Goal: Transaction & Acquisition: Complete application form

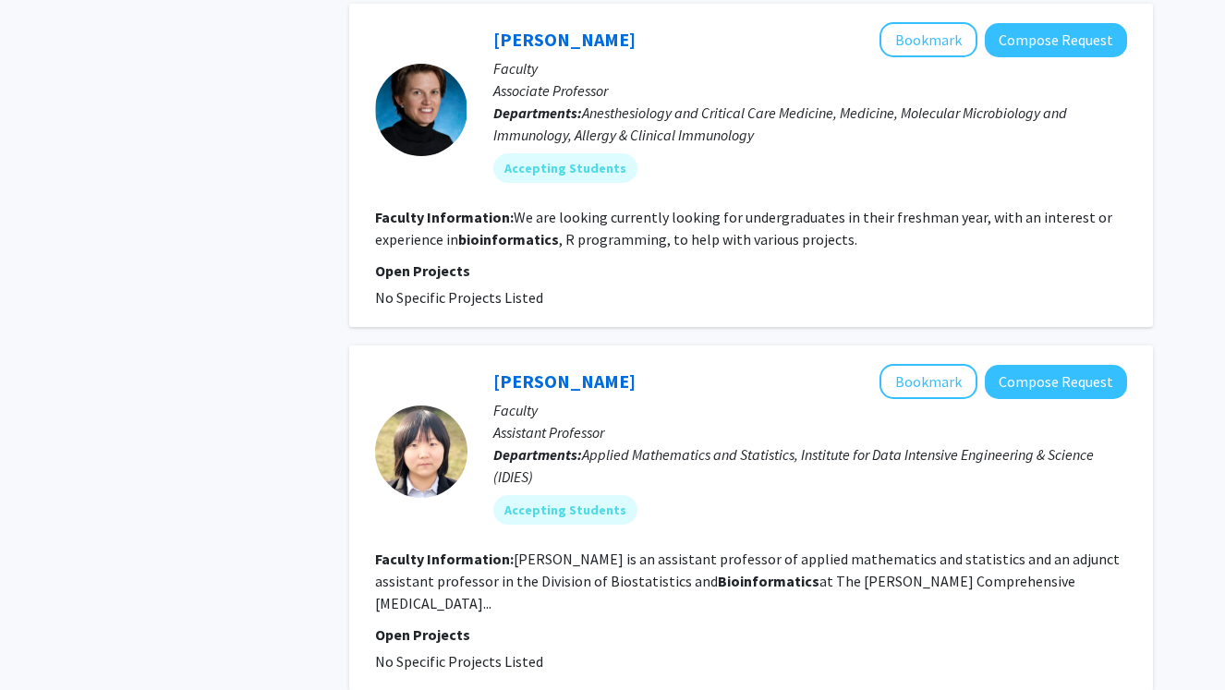
scroll to position [3188, 0]
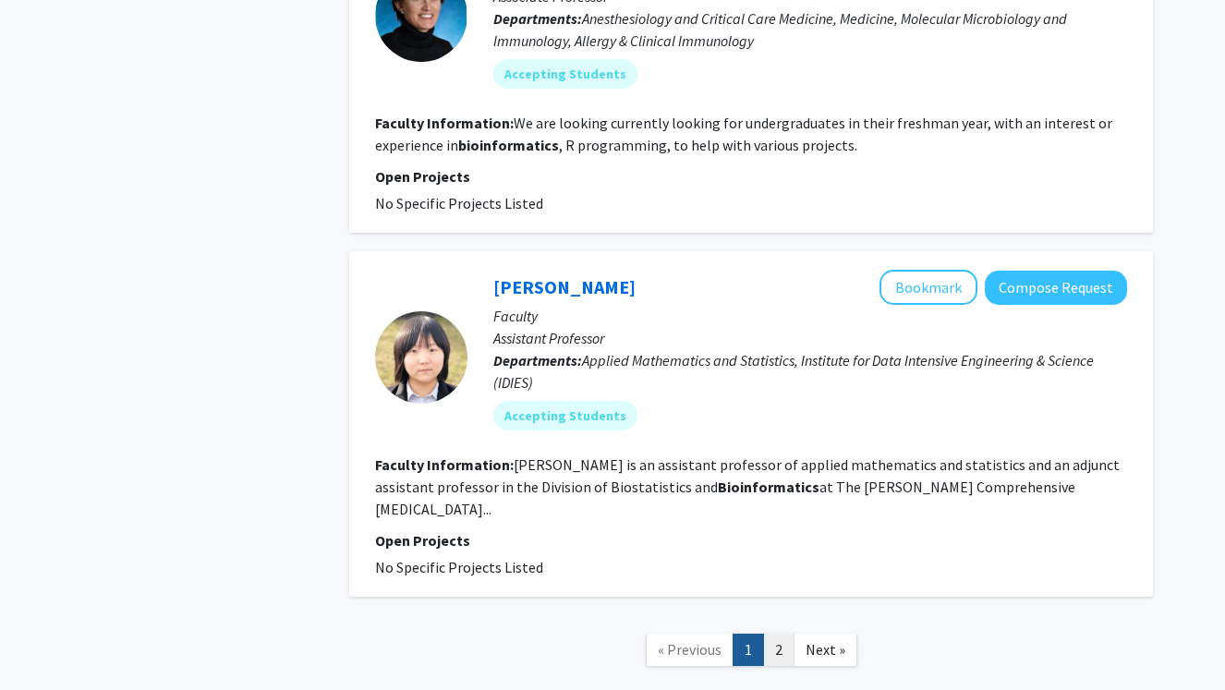
click at [771, 634] on link "2" at bounding box center [778, 650] width 31 height 32
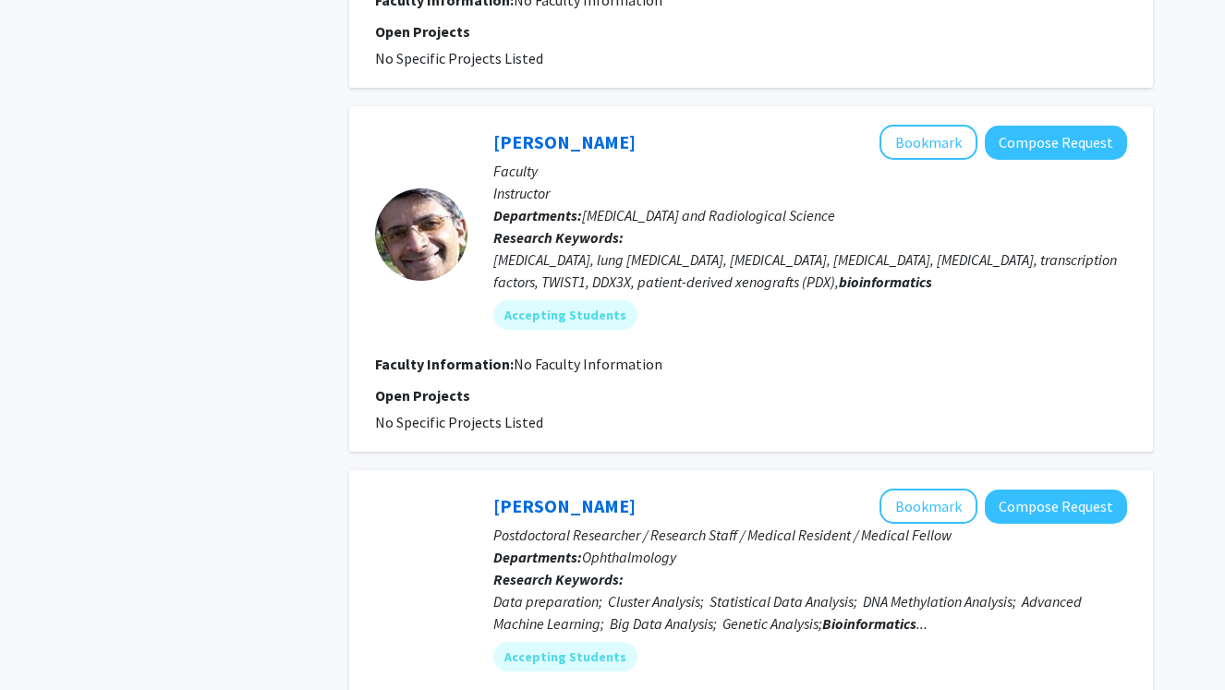
scroll to position [1988, 0]
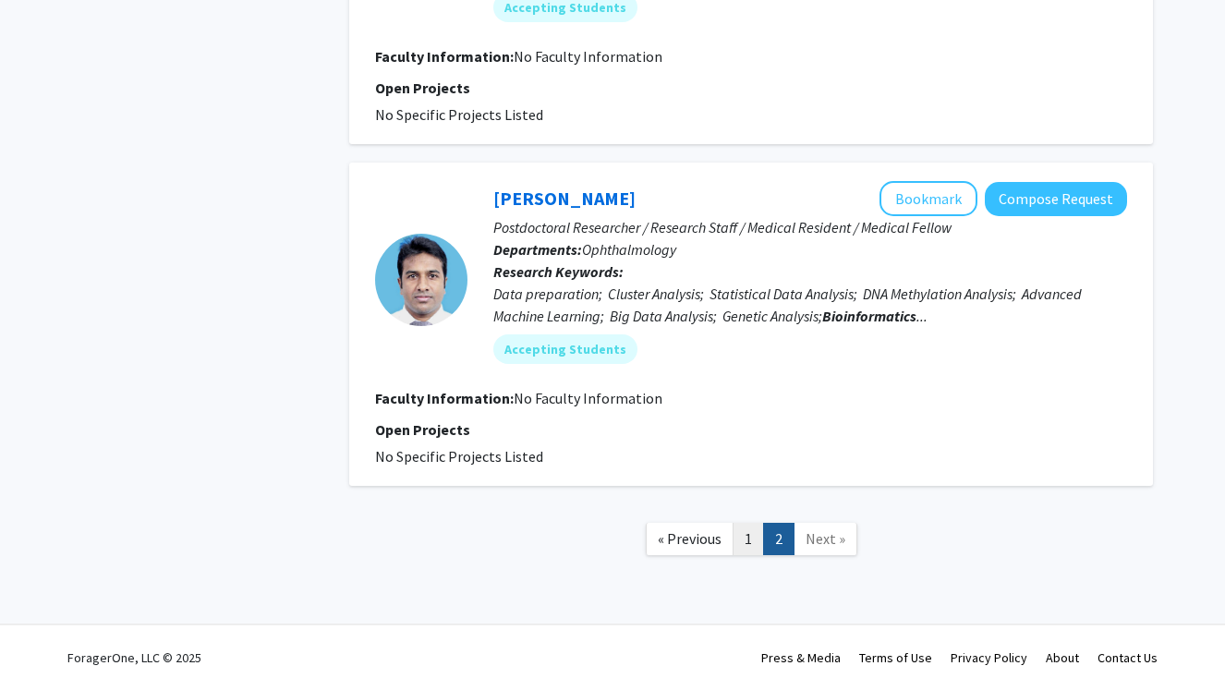
click at [746, 530] on link "1" at bounding box center [747, 539] width 31 height 32
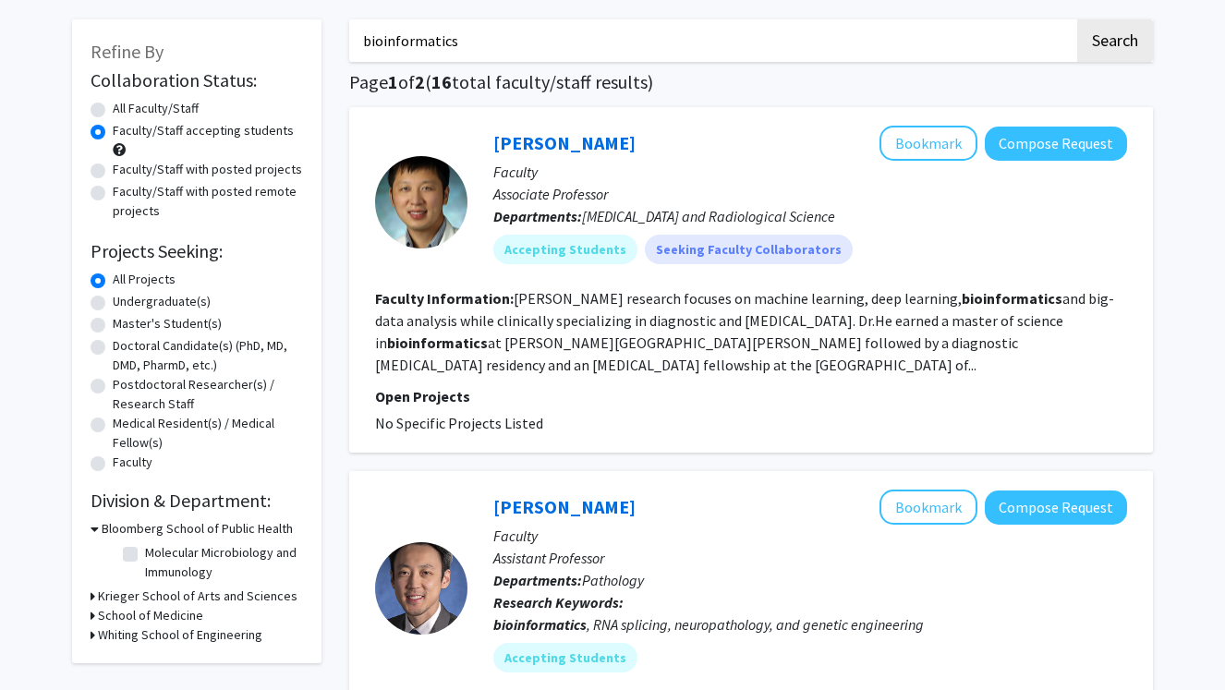
scroll to position [41, 0]
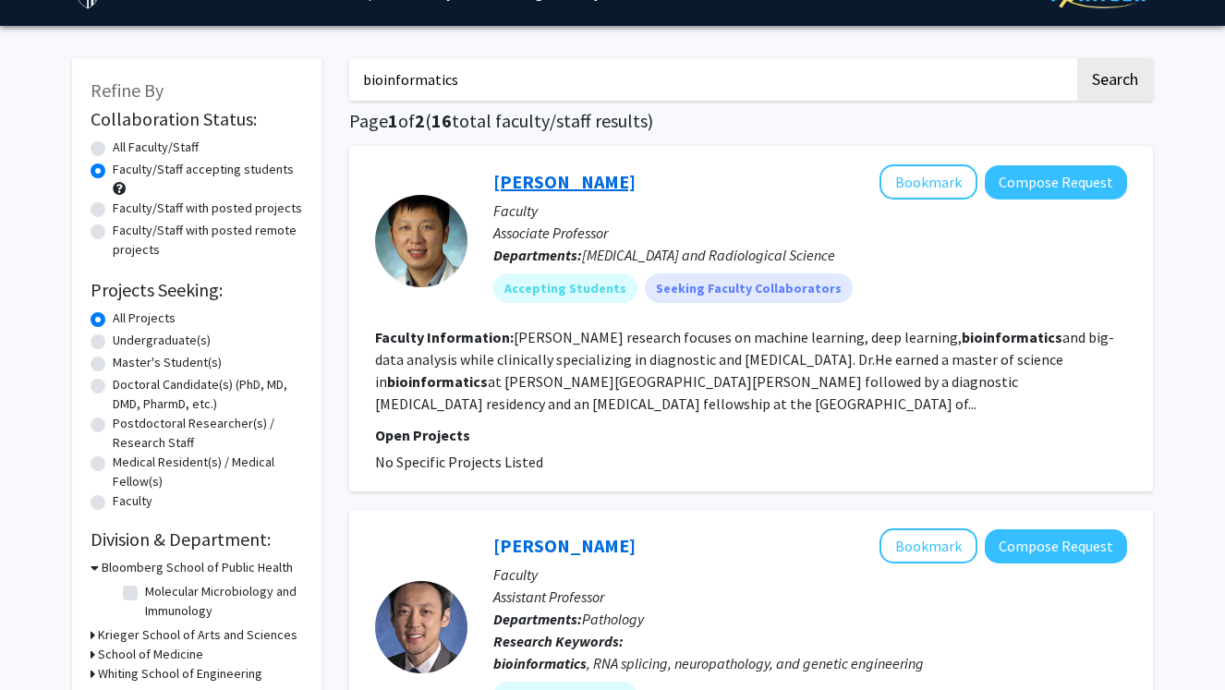
click at [544, 190] on link "[PERSON_NAME]" at bounding box center [564, 181] width 142 height 23
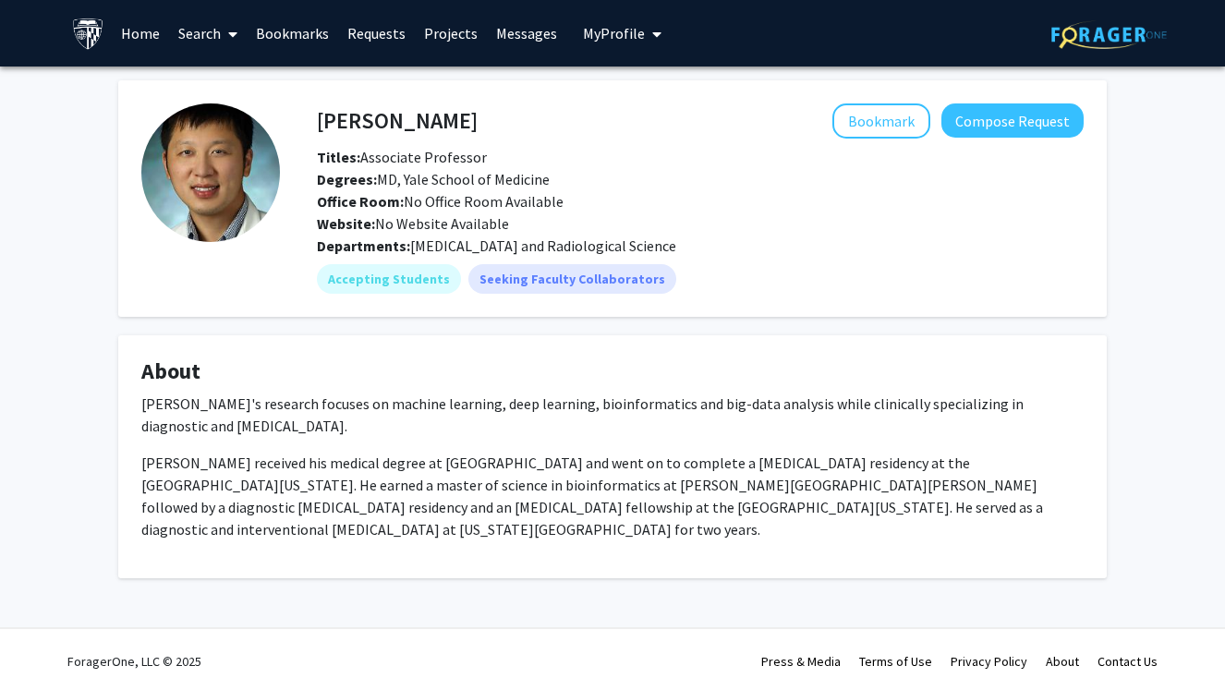
scroll to position [4, 0]
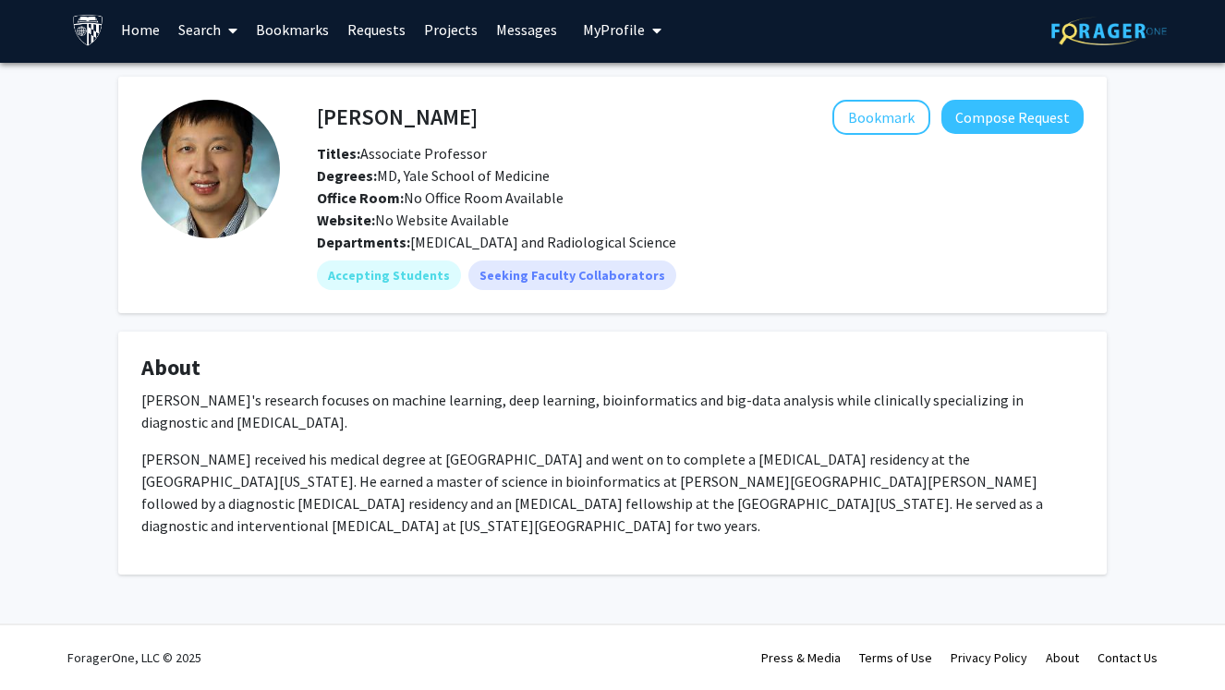
click at [996, 89] on fg-card "Harrison Bai Bookmark Compose Request Titles: Associate Professor Degrees: MD, …" at bounding box center [612, 195] width 988 height 236
click at [995, 103] on button "Compose Request" at bounding box center [1012, 117] width 142 height 34
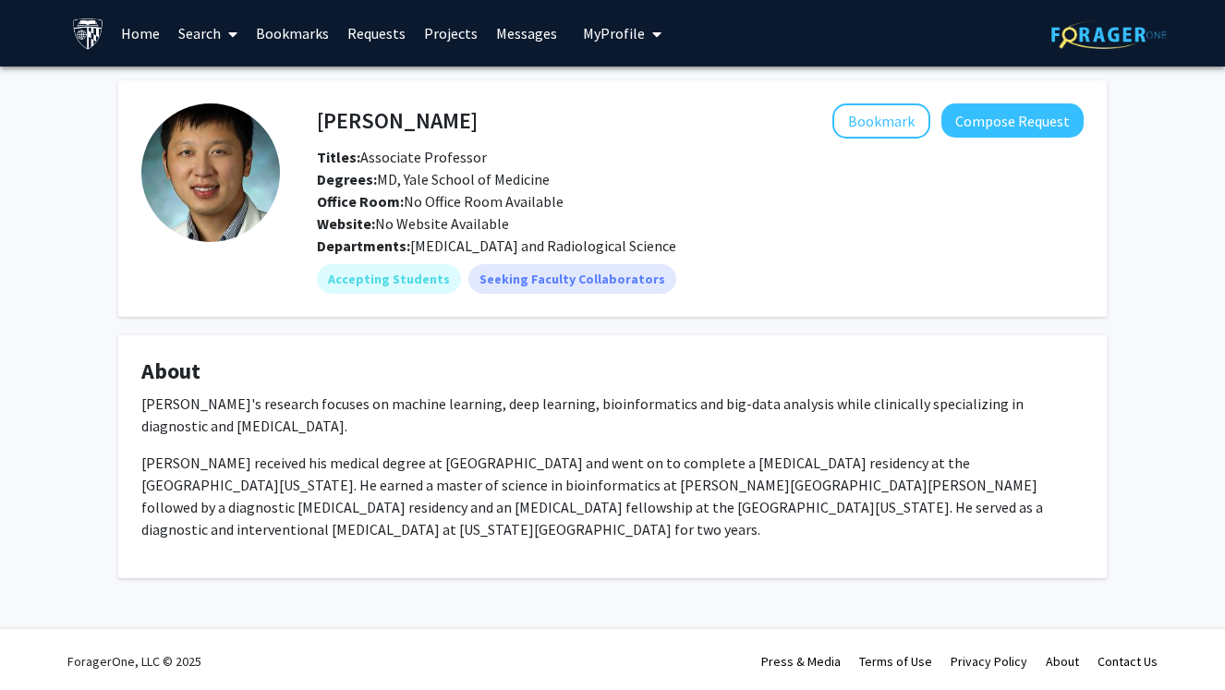
scroll to position [4, 0]
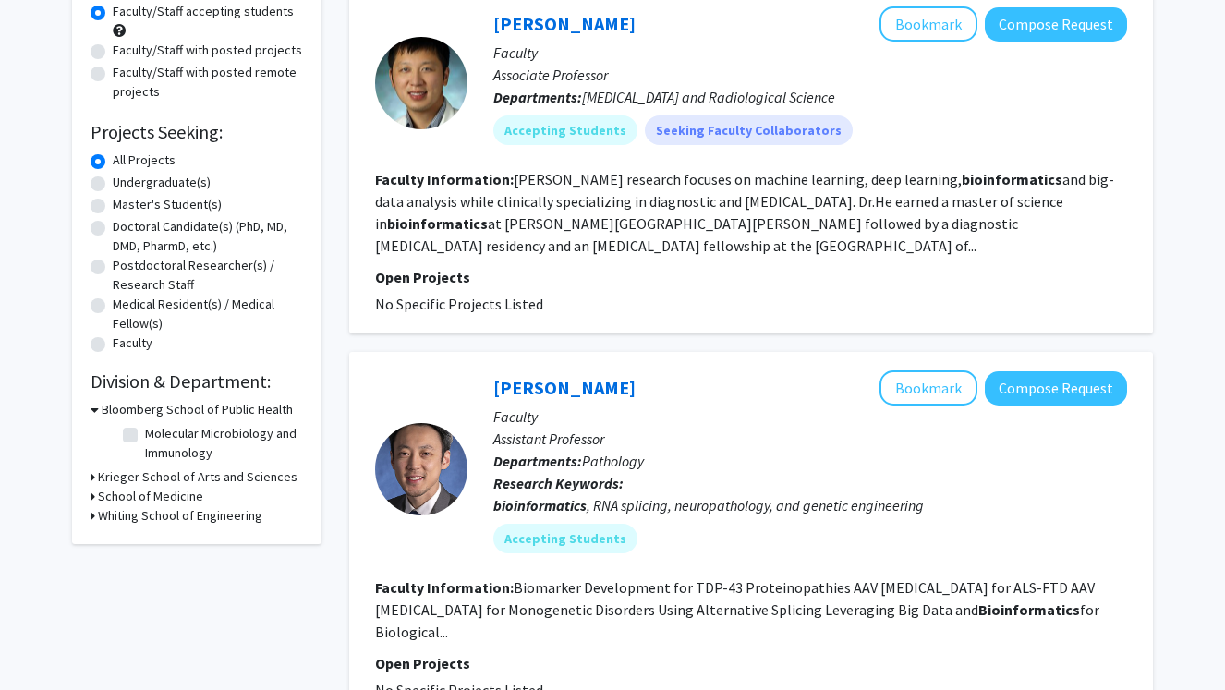
scroll to position [261, 0]
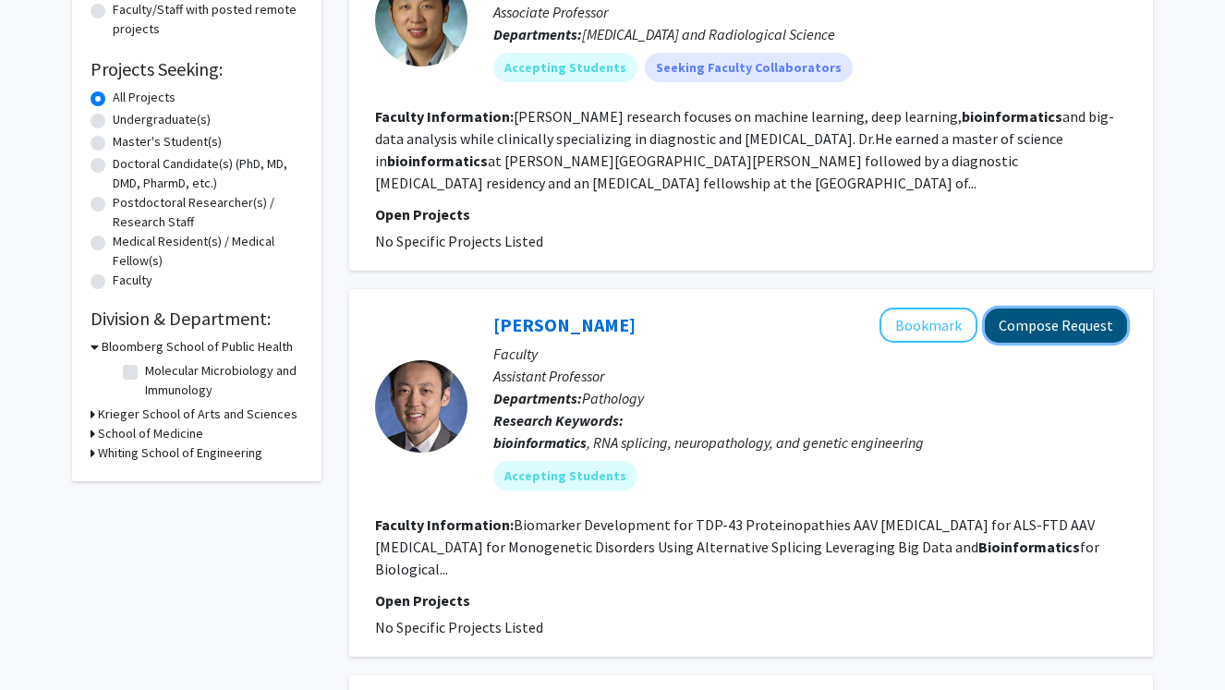
click at [1045, 320] on button "Compose Request" at bounding box center [1055, 325] width 142 height 34
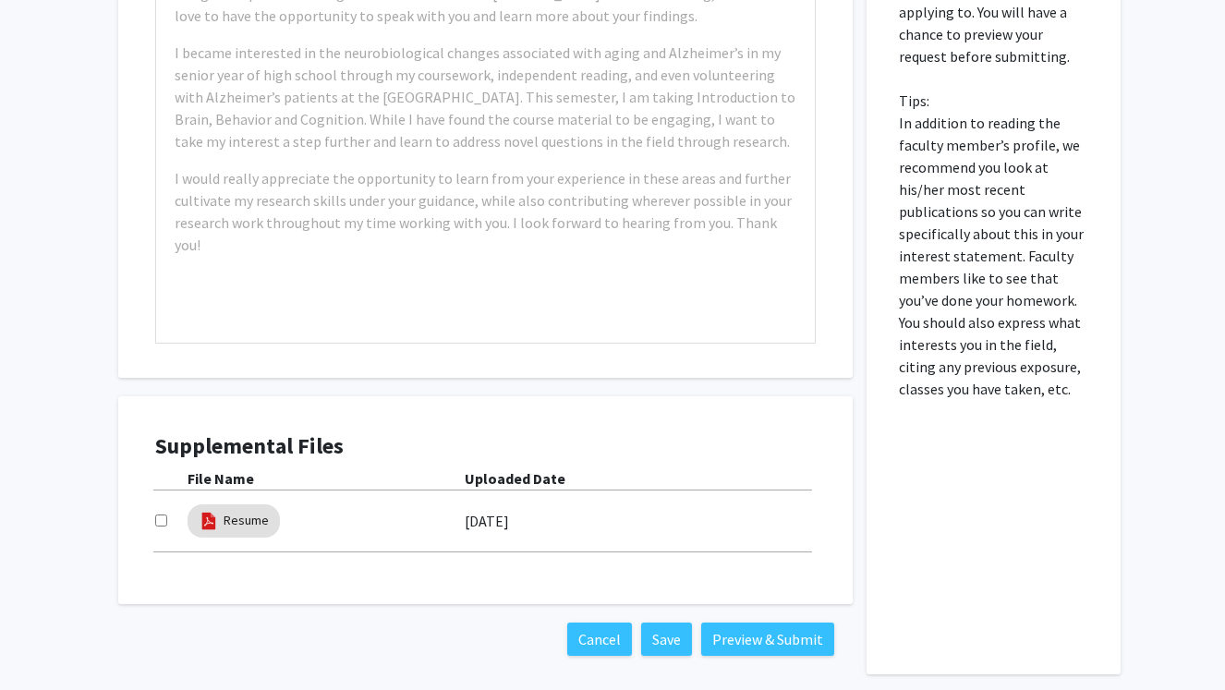
scroll to position [737, 0]
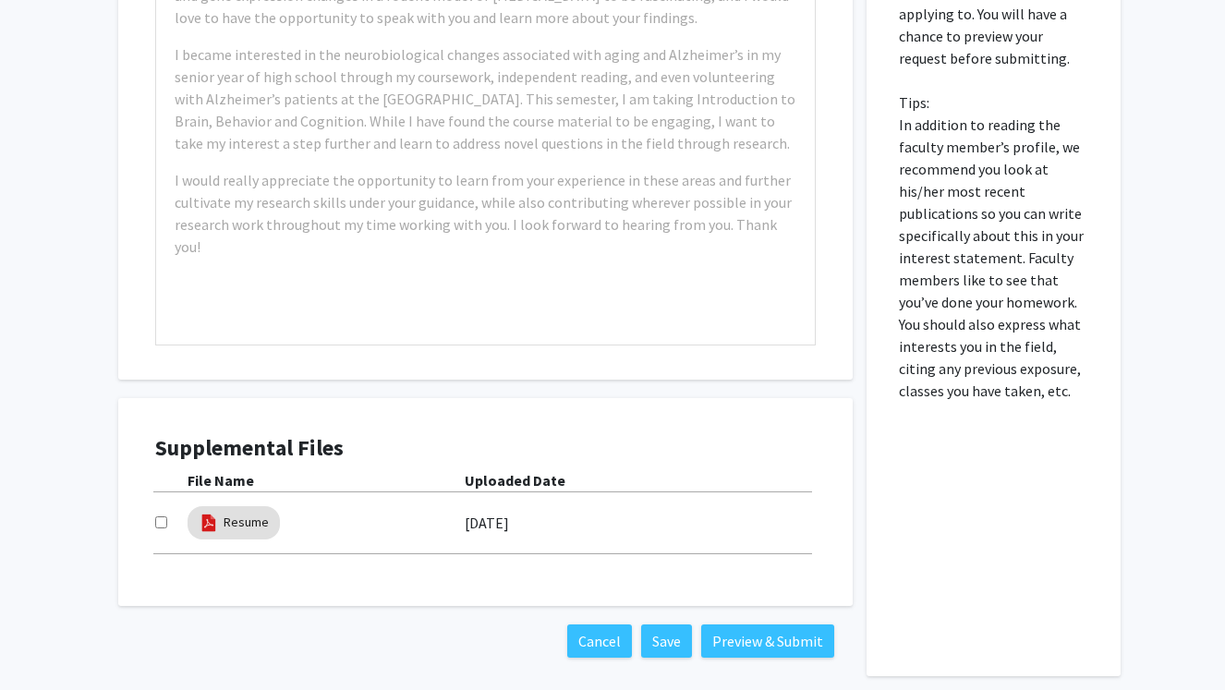
click at [158, 524] on input "checkbox" at bounding box center [161, 522] width 12 height 12
checkbox input "false"
click at [246, 519] on link "Resume" at bounding box center [245, 522] width 45 height 19
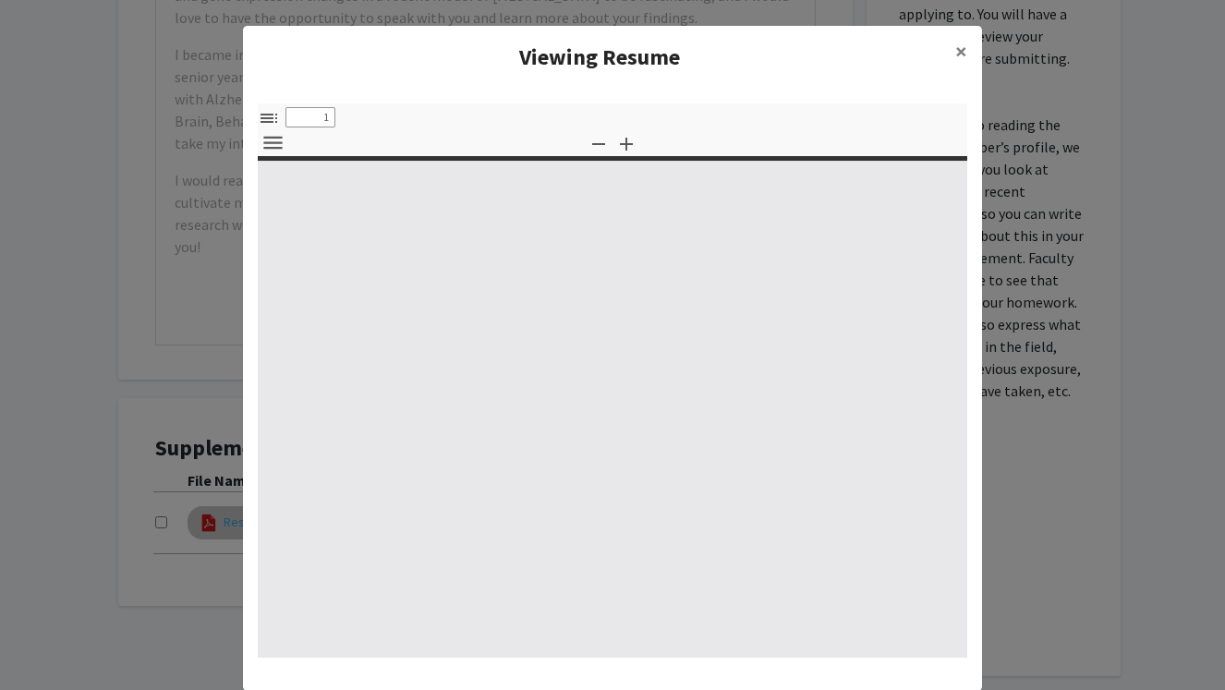
select select "custom"
type input "0"
select select "custom"
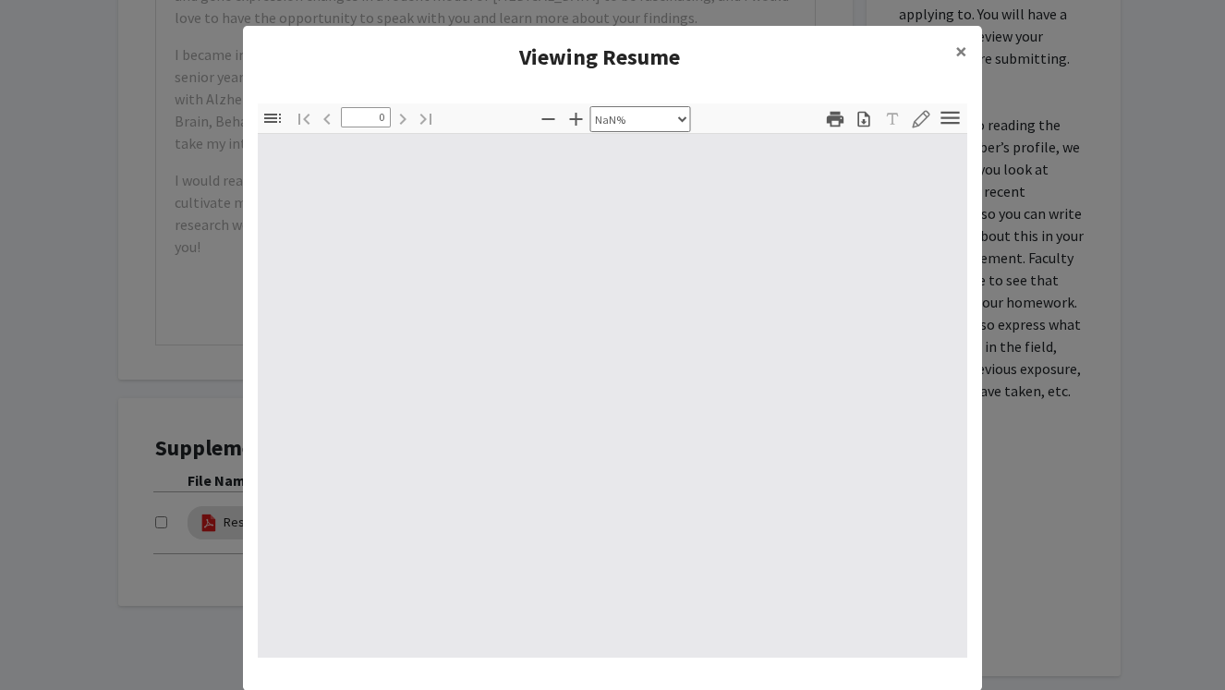
scroll to position [28, 0]
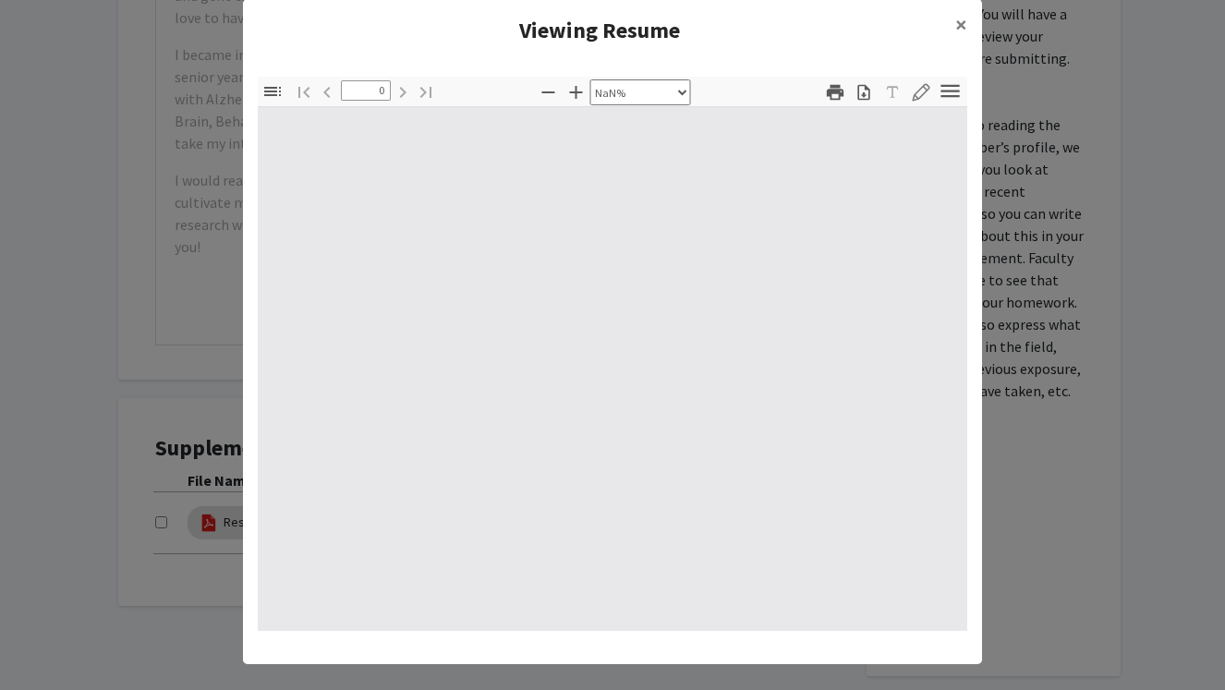
type input "1"
select select "auto"
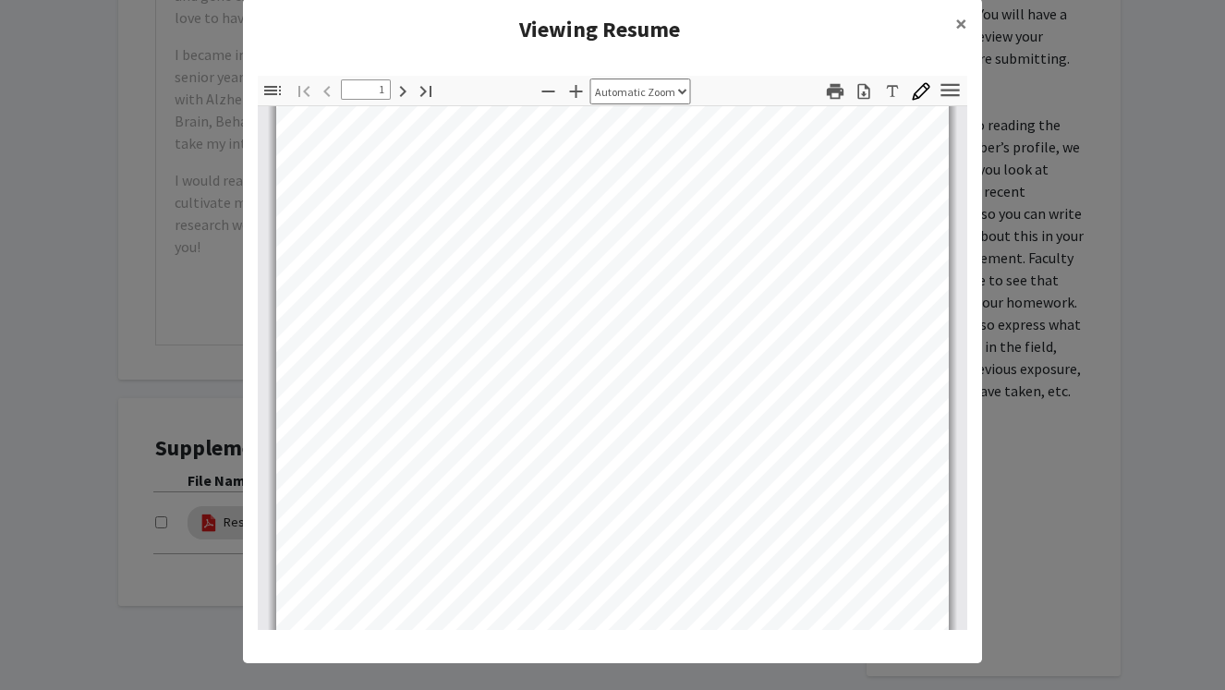
scroll to position [175, 0]
click at [960, 29] on span "×" at bounding box center [961, 23] width 12 height 29
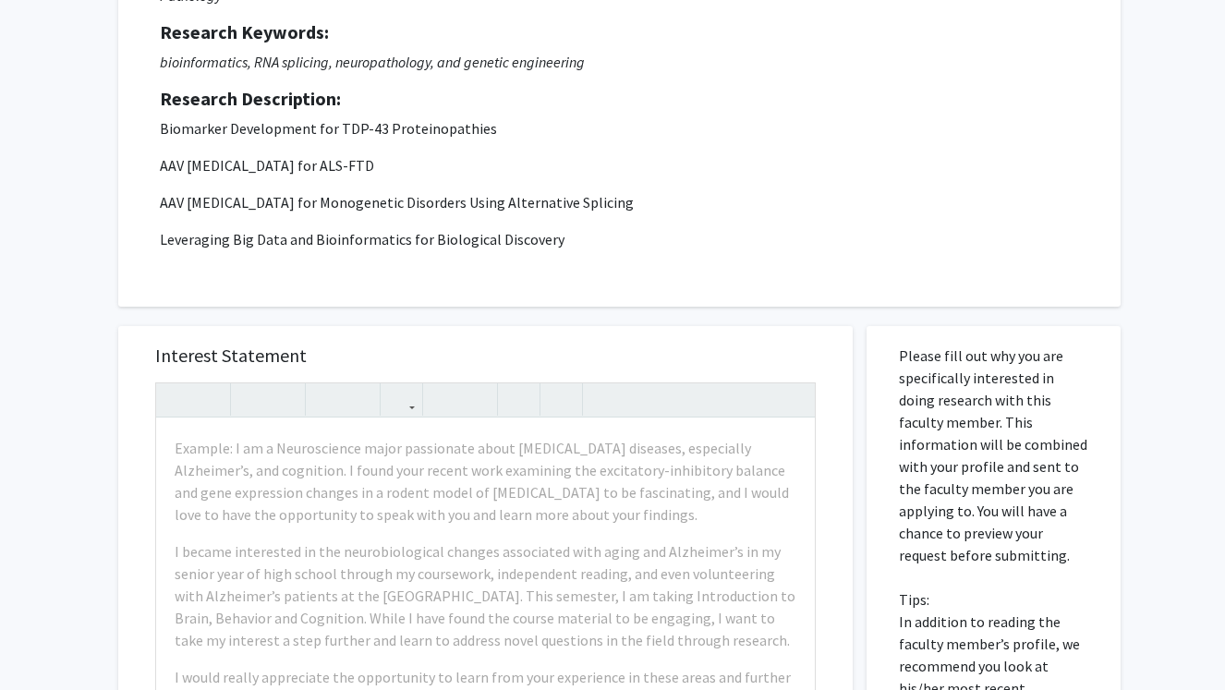
scroll to position [0, 0]
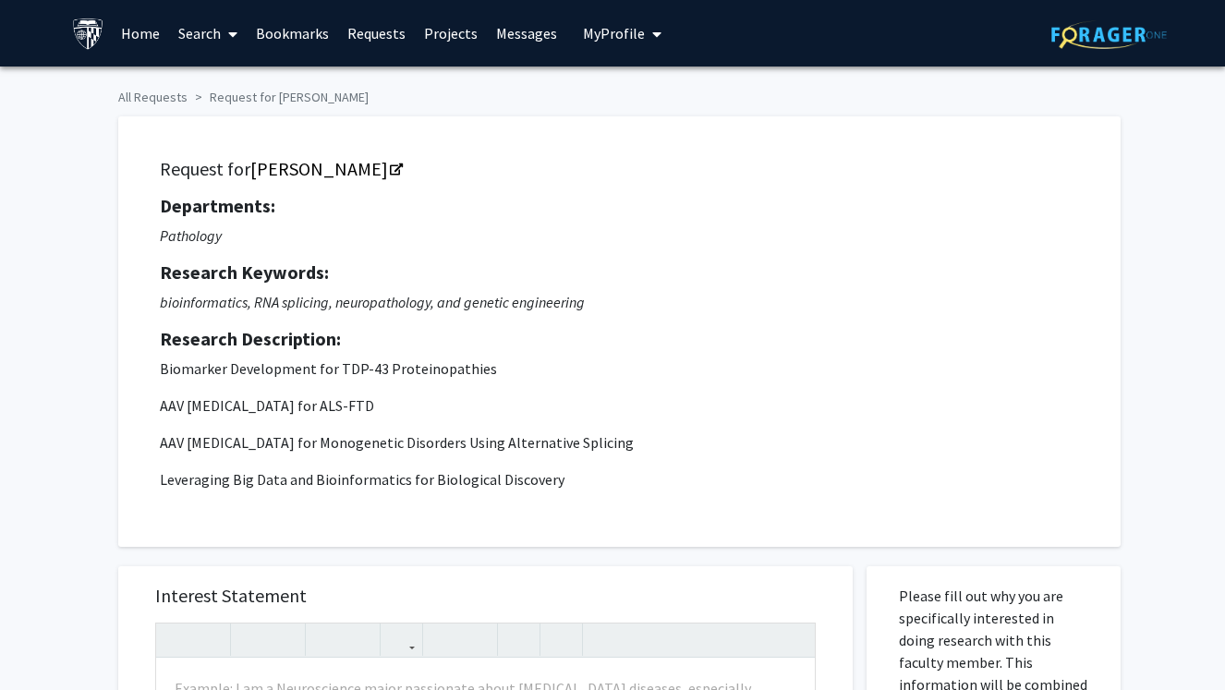
click at [621, 32] on span "My Profile" at bounding box center [614, 33] width 62 height 18
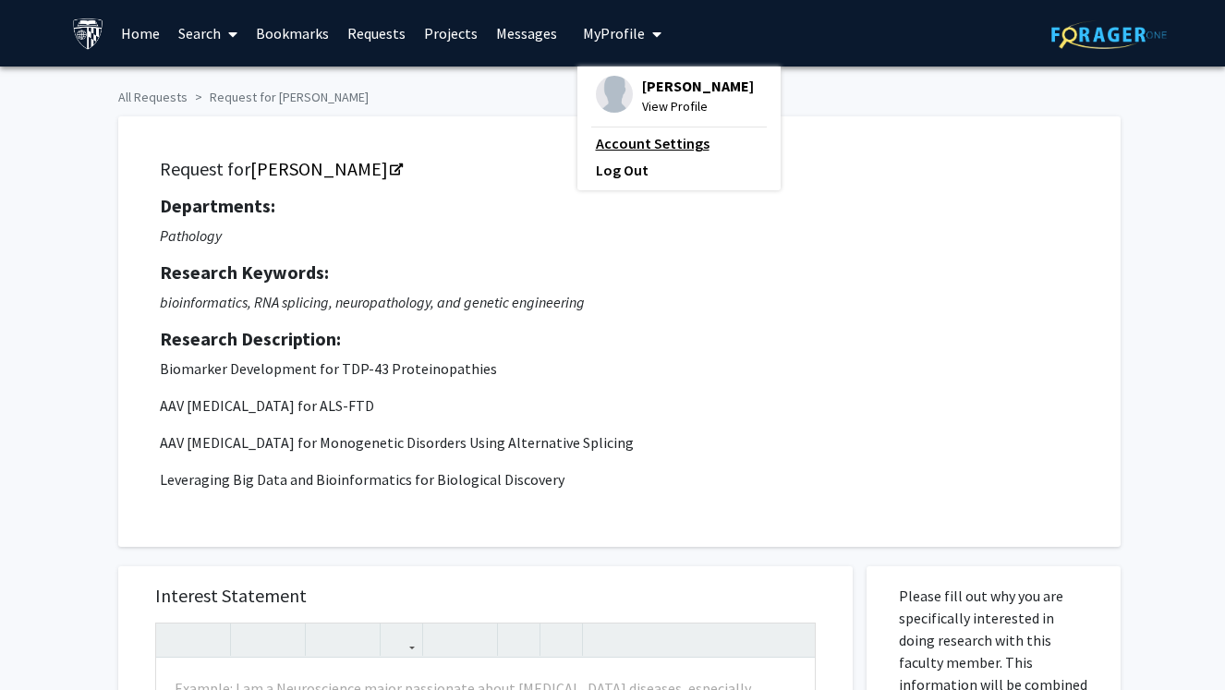
click at [637, 151] on link "Account Settings" at bounding box center [679, 143] width 166 height 22
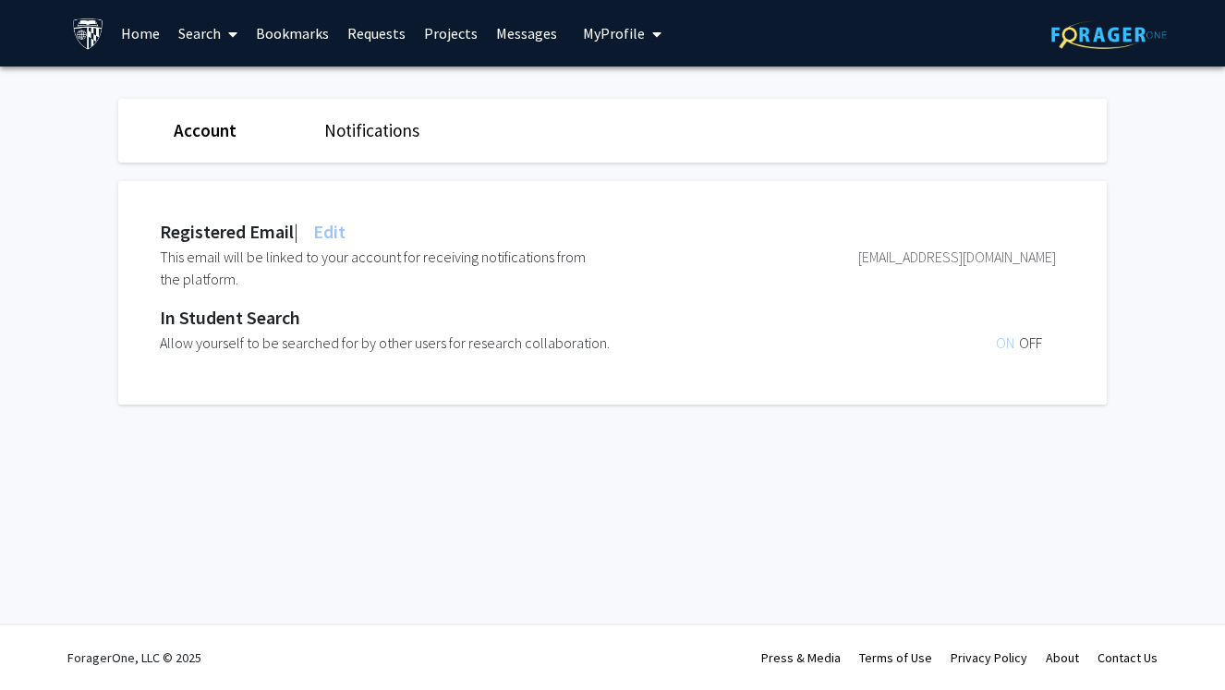
click at [446, 37] on link "Projects" at bounding box center [451, 33] width 72 height 65
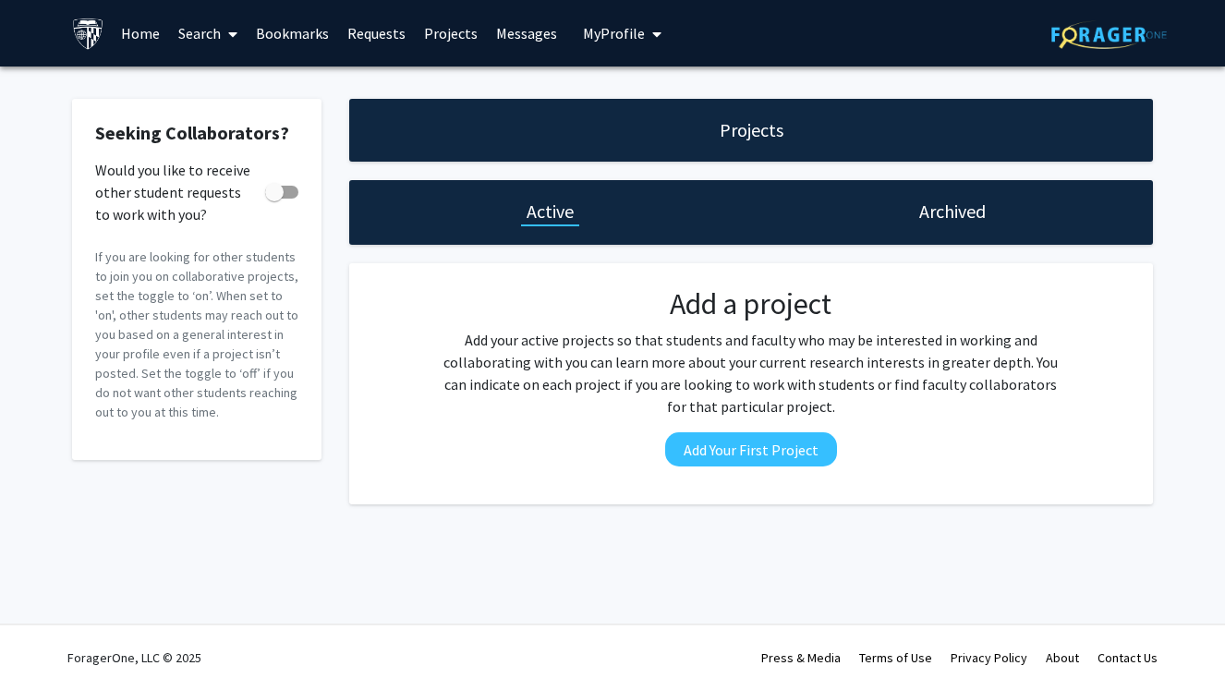
click at [499, 26] on link "Messages" at bounding box center [526, 33] width 79 height 65
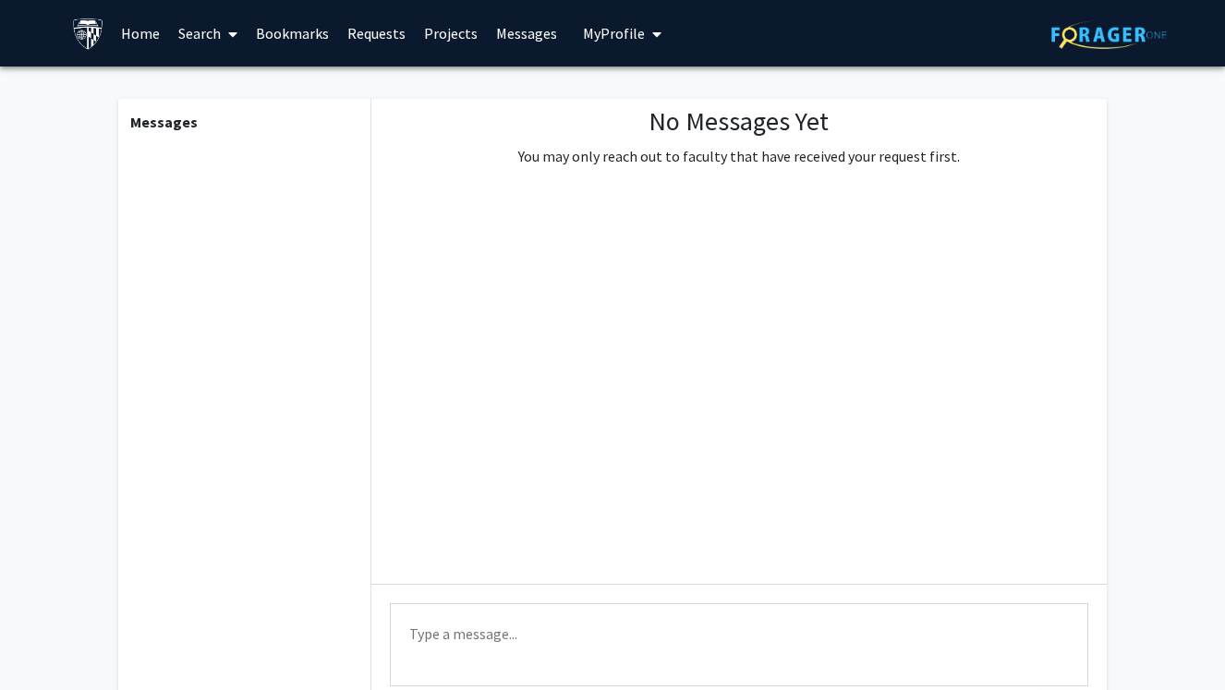
click at [609, 36] on span "My Profile" at bounding box center [614, 33] width 62 height 18
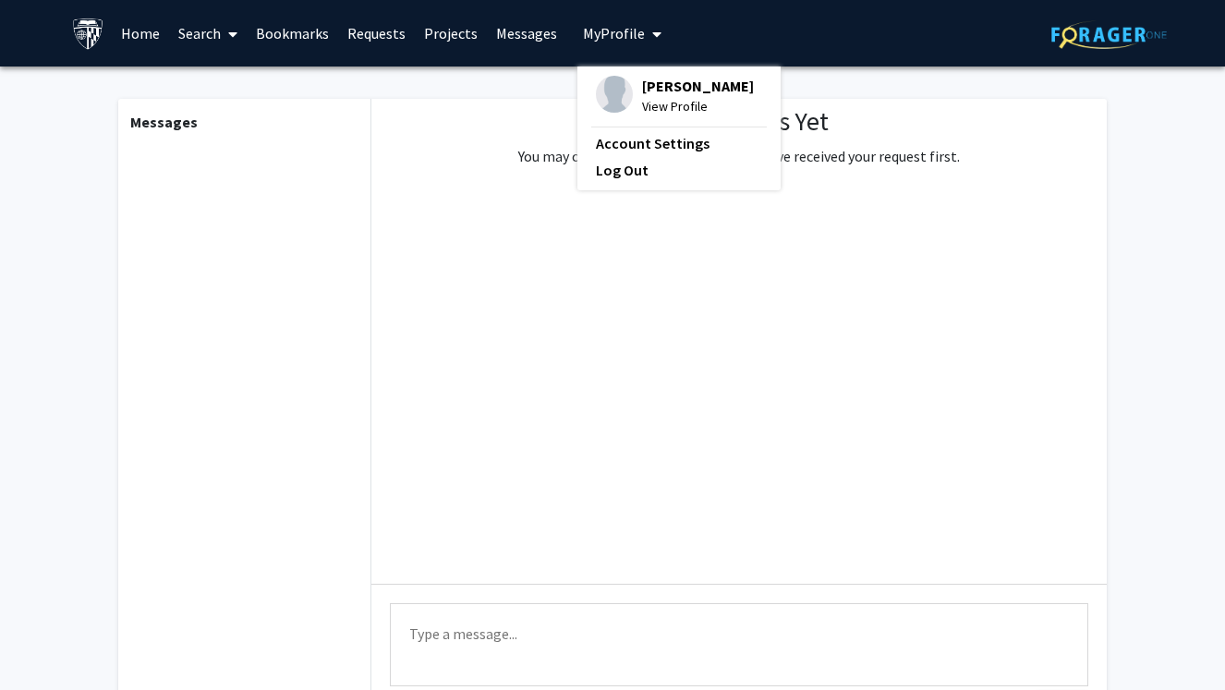
click at [668, 87] on span "[PERSON_NAME]" at bounding box center [698, 86] width 112 height 20
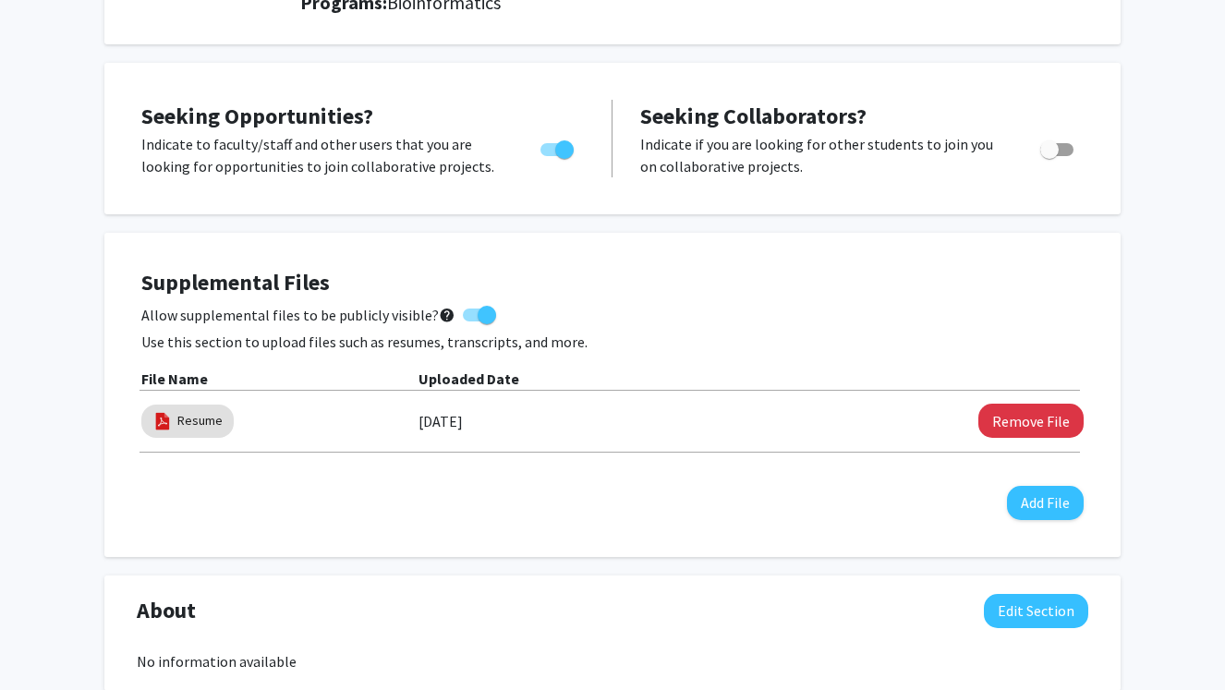
scroll to position [286, 0]
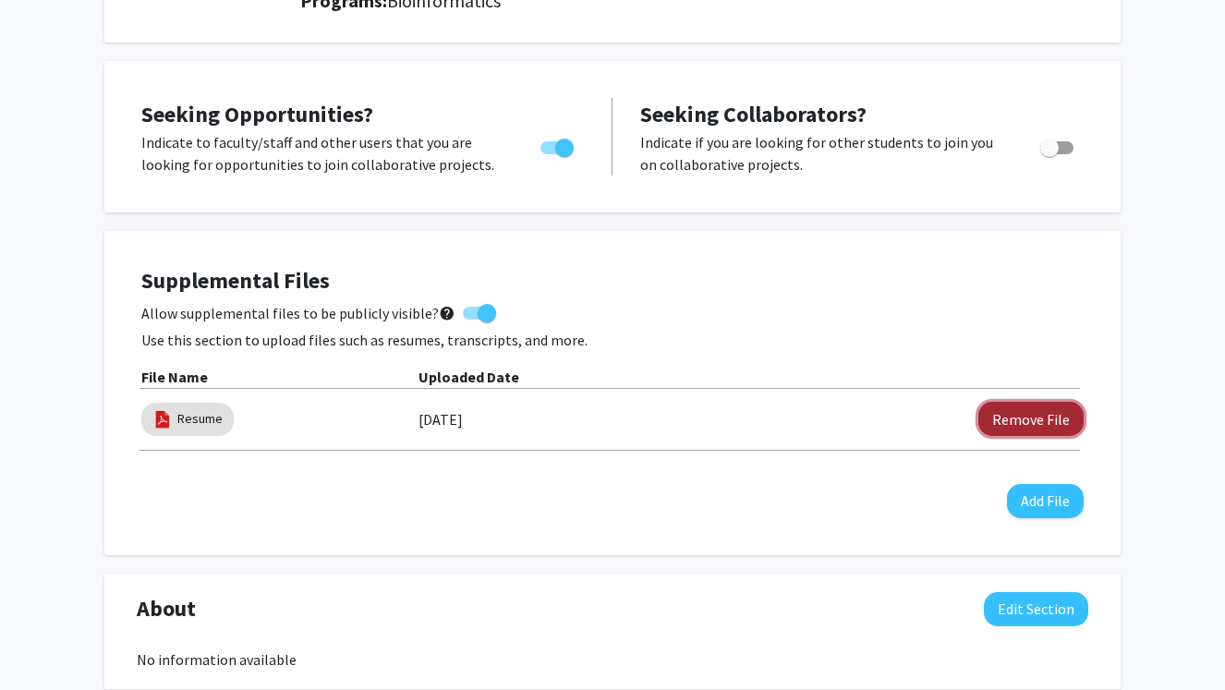
click at [1004, 421] on button "Remove File" at bounding box center [1030, 419] width 105 height 34
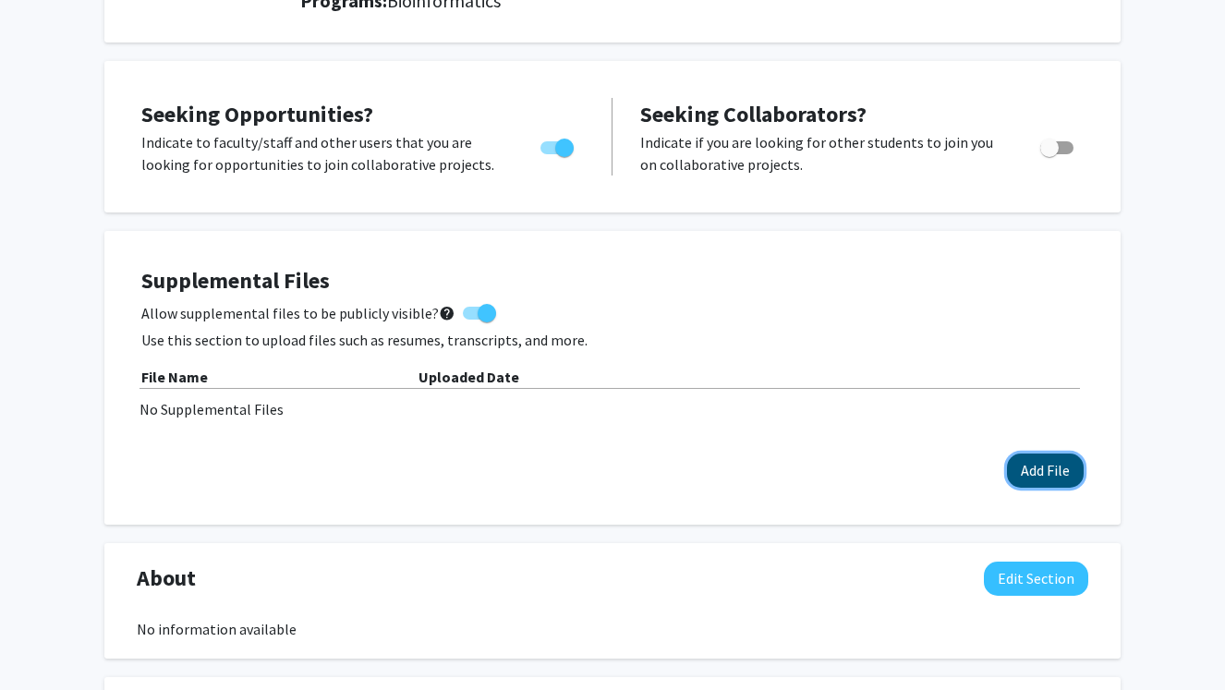
click at [1032, 466] on button "Add File" at bounding box center [1045, 470] width 77 height 34
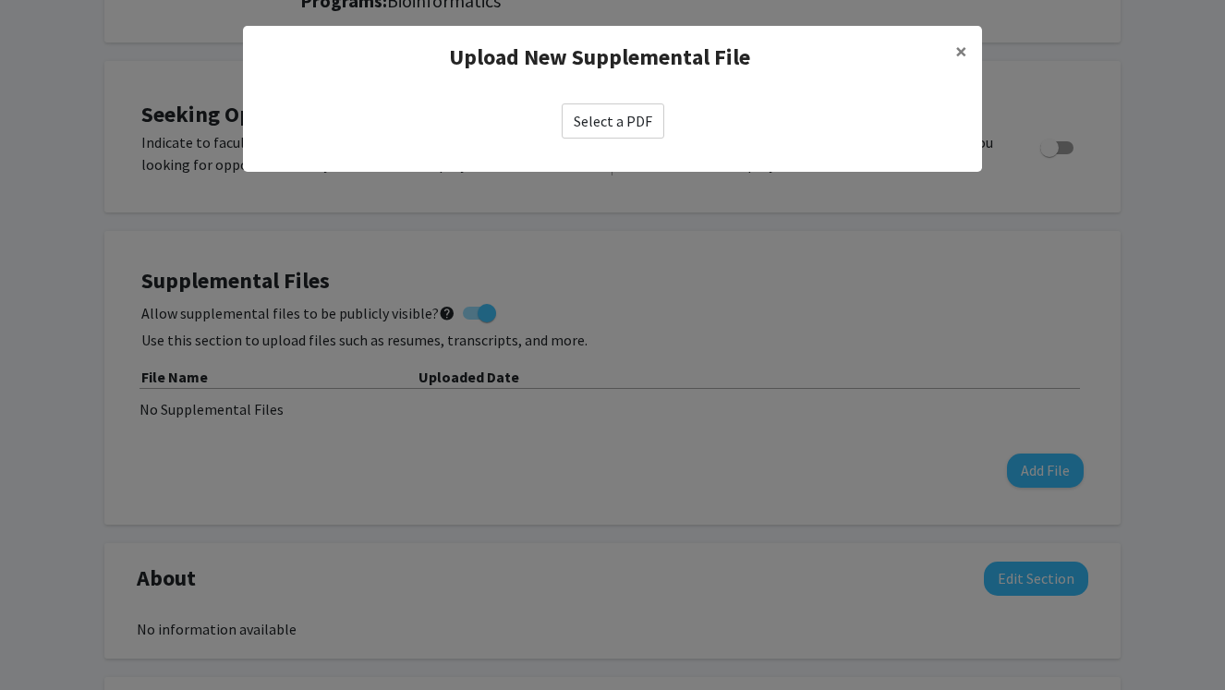
click at [607, 126] on label "Select a PDF" at bounding box center [612, 120] width 103 height 35
click at [0, 0] on input "Select a PDF" at bounding box center [0, 0] width 0 height 0
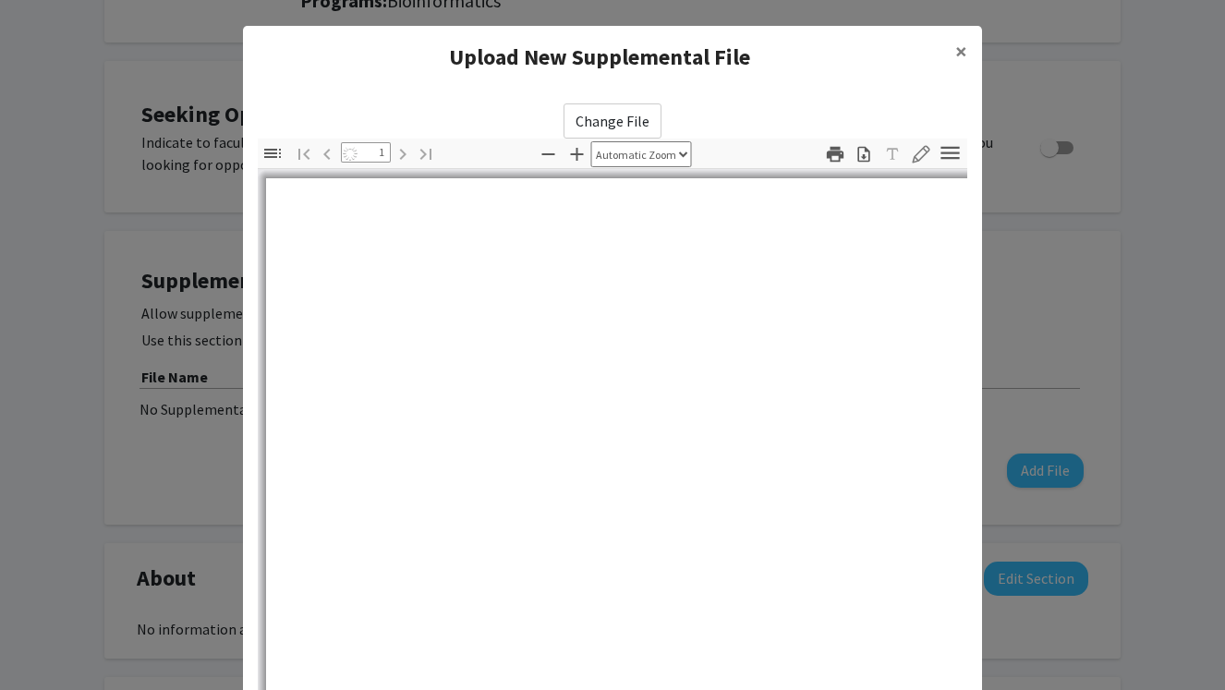
select select "auto"
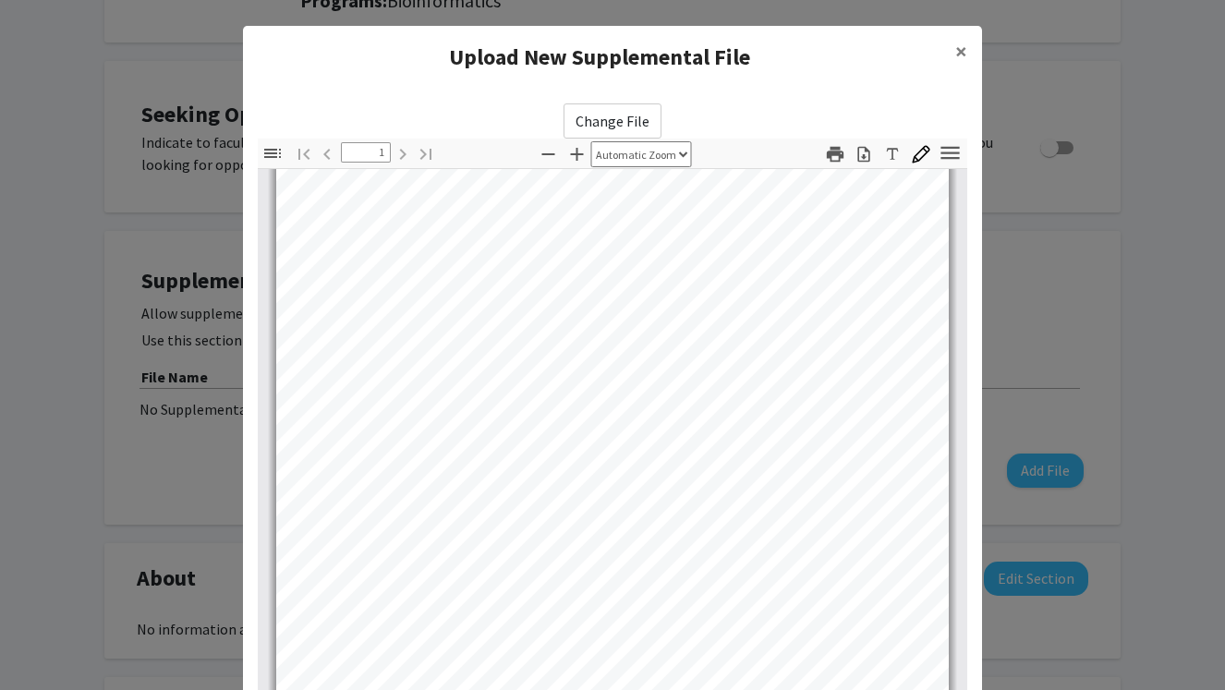
scroll to position [0, 0]
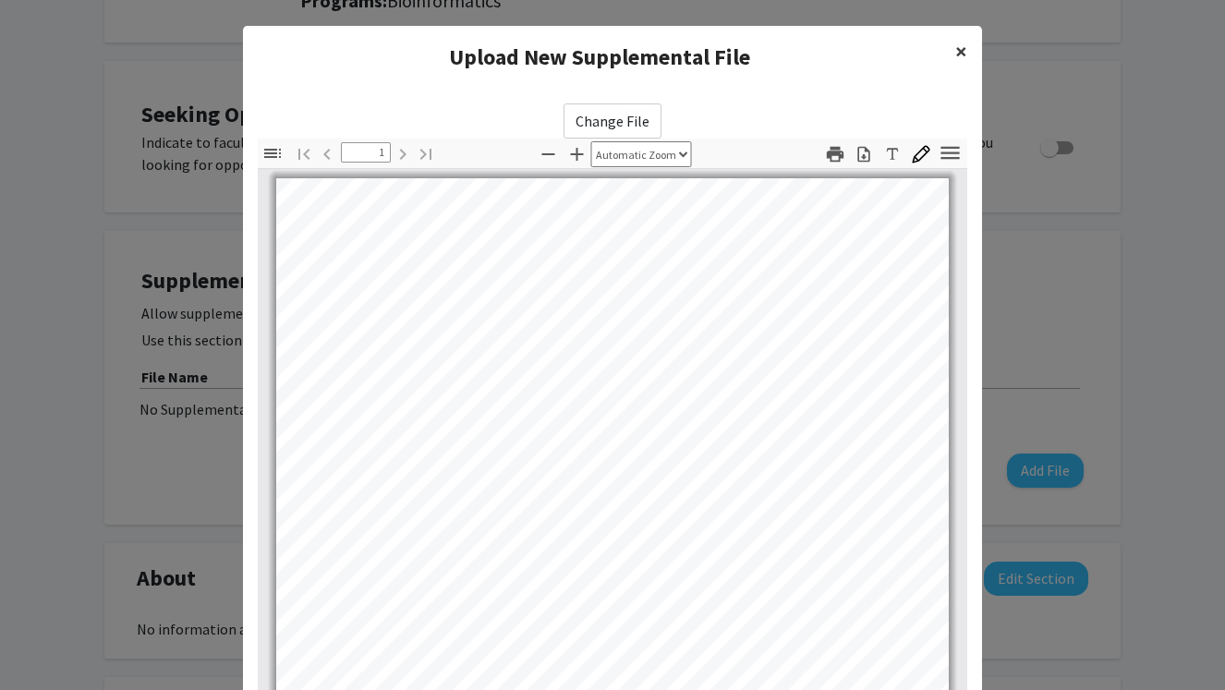
click at [965, 42] on span "×" at bounding box center [961, 51] width 12 height 29
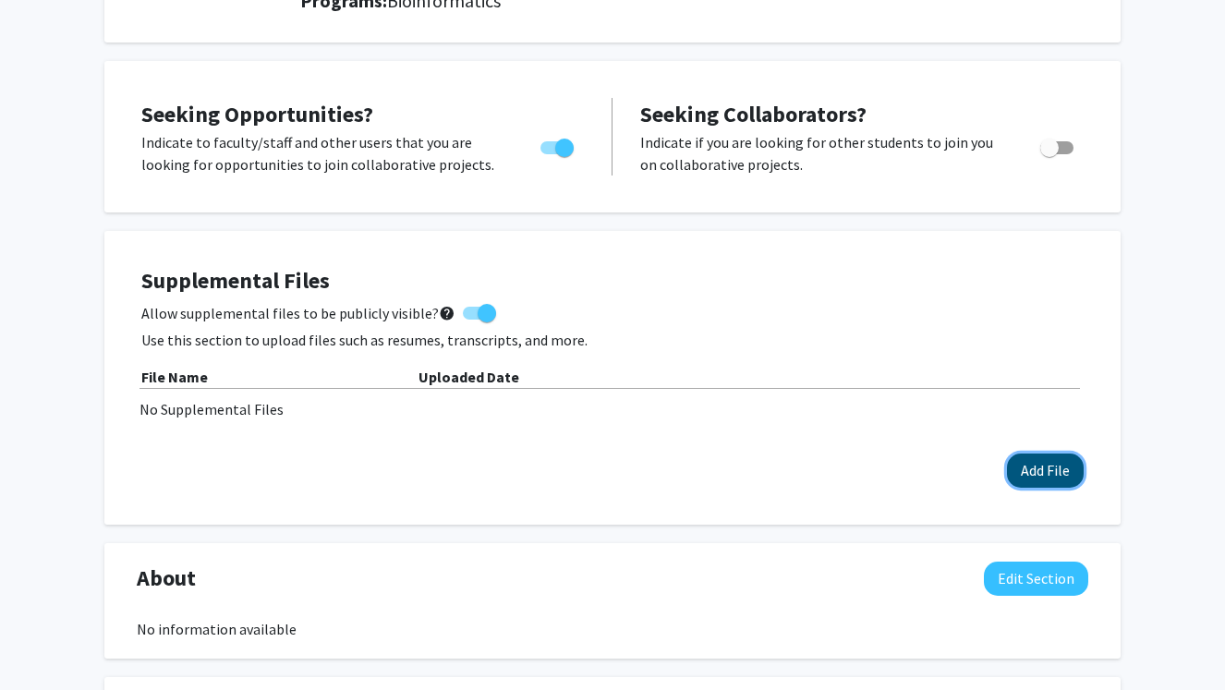
click at [1032, 469] on button "Add File" at bounding box center [1045, 470] width 77 height 34
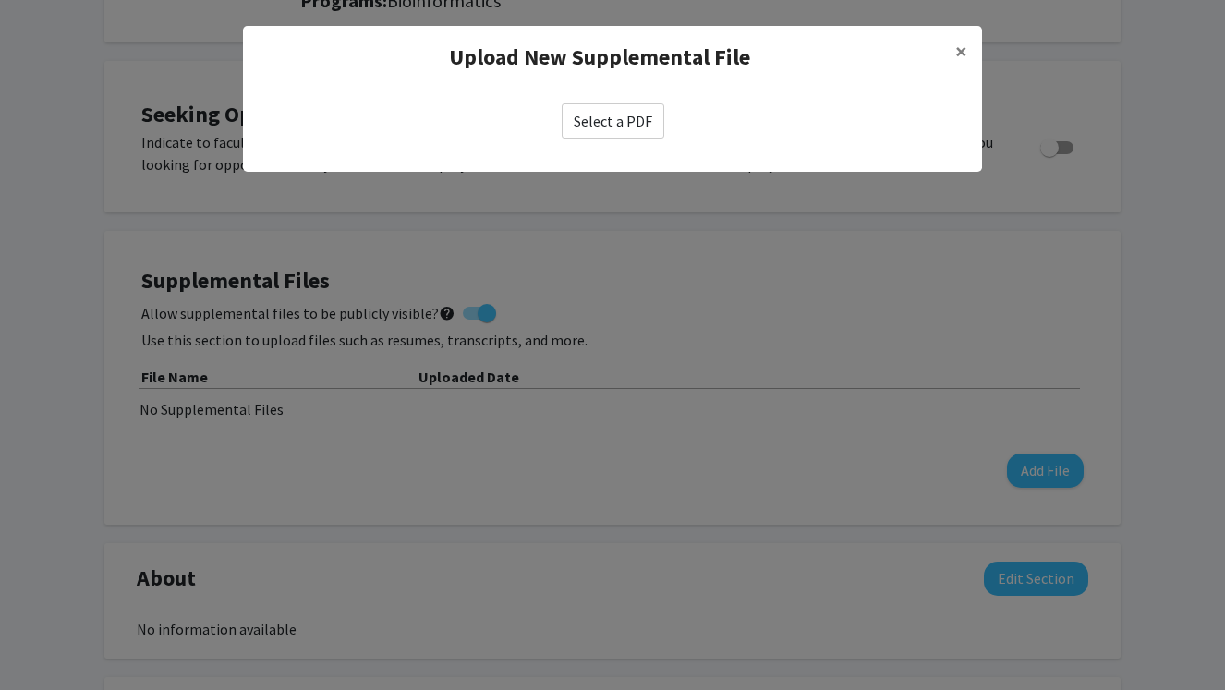
click at [616, 127] on label "Select a PDF" at bounding box center [612, 120] width 103 height 35
click at [0, 0] on input "Select a PDF" at bounding box center [0, 0] width 0 height 0
select select "custom"
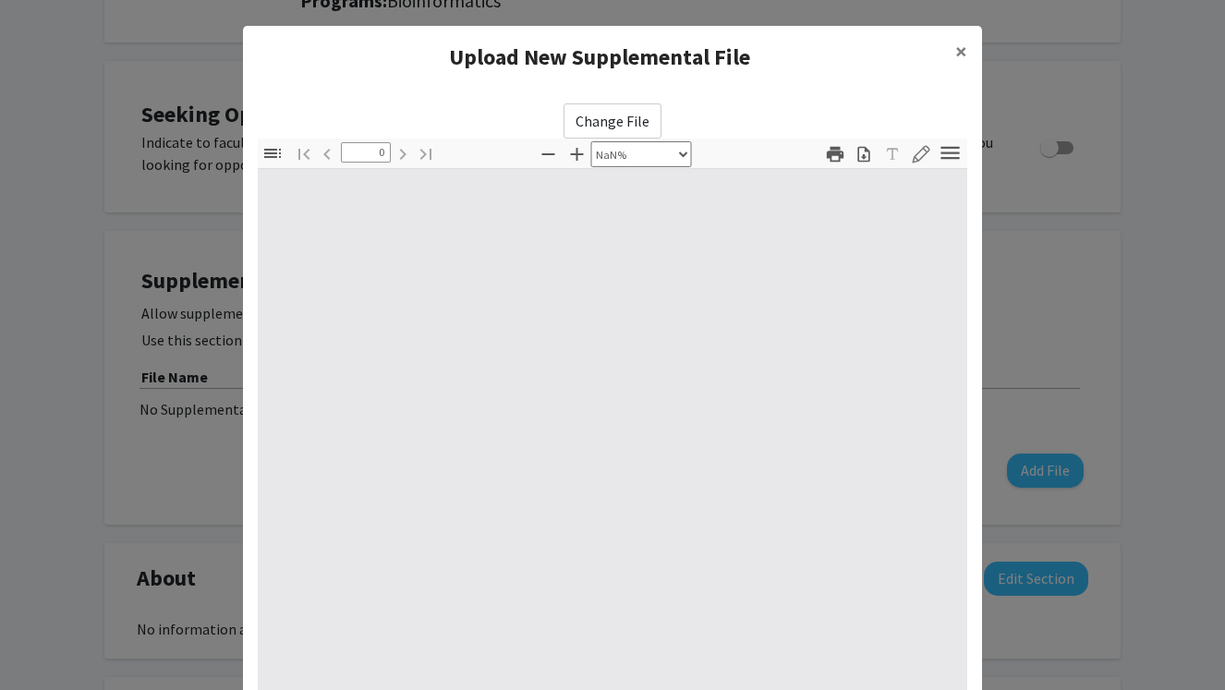
type input "1"
select select "auto"
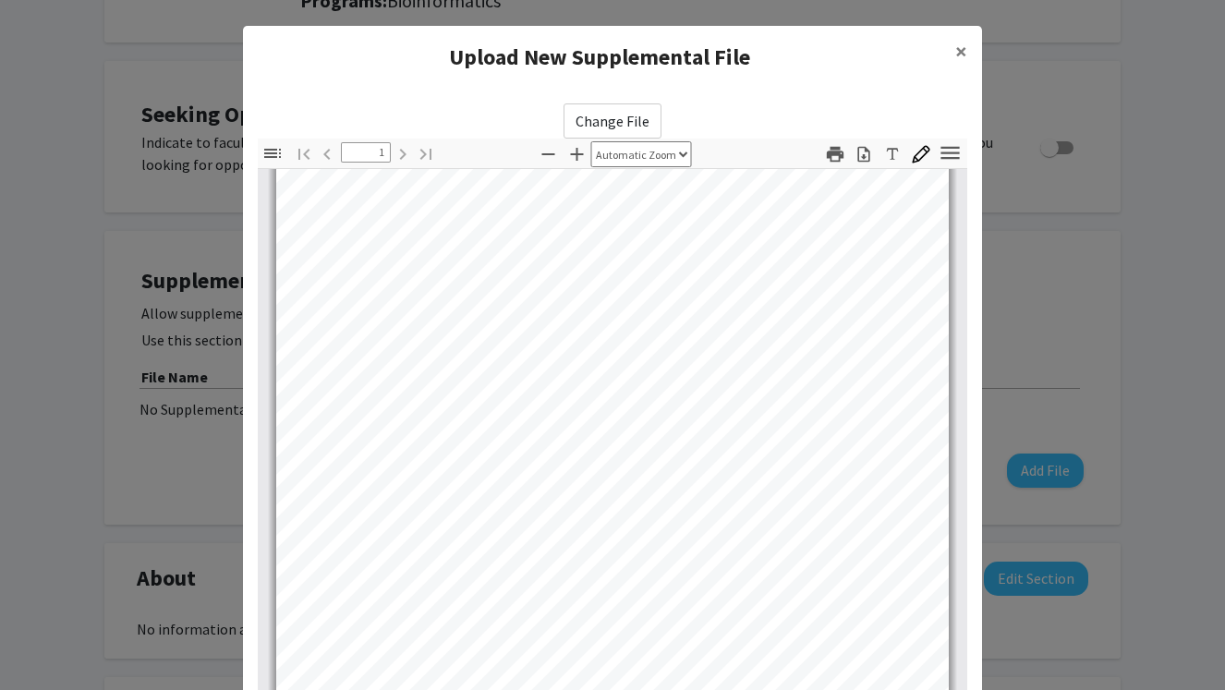
scroll to position [364, 0]
click at [965, 55] on span "×" at bounding box center [961, 51] width 12 height 29
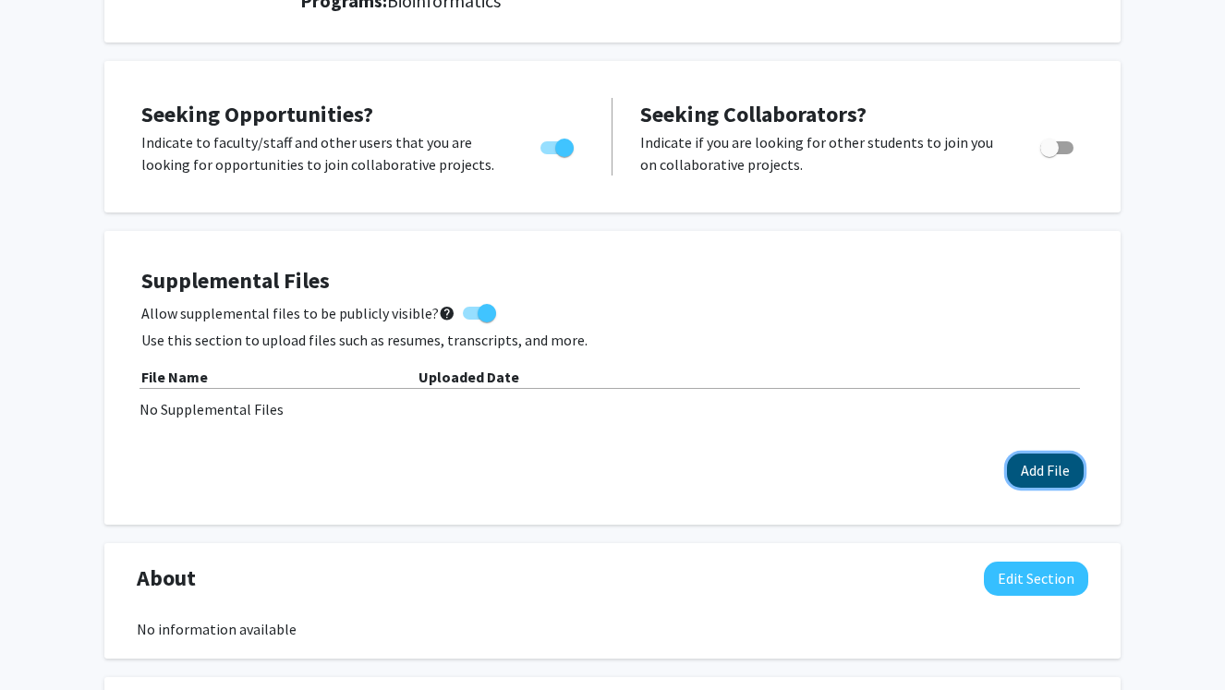
click at [1048, 476] on button "Add File" at bounding box center [1045, 470] width 77 height 34
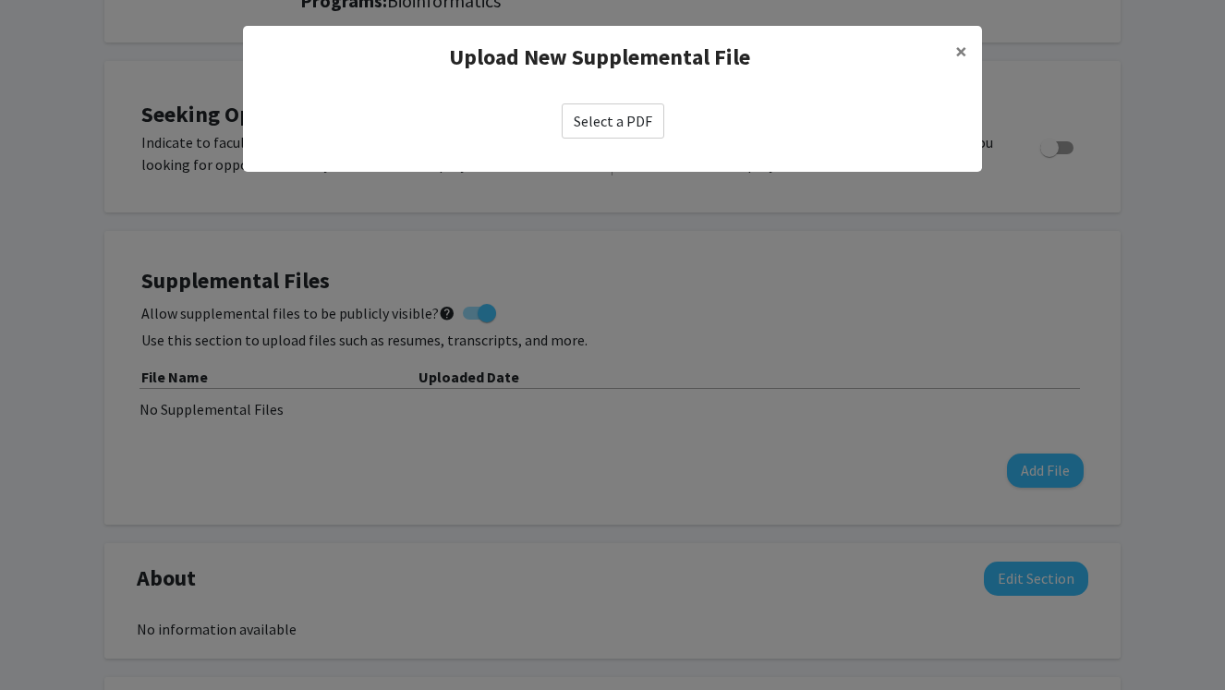
click at [634, 122] on label "Select a PDF" at bounding box center [612, 120] width 103 height 35
click at [0, 0] on input "Select a PDF" at bounding box center [0, 0] width 0 height 0
select select "custom"
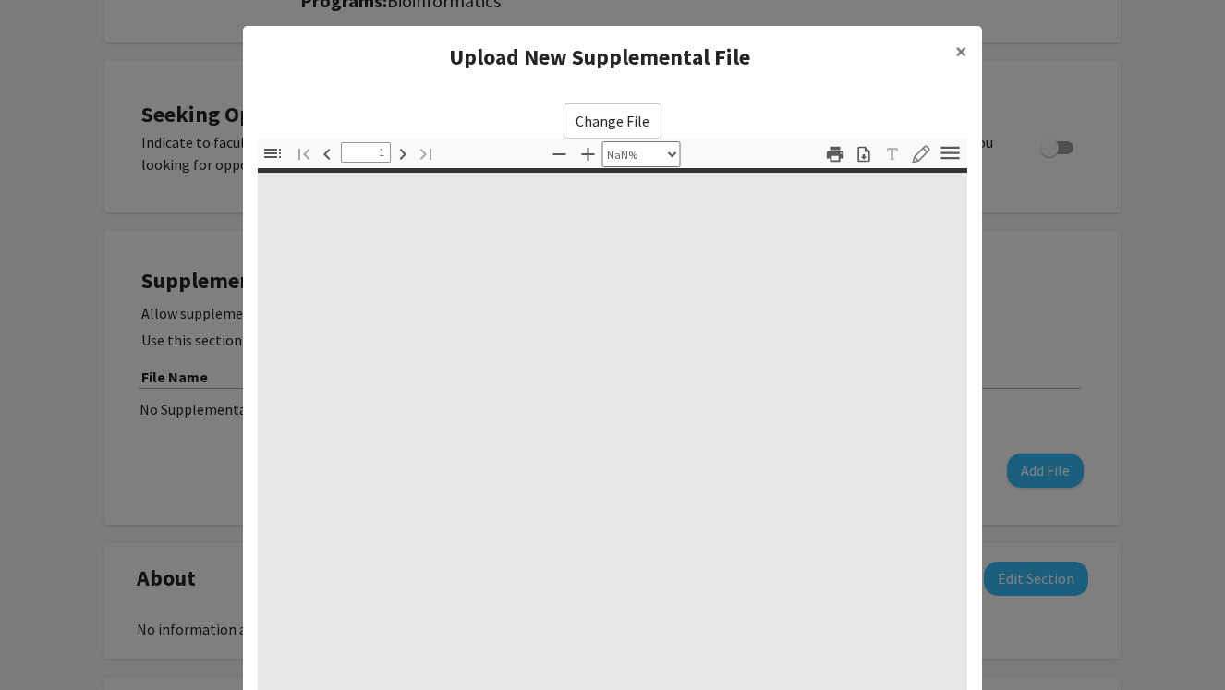
type input "0"
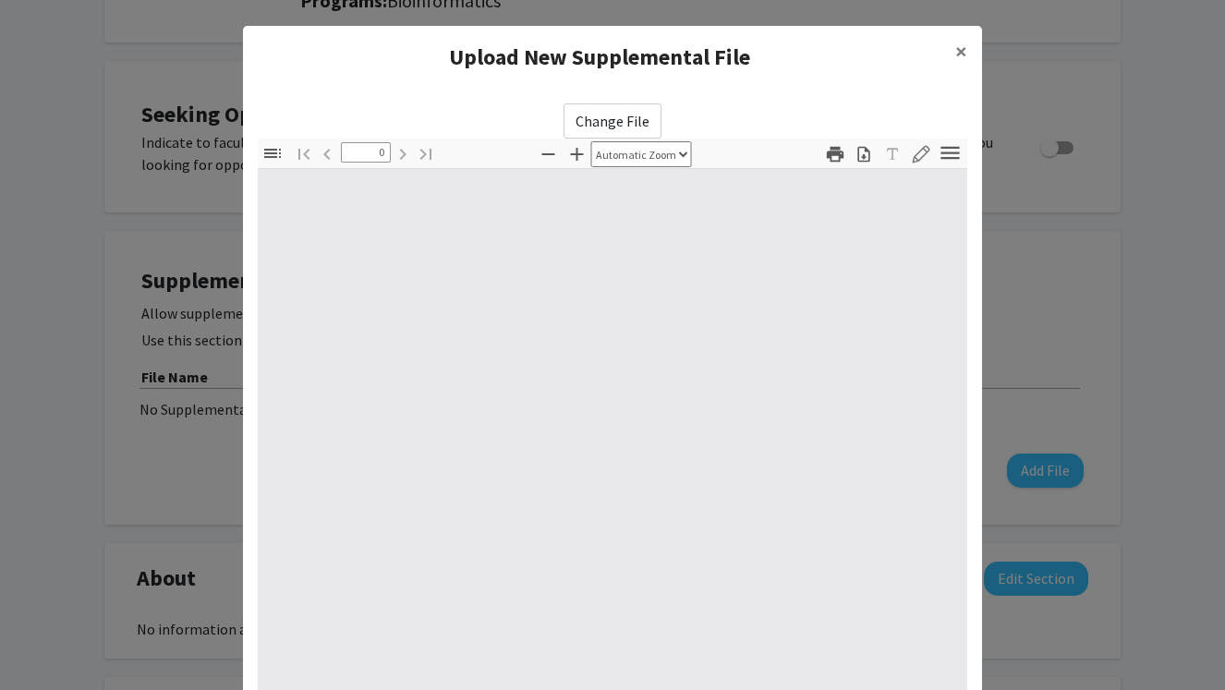
select select "custom"
type input "1"
select select "auto"
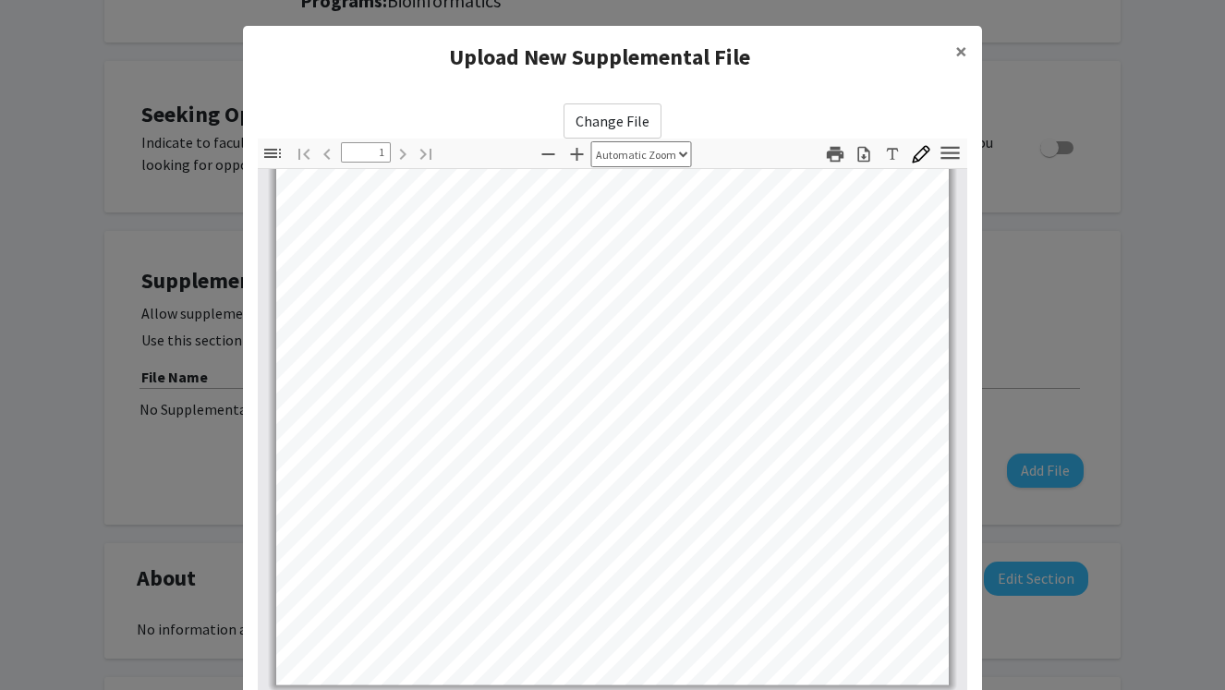
scroll to position [185, 0]
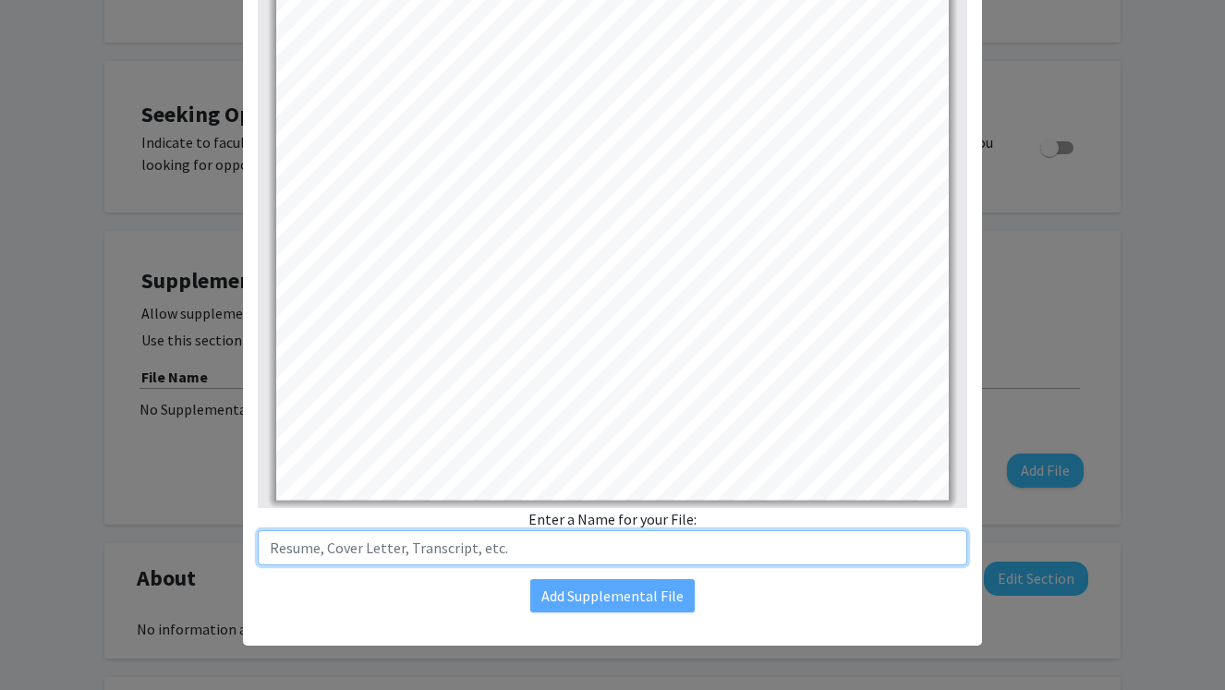
click at [431, 547] on input "text" at bounding box center [612, 547] width 709 height 35
type input "Resume"
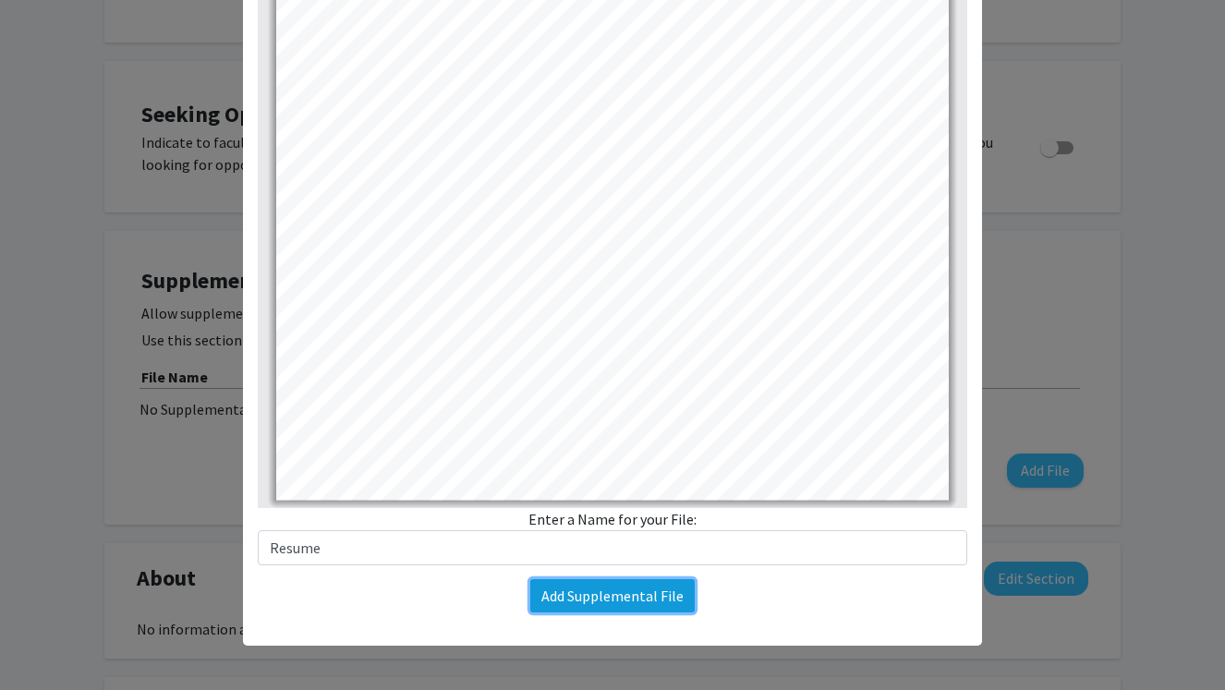
click at [551, 598] on button "Add Supplemental File" at bounding box center [612, 595] width 164 height 33
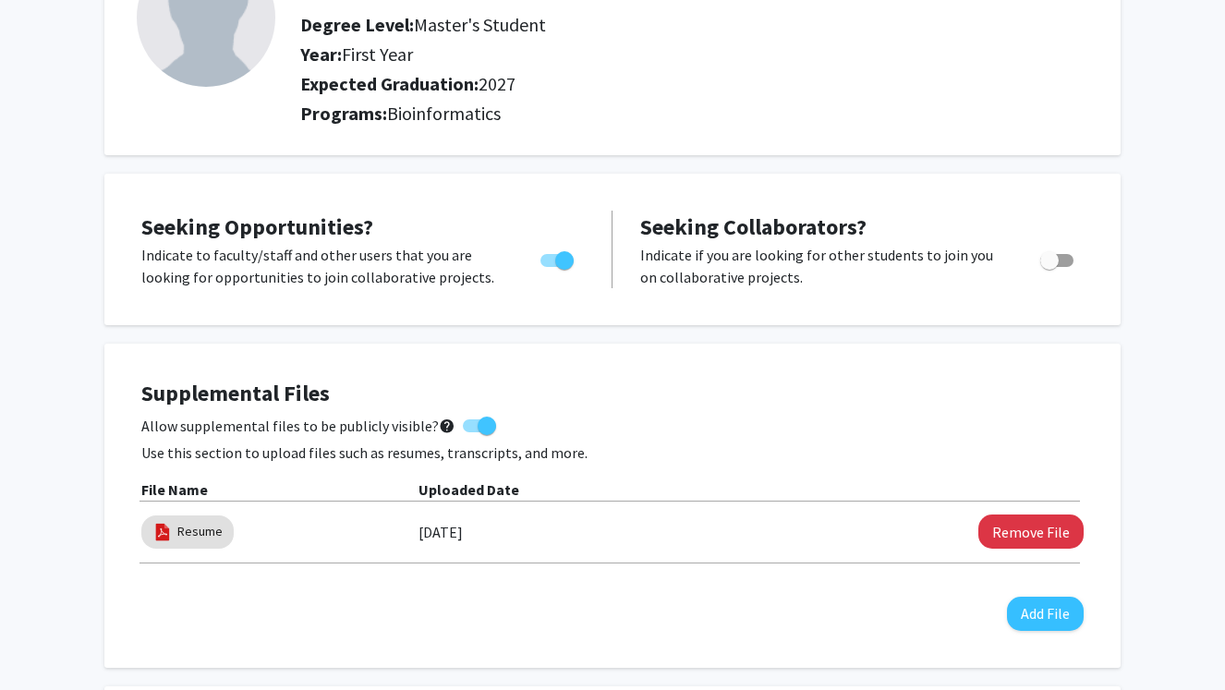
scroll to position [0, 0]
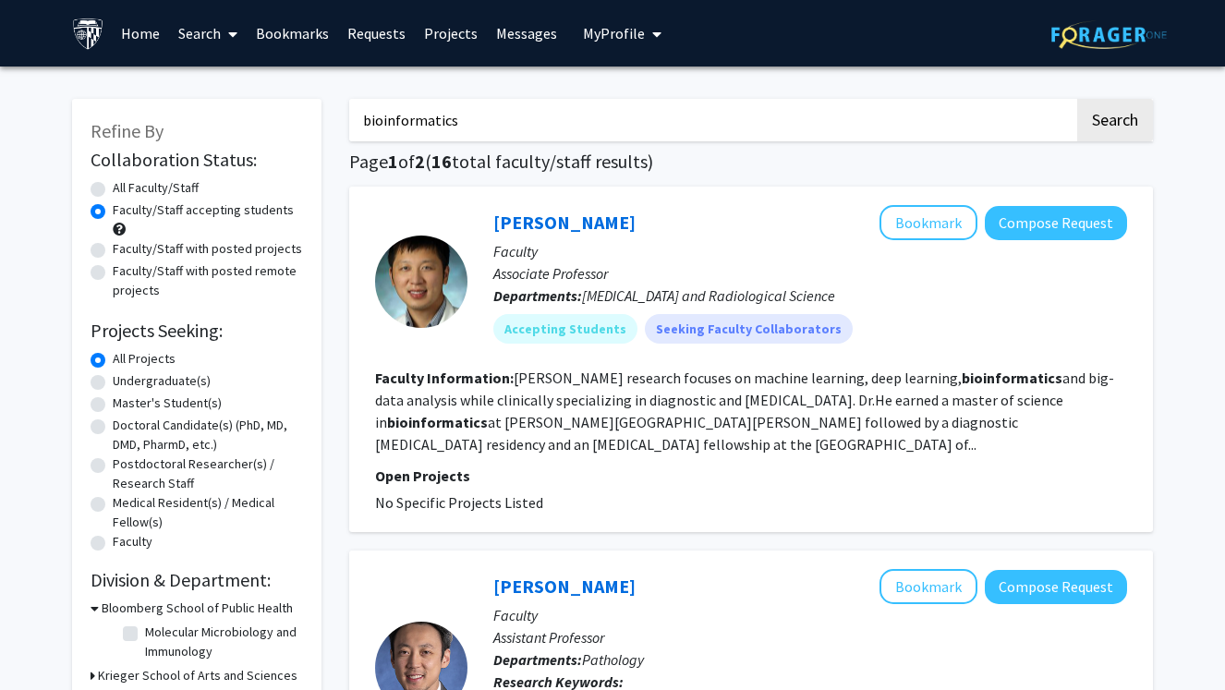
click at [645, 30] on span "My profile dropdown to access profile and logout" at bounding box center [653, 34] width 17 height 65
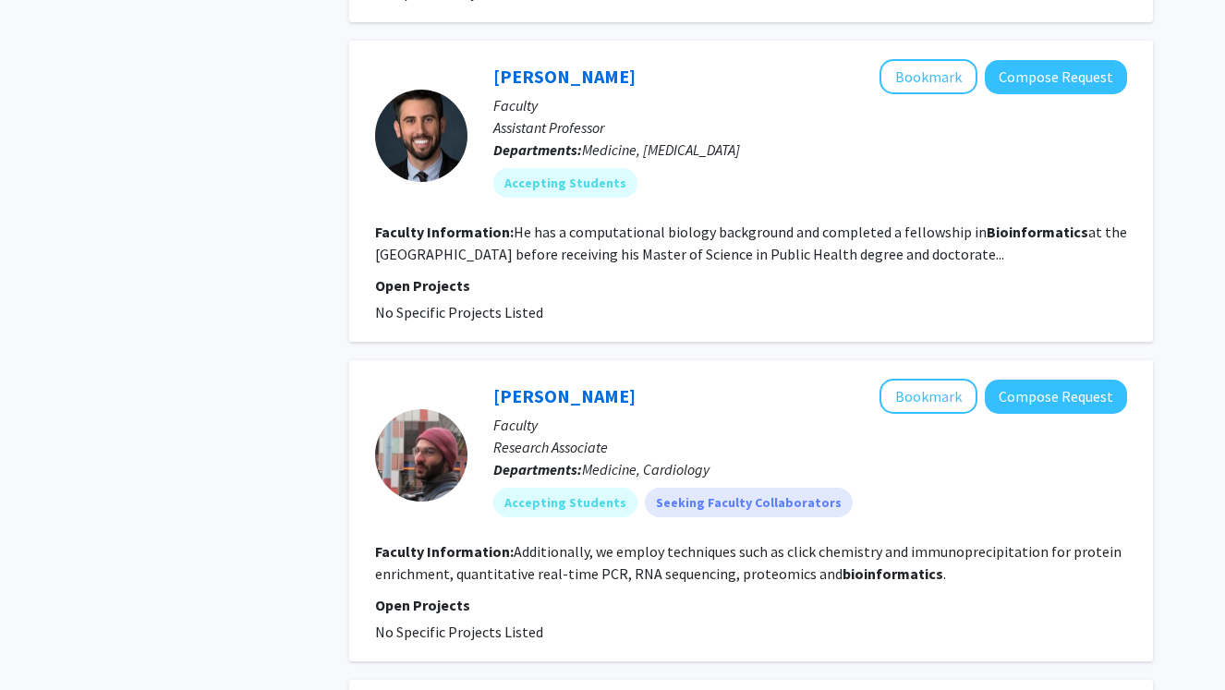
scroll to position [1555, 0]
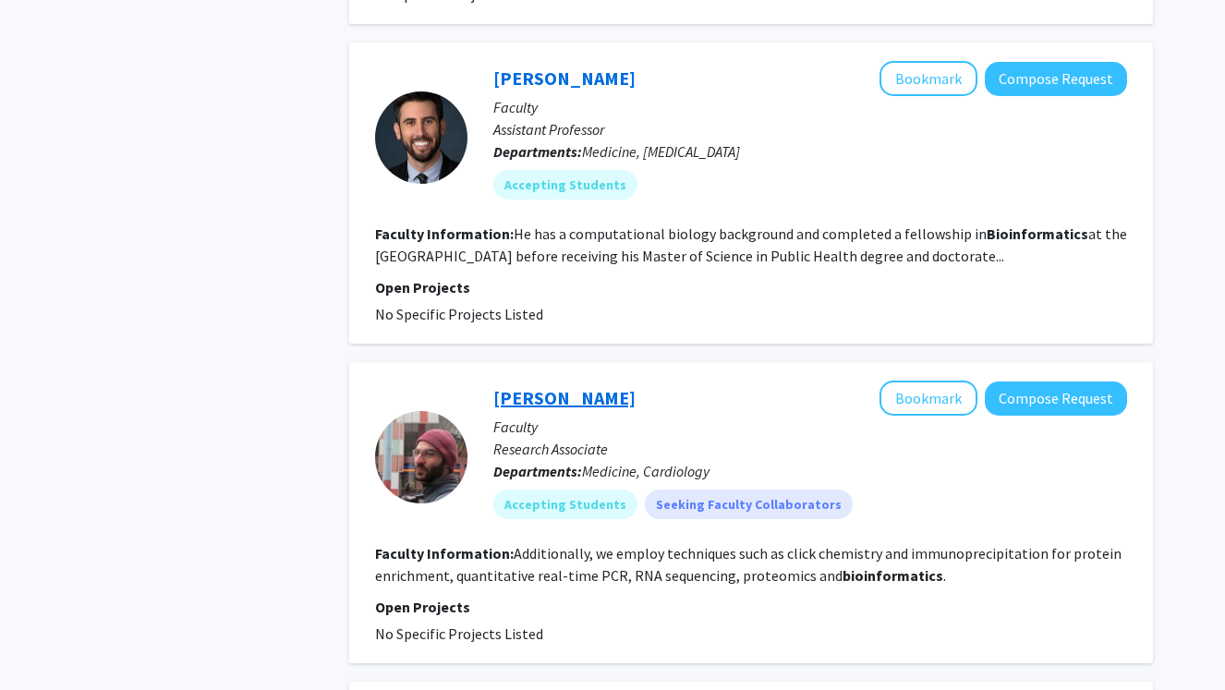
click at [635, 386] on link "Kyriakos Papanicolaou" at bounding box center [564, 397] width 142 height 23
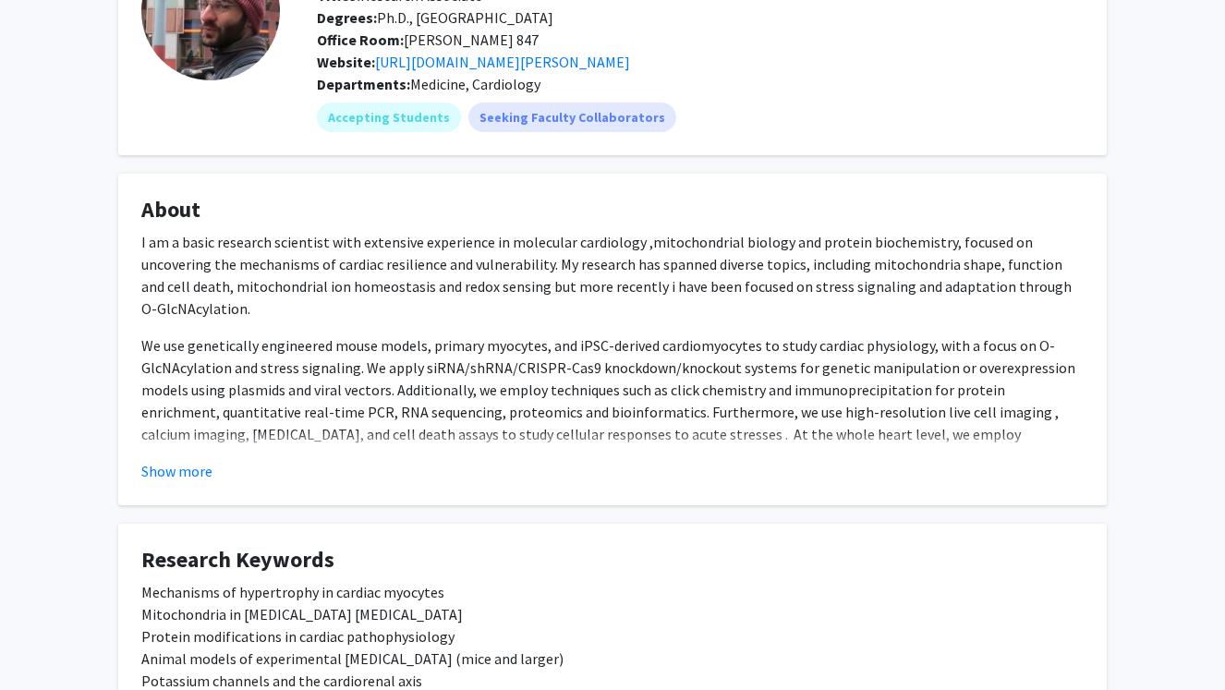
scroll to position [184, 0]
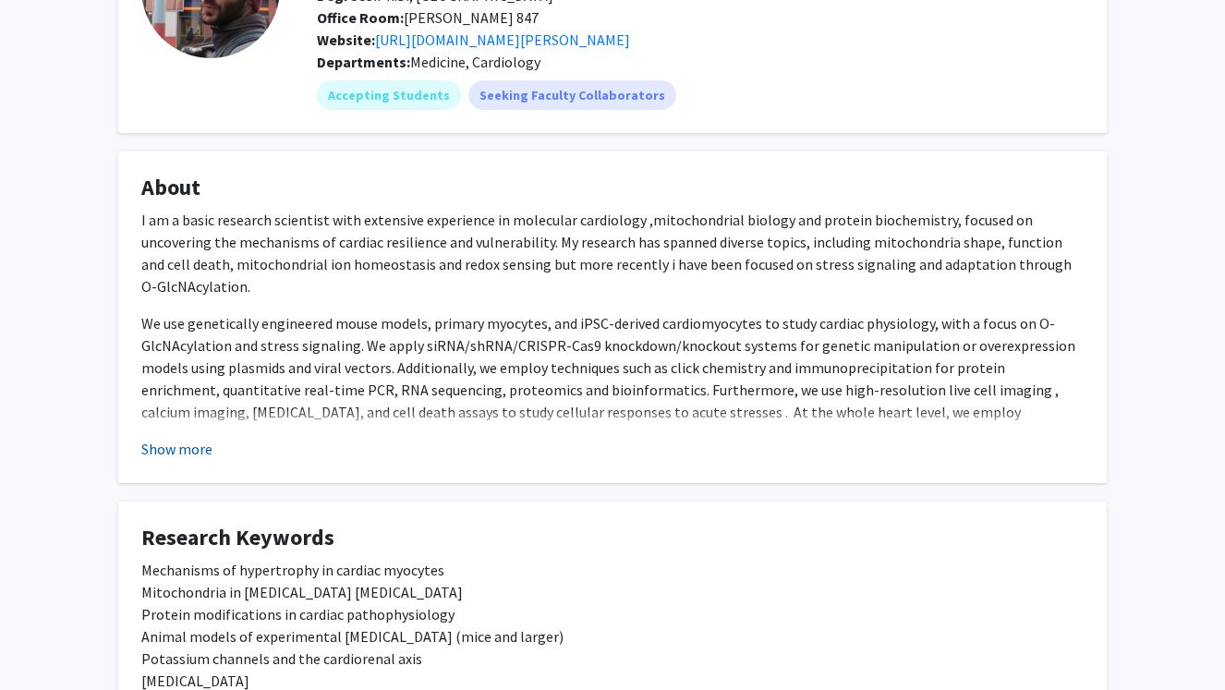
click at [174, 450] on button "Show more" at bounding box center [176, 449] width 71 height 22
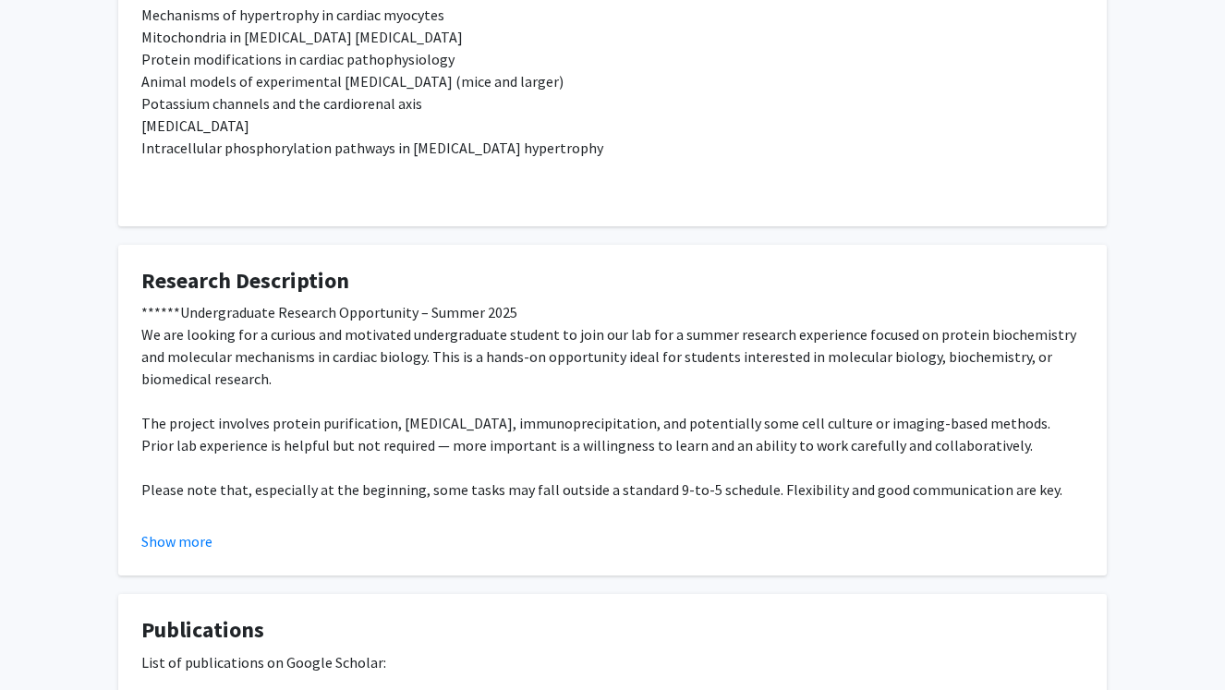
scroll to position [787, 0]
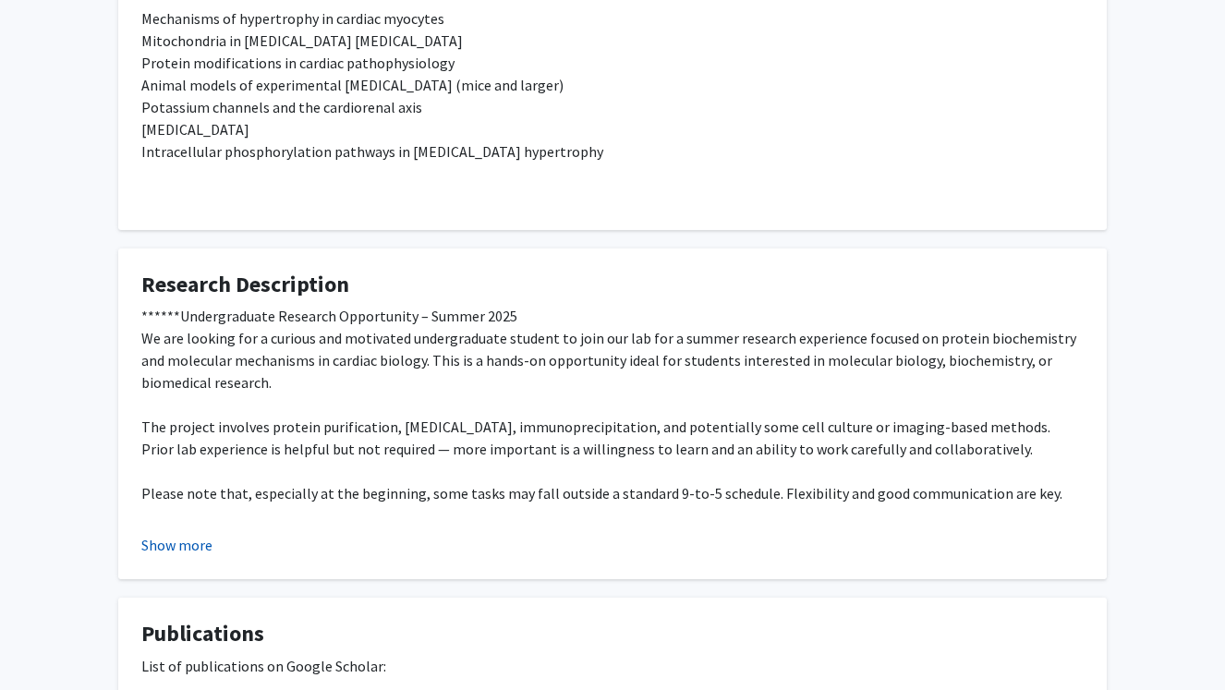
click at [202, 534] on button "Show more" at bounding box center [176, 545] width 71 height 22
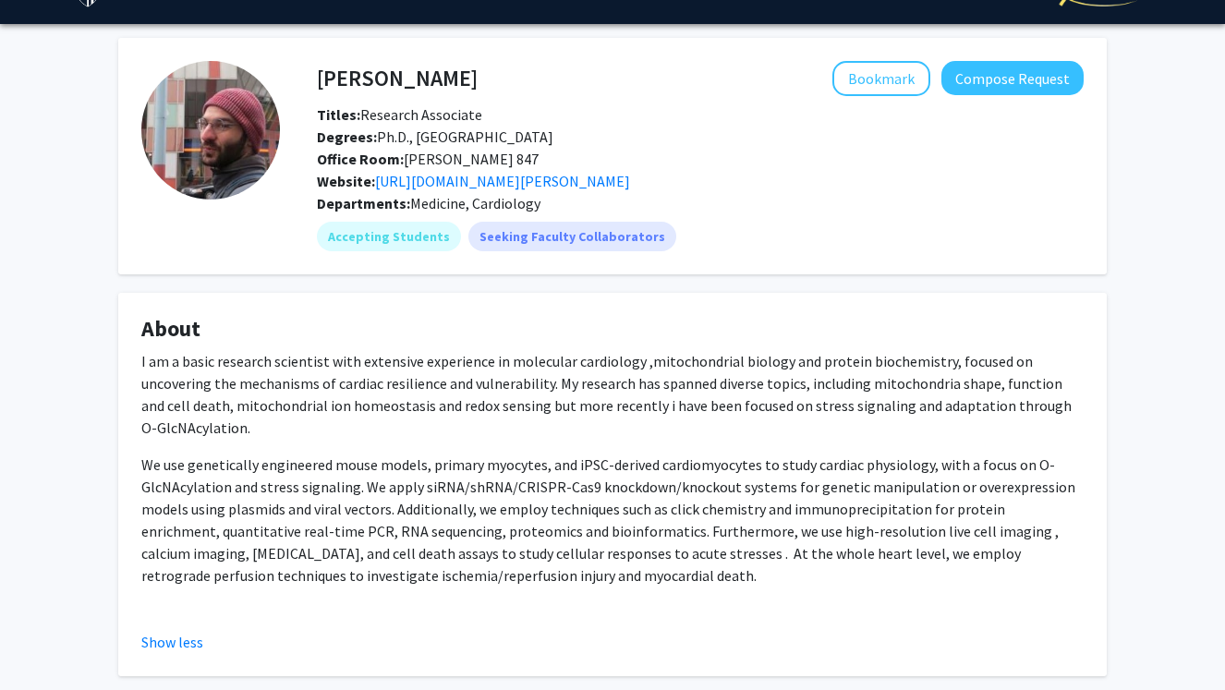
scroll to position [0, 0]
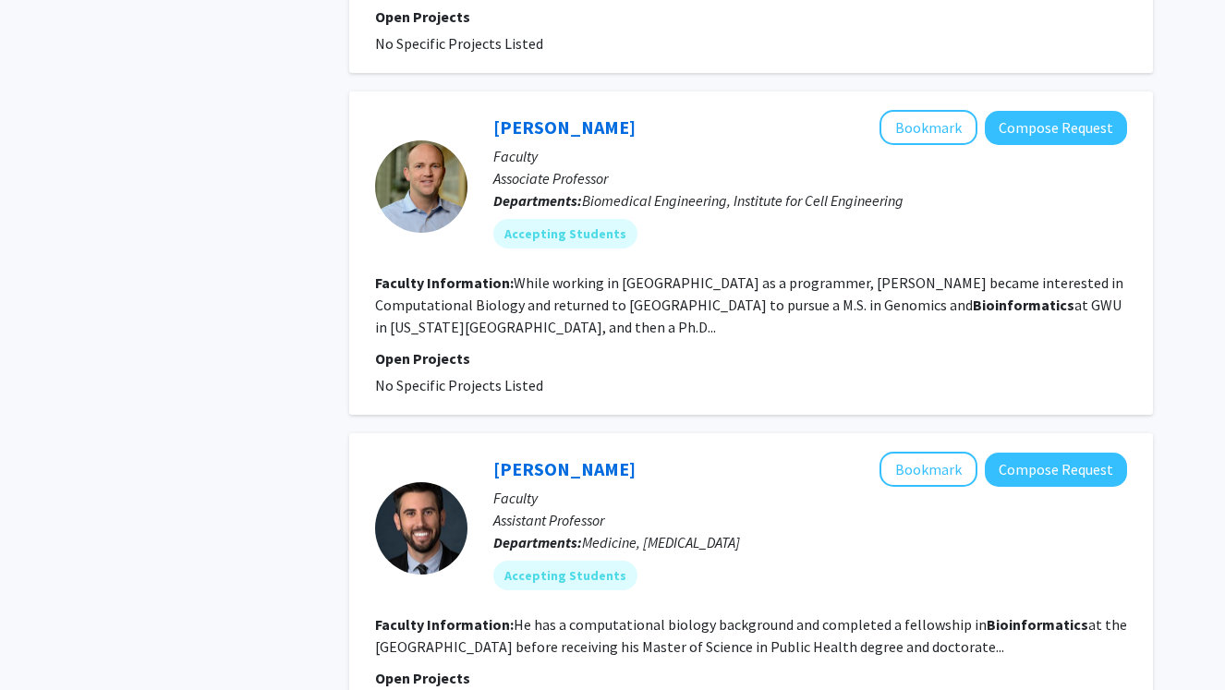
scroll to position [1174, 0]
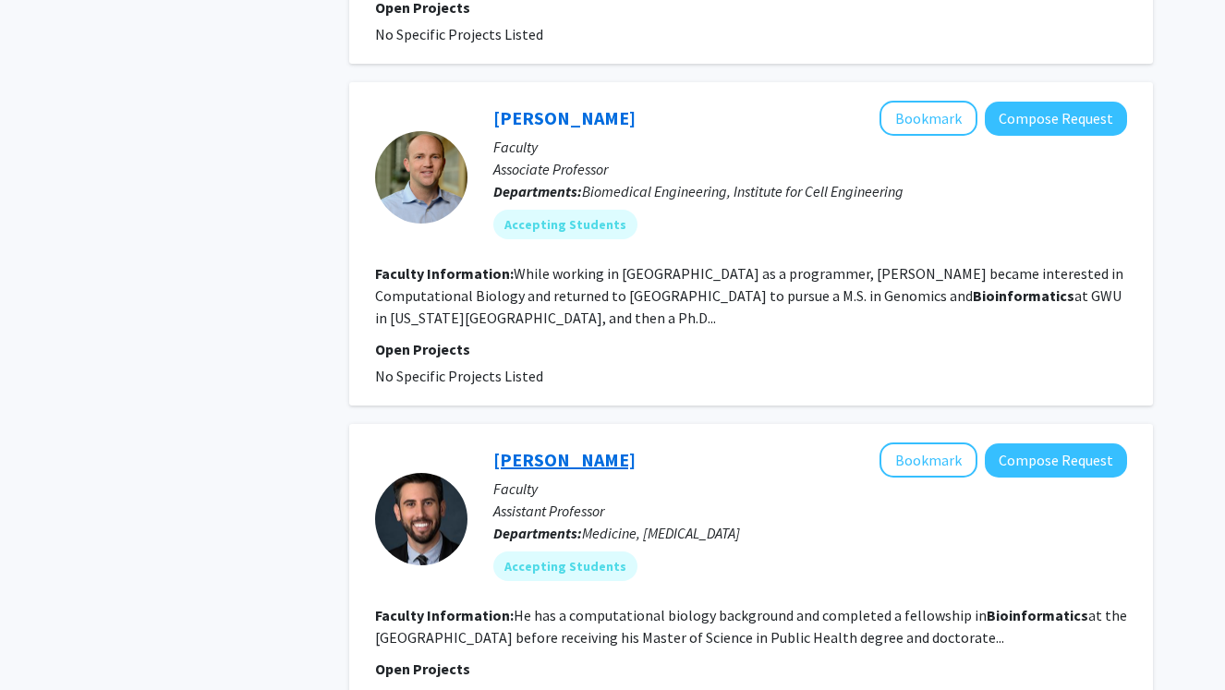
click at [578, 448] on link "Steven Clipman" at bounding box center [564, 459] width 142 height 23
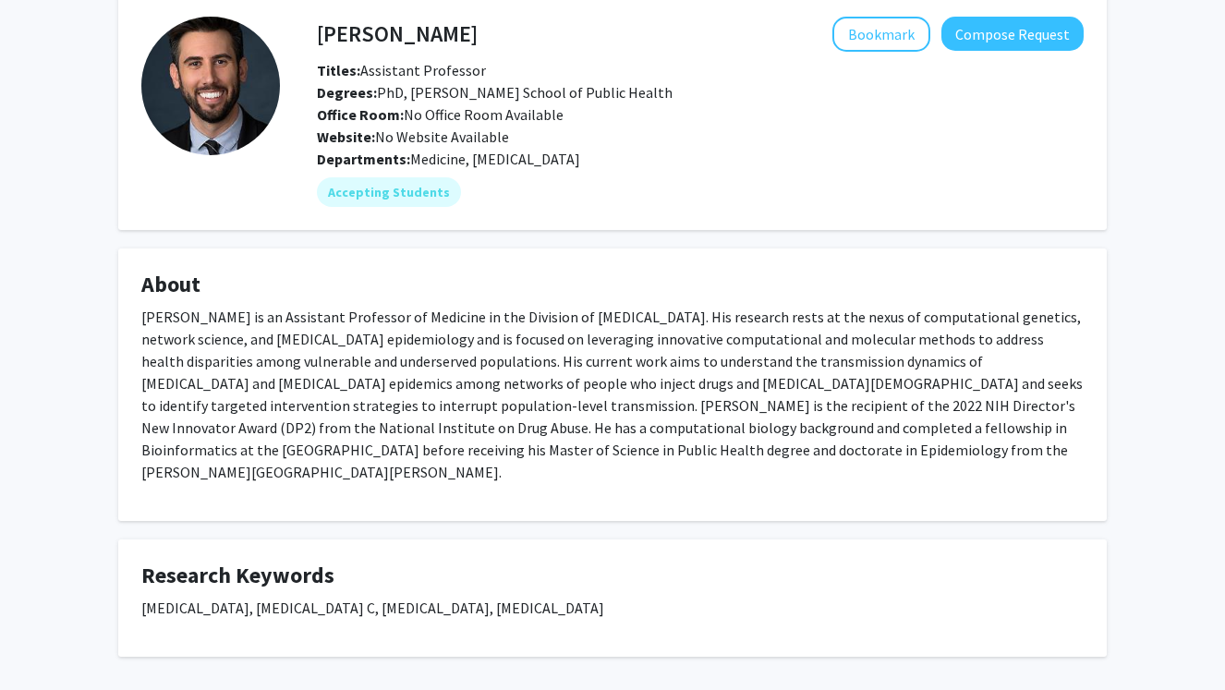
scroll to position [103, 0]
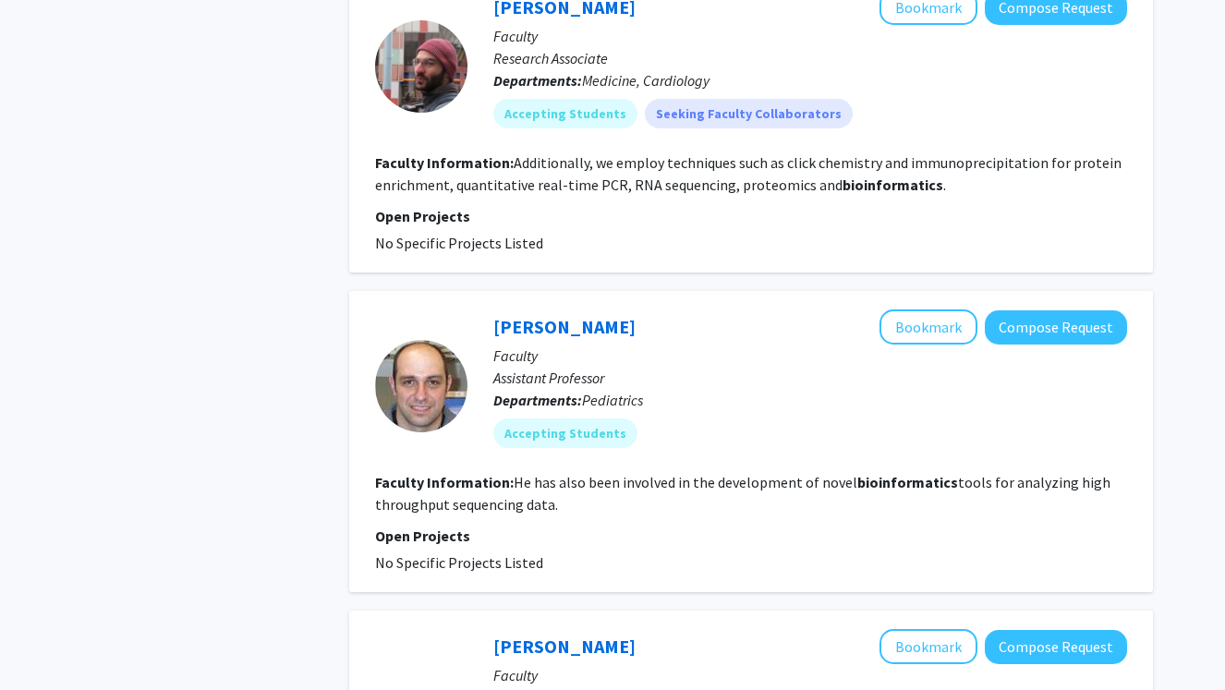
scroll to position [2118, 0]
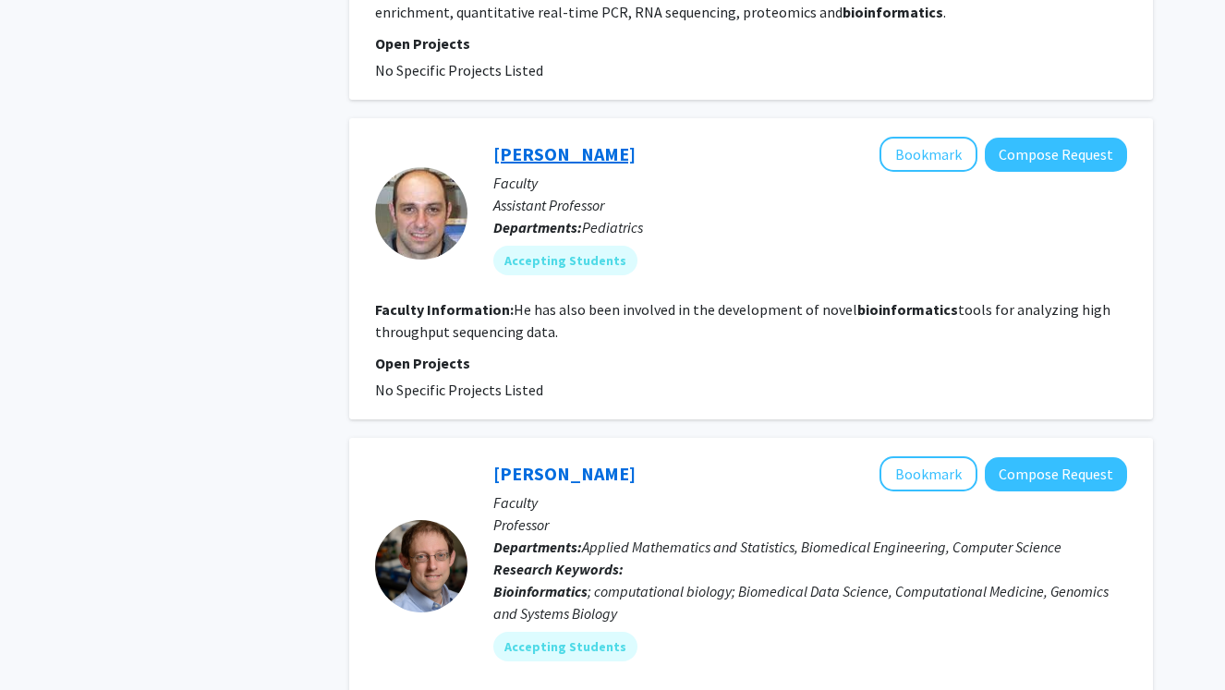
click at [610, 142] on link "[PERSON_NAME]" at bounding box center [564, 153] width 142 height 23
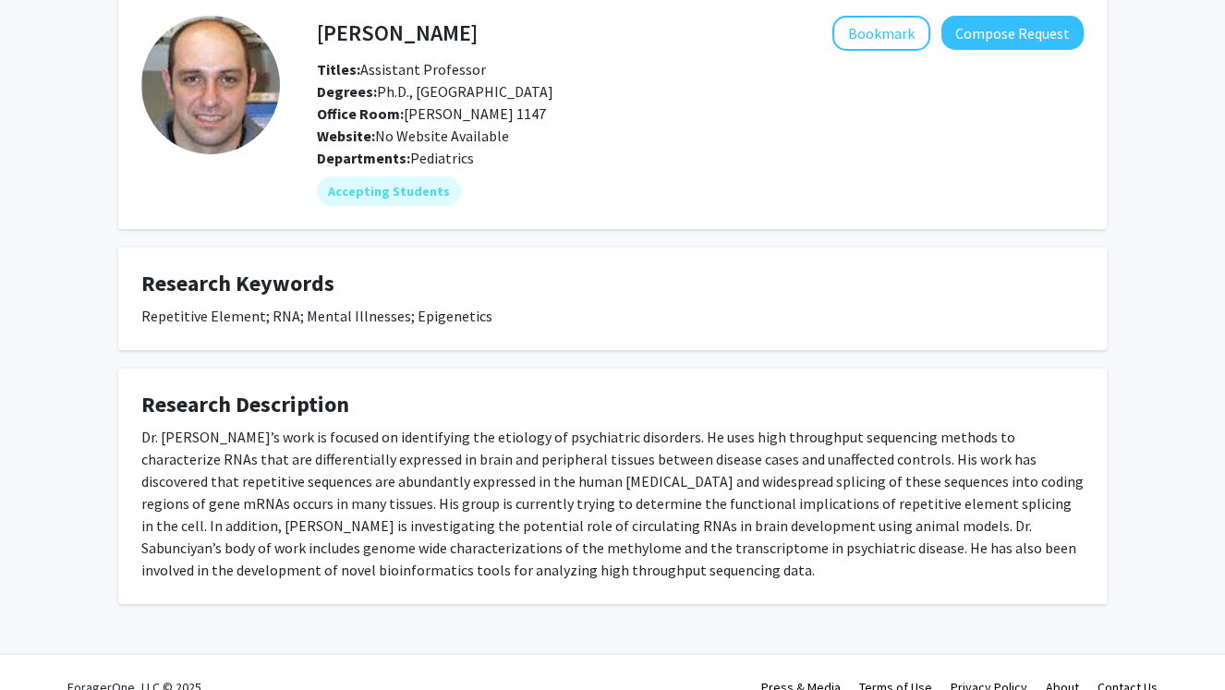
scroll to position [89, 0]
drag, startPoint x: 496, startPoint y: 571, endPoint x: 82, endPoint y: 417, distance: 441.2
click at [82, 420] on div "Sarven Sabunciyan Bookmark Compose Request Titles: Assistant Professor Degrees:…" at bounding box center [612, 320] width 1225 height 685
copy fg-card "Dr. [PERSON_NAME]’s work is focused on identifying the etiology of psychiatric …"
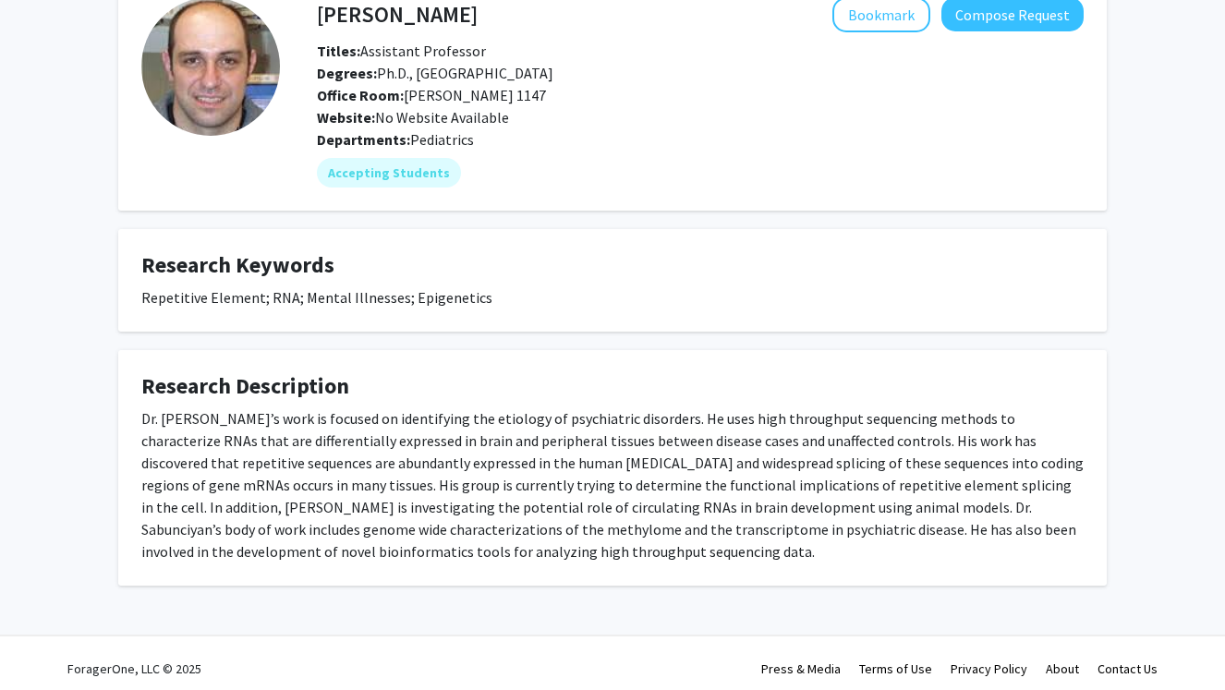
scroll to position [104, 0]
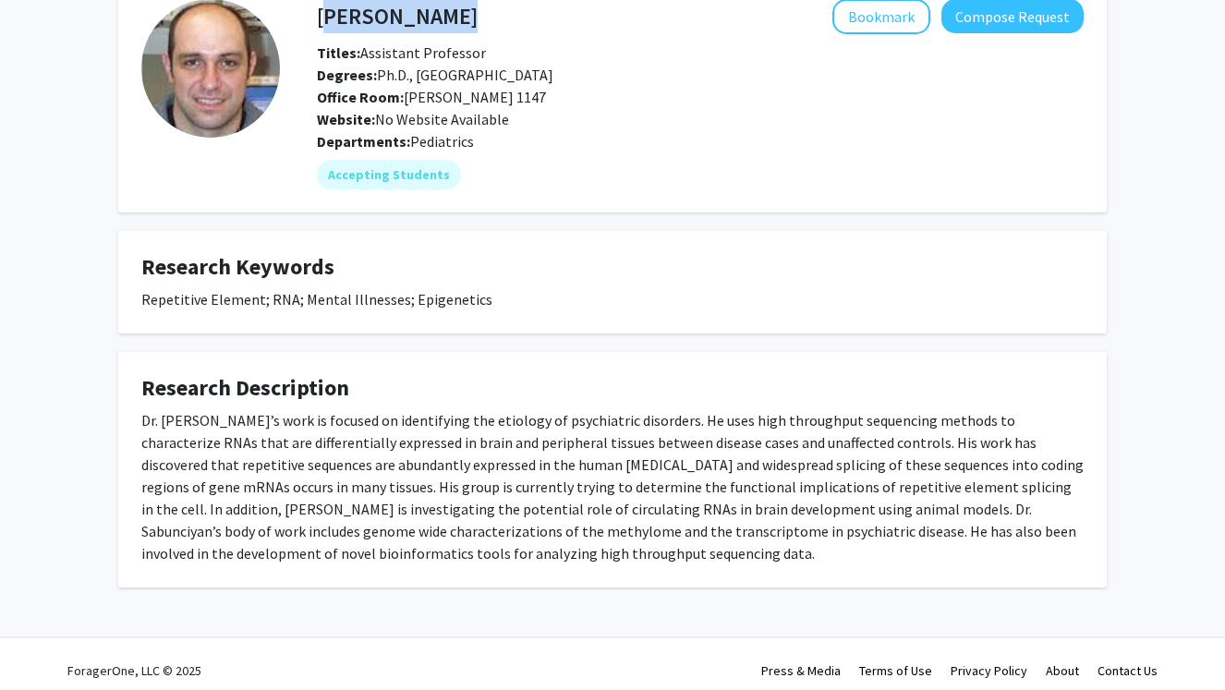
drag, startPoint x: 502, startPoint y: 18, endPoint x: 321, endPoint y: 16, distance: 181.0
click at [321, 16] on div "Sarven Sabunciyan Bookmark Compose Request" at bounding box center [700, 16] width 794 height 35
copy h4 "[PERSON_NAME]"
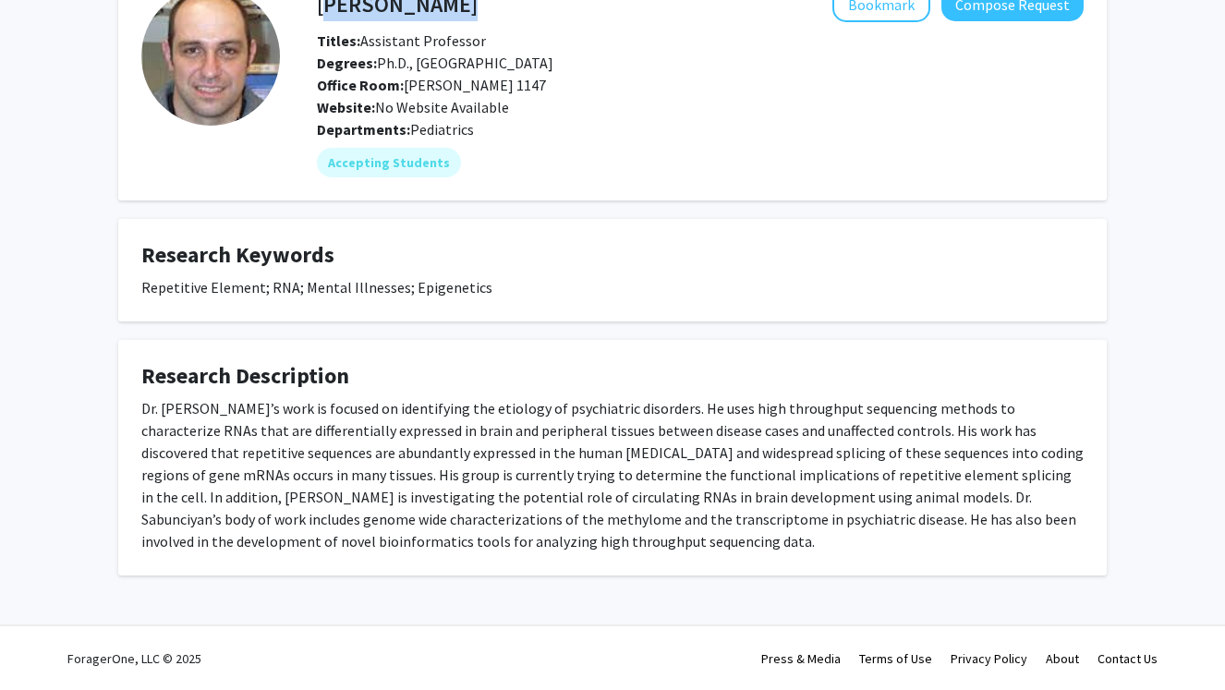
scroll to position [53, 0]
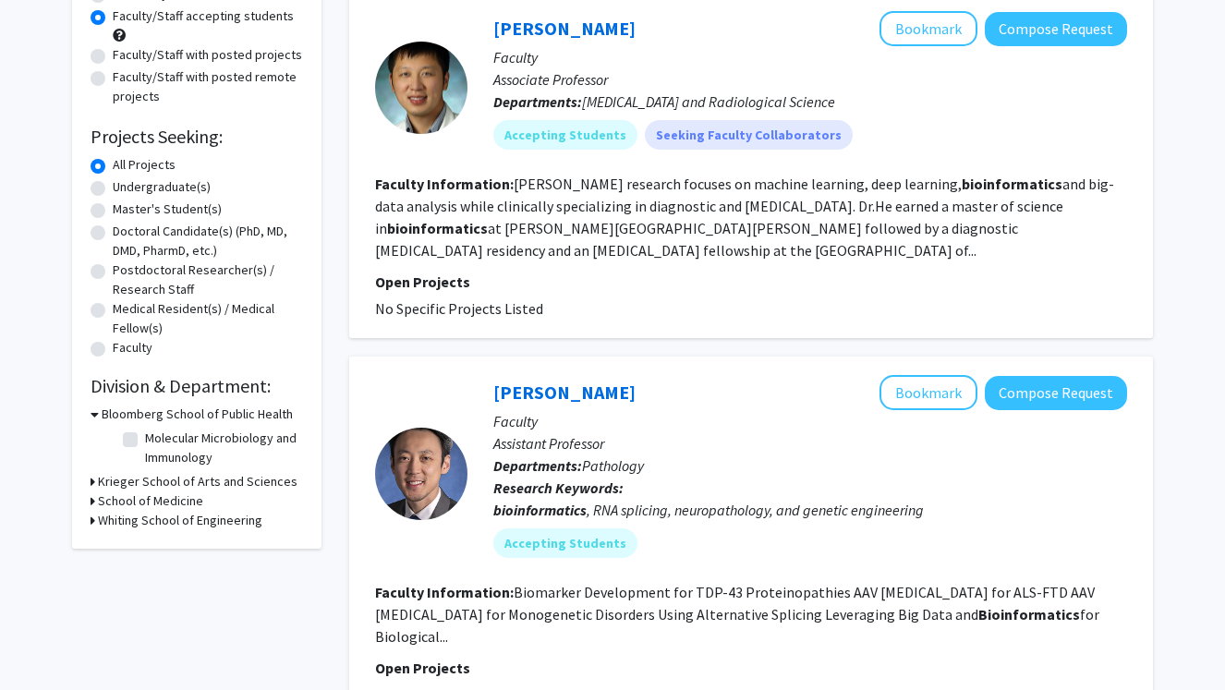
scroll to position [241, 0]
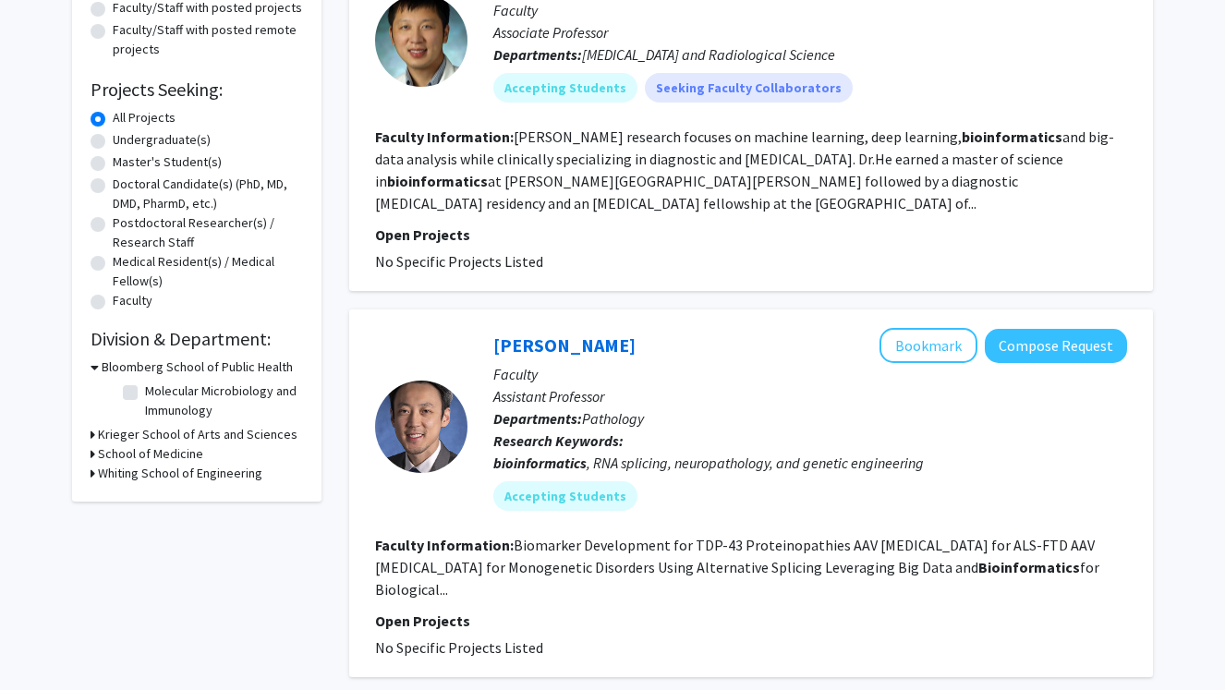
click at [203, 436] on h3 "Krieger School of Arts and Sciences" at bounding box center [197, 434] width 199 height 19
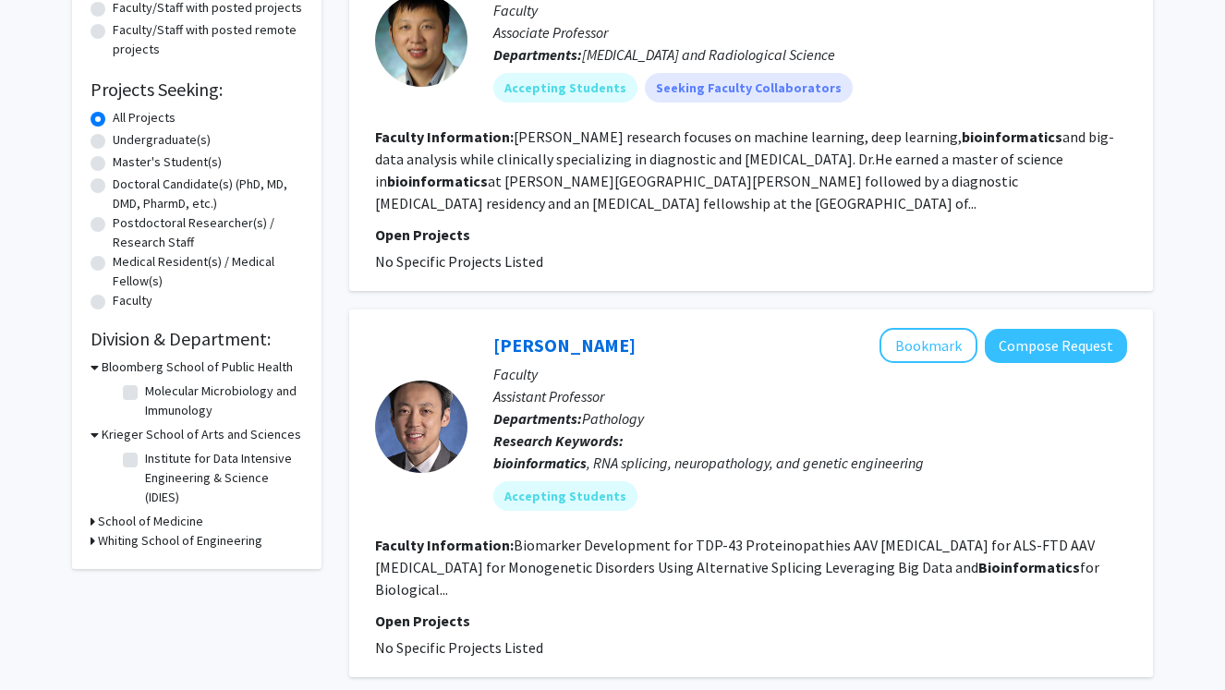
click at [183, 518] on h3 "School of Medicine" at bounding box center [150, 521] width 105 height 19
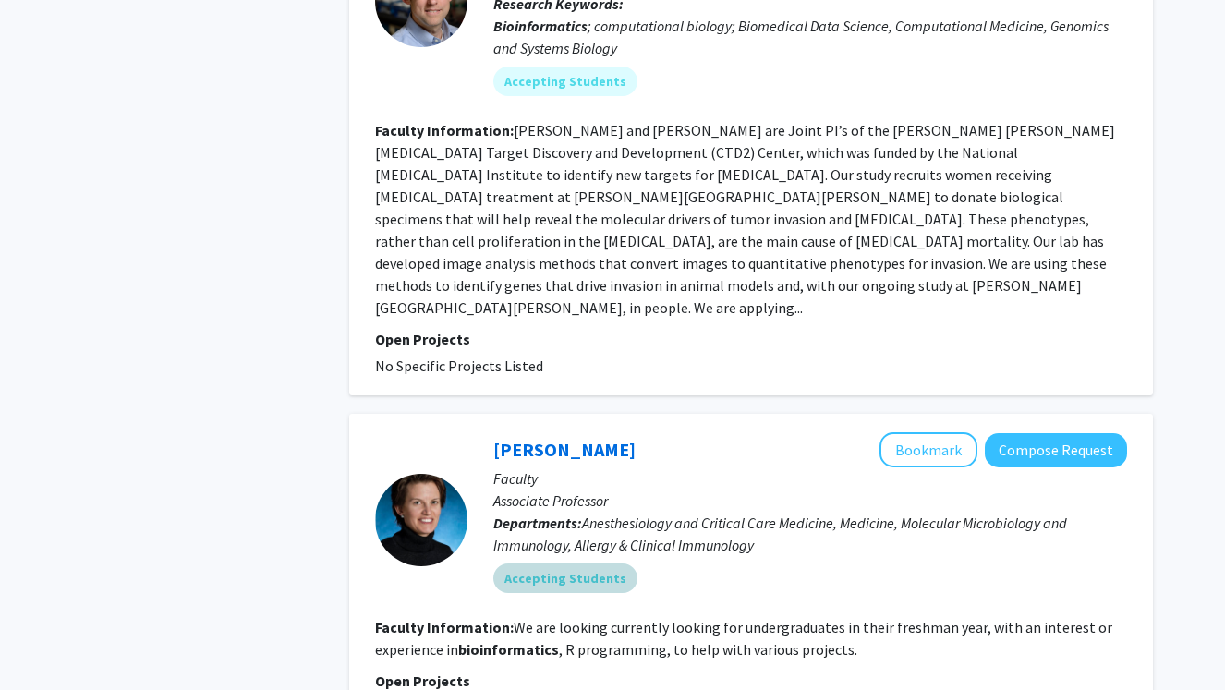
scroll to position [2744, 0]
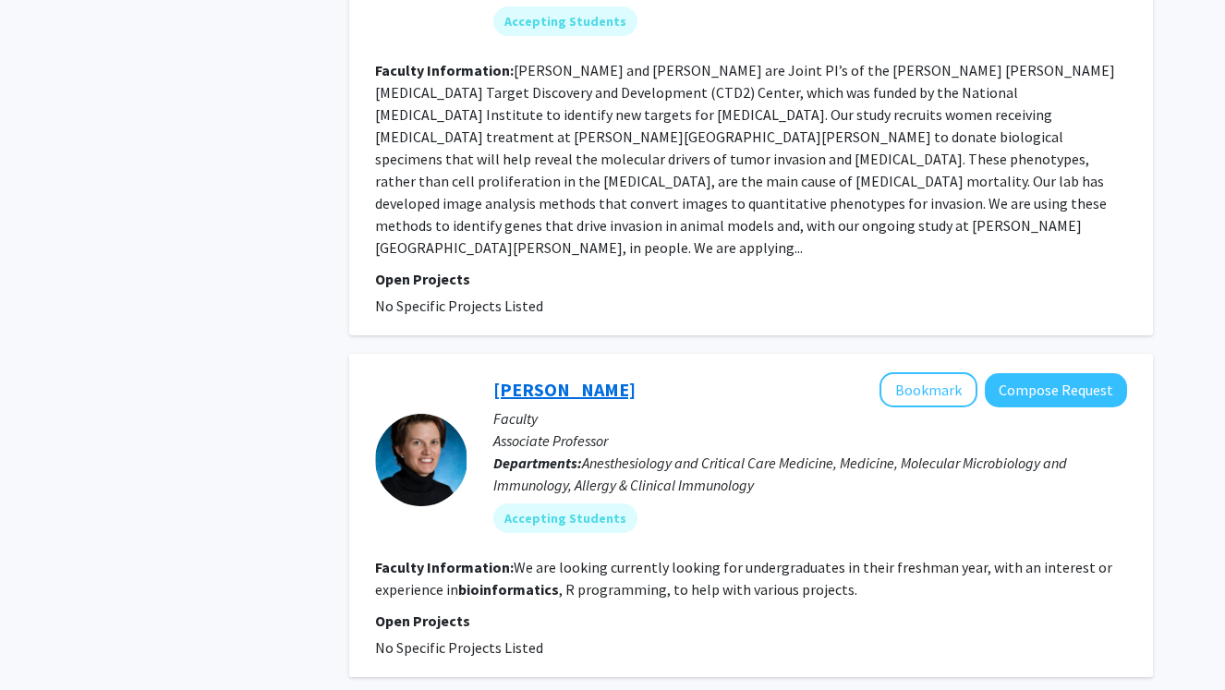
click at [553, 378] on link "Nicola Heller" at bounding box center [564, 389] width 142 height 23
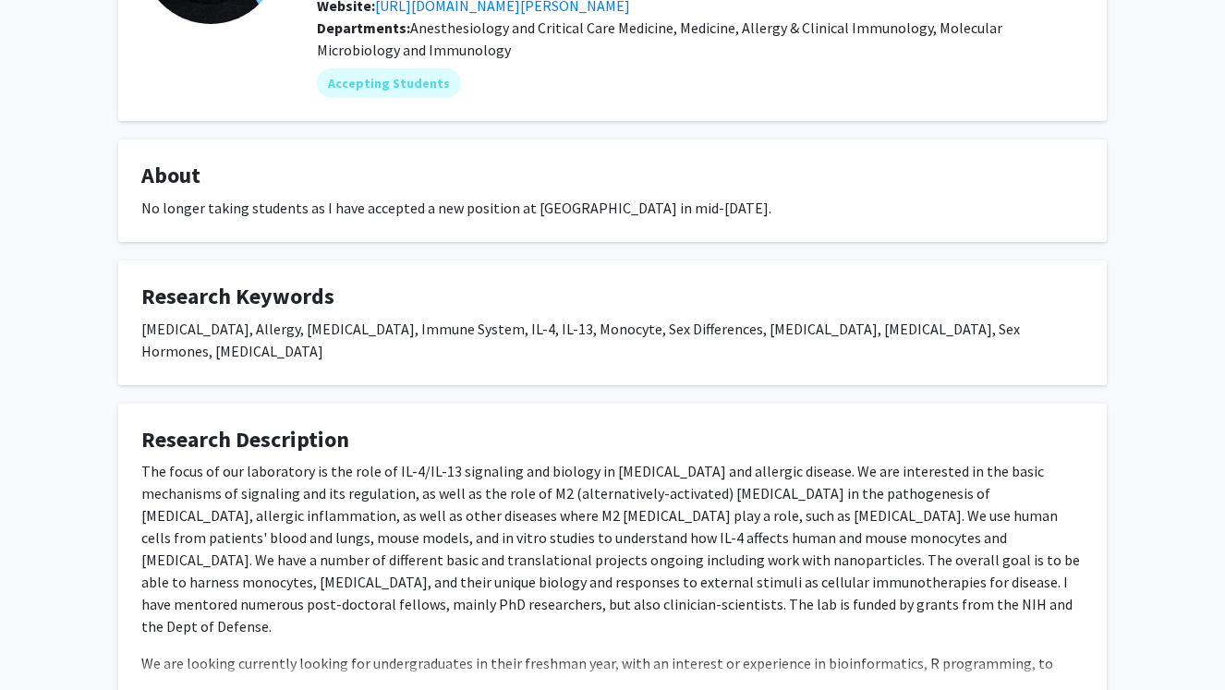
scroll to position [356, 0]
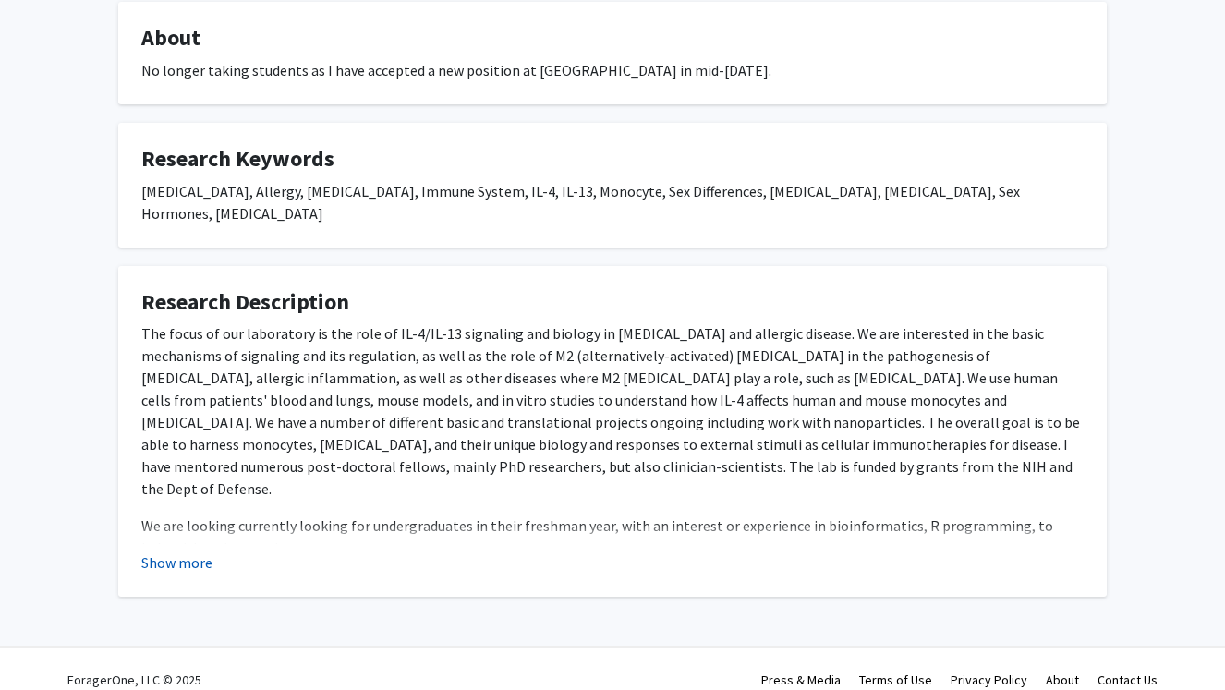
click at [180, 551] on button "Show more" at bounding box center [176, 562] width 71 height 22
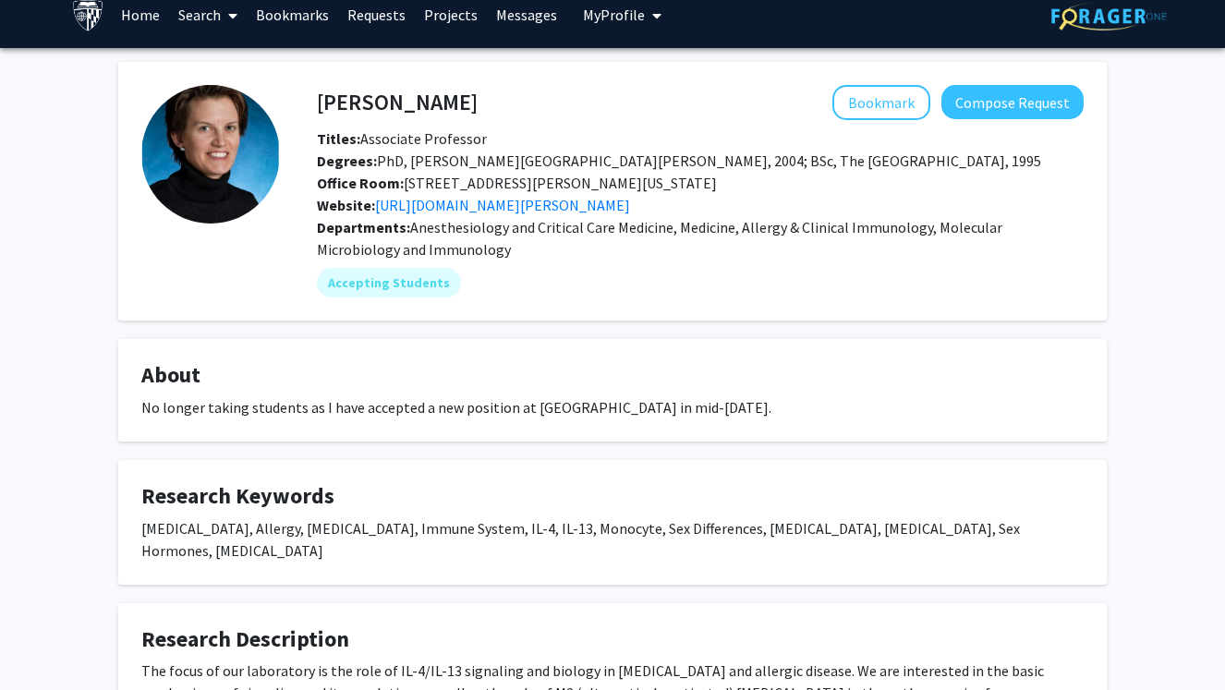
scroll to position [0, 0]
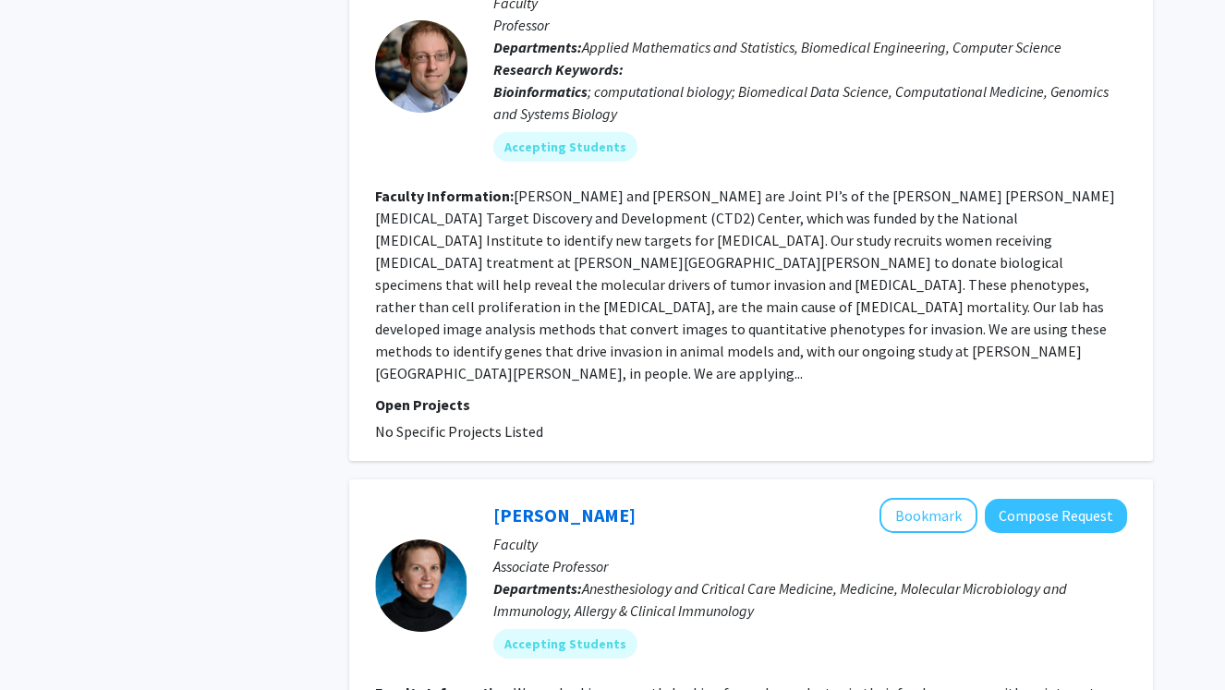
scroll to position [3188, 0]
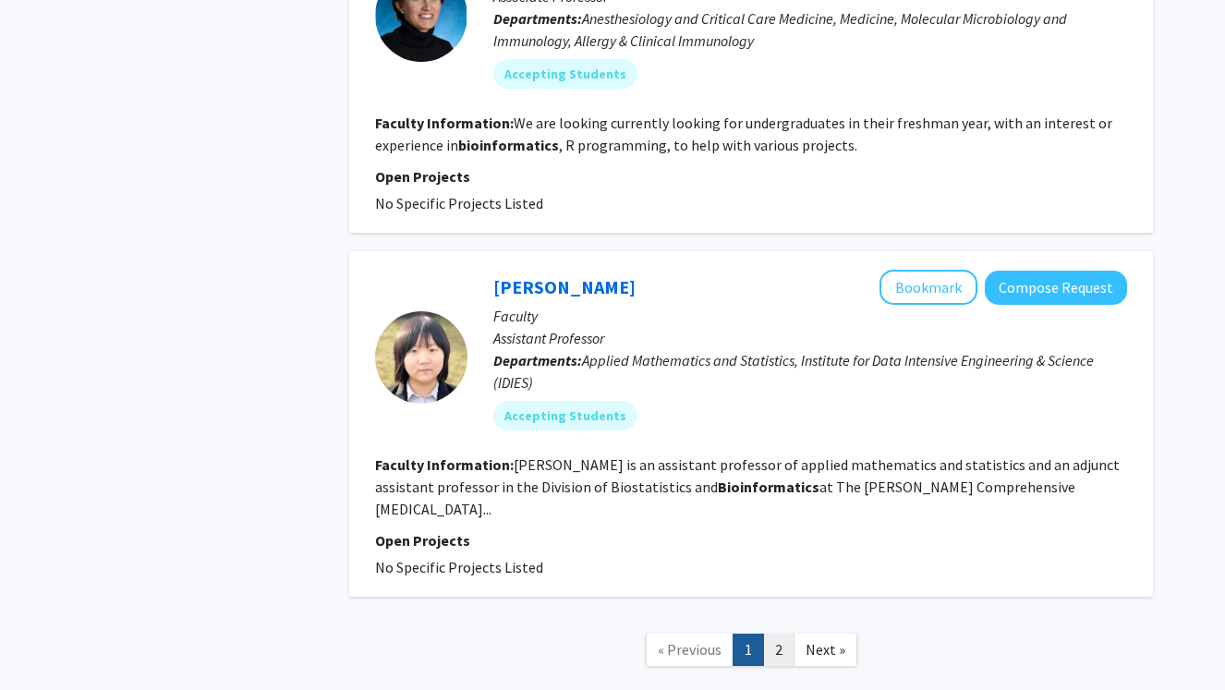
click at [767, 634] on link "2" at bounding box center [778, 650] width 31 height 32
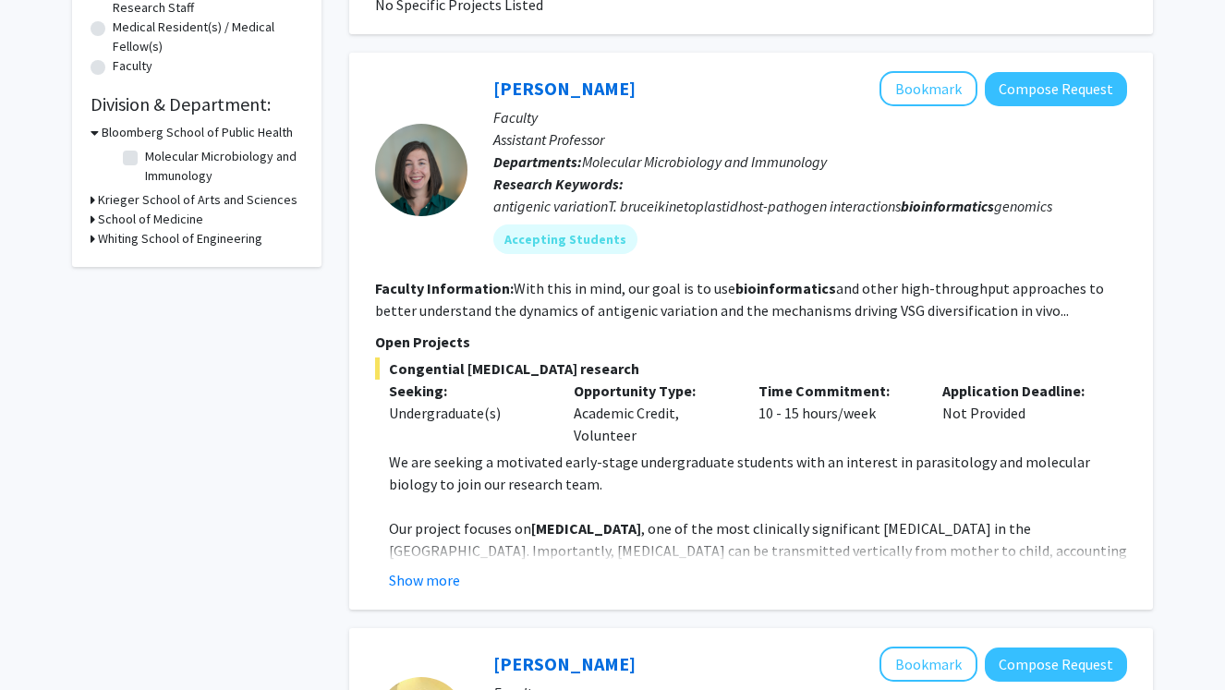
scroll to position [495, 0]
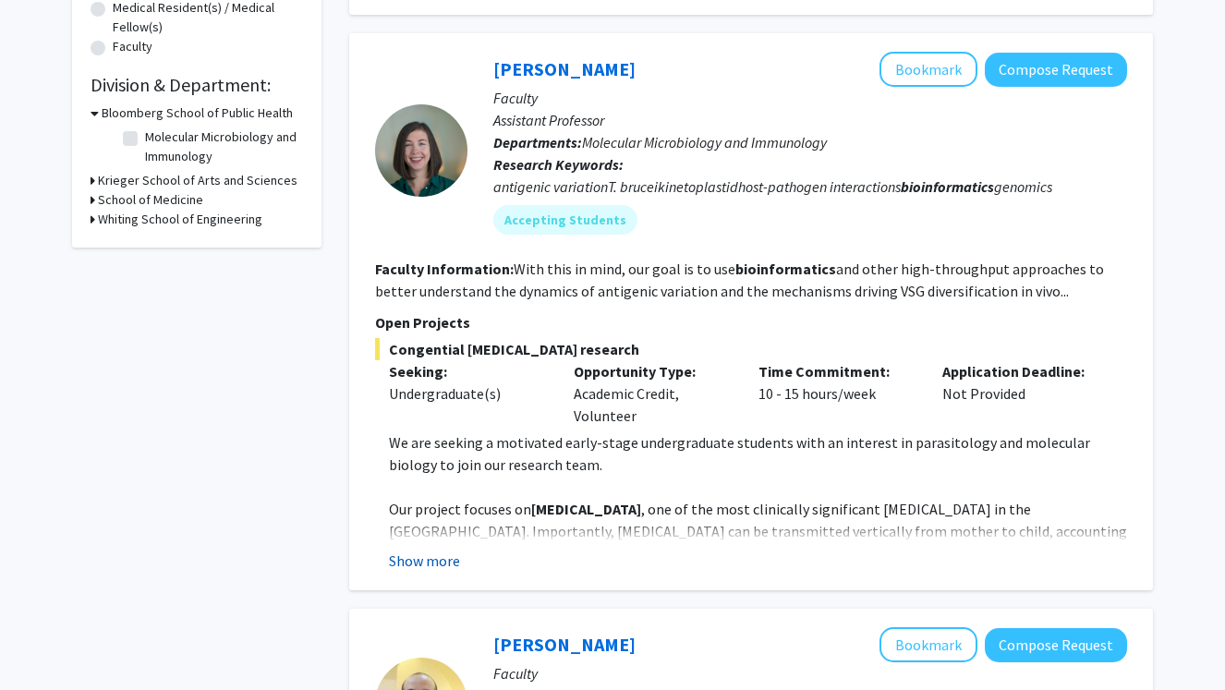
click at [428, 557] on button "Show more" at bounding box center [424, 560] width 71 height 22
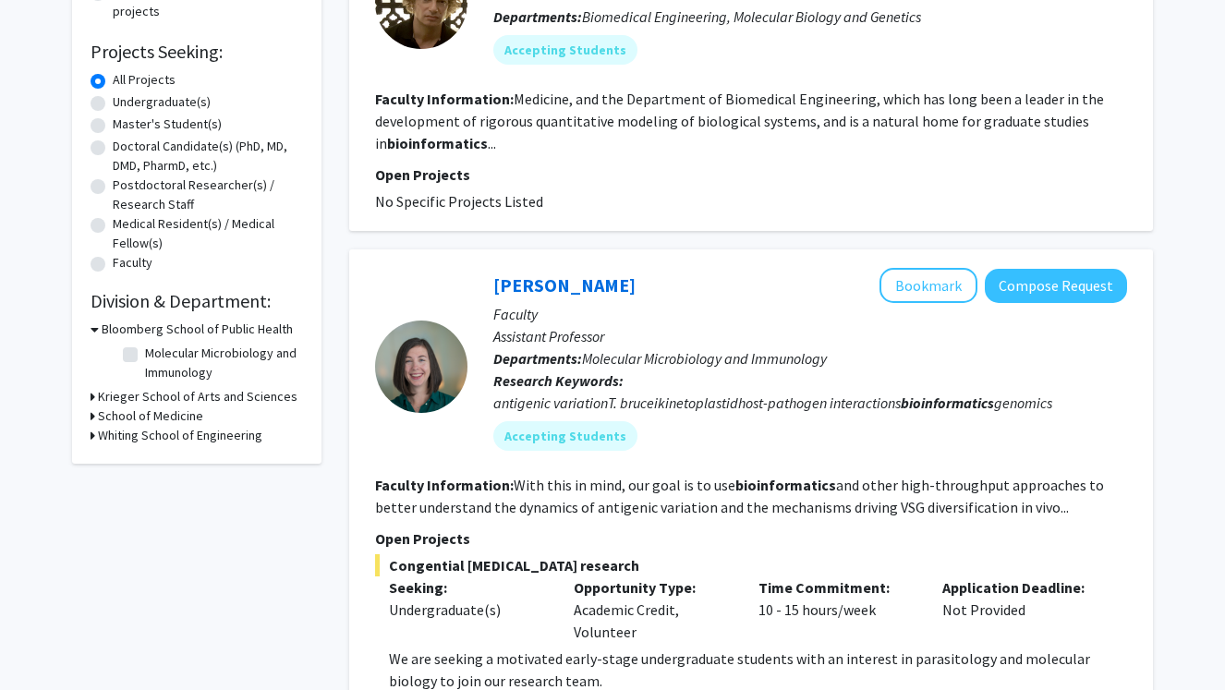
scroll to position [0, 0]
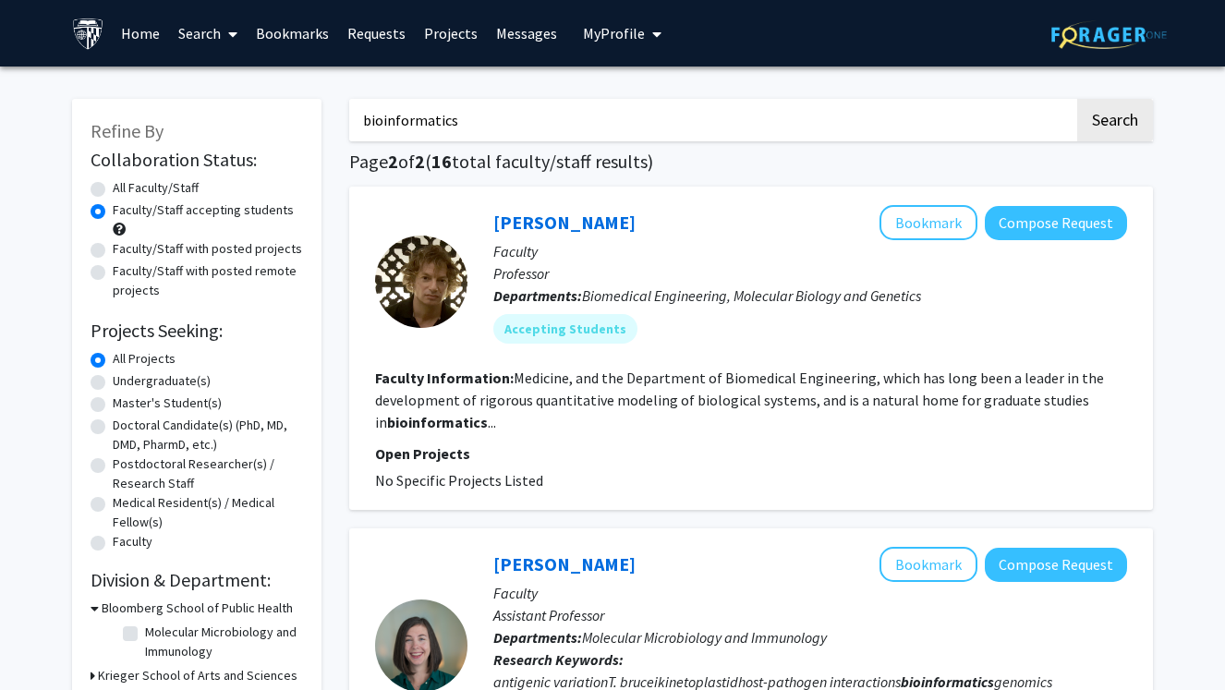
click at [113, 188] on label "All Faculty/Staff" at bounding box center [156, 187] width 86 height 19
click at [113, 188] on input "All Faculty/Staff" at bounding box center [119, 184] width 12 height 12
radio input "true"
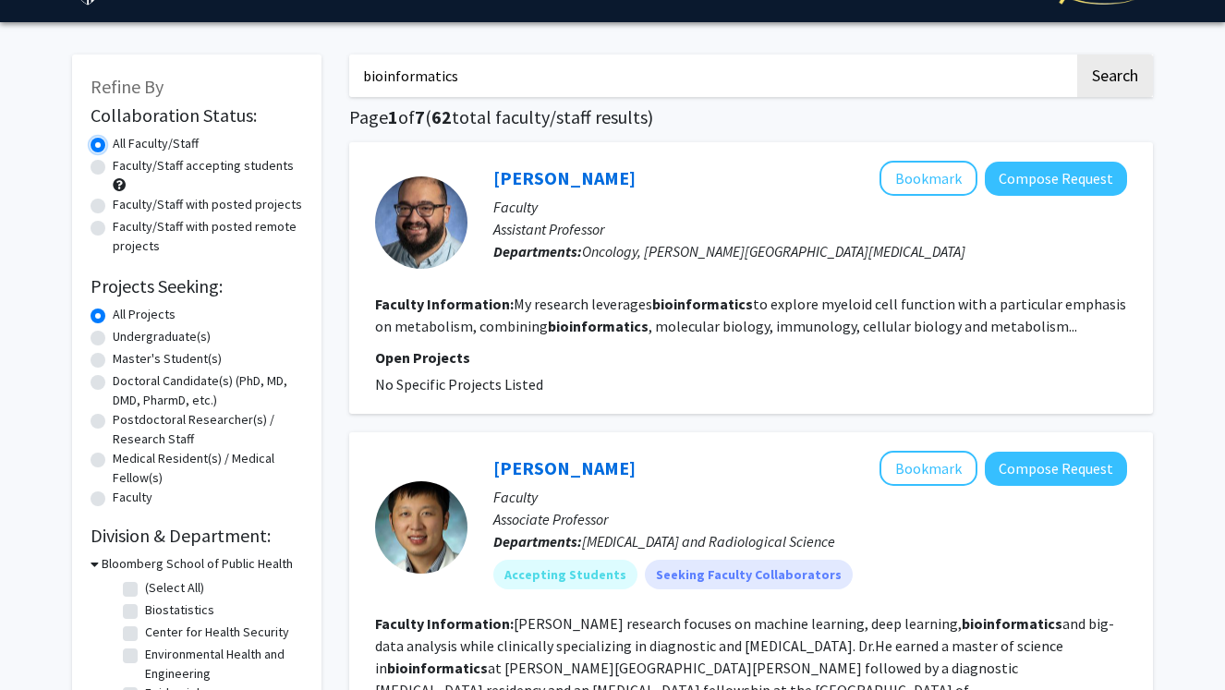
scroll to position [45, 0]
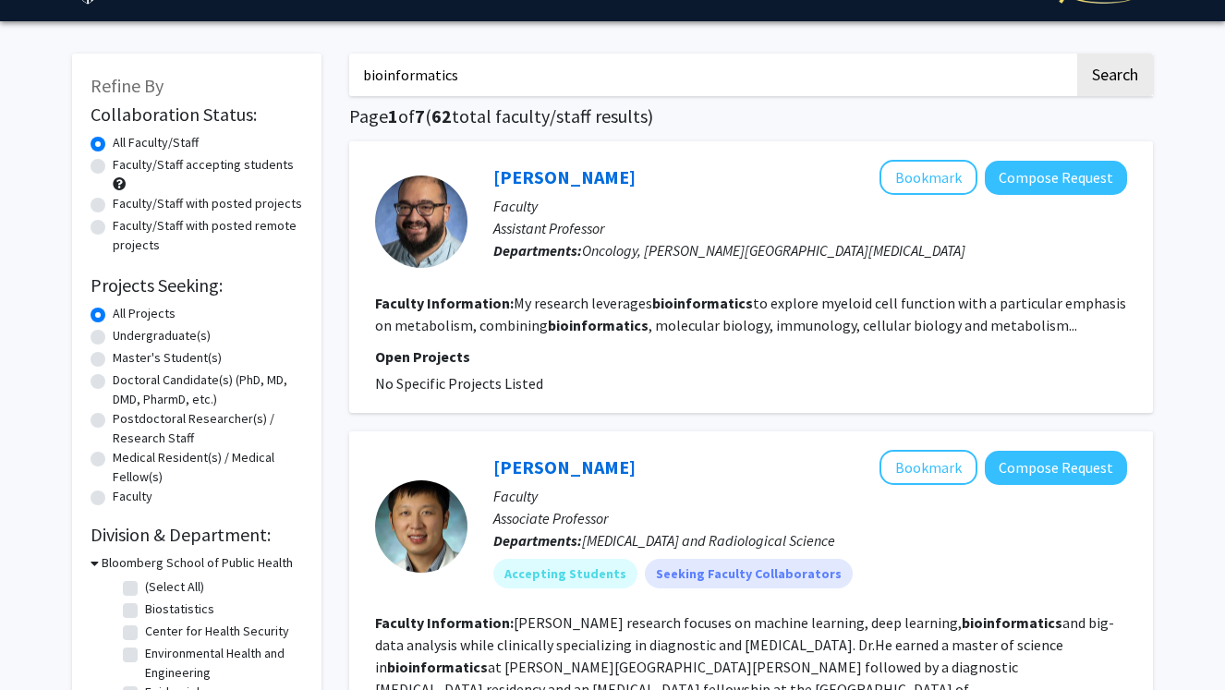
click at [157, 355] on label "Master's Student(s)" at bounding box center [167, 357] width 109 height 19
click at [125, 355] on input "Master's Student(s)" at bounding box center [119, 354] width 12 height 12
radio input "true"
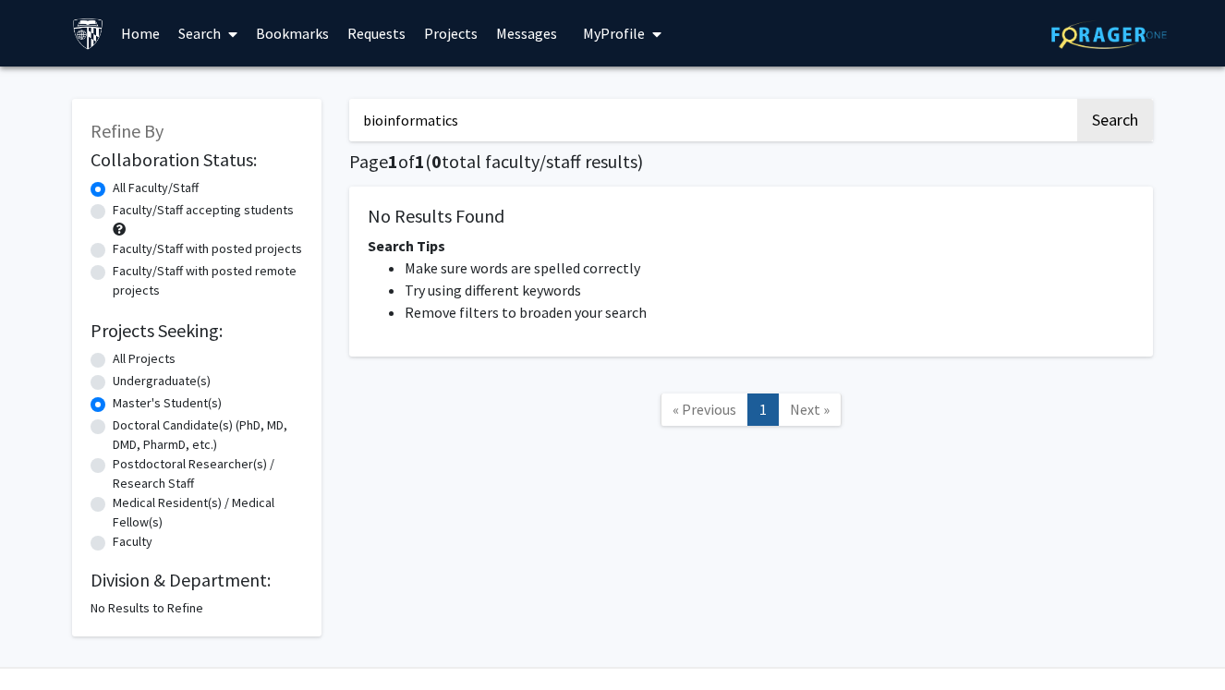
click at [132, 358] on label "All Projects" at bounding box center [144, 358] width 63 height 19
click at [125, 358] on input "All Projects" at bounding box center [119, 355] width 12 height 12
radio input "true"
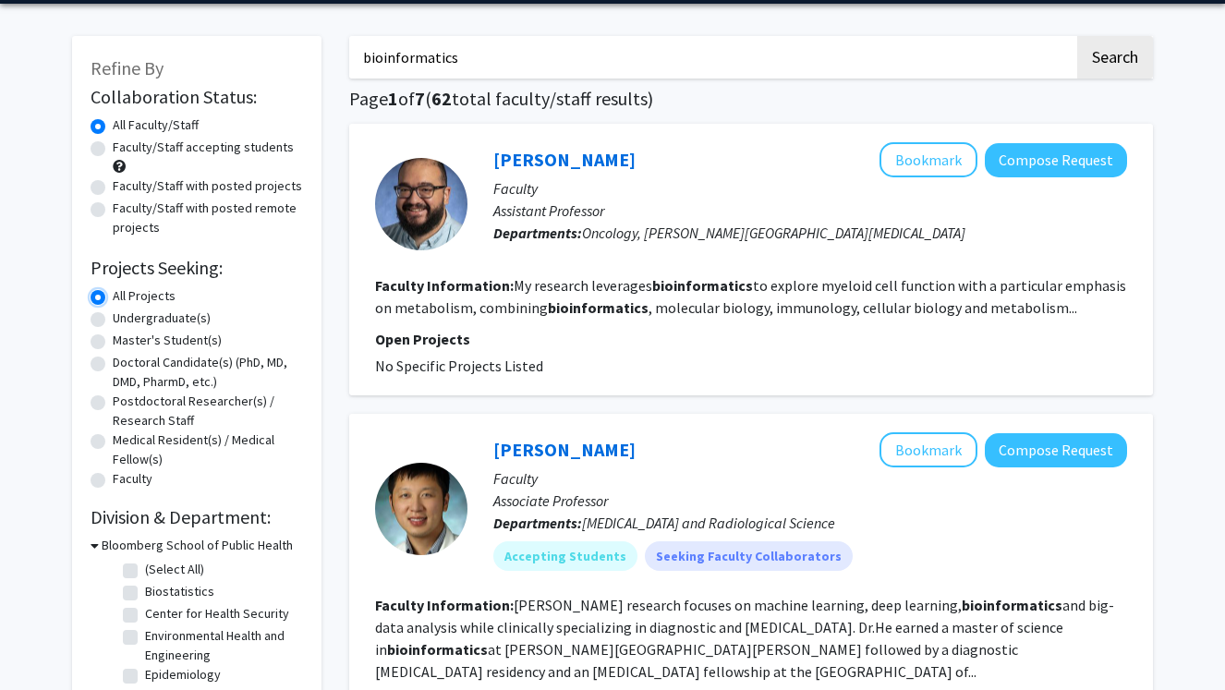
scroll to position [37, 0]
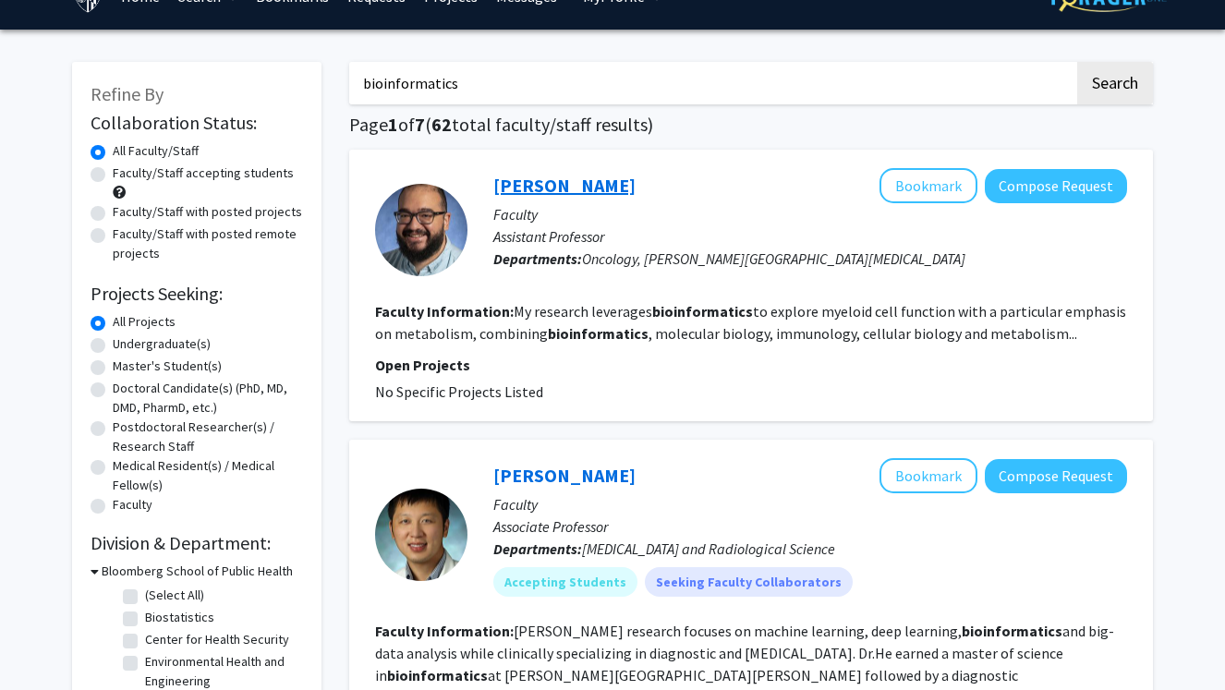
click at [565, 182] on link "David Sanin" at bounding box center [564, 185] width 142 height 23
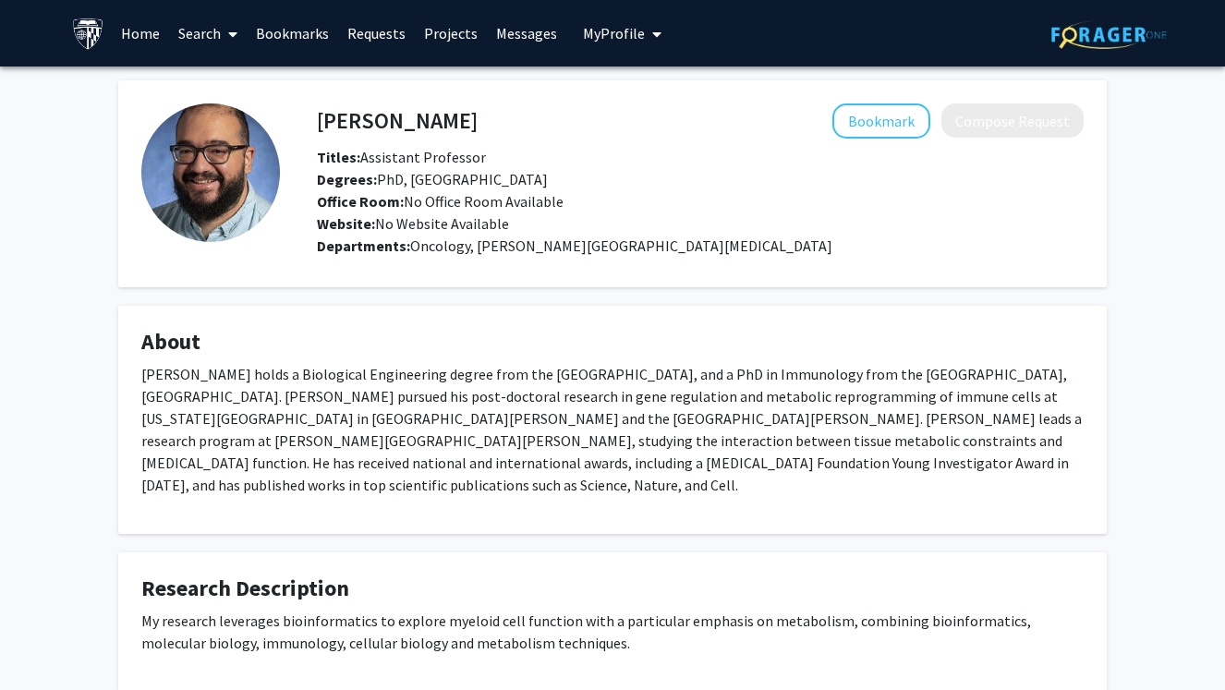
scroll to position [94, 0]
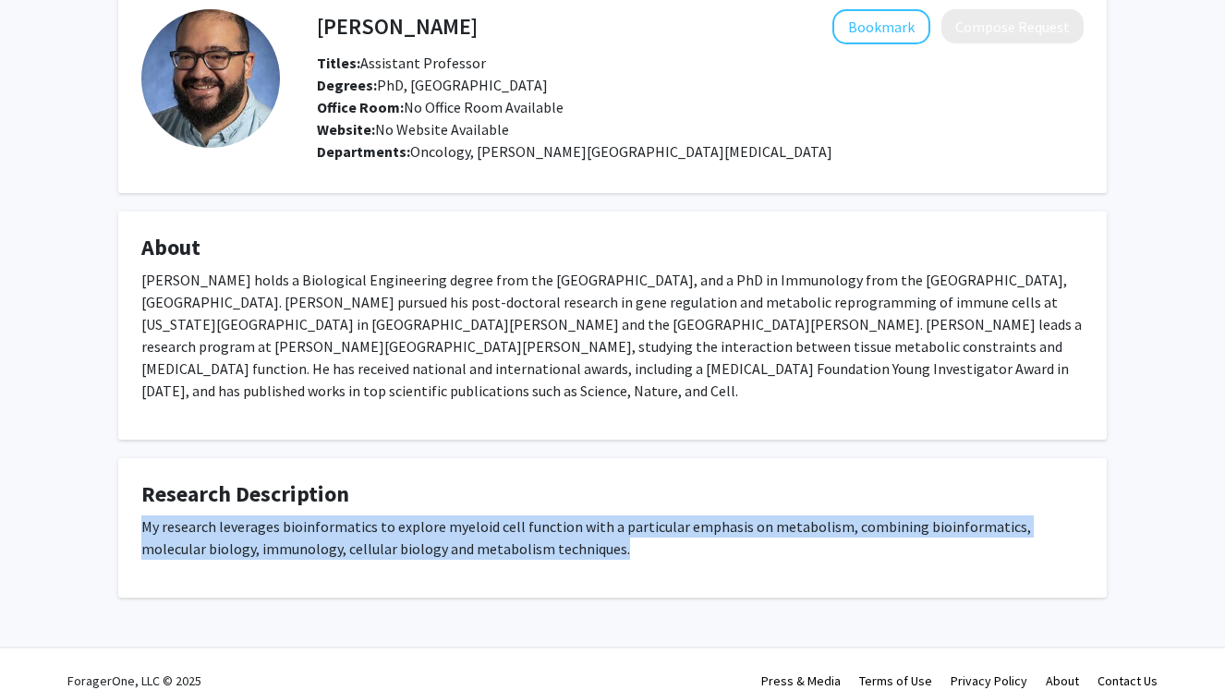
drag, startPoint x: 565, startPoint y: 538, endPoint x: 132, endPoint y: 511, distance: 434.0
click at [132, 511] on fg-card "Research Description My research leverages bioinformatics to explore myeloid ce…" at bounding box center [612, 527] width 988 height 139
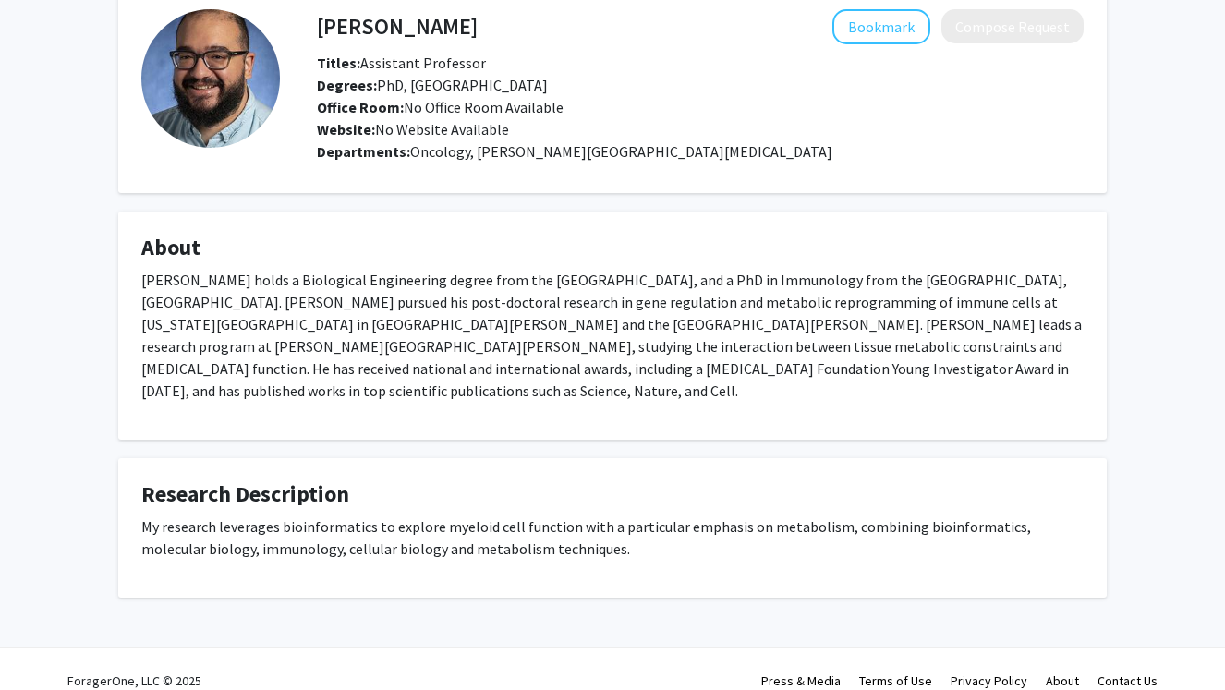
click at [420, 39] on h4 "David Sanin" at bounding box center [397, 26] width 161 height 34
drag, startPoint x: 441, startPoint y: 32, endPoint x: 309, endPoint y: 29, distance: 131.2
click at [308, 29] on div "David Sanin Bookmark Compose Request" at bounding box center [700, 26] width 794 height 35
drag, startPoint x: 309, startPoint y: 29, endPoint x: 317, endPoint y: 21, distance: 10.4
click at [317, 22] on div "David Sanin Bookmark Compose Request" at bounding box center [700, 26] width 794 height 35
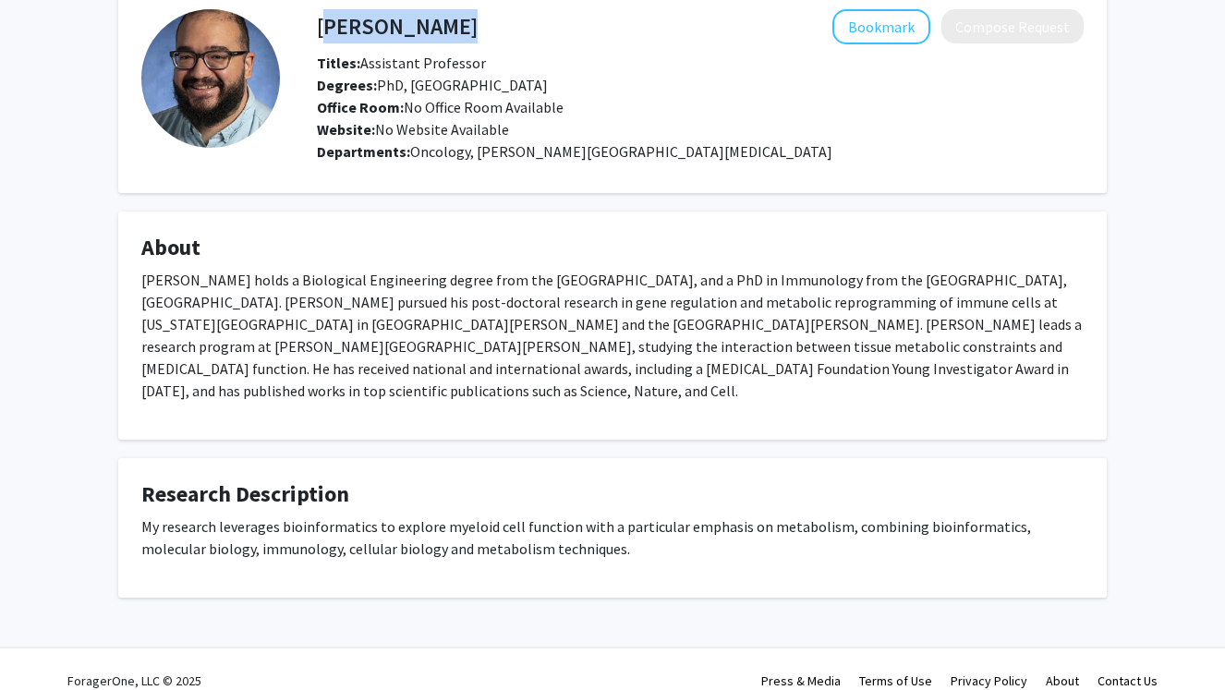
copy h4 "David Sanin"
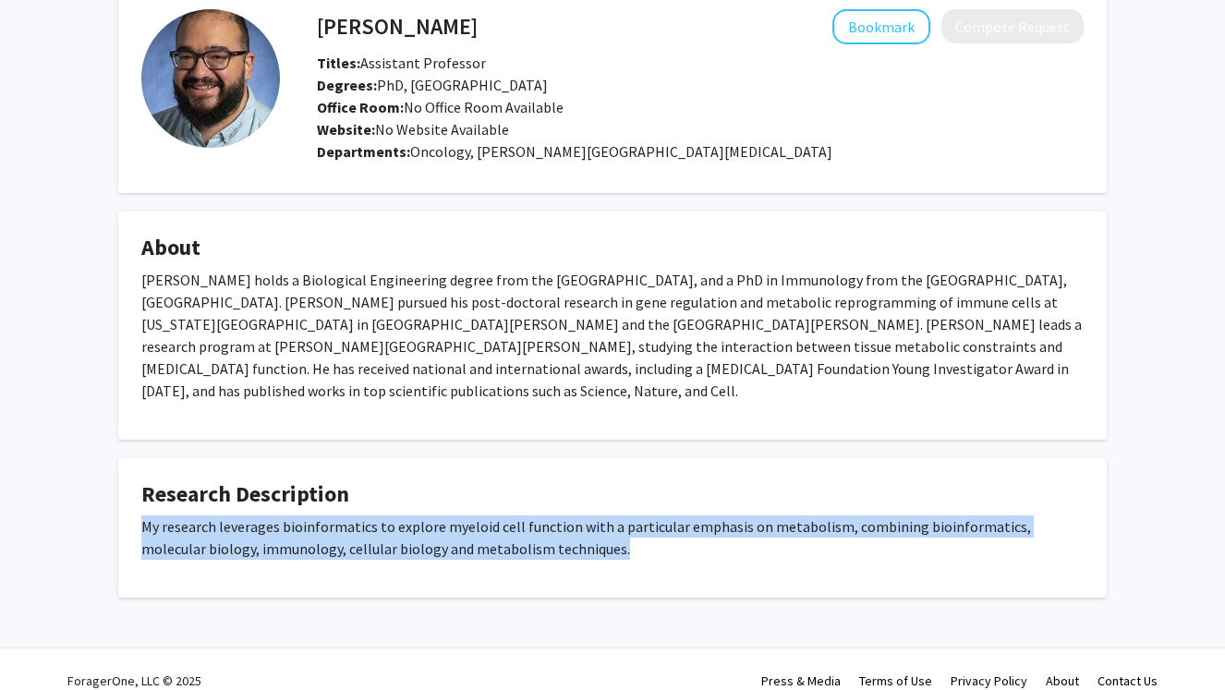
drag, startPoint x: 568, startPoint y: 530, endPoint x: 140, endPoint y: 504, distance: 428.4
click at [141, 515] on p "My research leverages bioinformatics to explore myeloid cell function with a pa…" at bounding box center [612, 537] width 942 height 44
copy p "My research leverages bioinformatics to explore myeloid cell function with a pa…"
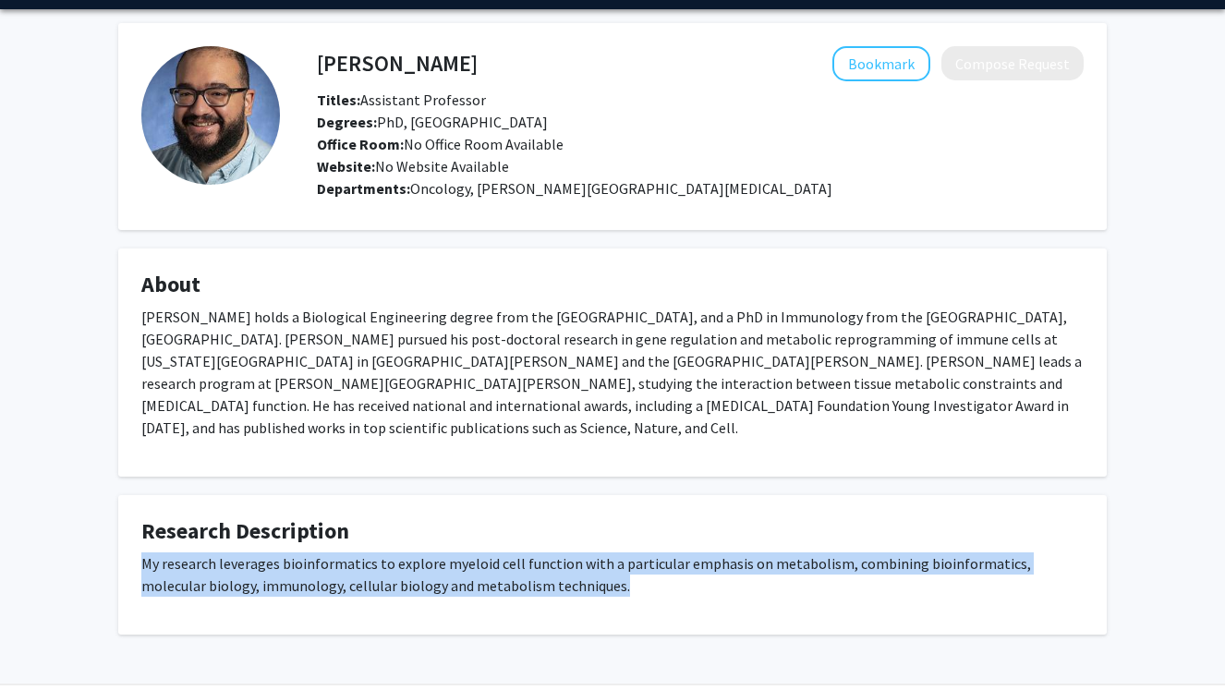
scroll to position [59, 0]
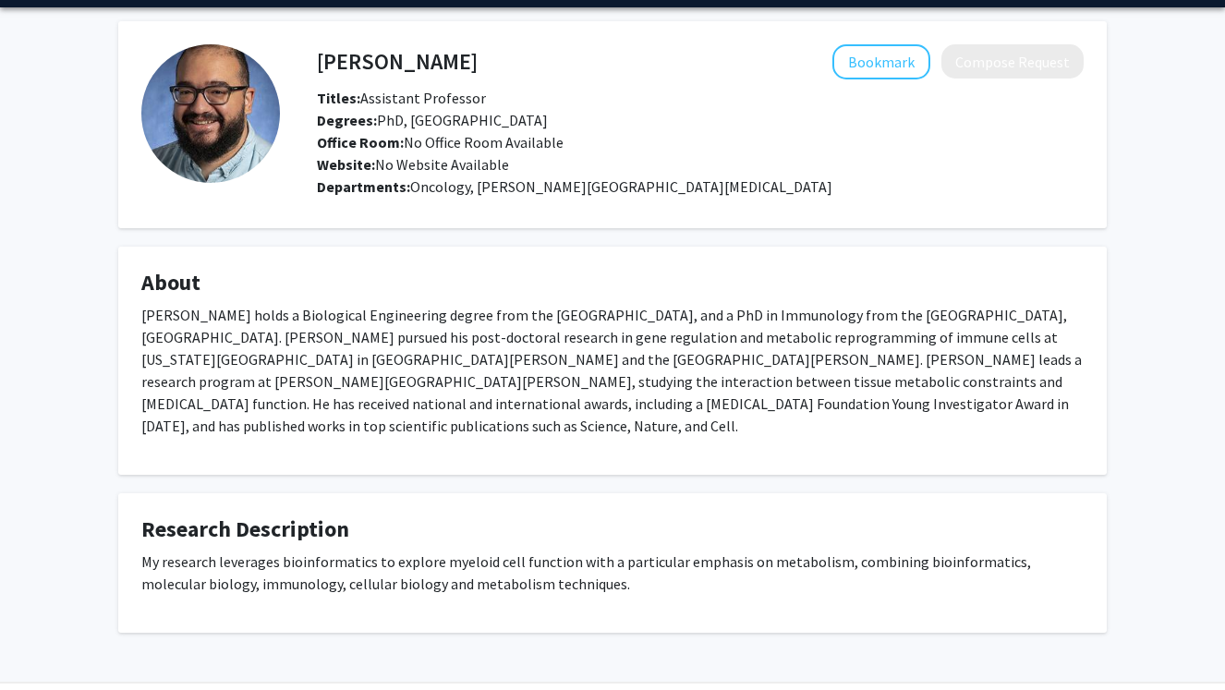
click at [914, 164] on div "Website: No Website Available" at bounding box center [700, 164] width 794 height 22
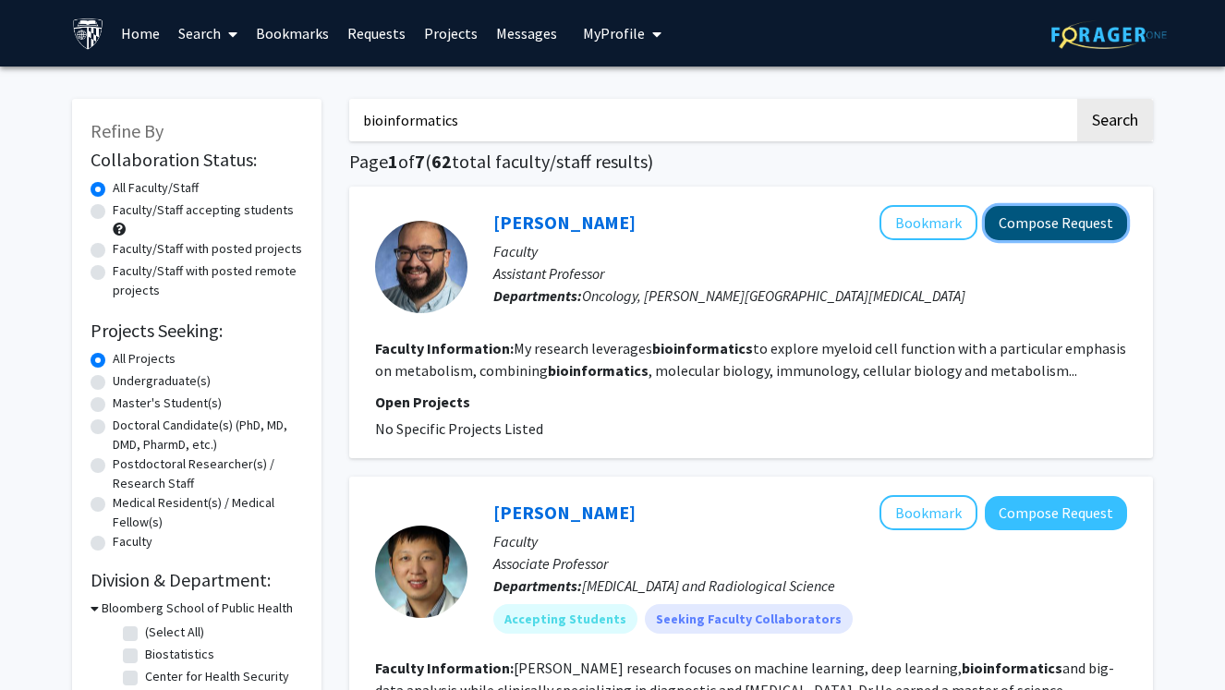
click at [1068, 229] on button "Compose Request" at bounding box center [1055, 223] width 142 height 34
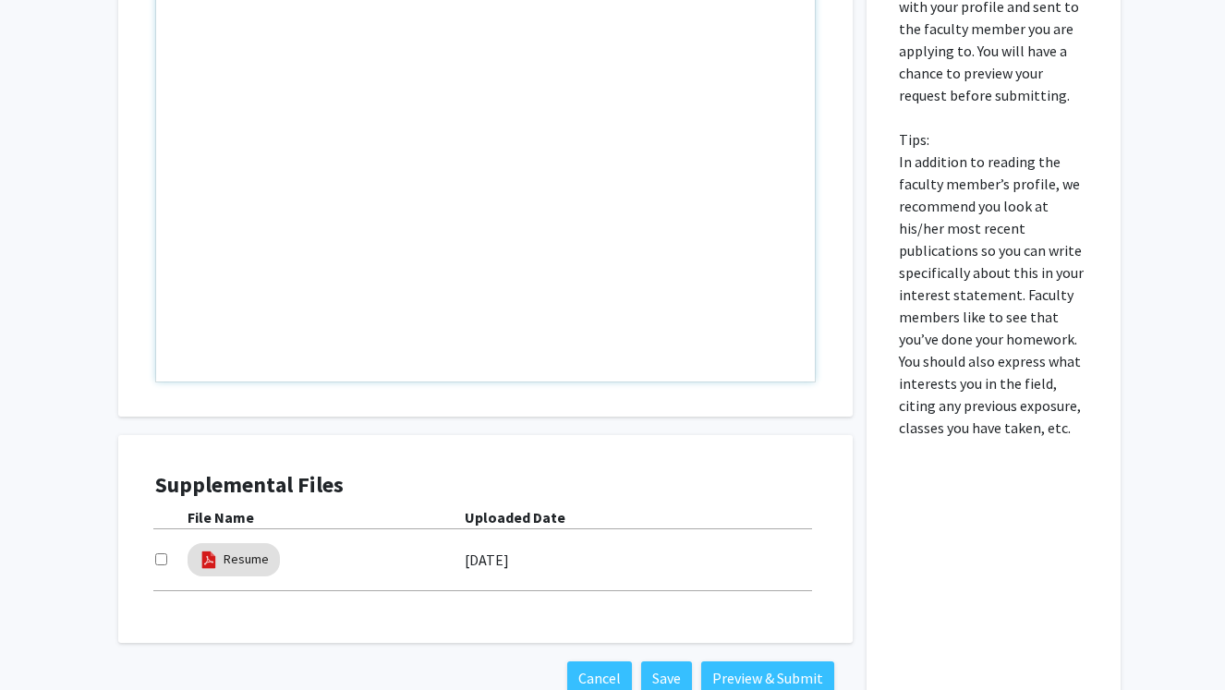
scroll to position [549, 0]
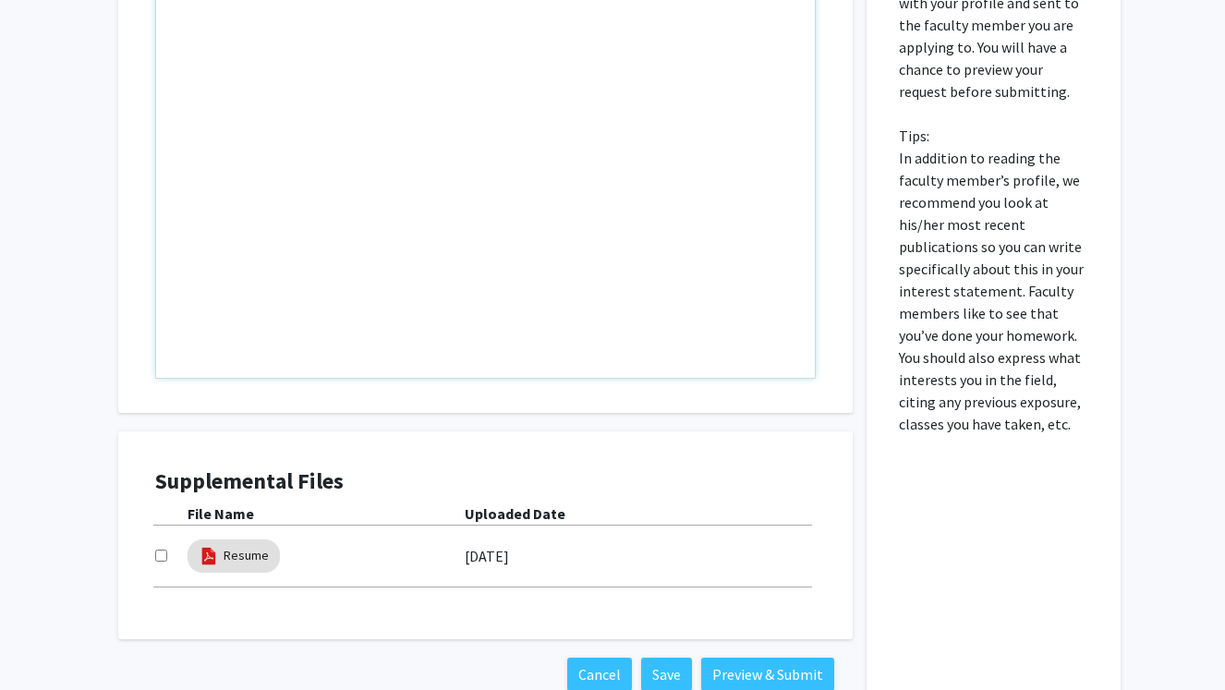
click at [163, 550] on input "checkbox" at bounding box center [161, 555] width 12 height 12
checkbox input "true"
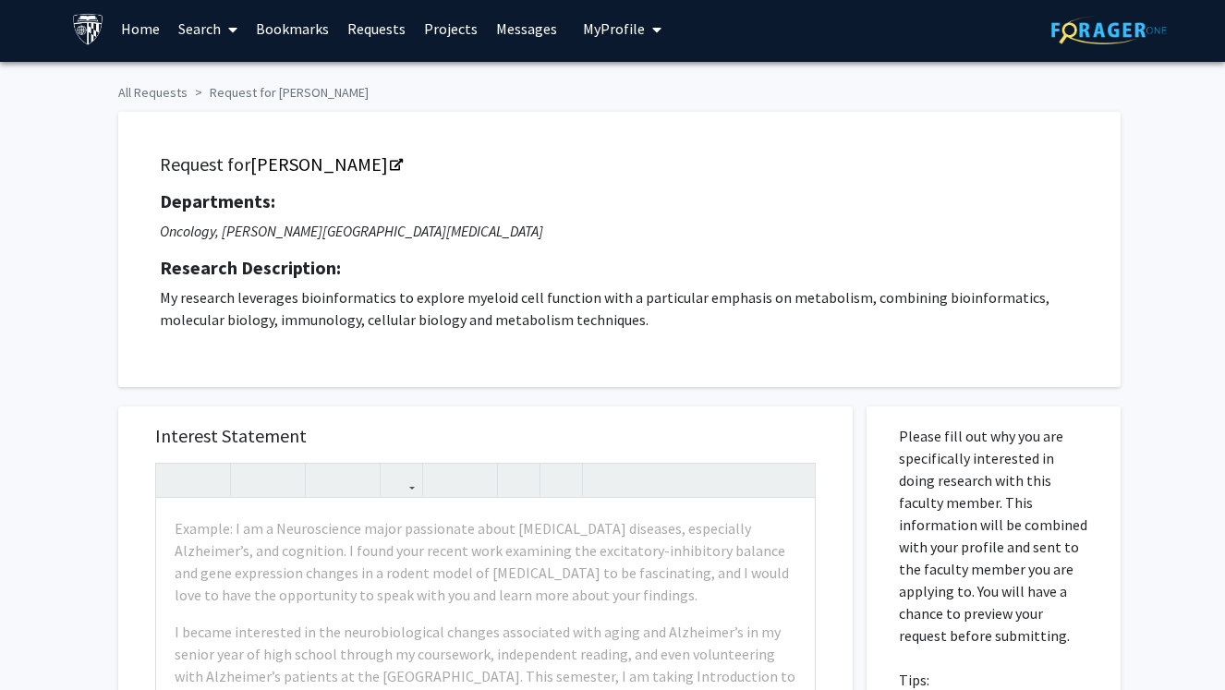
scroll to position [0, 0]
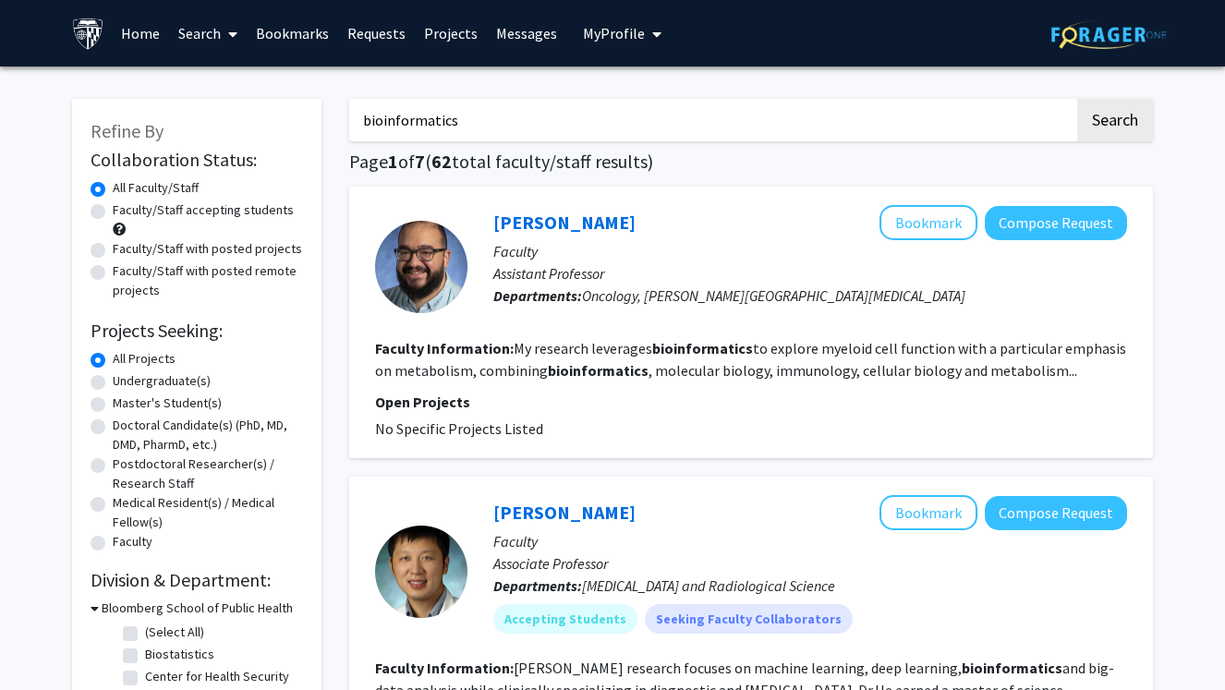
scroll to position [16, 0]
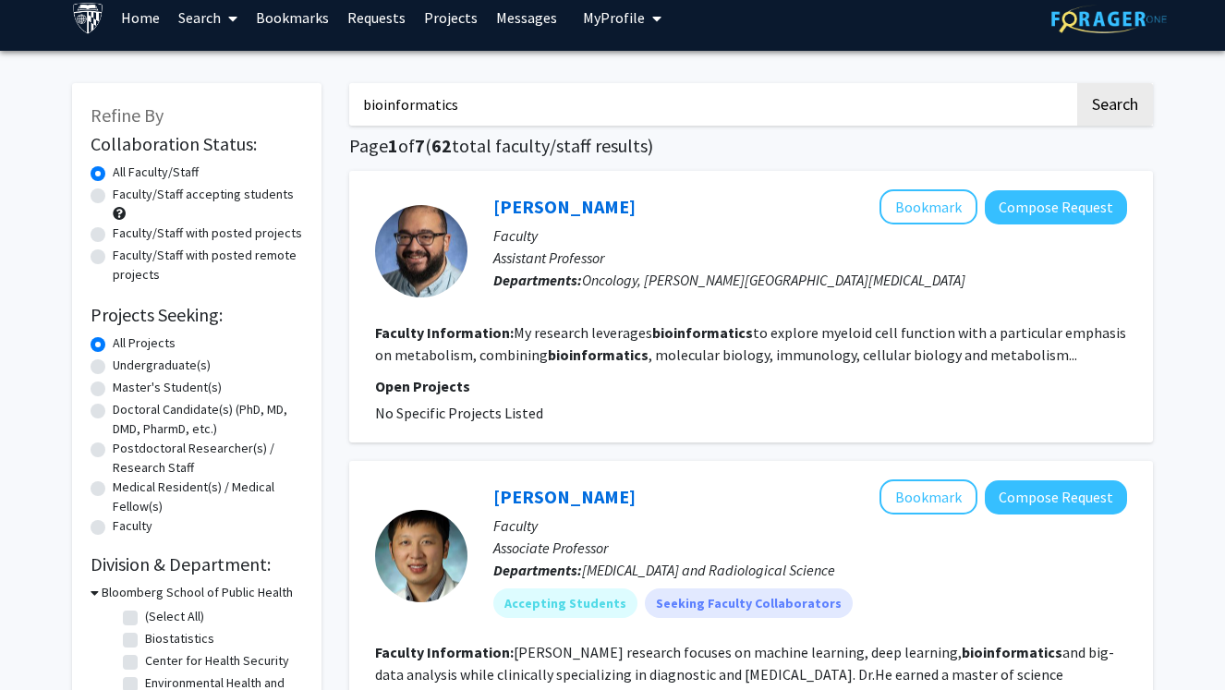
click at [157, 190] on label "Faculty/Staff accepting students" at bounding box center [203, 194] width 181 height 19
click at [125, 190] on input "Faculty/Staff accepting students" at bounding box center [119, 191] width 12 height 12
radio input "true"
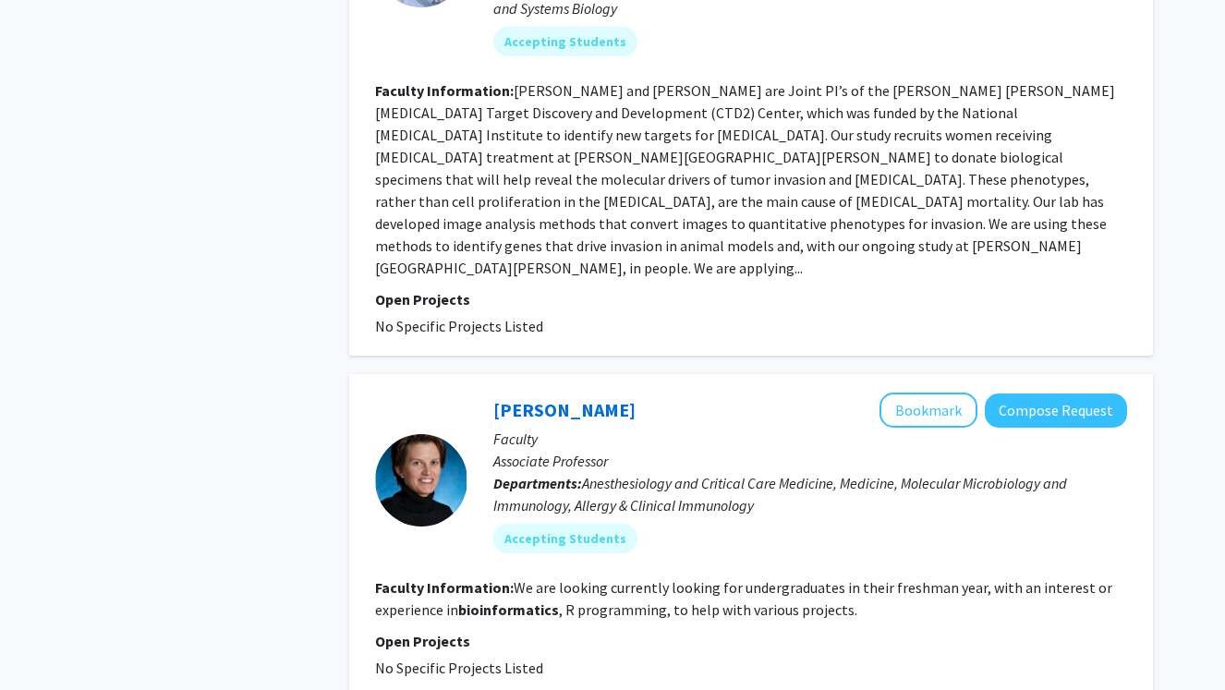
scroll to position [2892, 0]
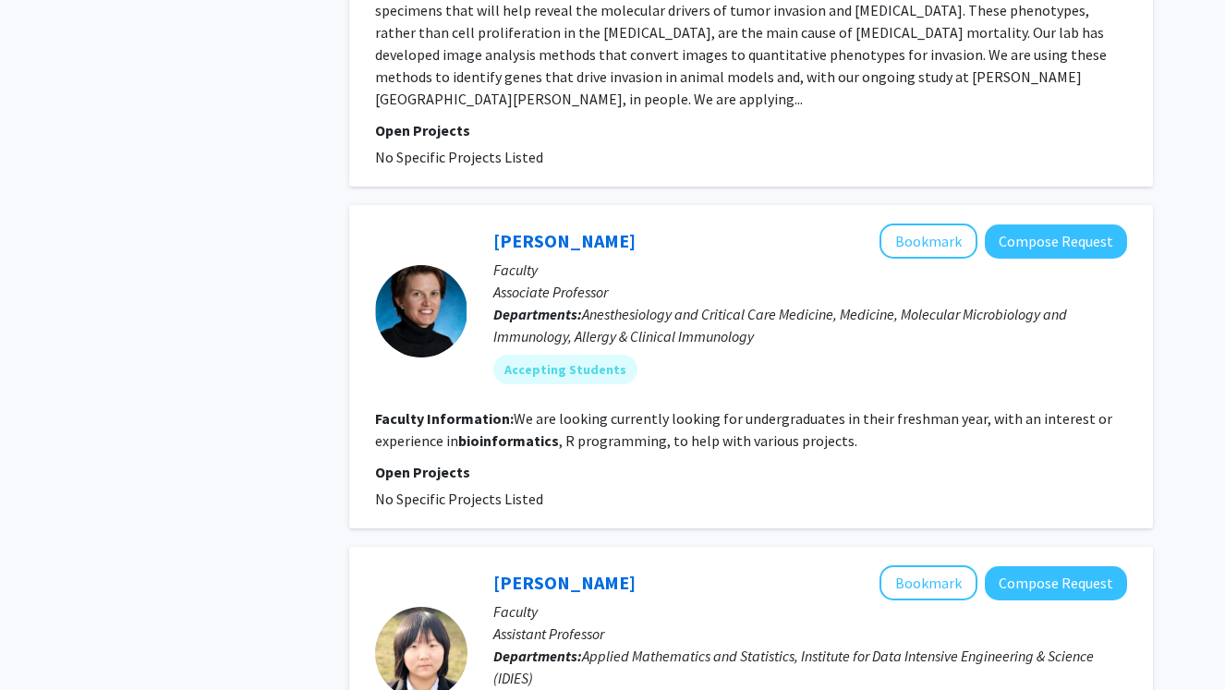
drag, startPoint x: 610, startPoint y: 147, endPoint x: 462, endPoint y: 146, distance: 147.8
click at [462, 223] on section "Nicola Heller Bookmark Compose Request Faculty Associate Professor Departments:…" at bounding box center [751, 310] width 752 height 175
copy section "Nicola Heller"
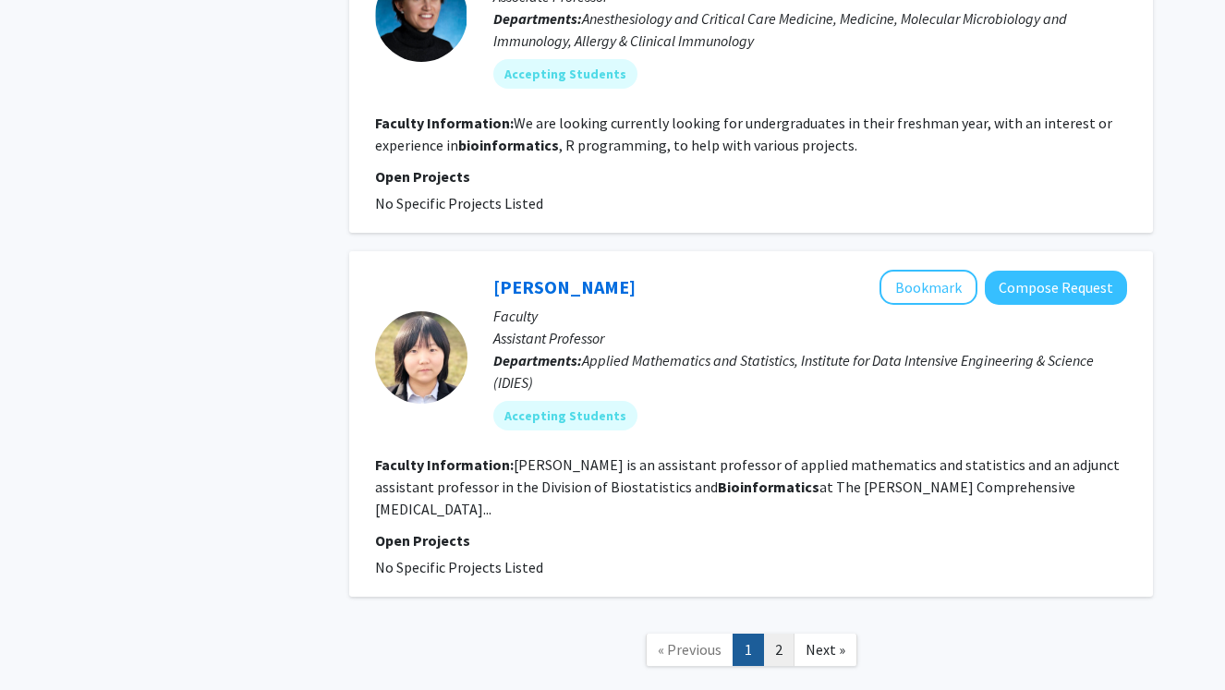
click at [777, 634] on link "2" at bounding box center [778, 650] width 31 height 32
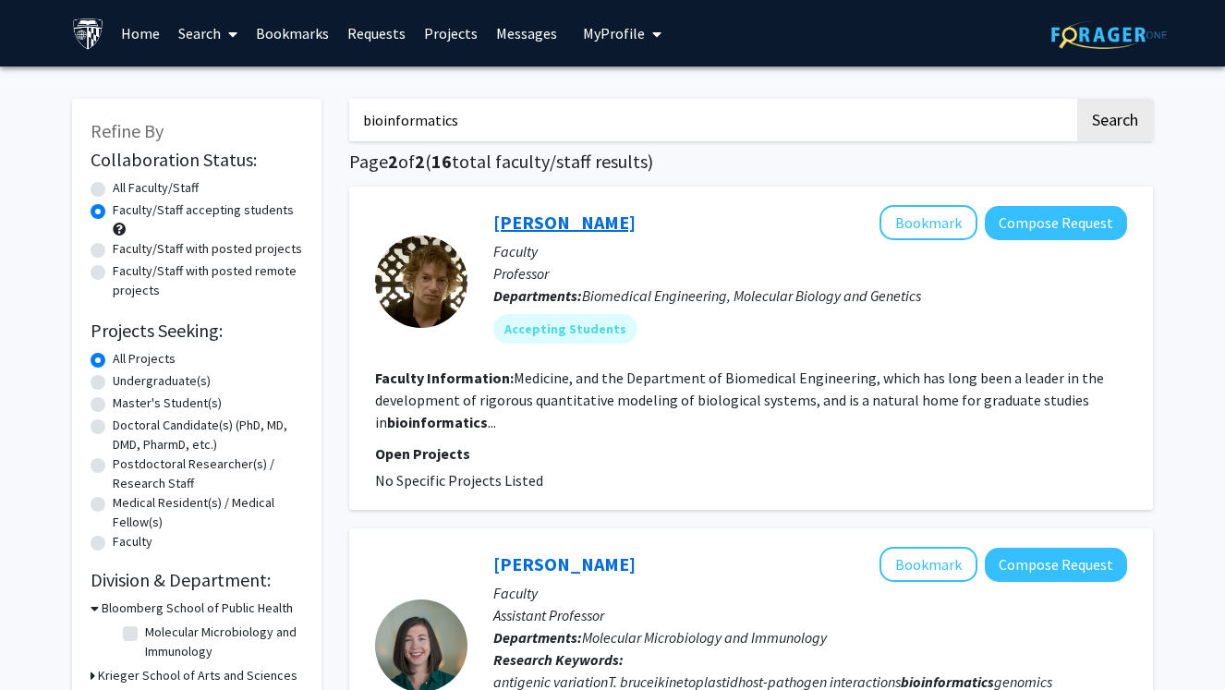
click at [559, 223] on link "Michael Beer" at bounding box center [564, 222] width 142 height 23
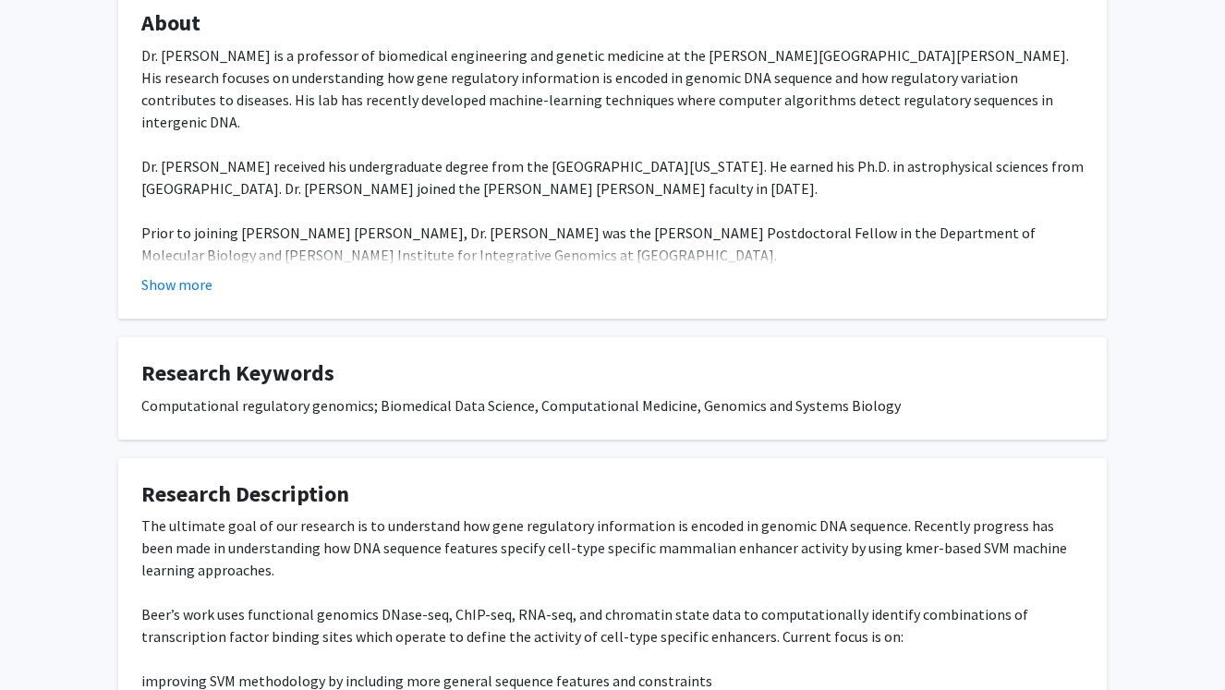
scroll to position [495, 0]
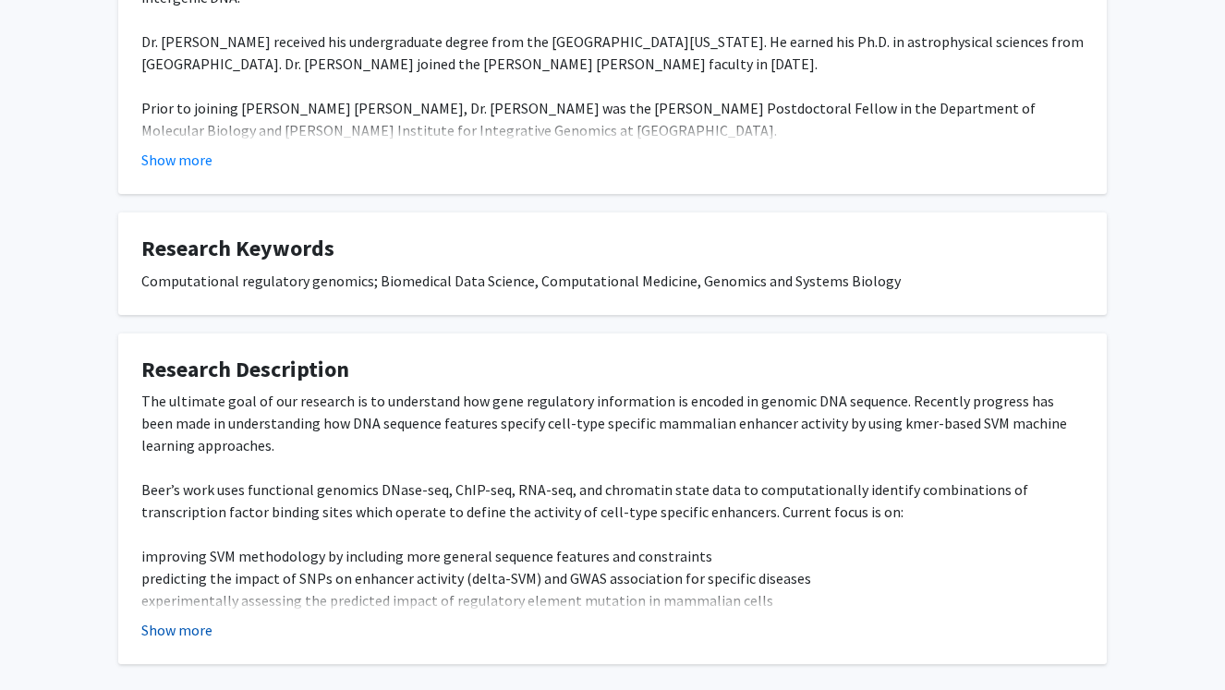
click at [158, 619] on button "Show more" at bounding box center [176, 630] width 71 height 22
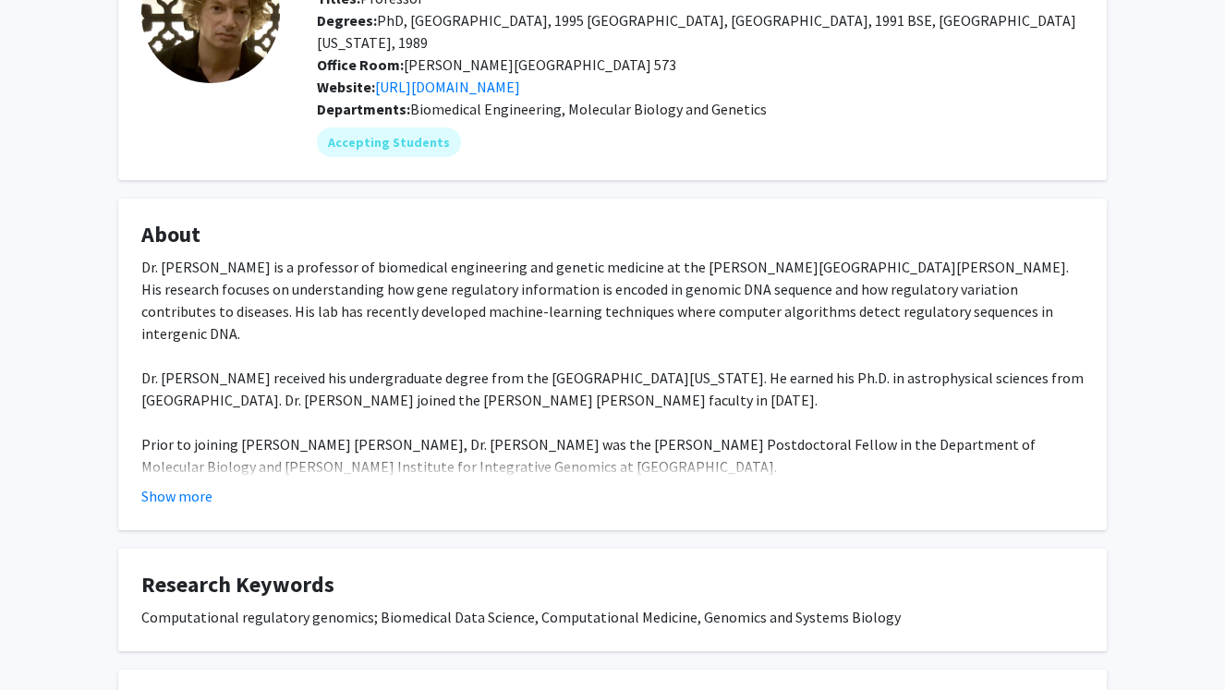
scroll to position [0, 0]
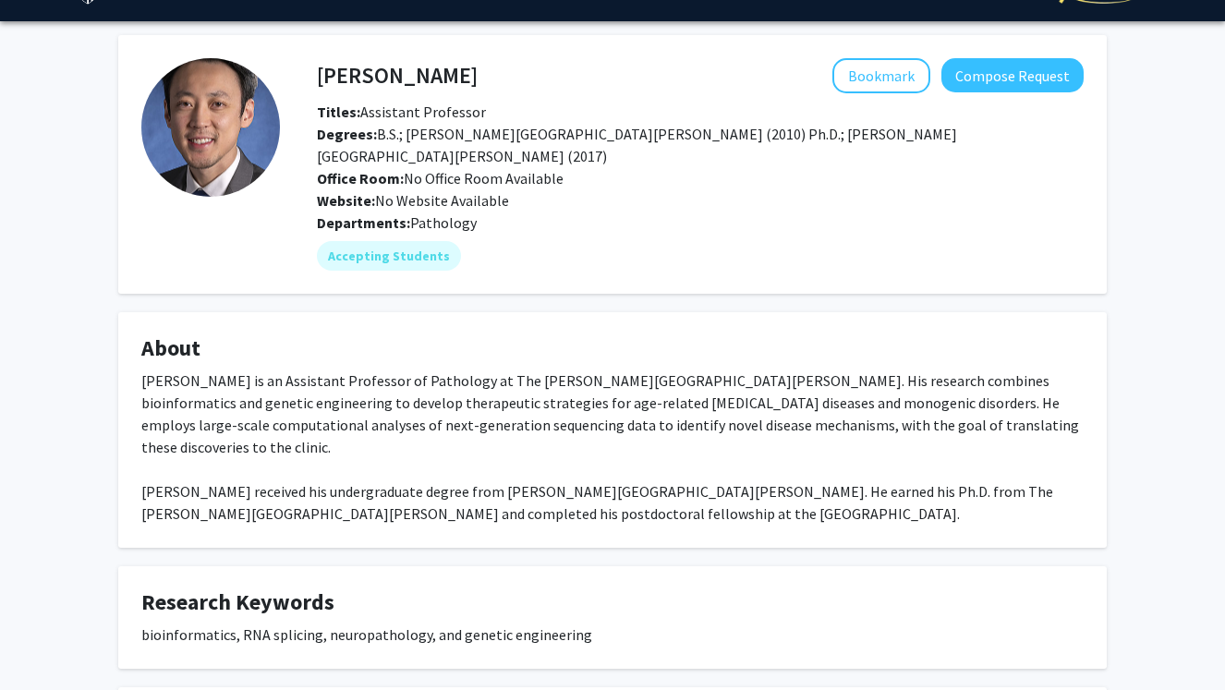
scroll to position [10, 0]
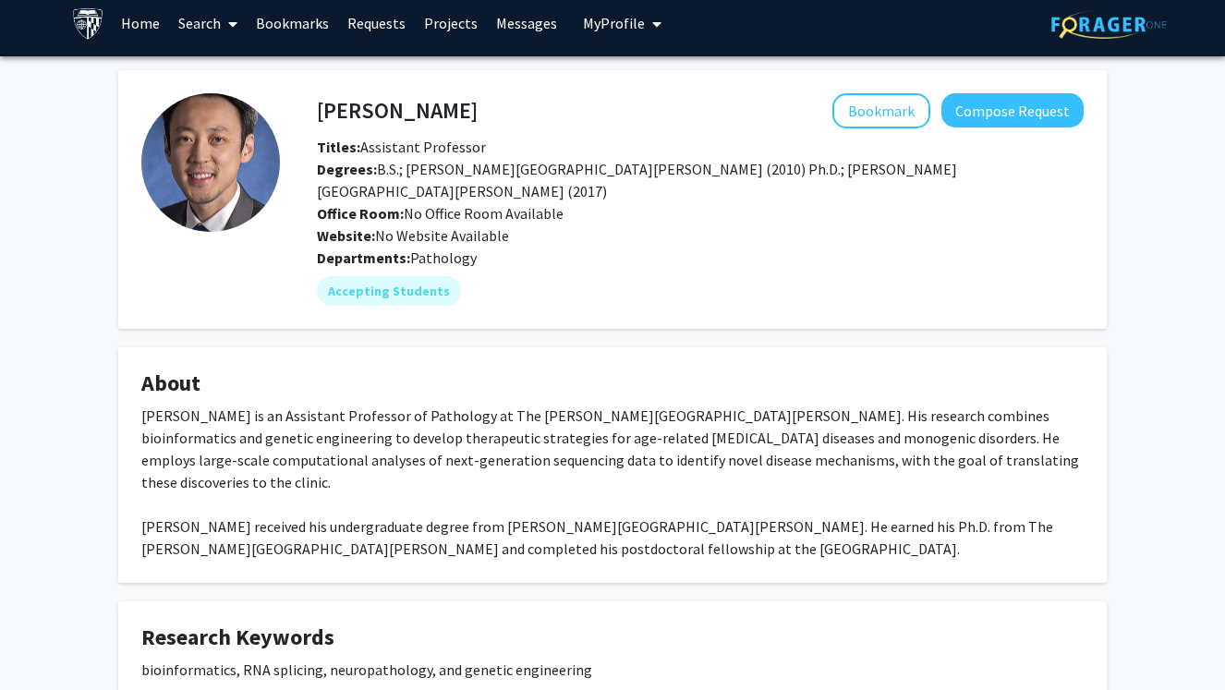
drag, startPoint x: 384, startPoint y: 104, endPoint x: 295, endPoint y: 104, distance: 89.6
click at [295, 104] on div "[PERSON_NAME] Bookmark Compose Request Titles: Assistant Professor Degrees: B.S…" at bounding box center [681, 199] width 803 height 212
drag, startPoint x: 304, startPoint y: 105, endPoint x: 316, endPoint y: 109, distance: 12.6
click at [316, 109] on div "Jonathan Ling Bookmark Compose Request" at bounding box center [700, 110] width 794 height 35
click at [317, 109] on h4 "[PERSON_NAME]" at bounding box center [397, 110] width 161 height 34
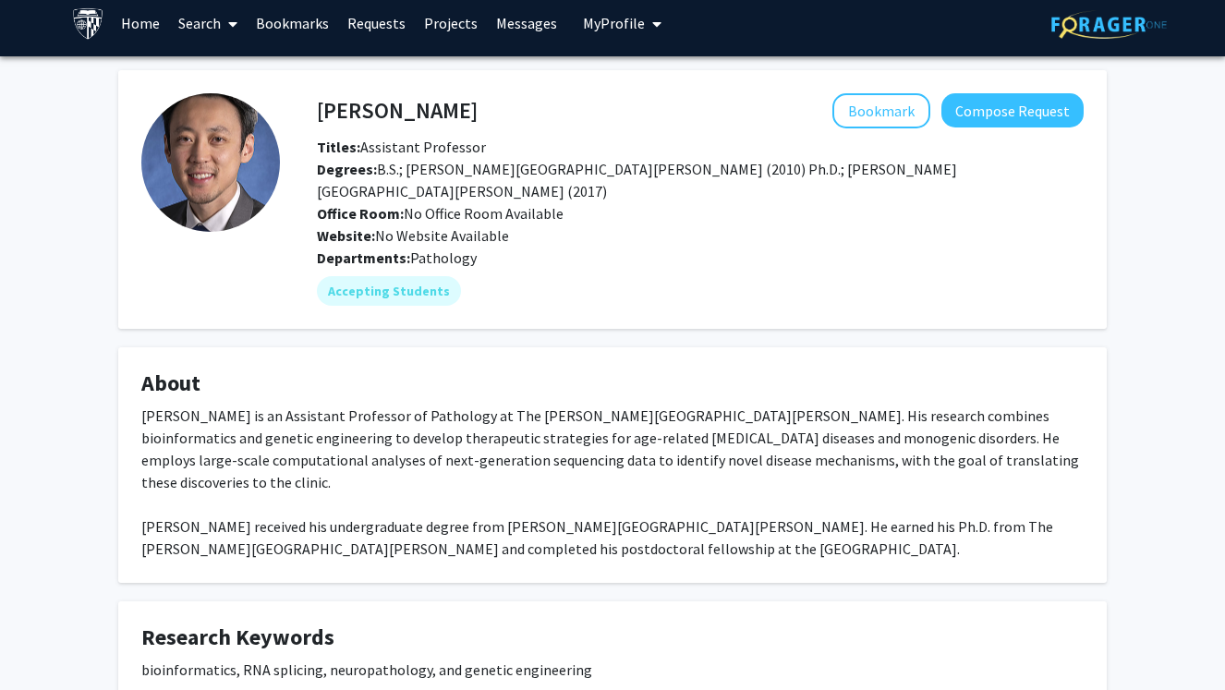
drag, startPoint x: 316, startPoint y: 109, endPoint x: 485, endPoint y: 108, distance: 169.0
click at [486, 109] on div "Jonathan Ling Bookmark Compose Request" at bounding box center [700, 110] width 794 height 35
copy div "Jonathan Ling Bookmark"
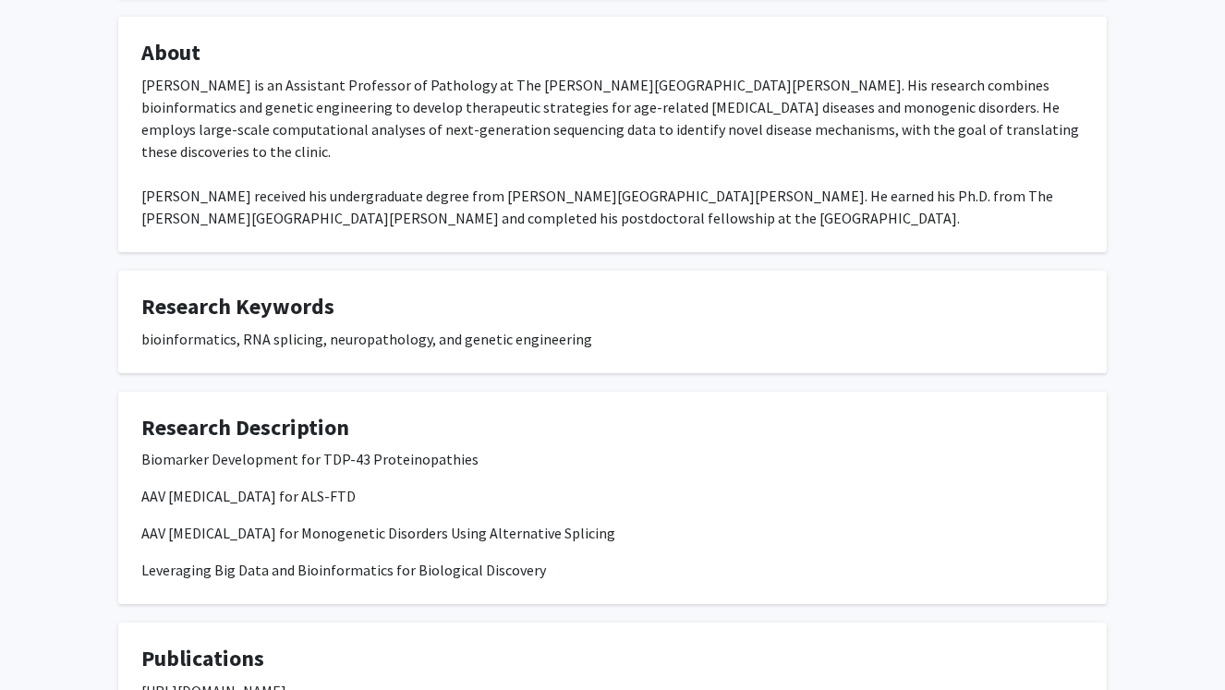
scroll to position [338, 0]
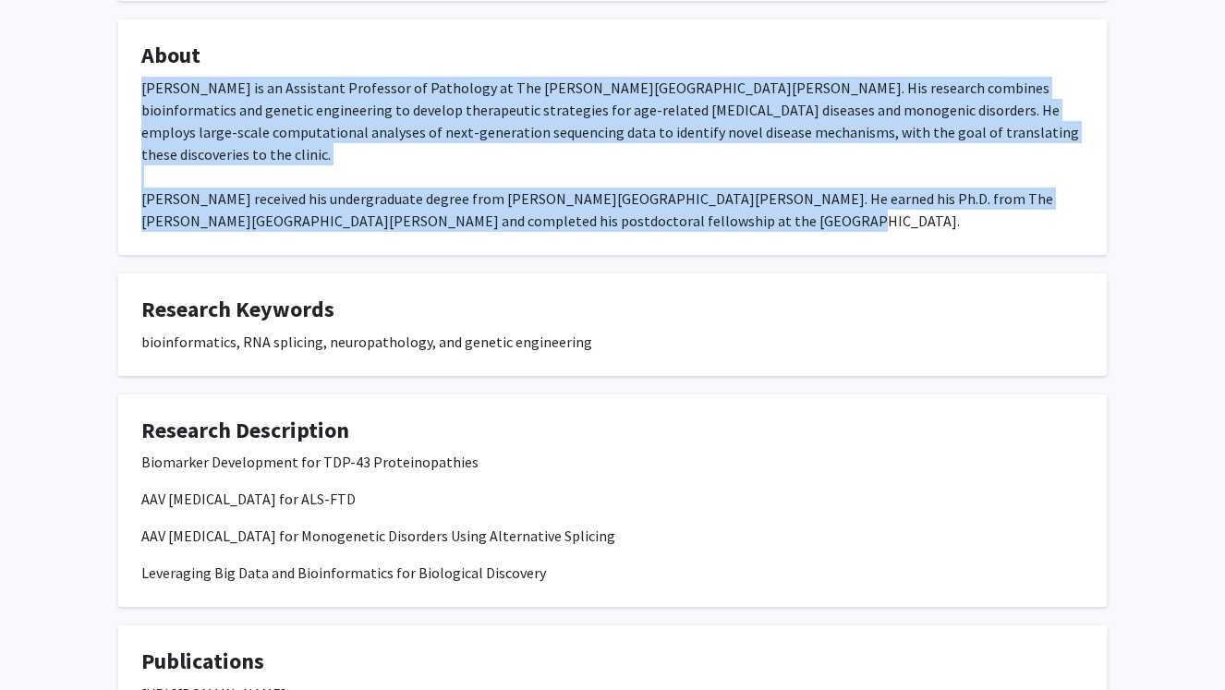
drag, startPoint x: 138, startPoint y: 64, endPoint x: 684, endPoint y: 186, distance: 560.1
click at [684, 186] on fg-card "About Dr. Ling is an Assistant Professor of Pathology at The Johns Hopkins Scho…" at bounding box center [612, 136] width 988 height 235
copy div "Dr. Ling is an Assistant Professor of Pathology at The Johns Hopkins School of …"
drag, startPoint x: 144, startPoint y: 412, endPoint x: 532, endPoint y: 523, distance: 403.4
click at [532, 523] on div "Biomarker Development for TDP-43 Proteinopathies AAV Gene Therapy for ALS-FTD A…" at bounding box center [612, 517] width 942 height 133
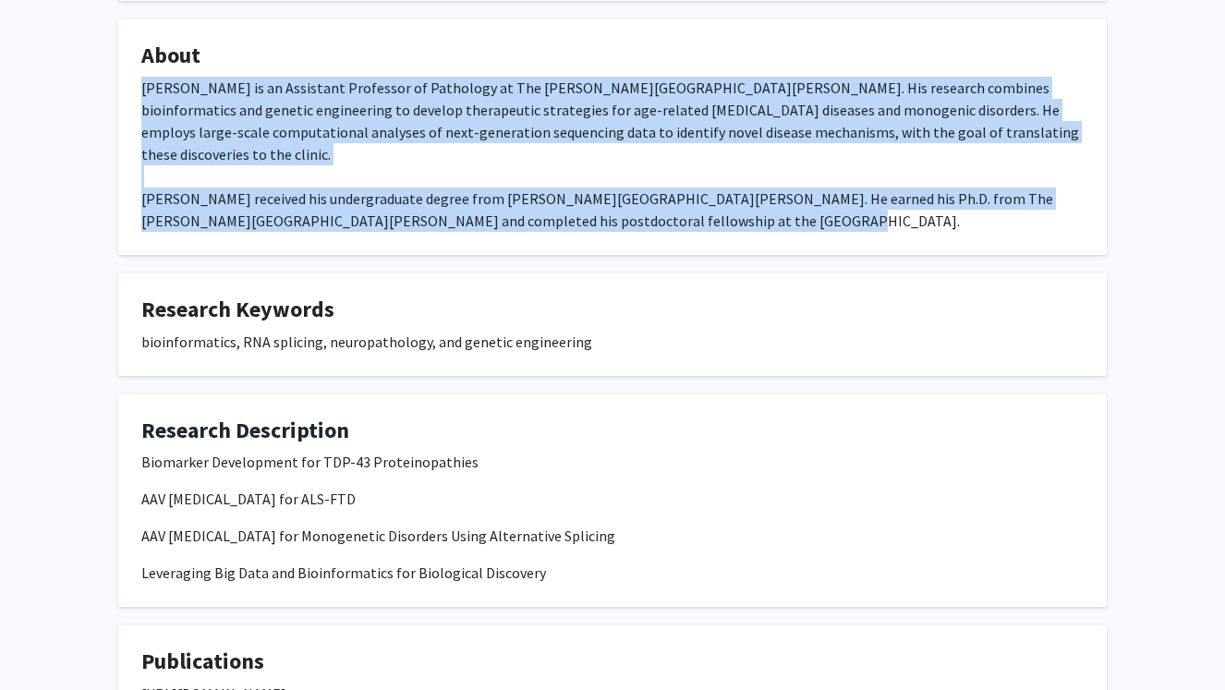
copy div "Biomarker Development for TDP-43 Proteinopathies AAV Gene Therapy for ALS-FTD A…"
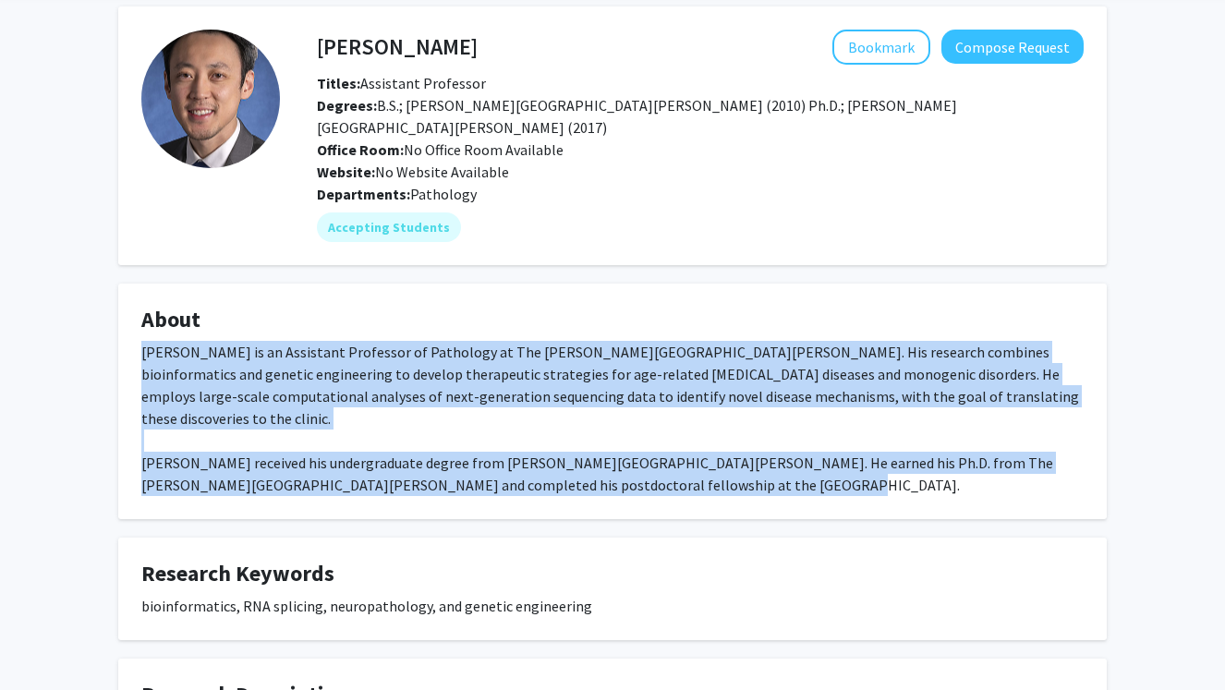
scroll to position [0, 0]
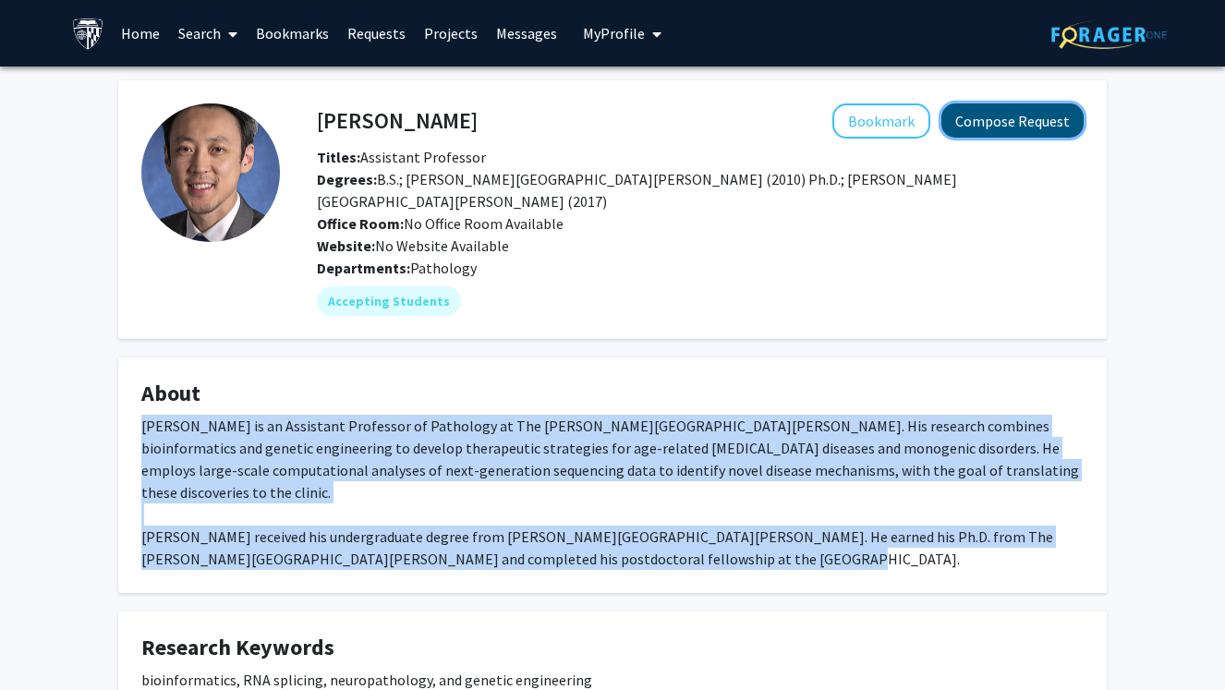
click at [972, 134] on button "Compose Request" at bounding box center [1012, 120] width 142 height 34
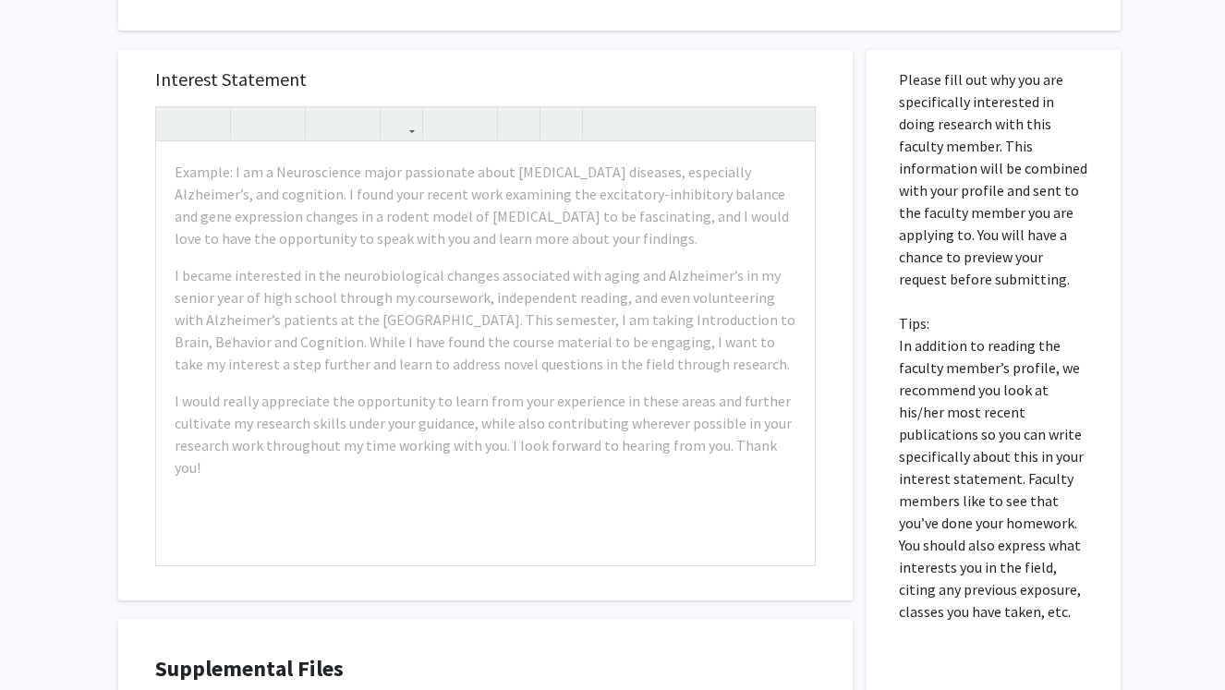
scroll to position [514, 0]
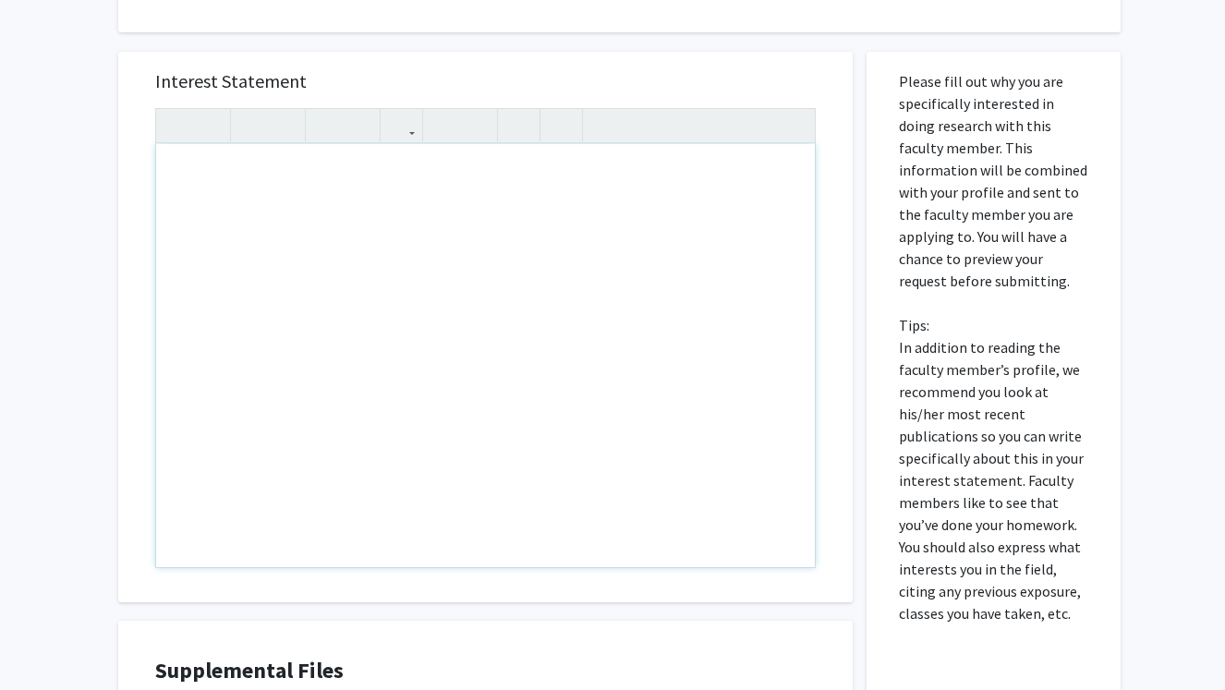
click at [244, 179] on div "Note to users with screen readers: Please press Alt+0 or Option+0 to deactivate…" at bounding box center [485, 355] width 658 height 423
paste div "Note to users with screen readers: Please press Alt+0 or Option+0 to deactivate…"
type textarea "<p>Dear Dr. Ling, </p> <p>My name is Richa Kakde, and I am a first-year M.S. st…"
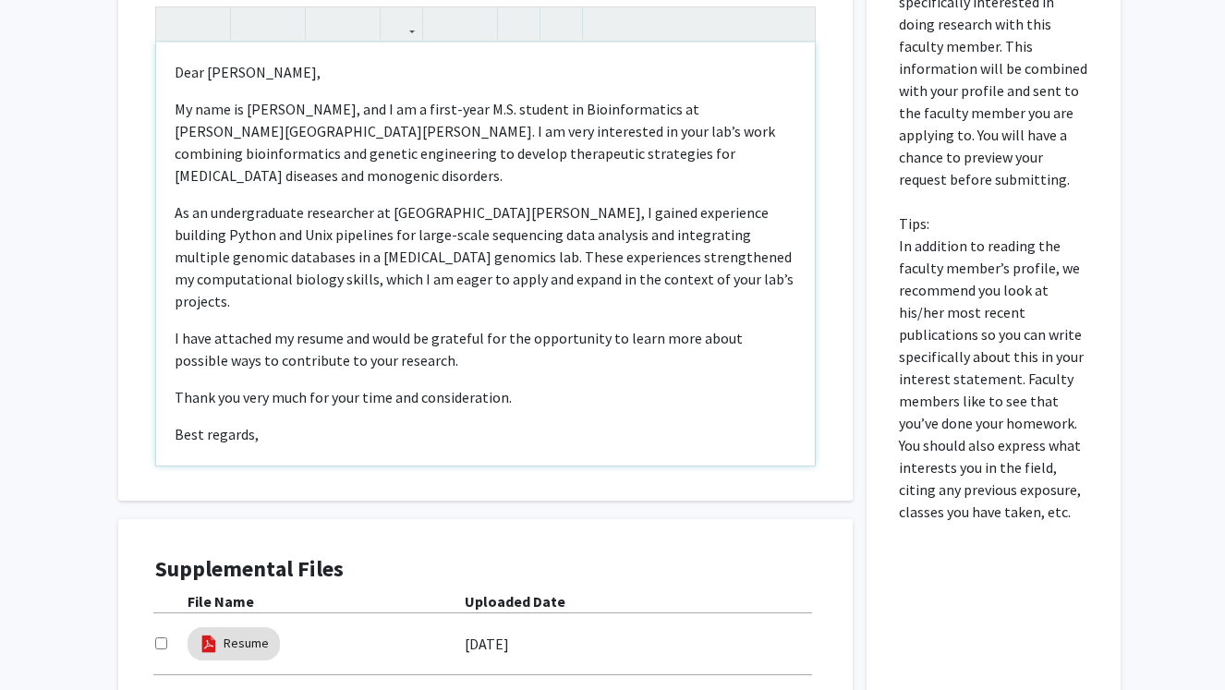
scroll to position [615, 0]
click at [458, 202] on p "As an undergraduate researcher at UC Davis, I gained experience building Python…" at bounding box center [486, 257] width 622 height 111
click at [552, 264] on p "As an undergraduate researcher at UC Davis, I have gained experience building P…" at bounding box center [486, 257] width 622 height 111
click at [377, 259] on p "As an undergraduate researcher at UC Davis, I have gained experience building P…" at bounding box center [486, 257] width 622 height 111
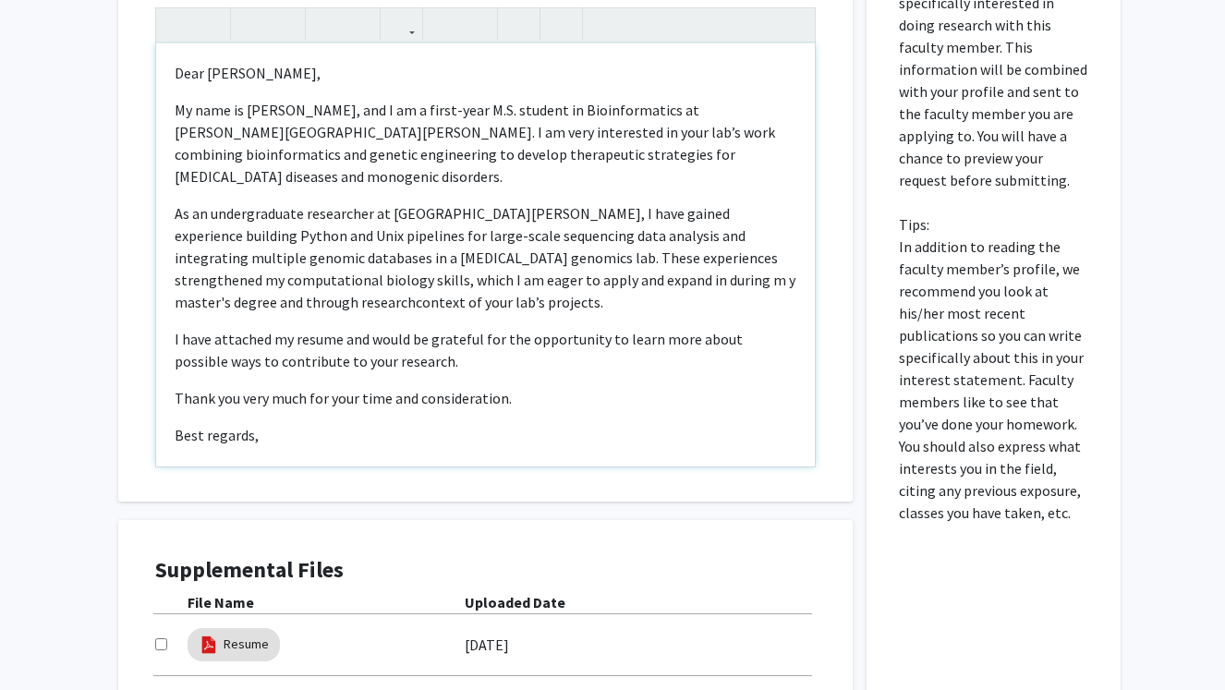
click at [601, 255] on p "As an undergraduate researcher at UC Davis, I have gained experience building P…" at bounding box center [486, 257] width 622 height 111
click at [680, 282] on p "As an undergraduate researcher at UC Davis, I have gained experience building P…" at bounding box center [486, 257] width 622 height 111
type textarea "<p>Dear Dr. Ling, </p> <p>My name is Richa Kakde, and I am a first-year M.S. st…"
click at [768, 328] on p "I have attached my resume and would be grateful for the opportunity to learn mo…" at bounding box center [486, 350] width 622 height 44
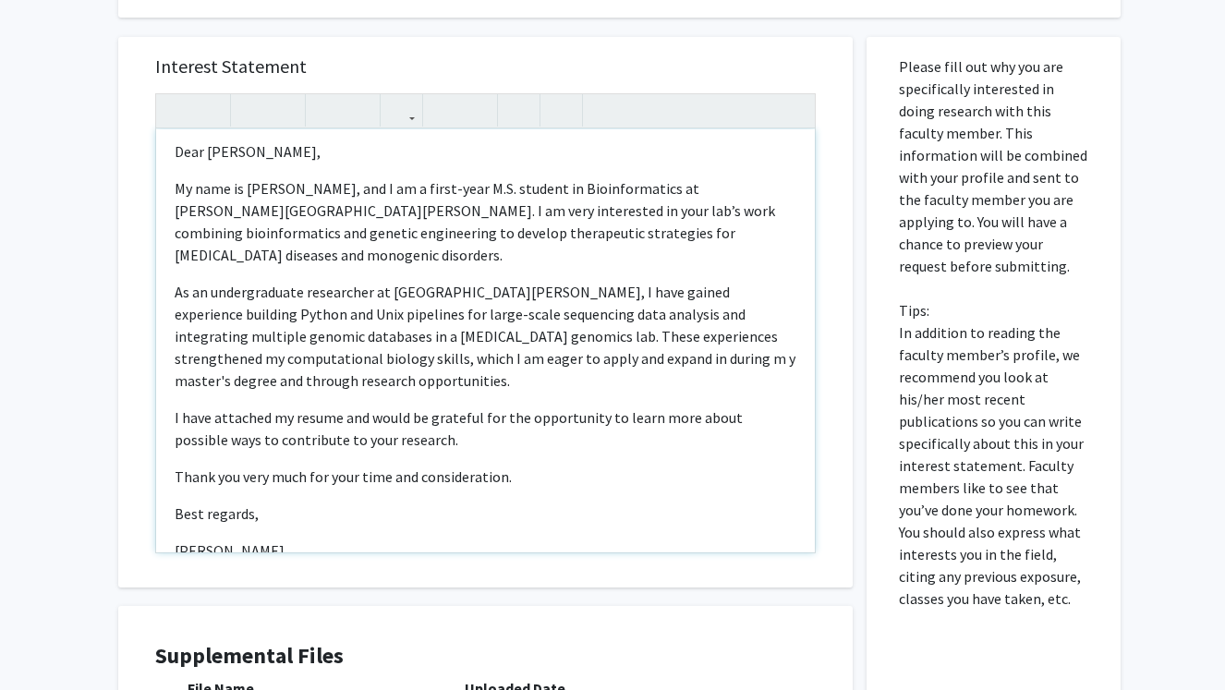
scroll to position [5, 0]
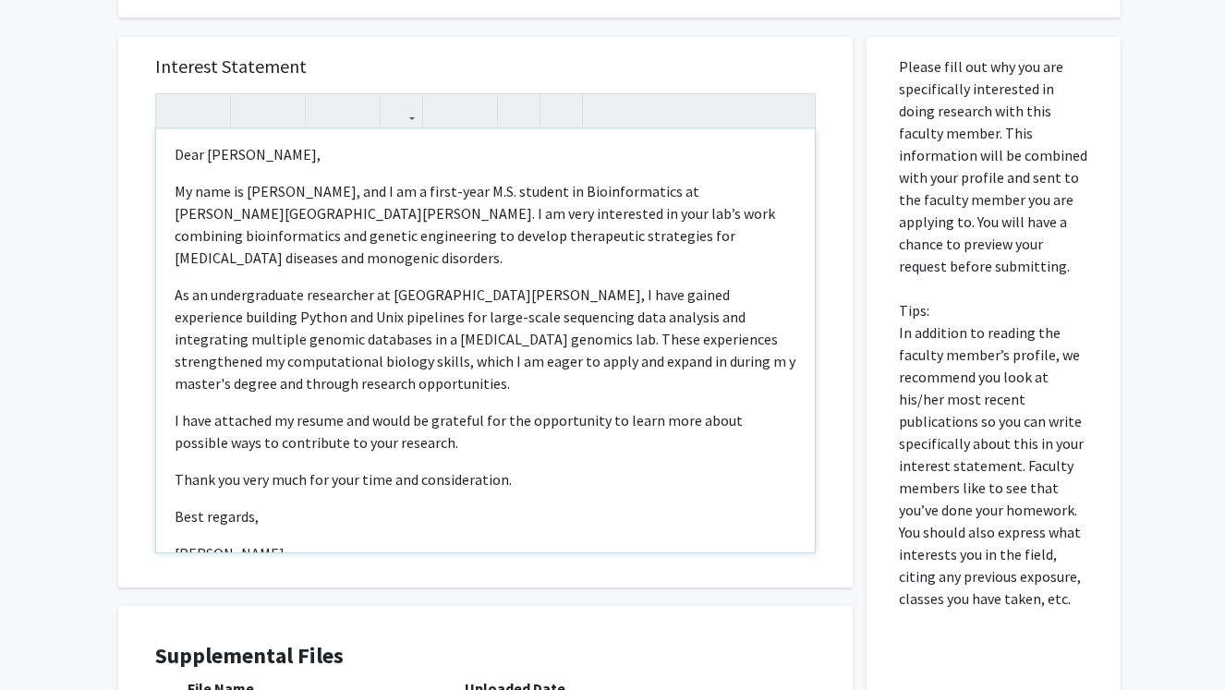
click at [529, 468] on p "Thank you very much for your time and consideration." at bounding box center [486, 479] width 622 height 22
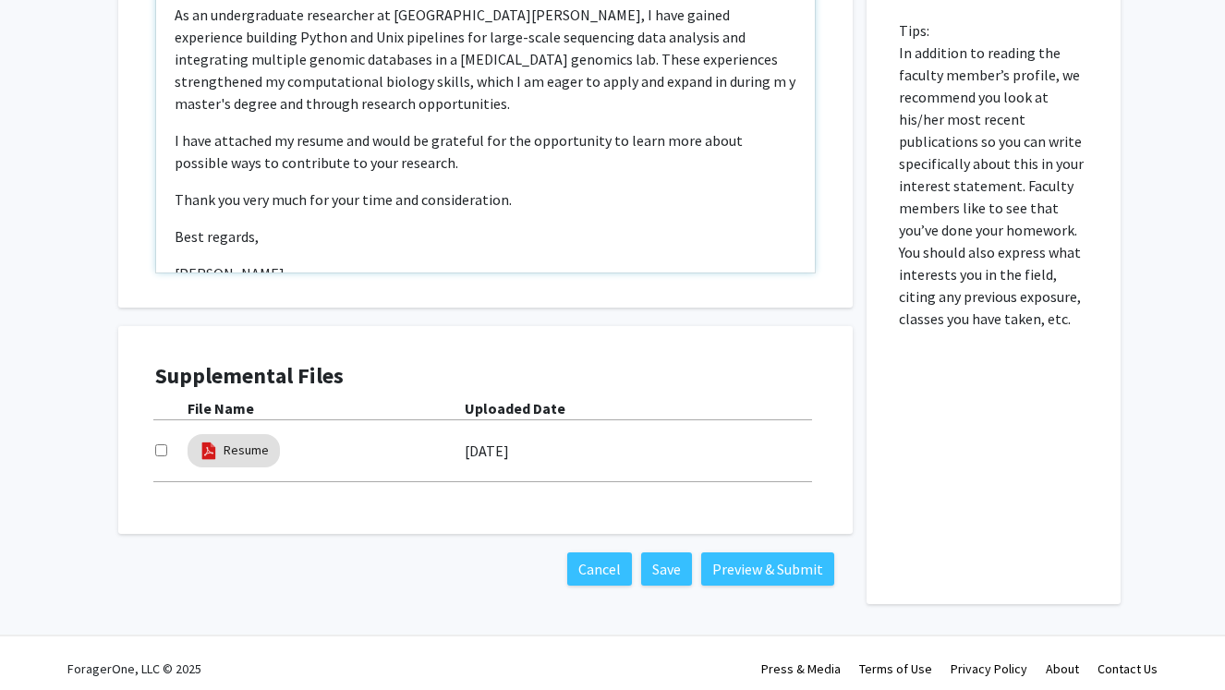
scroll to position [820, 0]
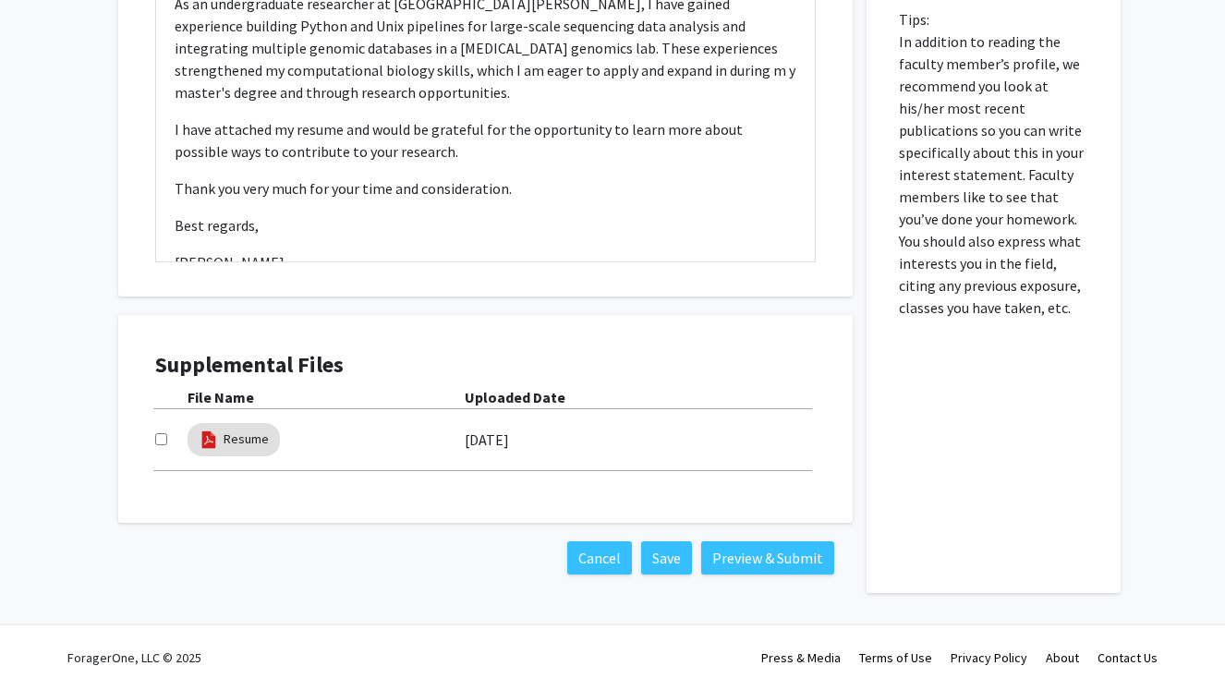
click at [158, 440] on input "checkbox" at bounding box center [161, 439] width 12 height 12
checkbox input "true"
click at [769, 566] on button "Preview & Submit" at bounding box center [767, 557] width 133 height 33
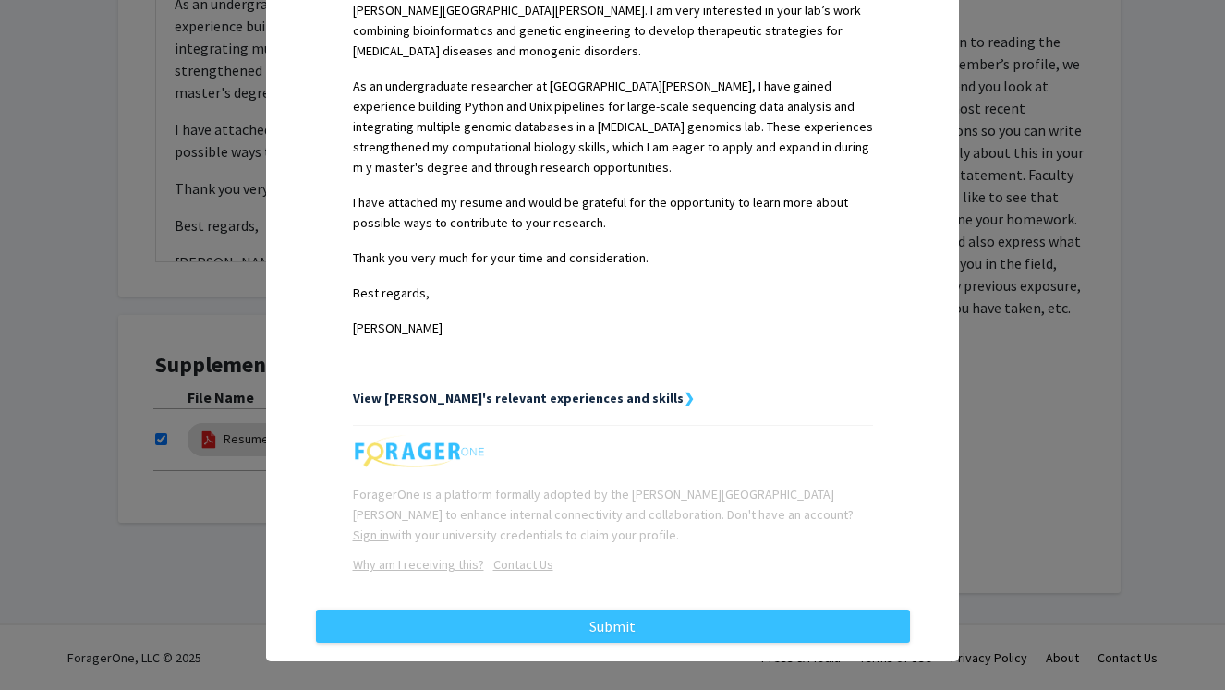
scroll to position [560, 0]
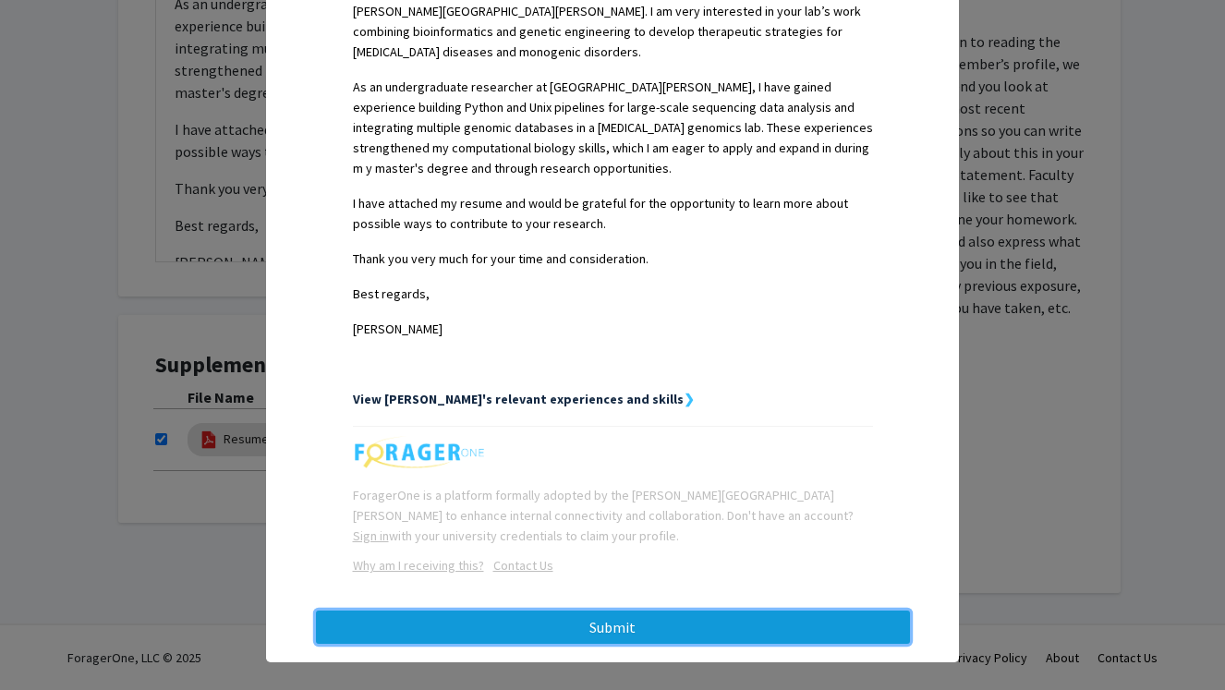
click at [631, 610] on button "Submit" at bounding box center [613, 626] width 594 height 33
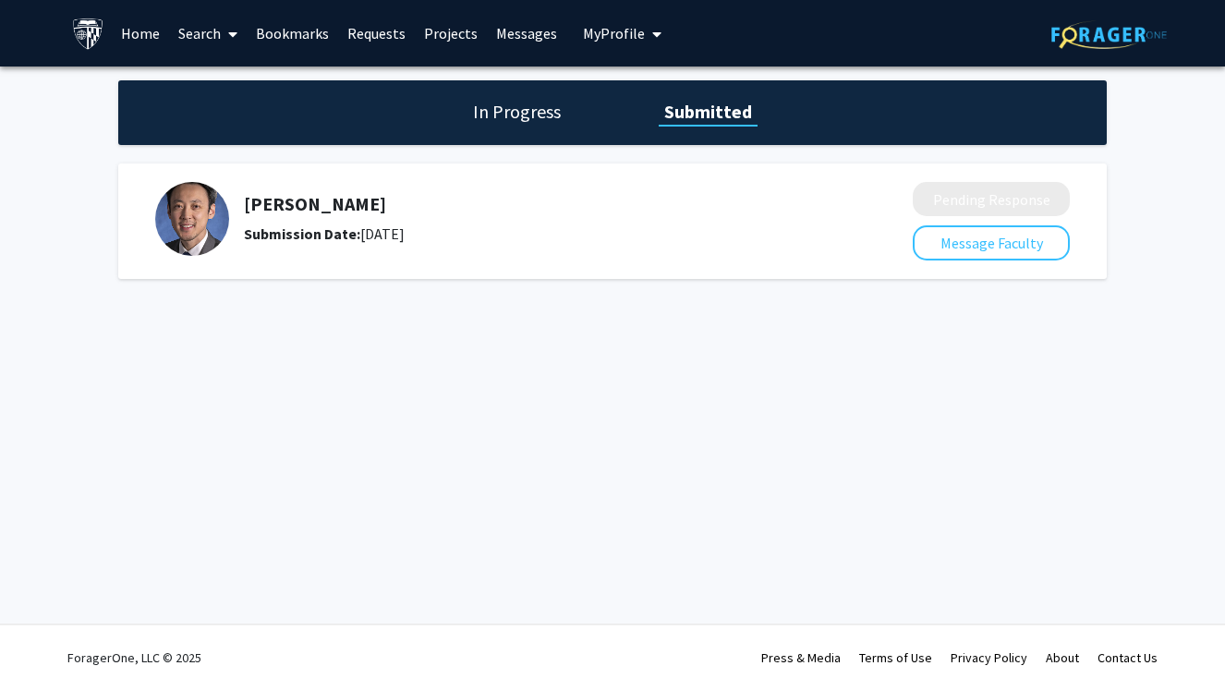
click at [504, 123] on h1 "In Progress" at bounding box center [516, 112] width 99 height 26
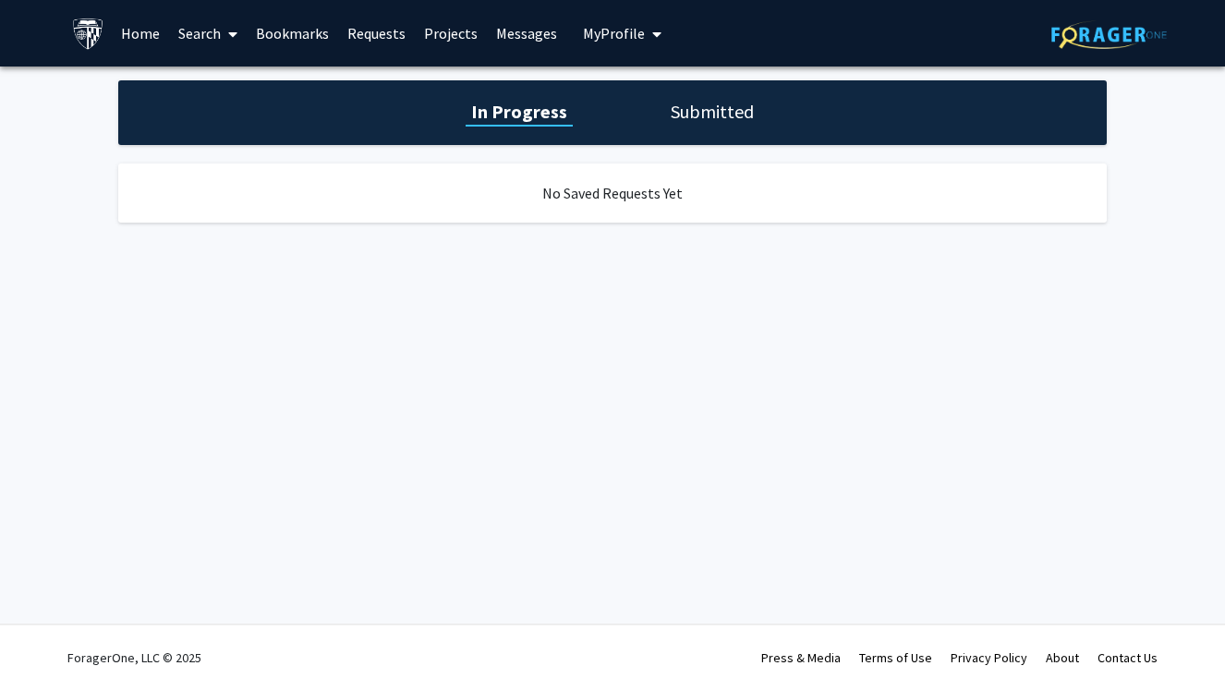
click at [739, 128] on div "In Progress Submitted" at bounding box center [612, 112] width 988 height 65
click at [730, 114] on h1 "Submitted" at bounding box center [712, 112] width 94 height 26
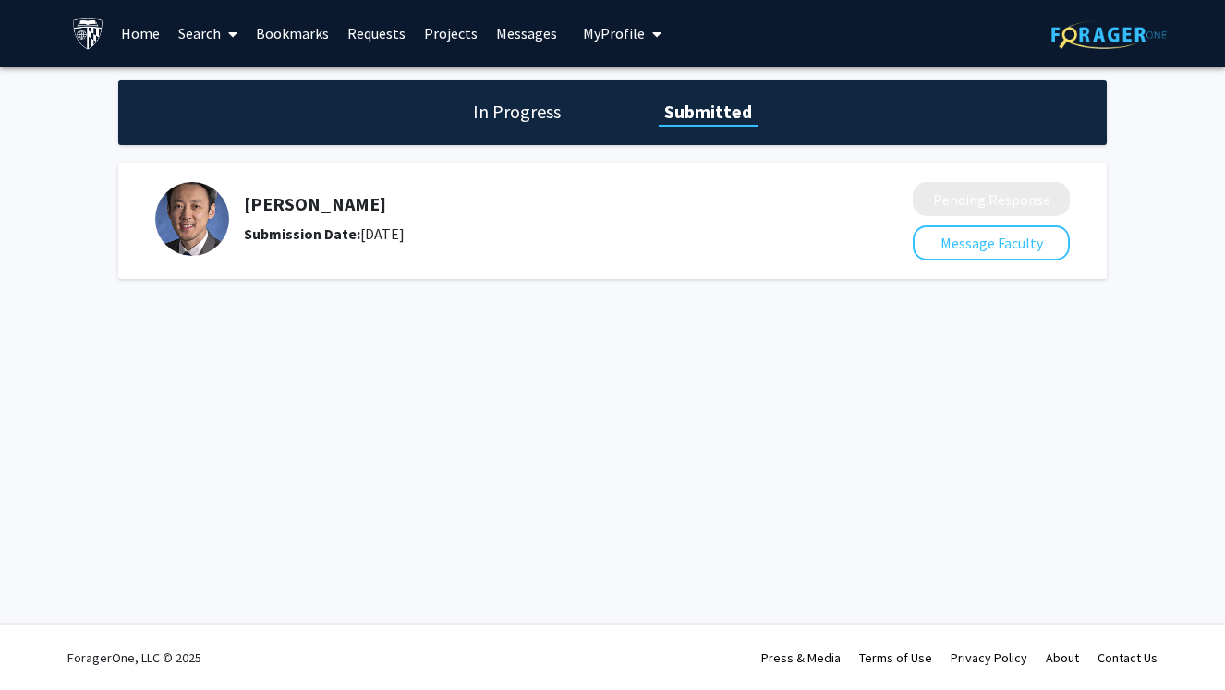
click at [311, 216] on div "Jonathan Ling Submission Date: September 05, 2025" at bounding box center [529, 219] width 571 height 52
click at [279, 219] on div "Jonathan Ling Submission Date: September 05, 2025" at bounding box center [529, 219] width 571 height 52
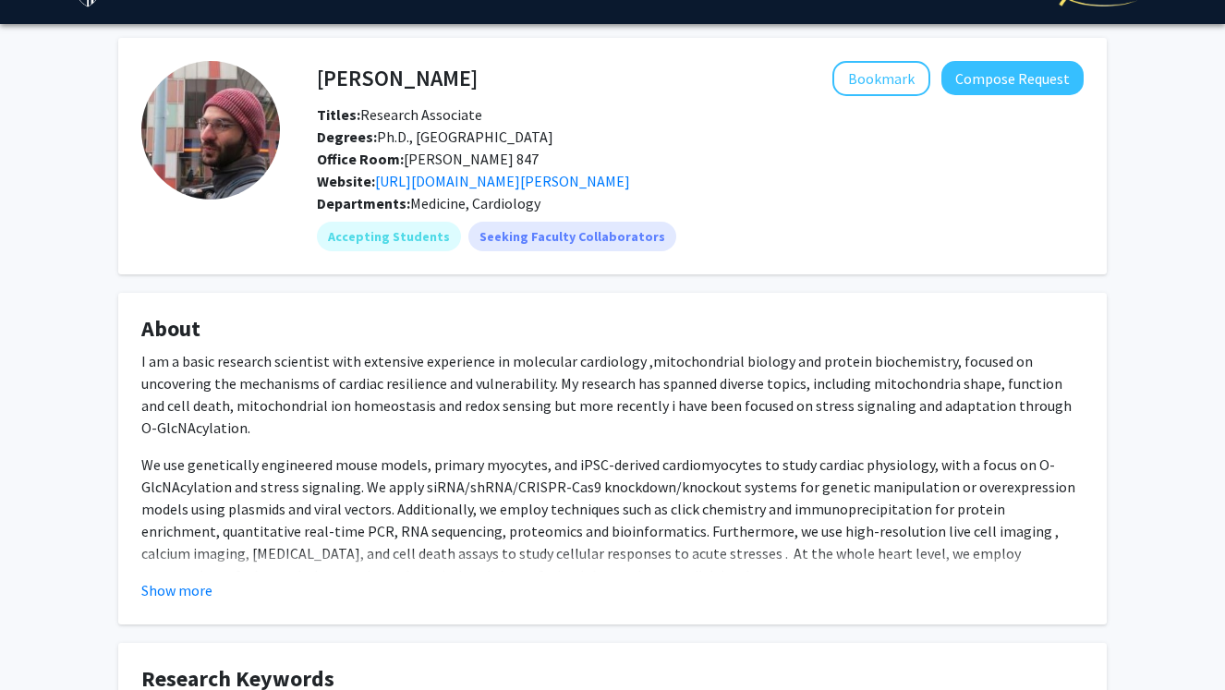
scroll to position [49, 0]
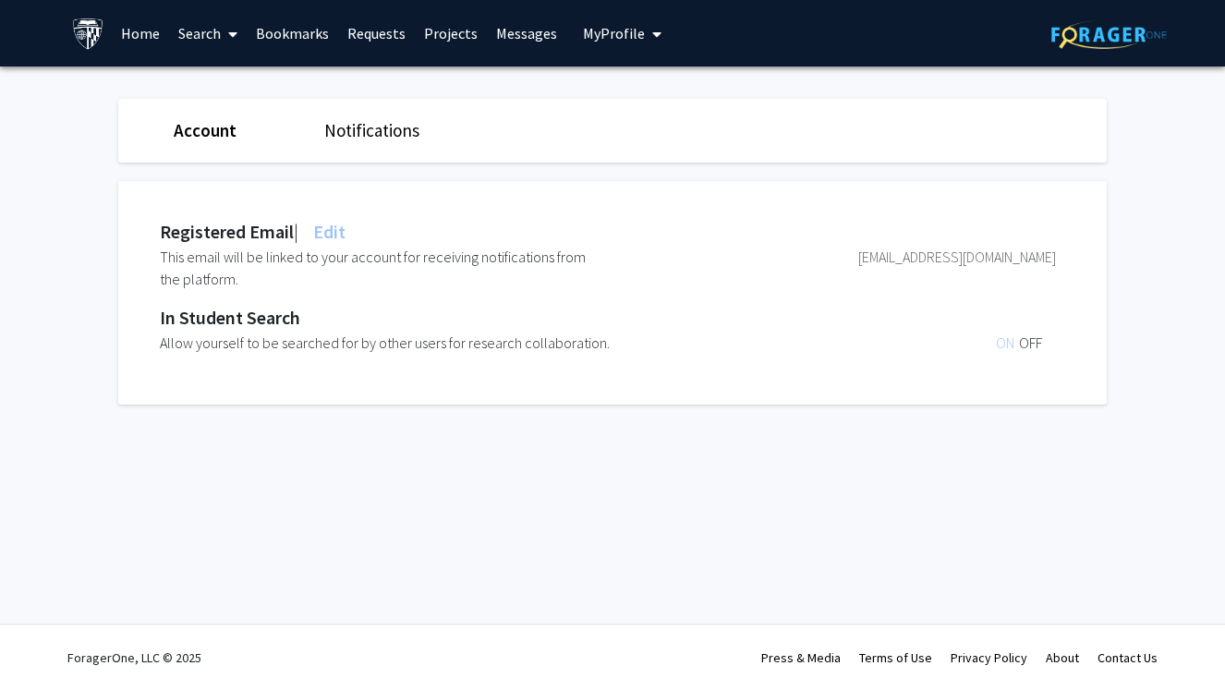
click at [645, 30] on span "My profile dropdown to access profile and logout" at bounding box center [653, 34] width 17 height 65
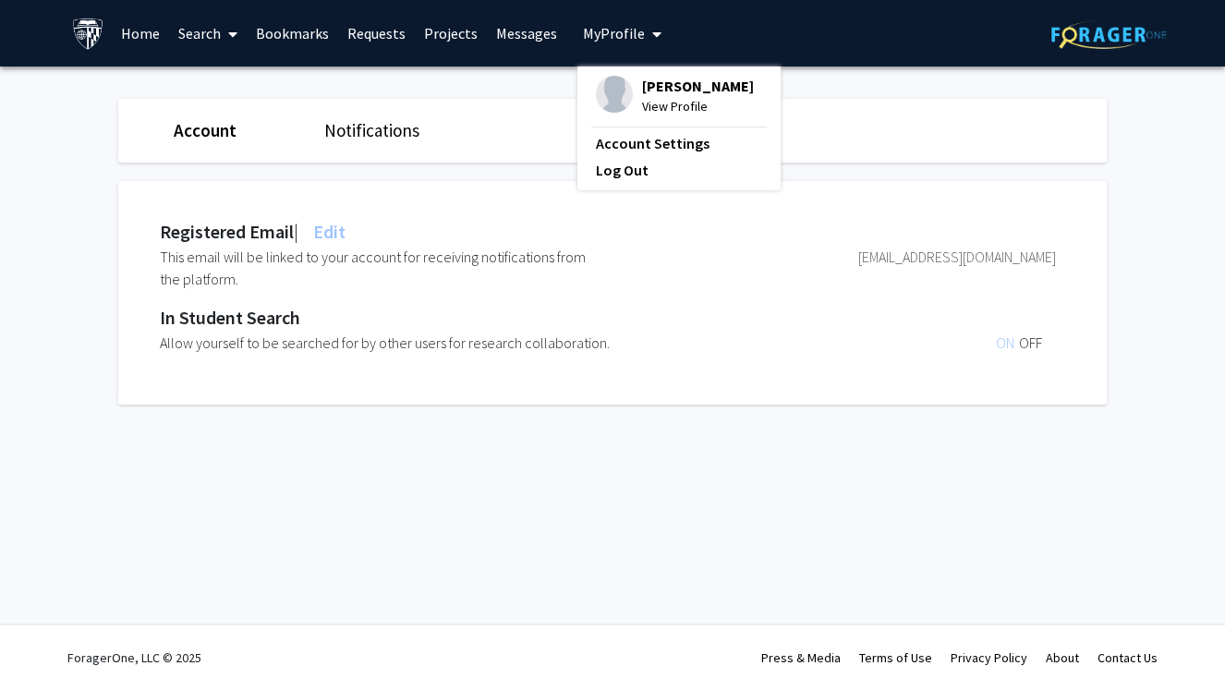
click at [651, 113] on span "View Profile" at bounding box center [698, 106] width 112 height 20
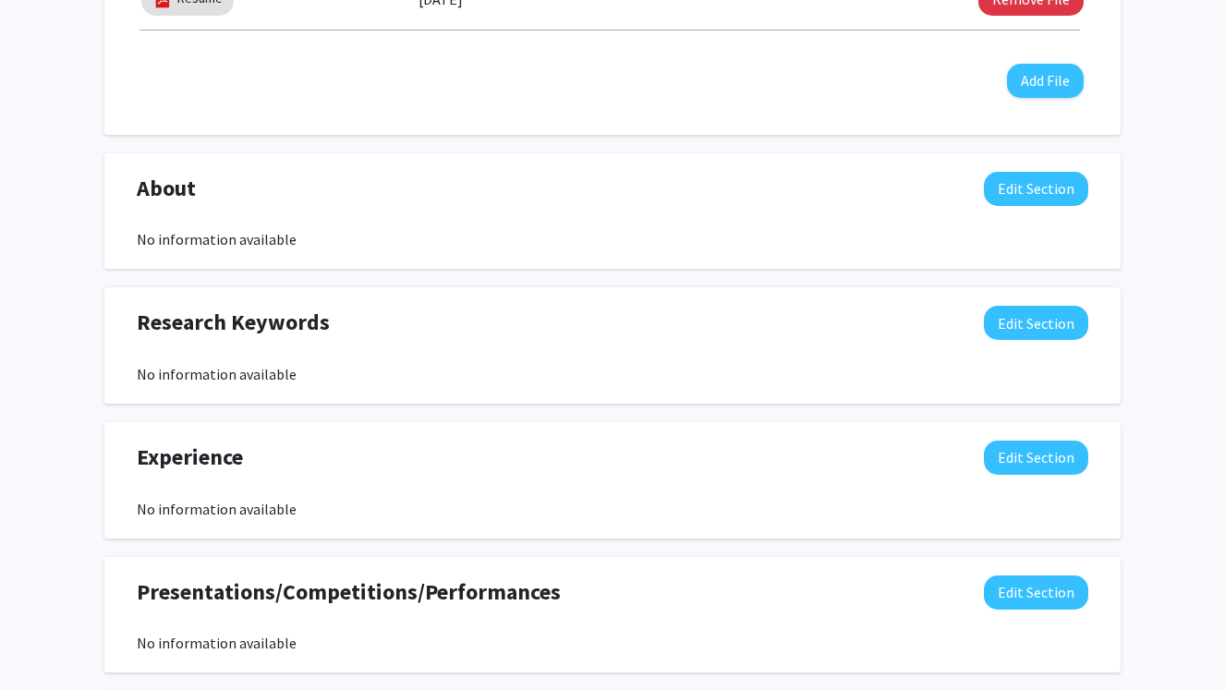
scroll to position [705, 0]
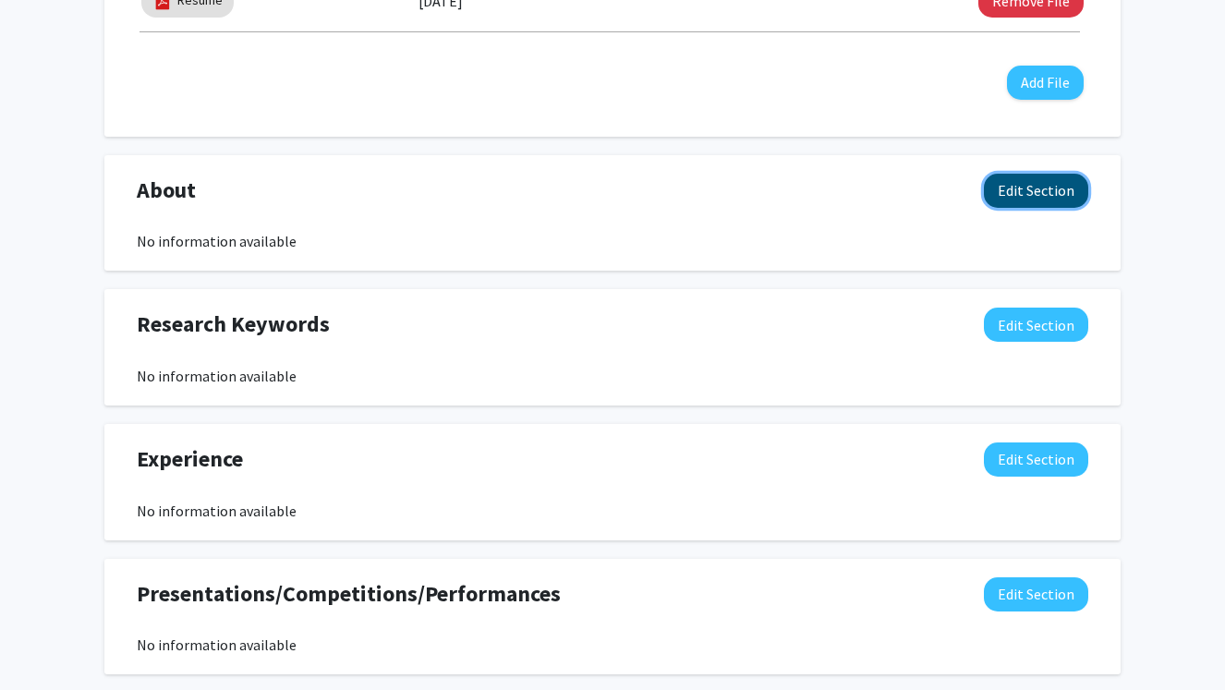
click at [1036, 196] on button "Edit Section" at bounding box center [1036, 191] width 104 height 34
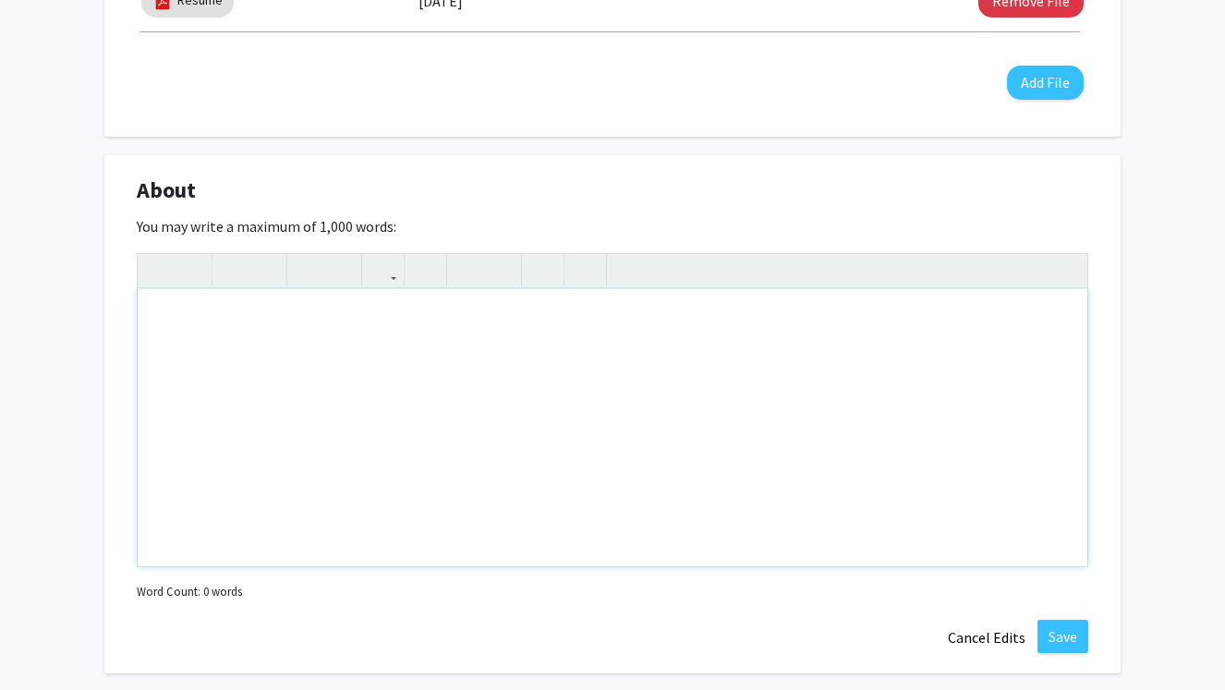
click at [653, 401] on div "Note to users with screen readers: Please deactivate our accessibility plugin f…" at bounding box center [612, 427] width 949 height 277
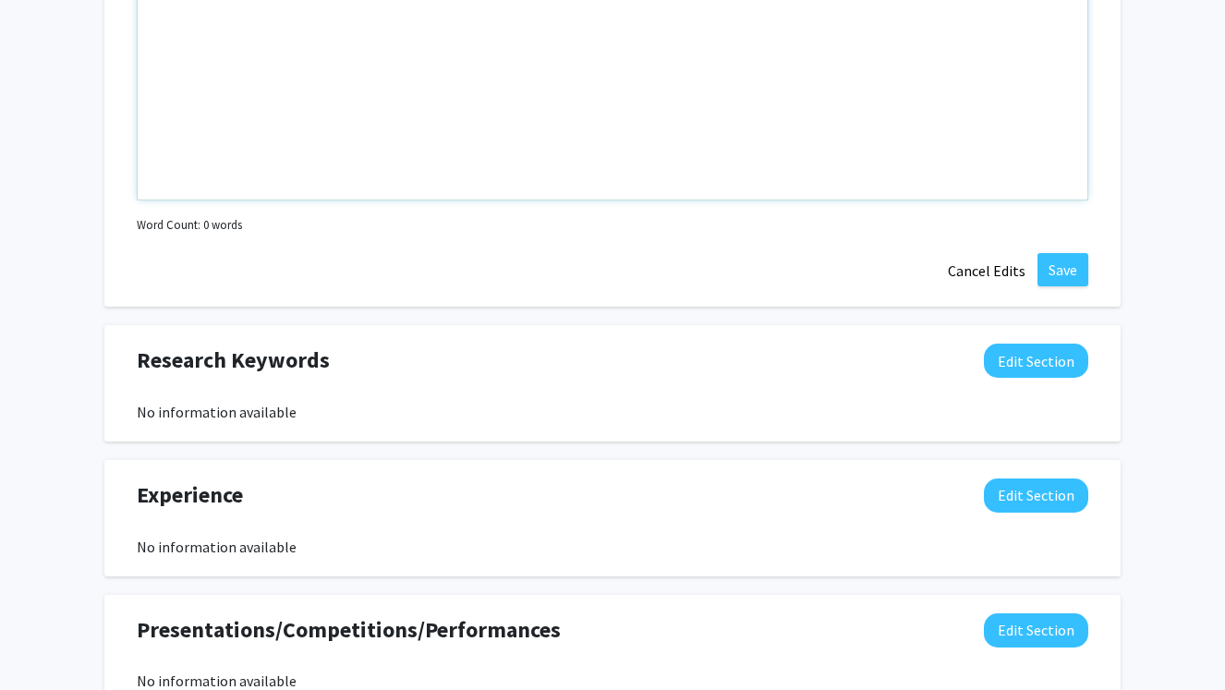
scroll to position [1075, 0]
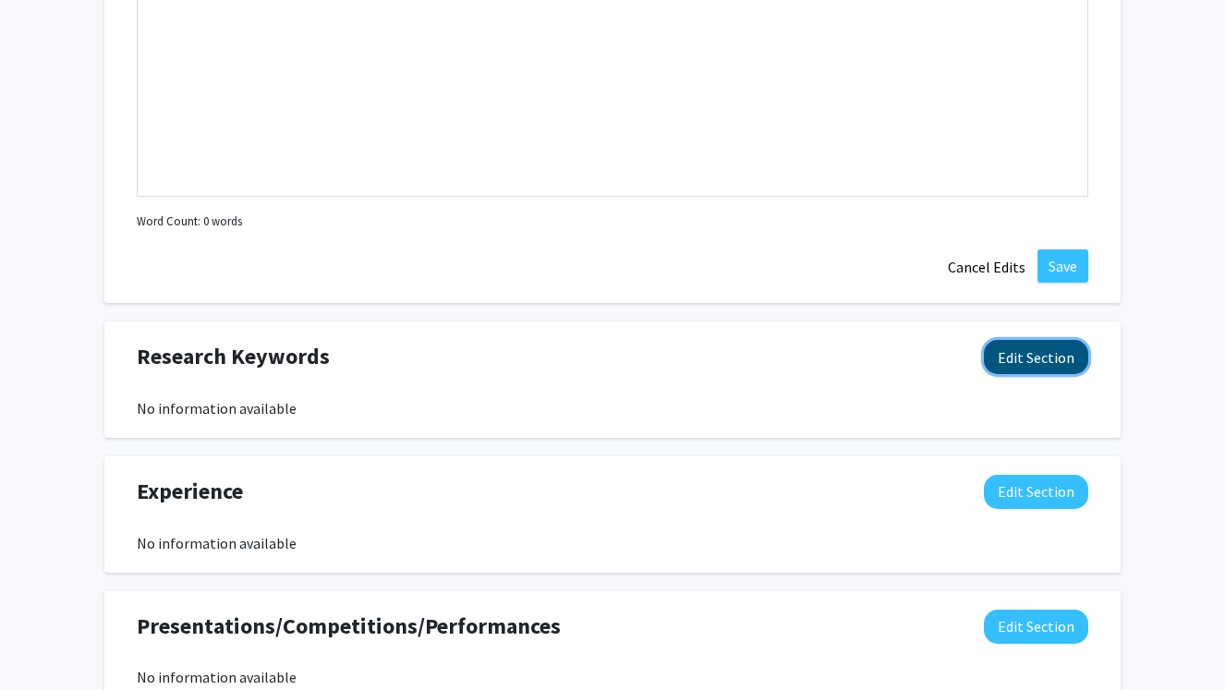
click at [1019, 367] on button "Edit Section" at bounding box center [1036, 357] width 104 height 34
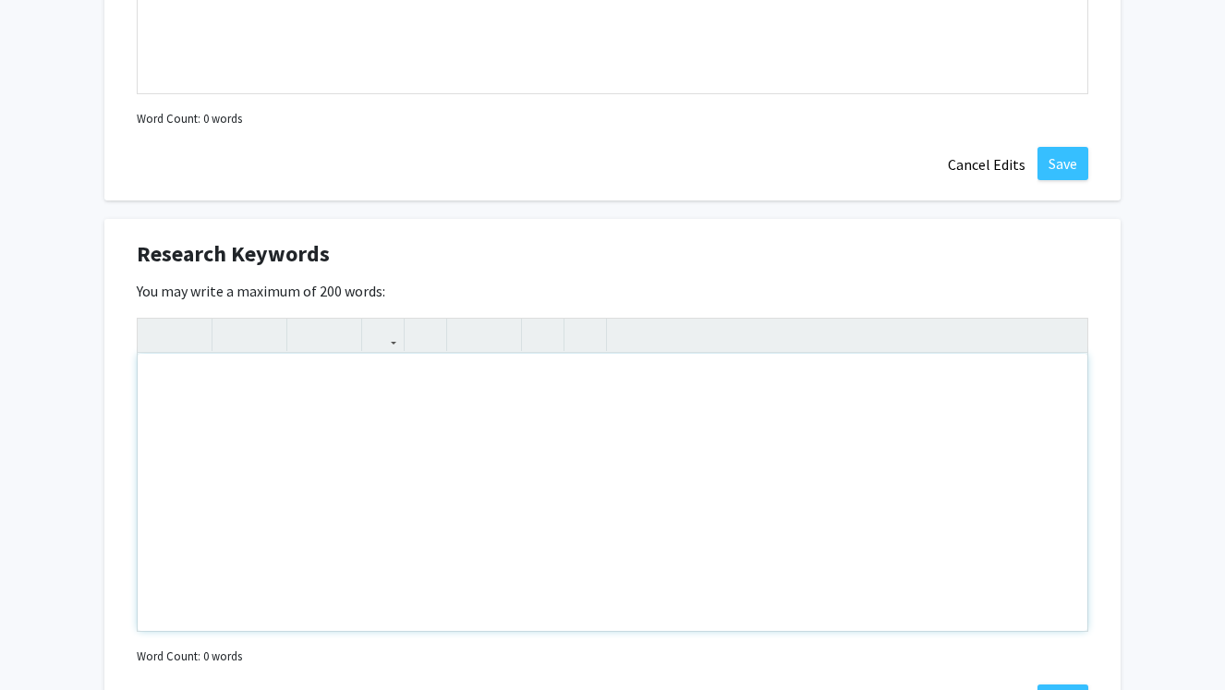
scroll to position [1176, 0]
click at [598, 518] on div "Note to users with screen readers: Please deactivate our accessibility plugin f…" at bounding box center [612, 494] width 949 height 277
type textarea "Cancer genetics,&nbsp;"
drag, startPoint x: 305, startPoint y: 420, endPoint x: 251, endPoint y: 419, distance: 53.6
click at [251, 419] on div "Cancer genetics," at bounding box center [612, 494] width 949 height 277
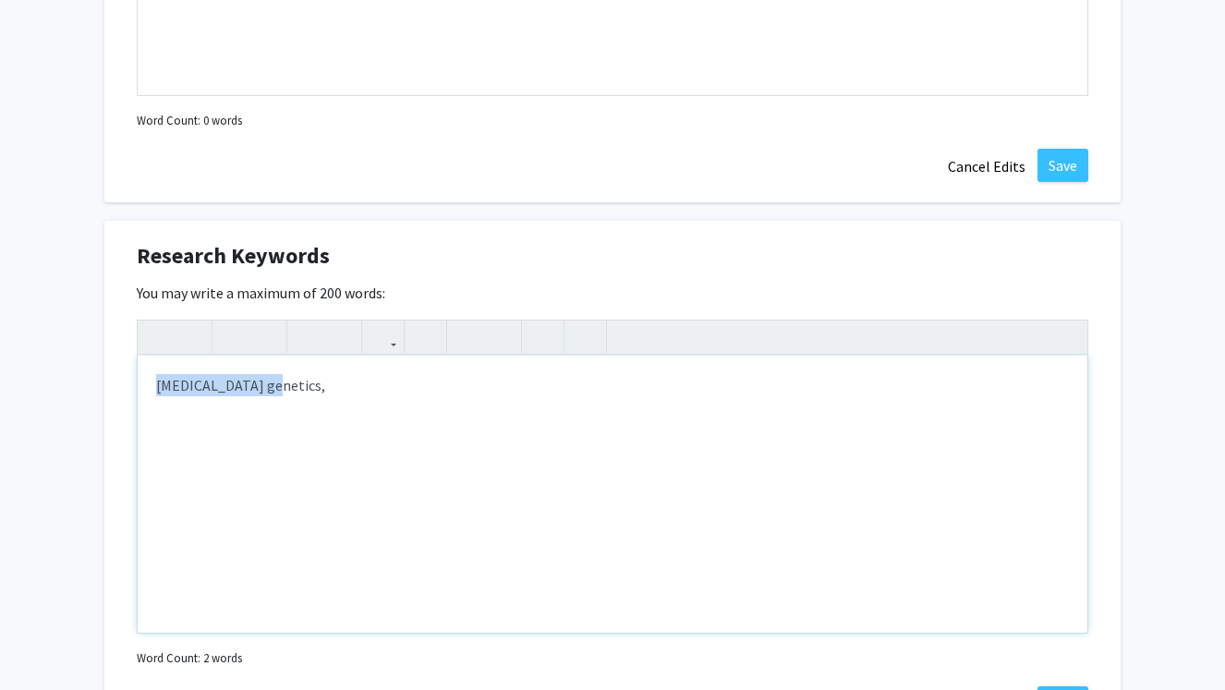
drag, startPoint x: 286, startPoint y: 383, endPoint x: 104, endPoint y: 383, distance: 181.9
click at [104, 383] on div "Research Keywords Edit Section You may write a maximum of 200 words: Cancer gen…" at bounding box center [612, 480] width 1016 height 519
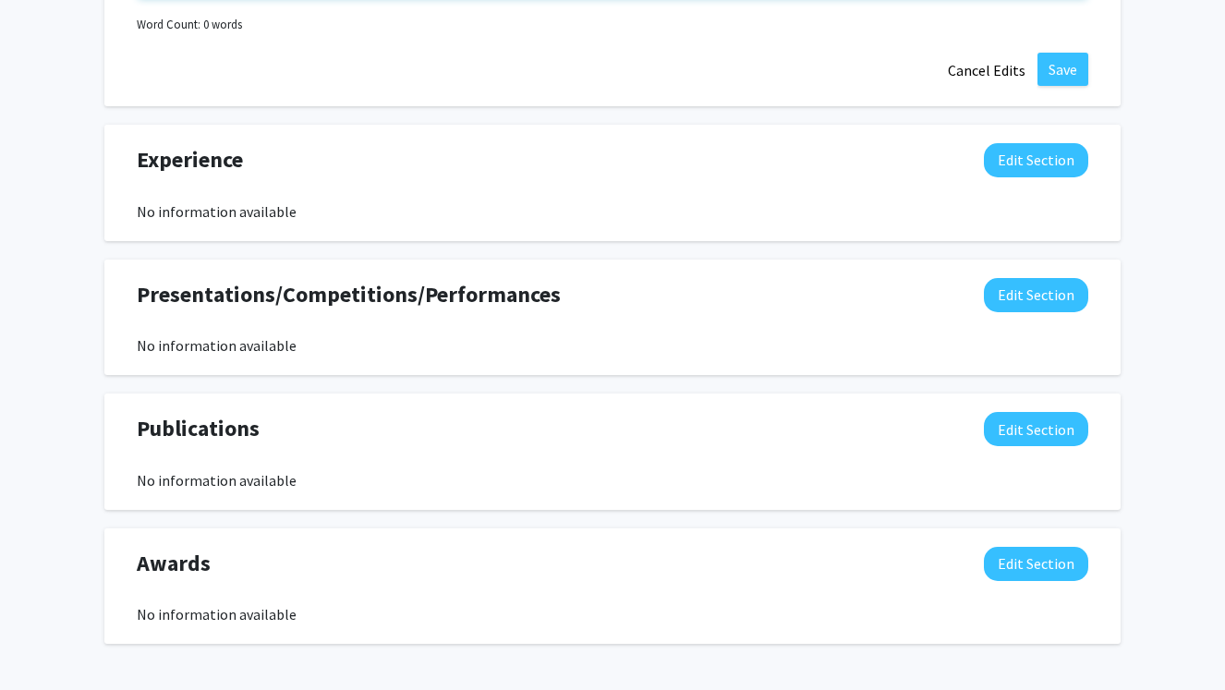
scroll to position [1701, 0]
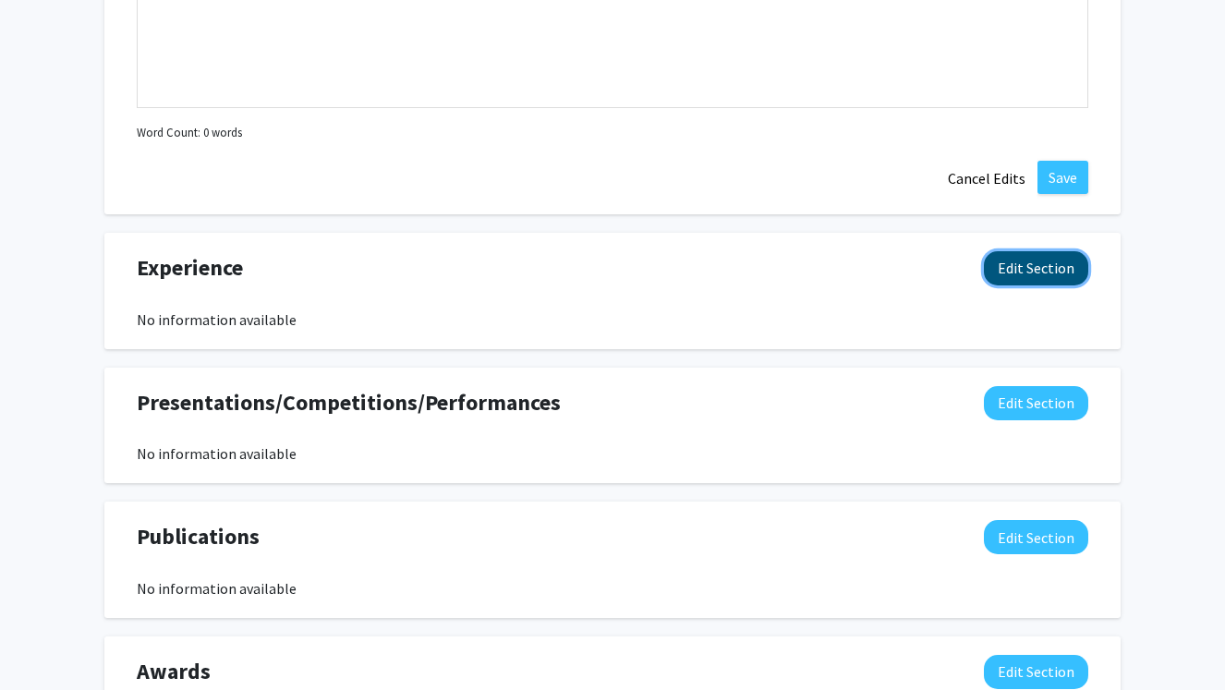
click at [1040, 254] on button "Edit Section" at bounding box center [1036, 268] width 104 height 34
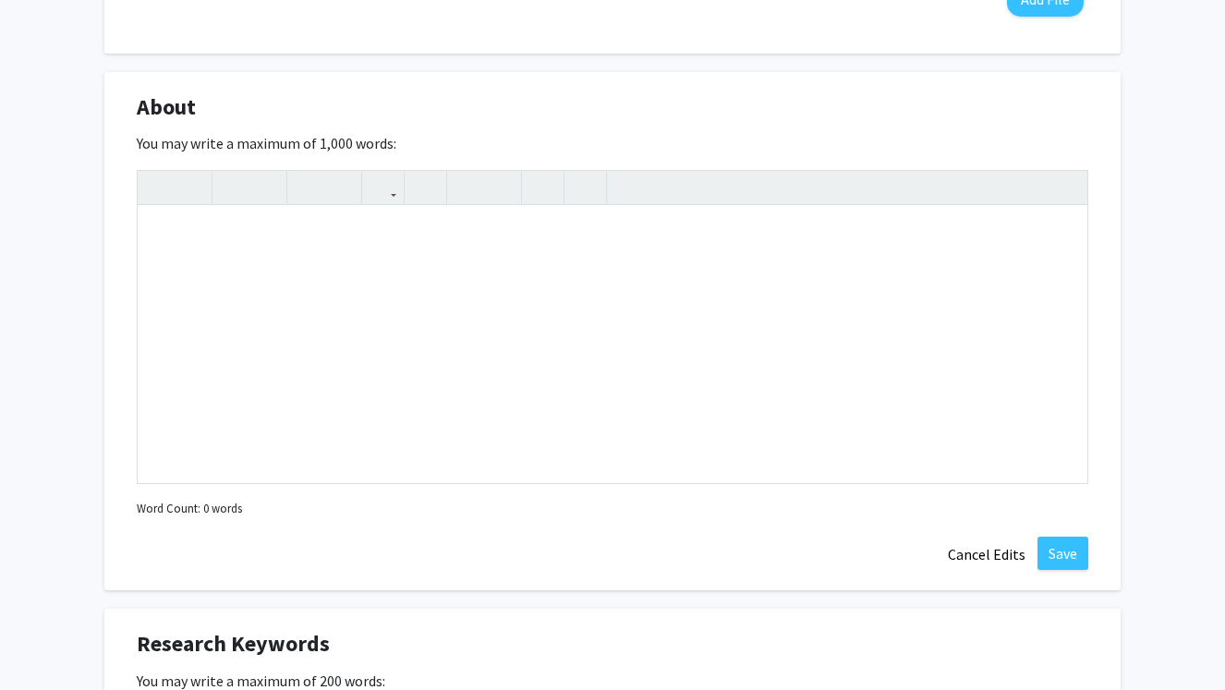
scroll to position [635, 0]
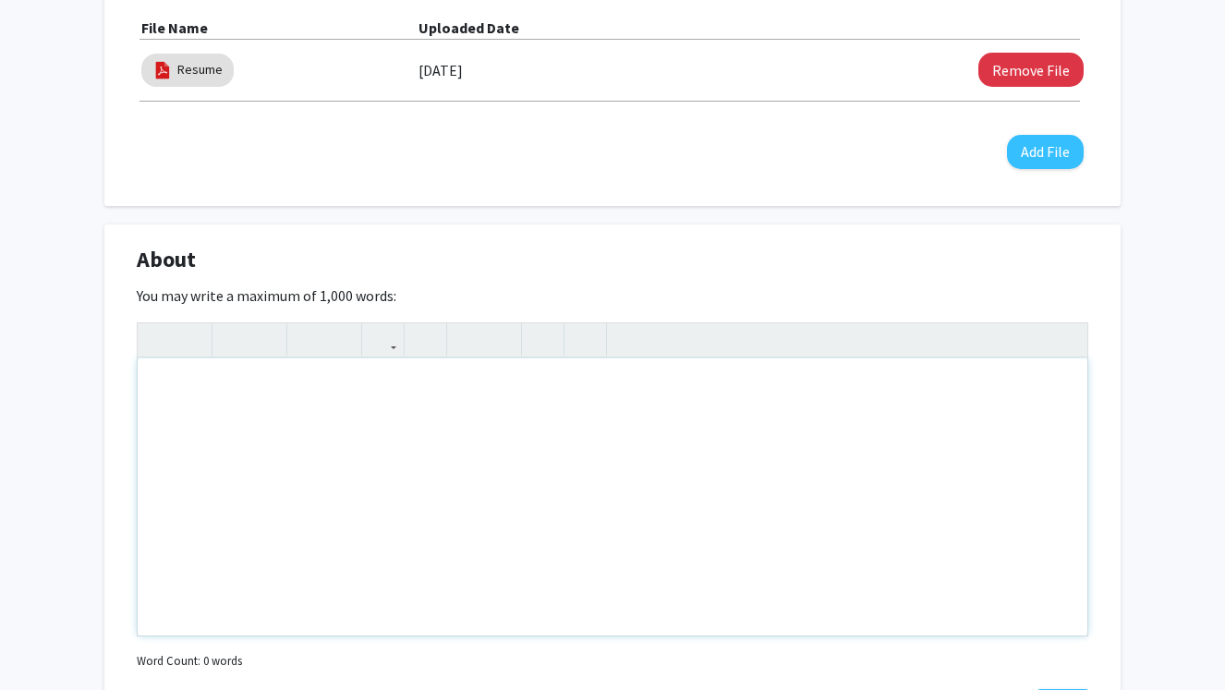
click at [742, 493] on div "Note to users with screen readers: Please deactivate our accessibility plugin f…" at bounding box center [612, 496] width 949 height 277
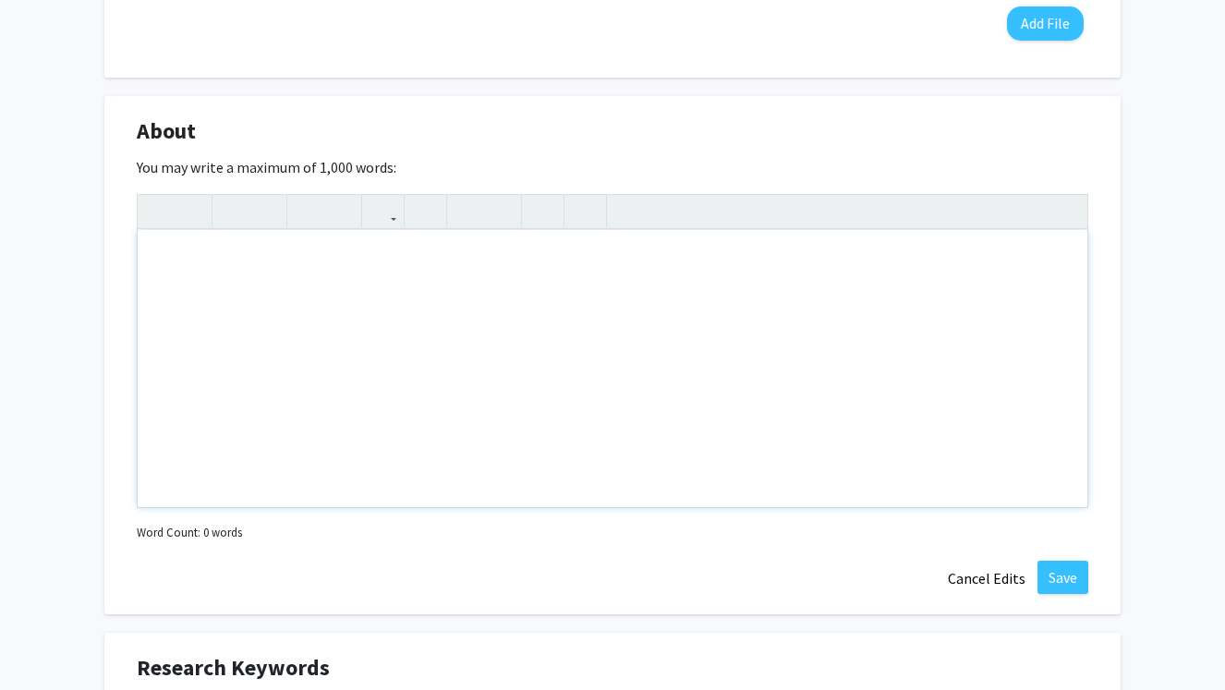
scroll to position [0, 0]
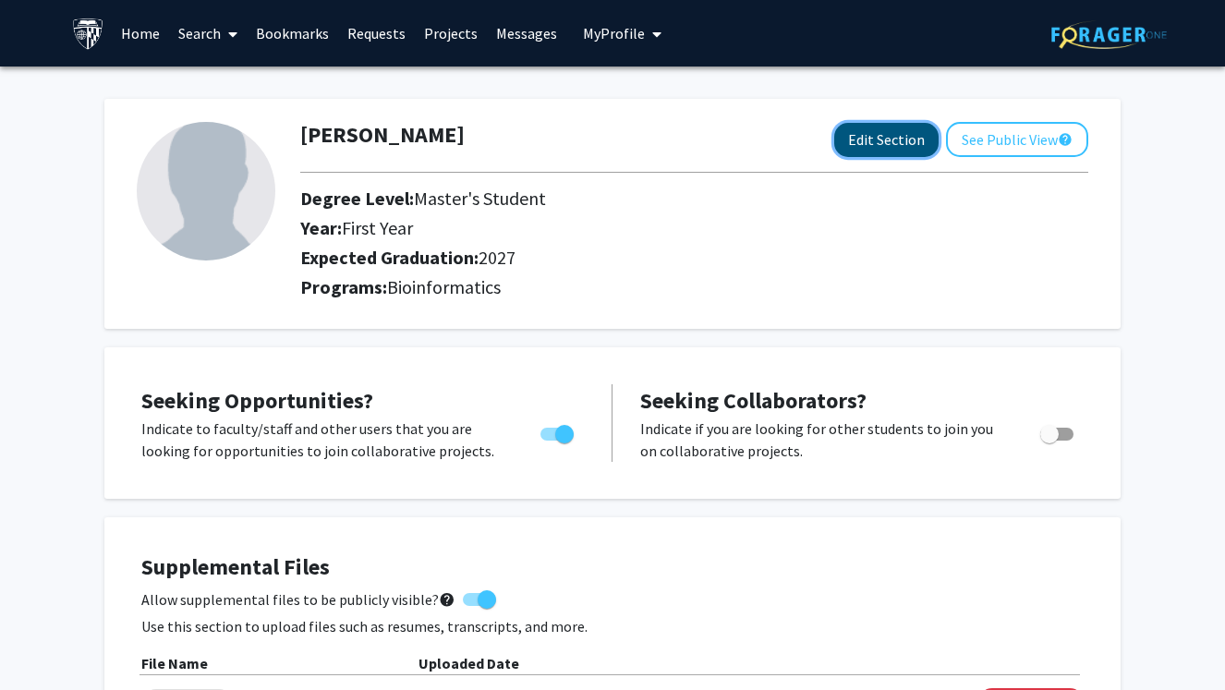
click at [921, 143] on button "Edit Section" at bounding box center [886, 140] width 104 height 34
select select "first_year"
select select "2027"
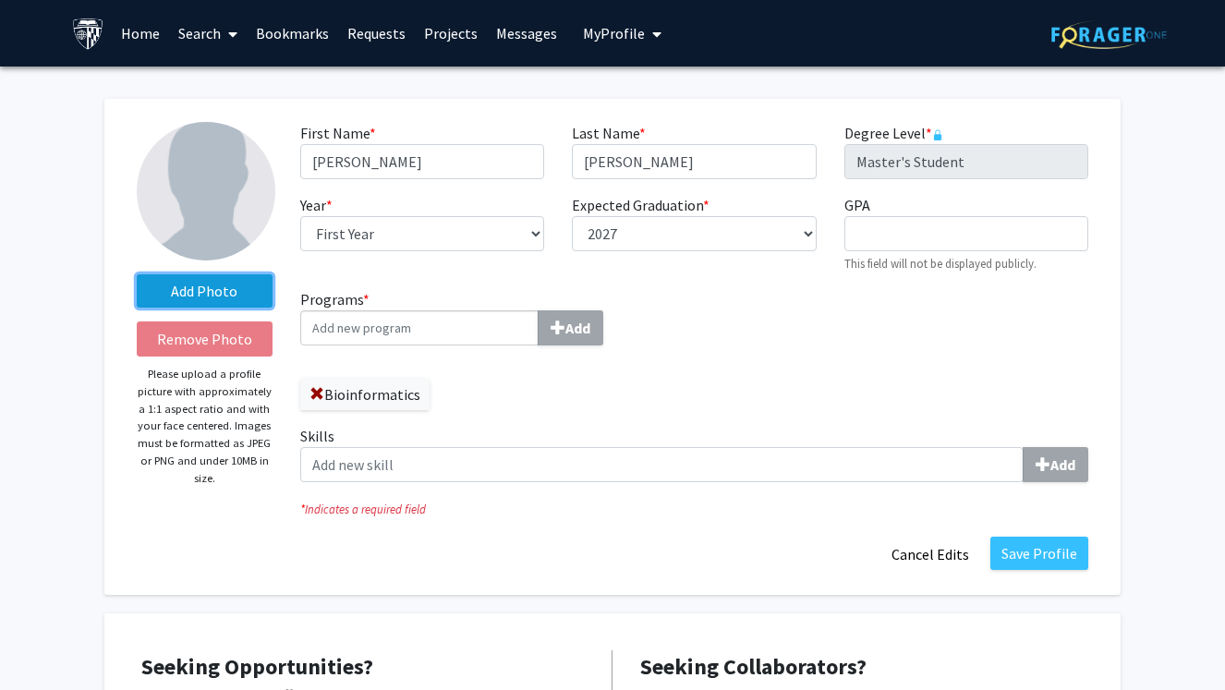
click at [235, 288] on label "Add Photo" at bounding box center [205, 290] width 136 height 33
click at [0, 0] on input "Add Photo" at bounding box center [0, 0] width 0 height 0
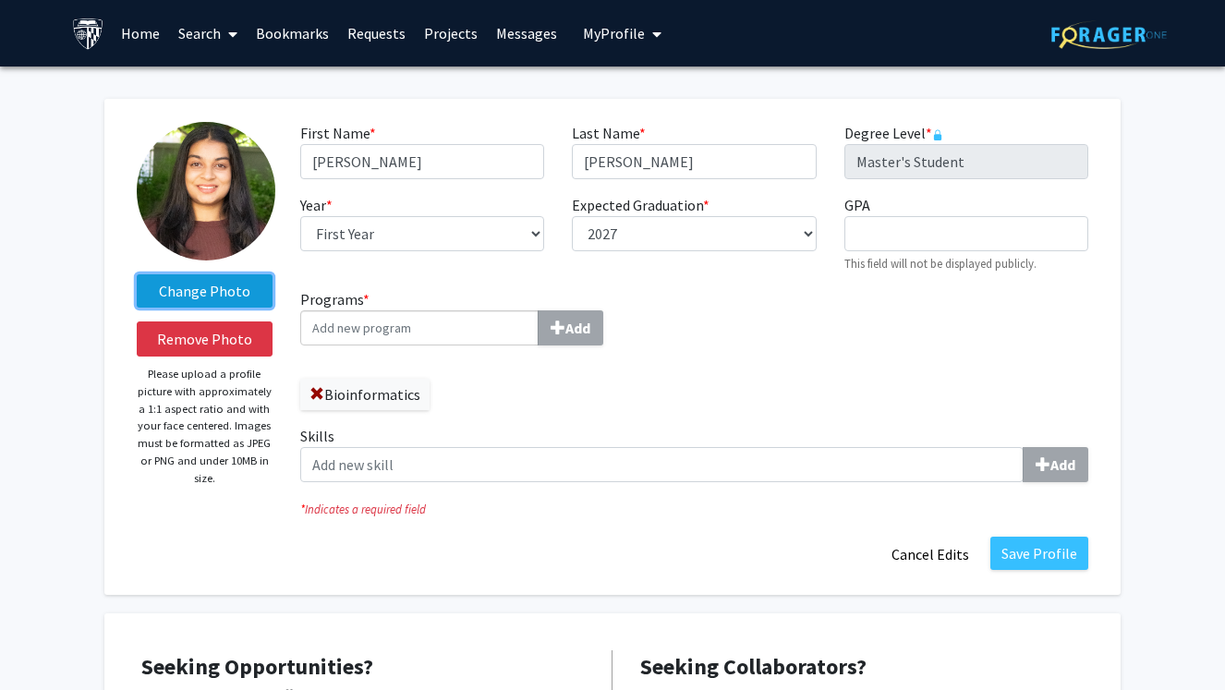
click at [232, 288] on label "Change Photo" at bounding box center [205, 290] width 136 height 33
click at [0, 0] on input "Change Photo" at bounding box center [0, 0] width 0 height 0
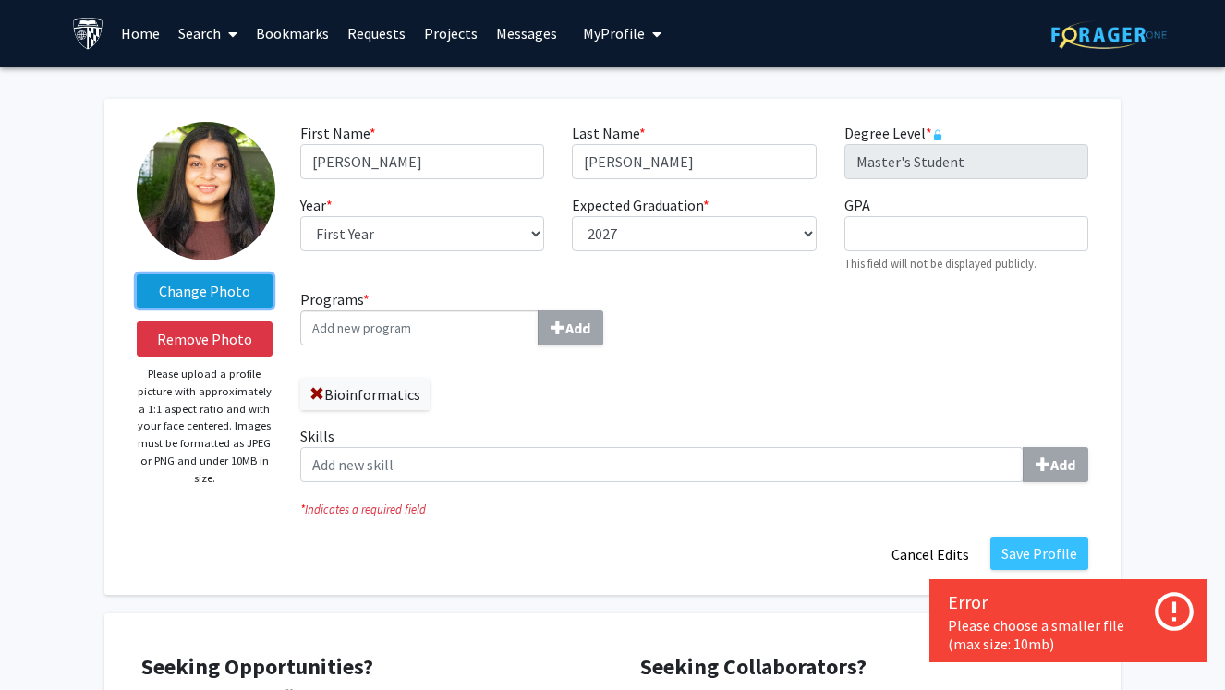
click at [213, 300] on label "Change Photo" at bounding box center [205, 290] width 136 height 33
click at [0, 0] on input "Change Photo" at bounding box center [0, 0] width 0 height 0
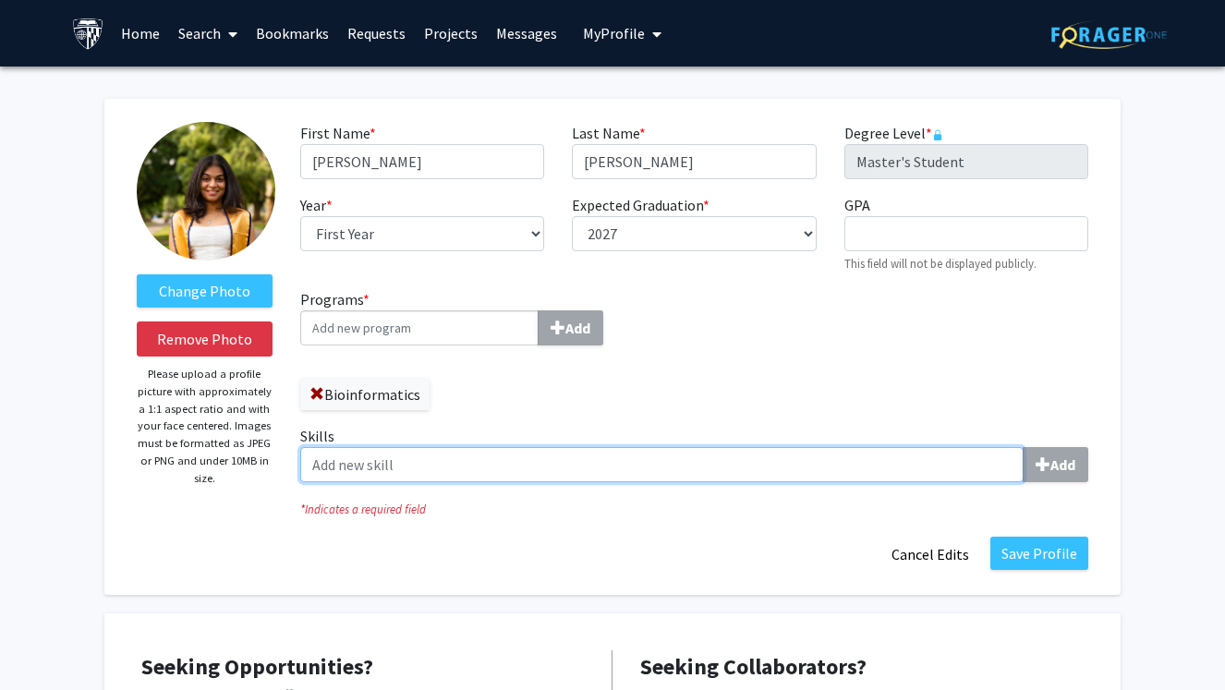
click at [454, 477] on input "Skills Add" at bounding box center [661, 464] width 723 height 35
type input "p"
type input "Python"
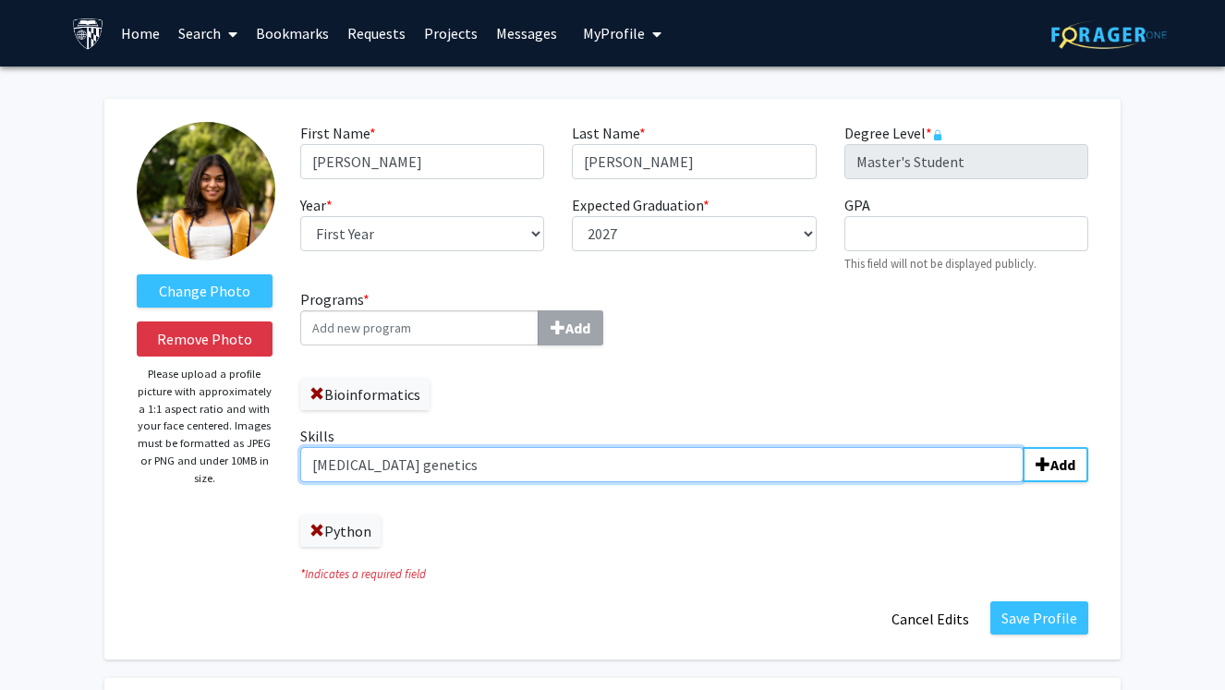
type input "Cancer genetics"
type input "sequence analysis"
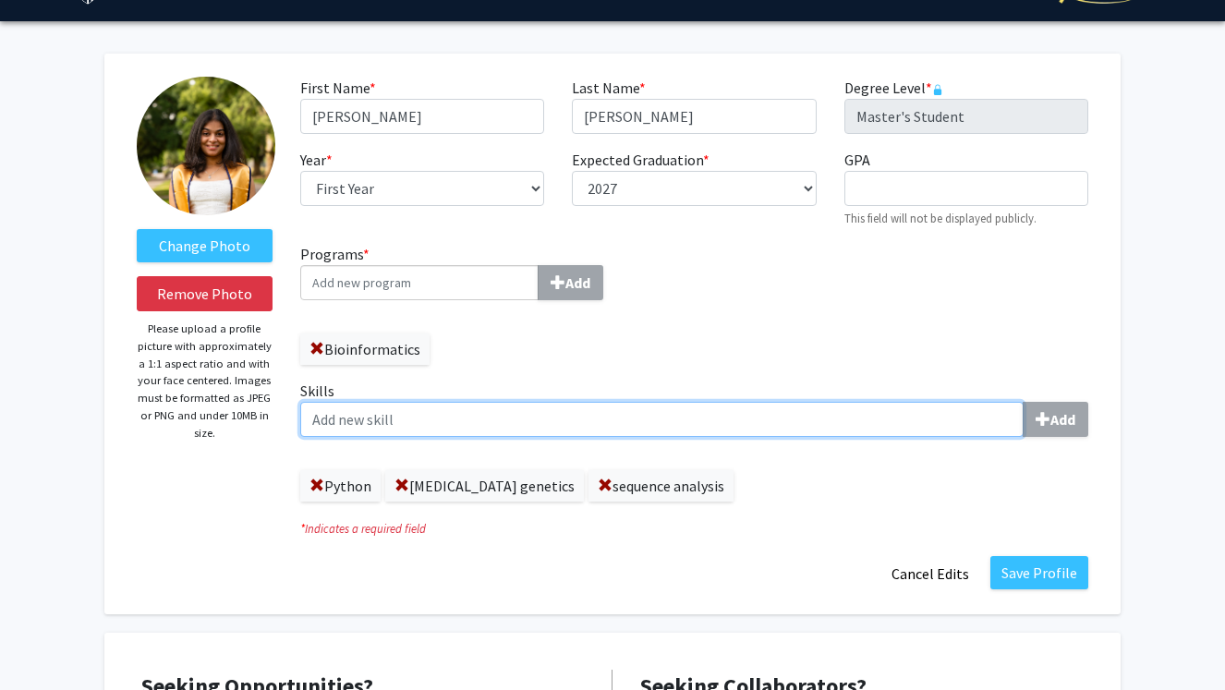
scroll to position [47, 0]
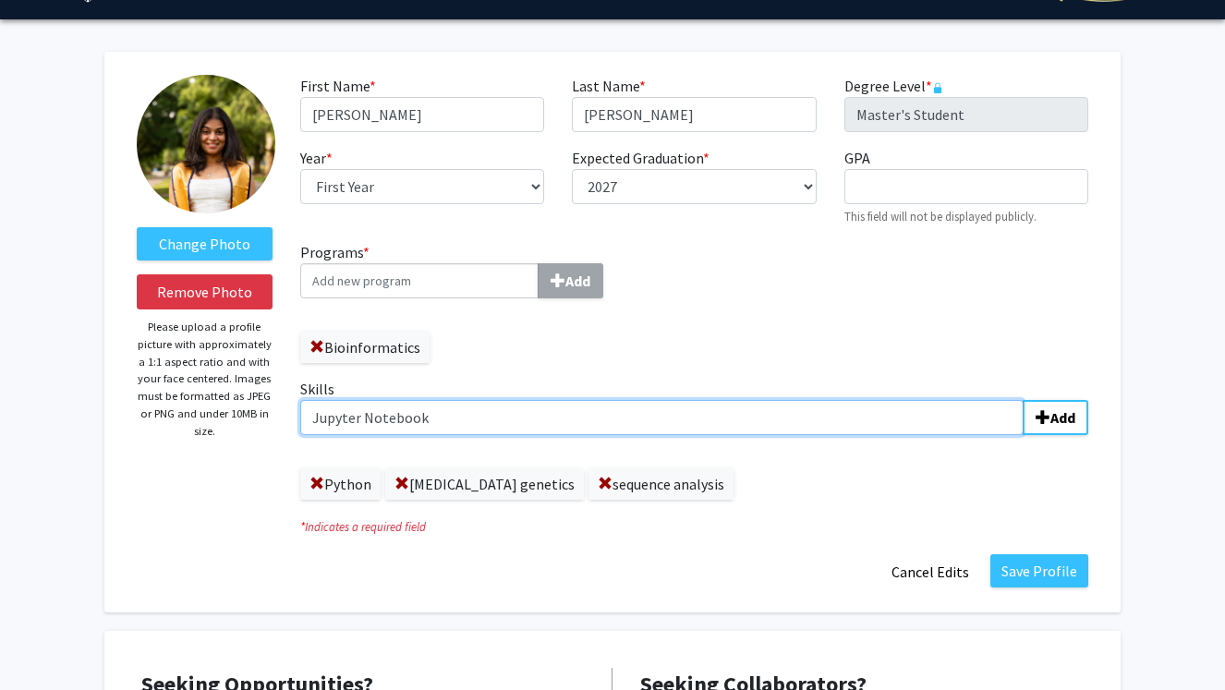
type input "Jupyter Notebook"
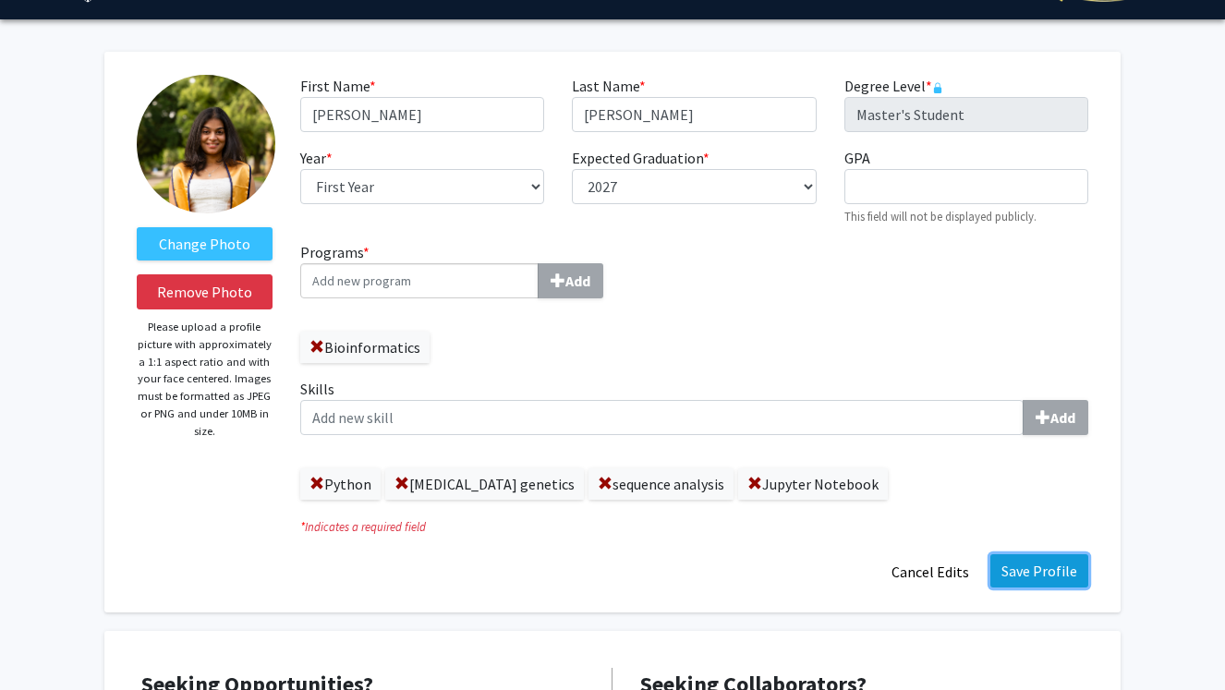
click at [1032, 572] on button "Save Profile" at bounding box center [1039, 570] width 98 height 33
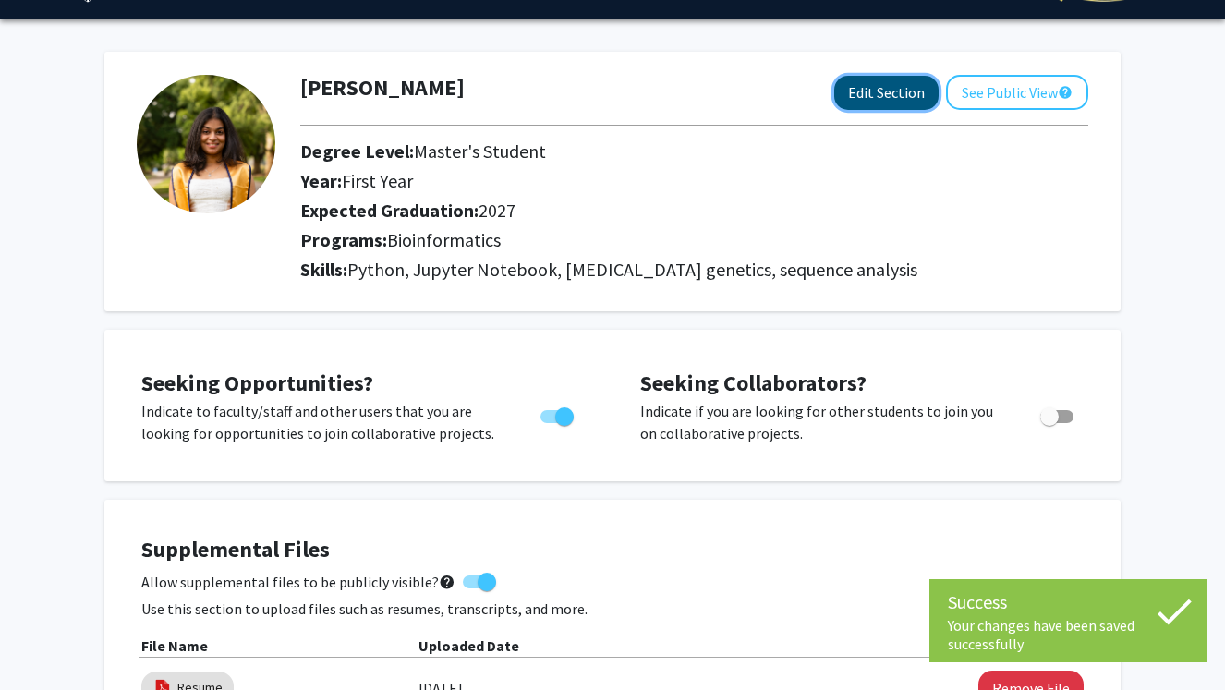
click at [900, 100] on button "Edit Section" at bounding box center [886, 93] width 104 height 34
select select "first_year"
select select "2027"
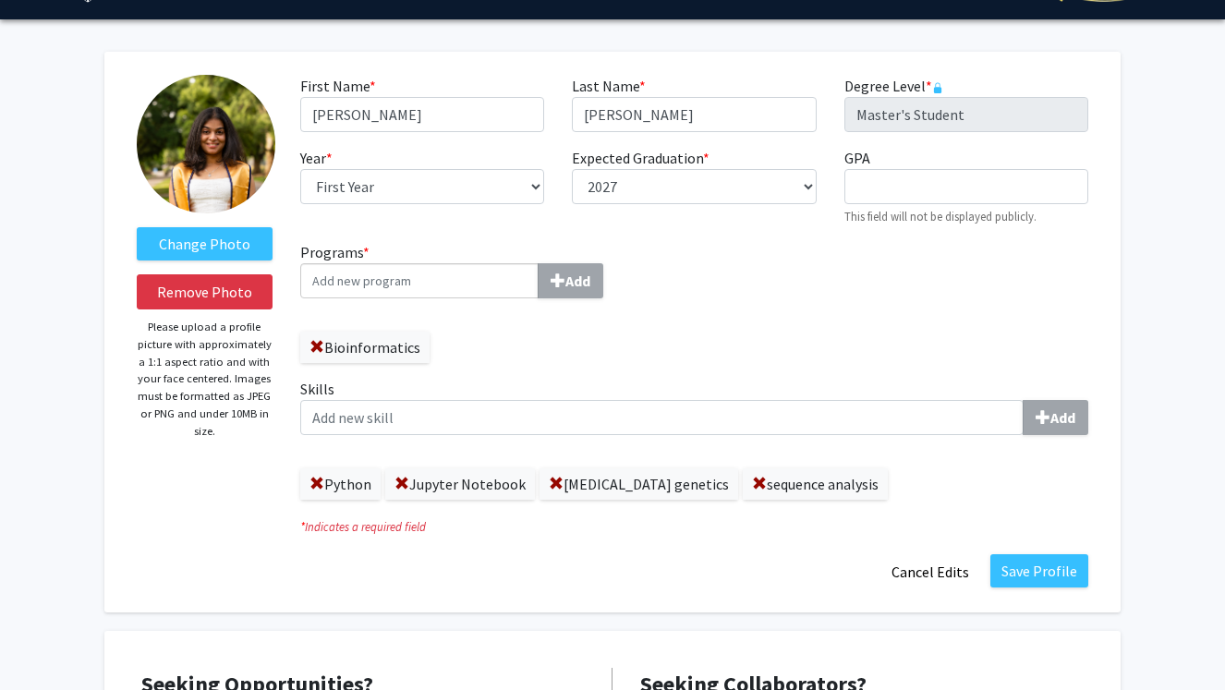
click at [468, 487] on label "Jupyter Notebook" at bounding box center [460, 483] width 150 height 31
click at [556, 480] on span at bounding box center [556, 484] width 15 height 15
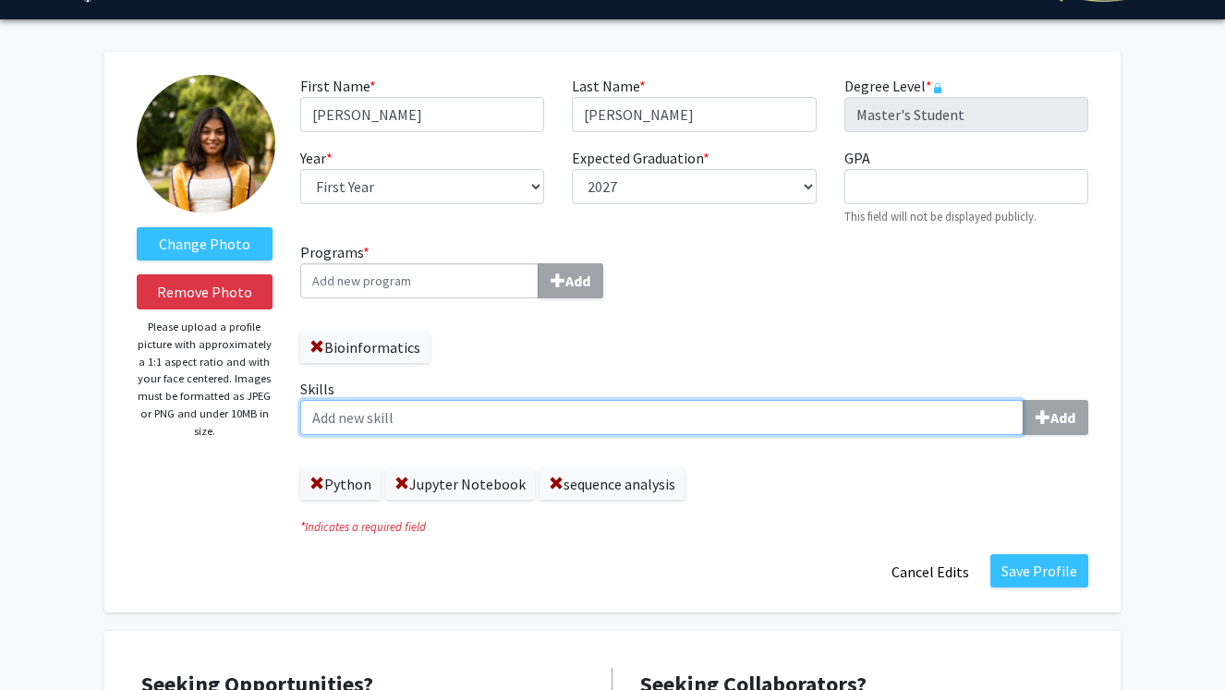
click at [511, 425] on input "Skills Add" at bounding box center [661, 417] width 723 height 35
type input "Cancer Genetics"
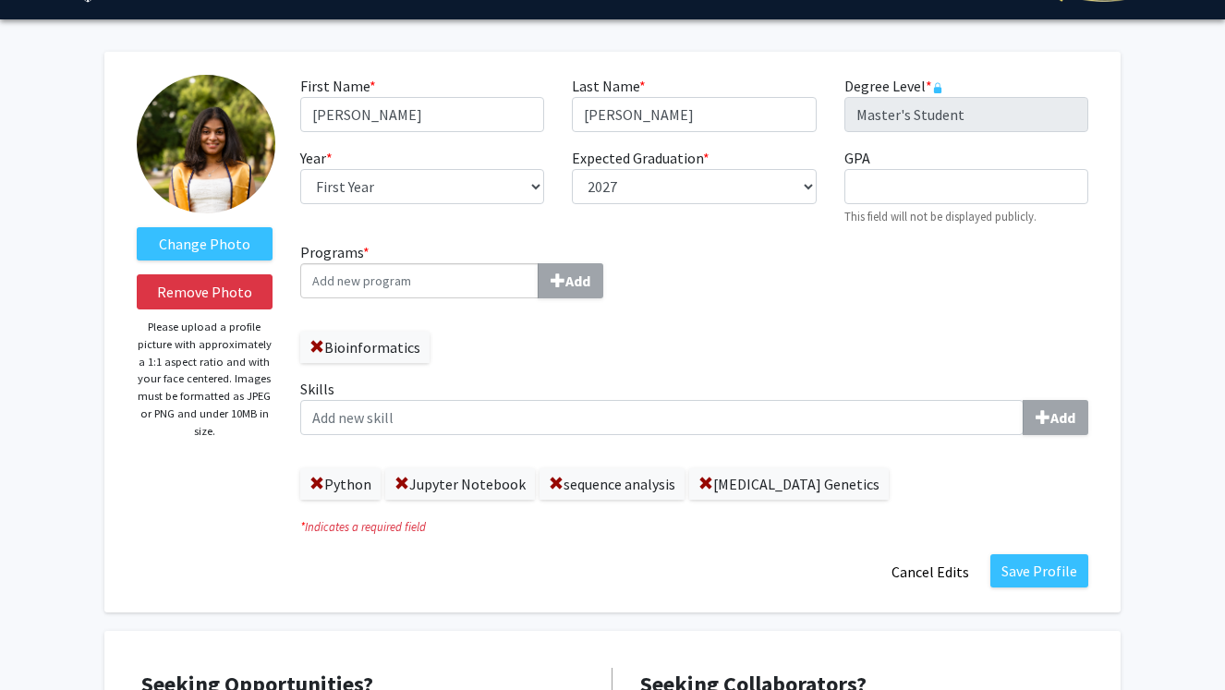
click at [611, 483] on label "sequence analysis" at bounding box center [611, 483] width 145 height 31
click at [551, 477] on span at bounding box center [556, 484] width 15 height 15
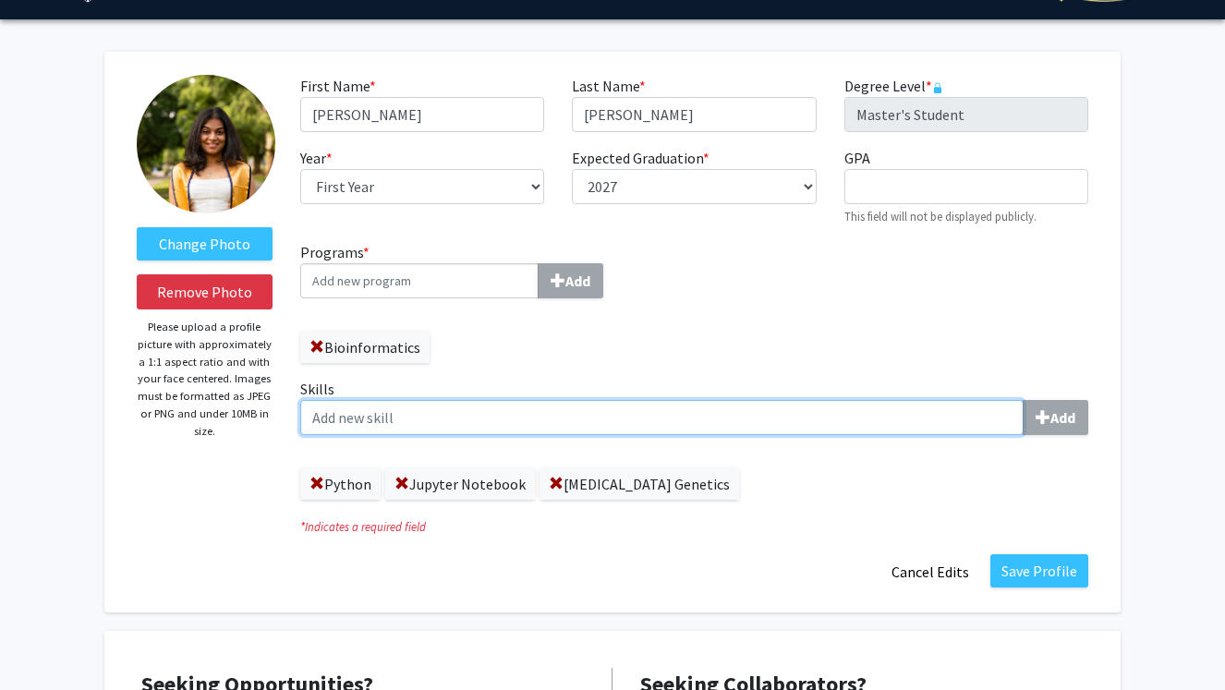
click at [525, 430] on input "Skills Add" at bounding box center [661, 417] width 723 height 35
type input "Sequence Analysis"
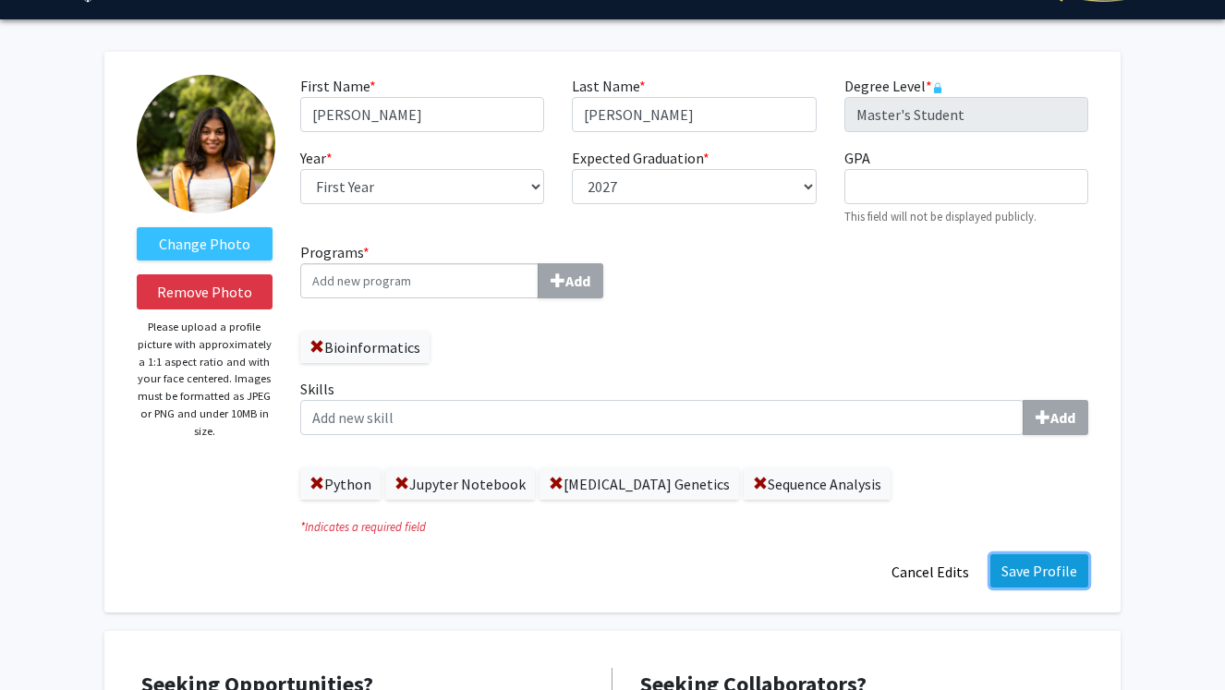
click at [1020, 573] on button "Save Profile" at bounding box center [1039, 570] width 98 height 33
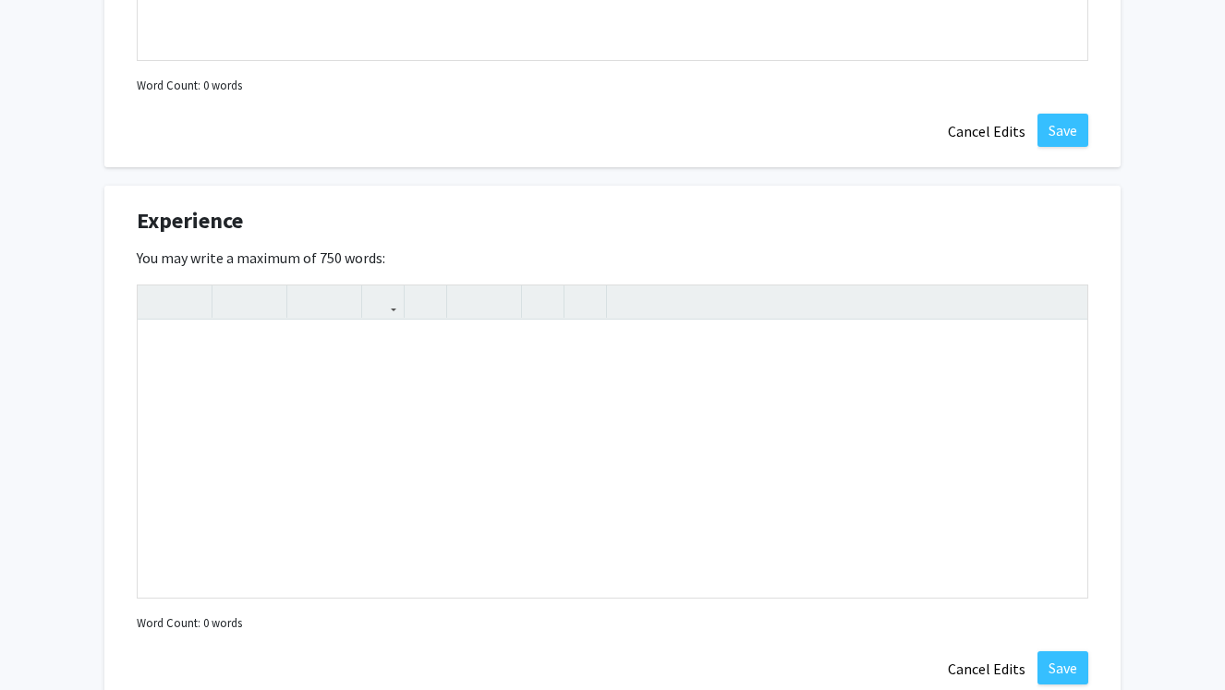
scroll to position [1775, 0]
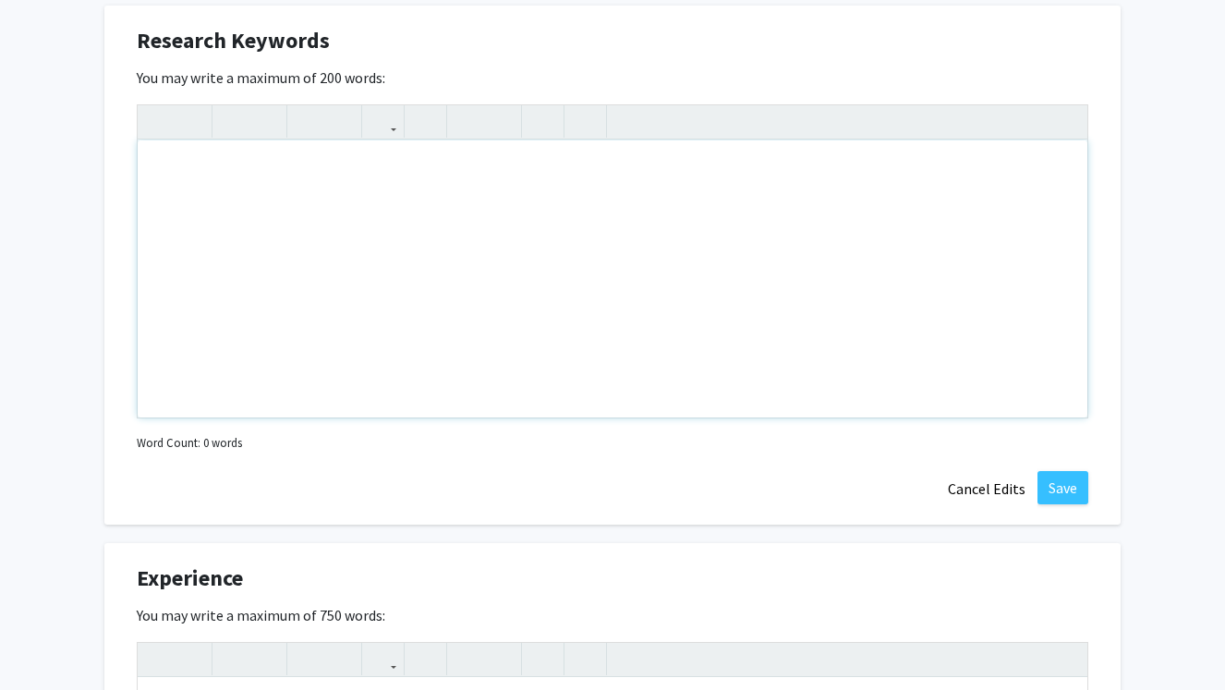
click at [444, 308] on div "Note to users with screen readers: Please deactivate our accessibility plugin f…" at bounding box center [612, 278] width 949 height 277
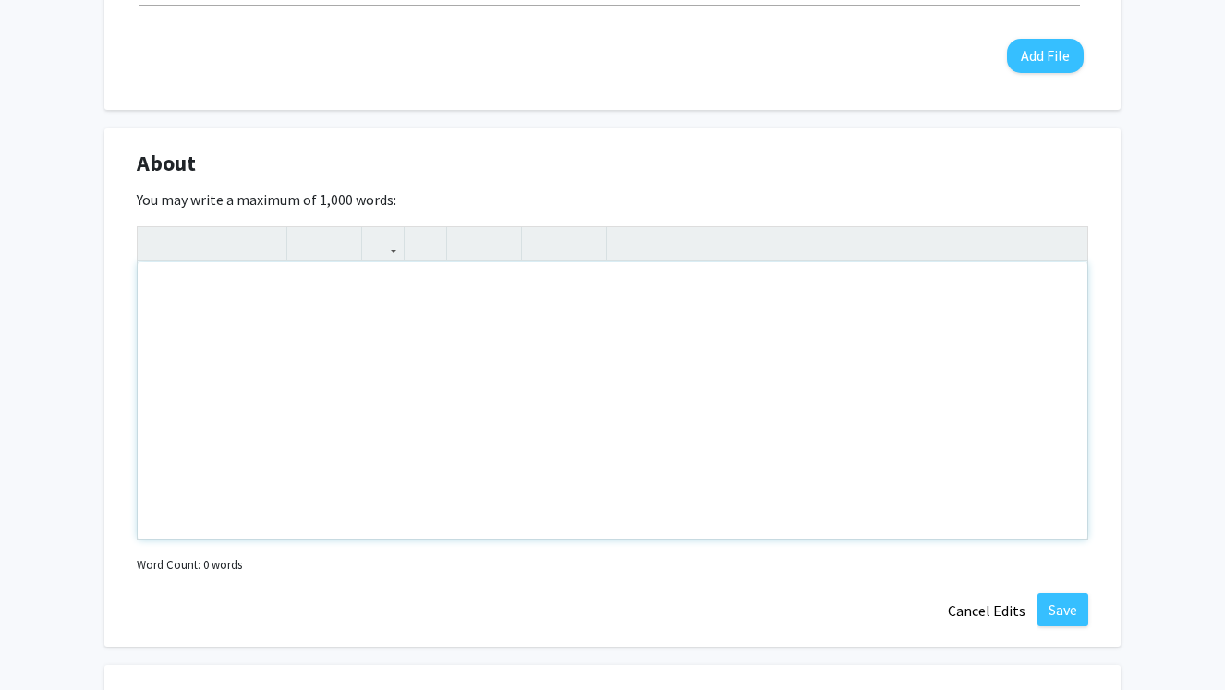
scroll to position [753, 0]
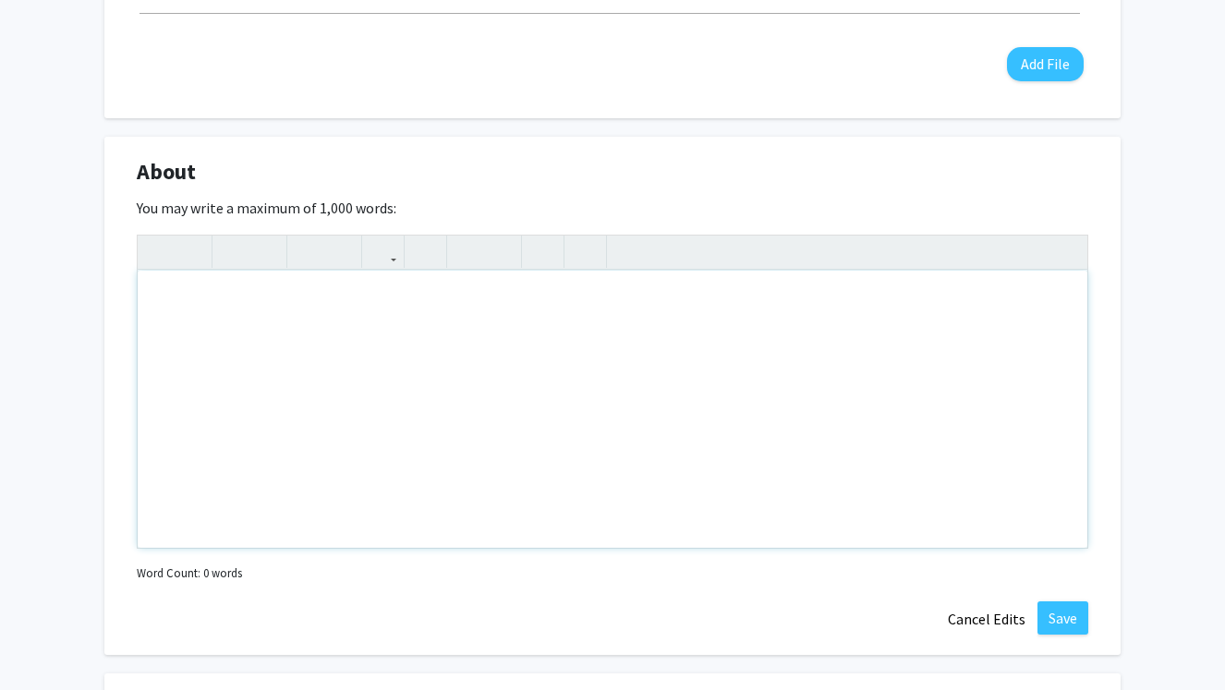
click at [432, 309] on div "Note to users with screen readers: Please deactivate our accessibility plugin f…" at bounding box center [612, 409] width 949 height 277
paste div "Note to users with screen readers: Please deactivate our accessibility plugin f…"
type textarea "<p>I am a Master’s student in Bioinformatics at Johns Hopkins University with a…"
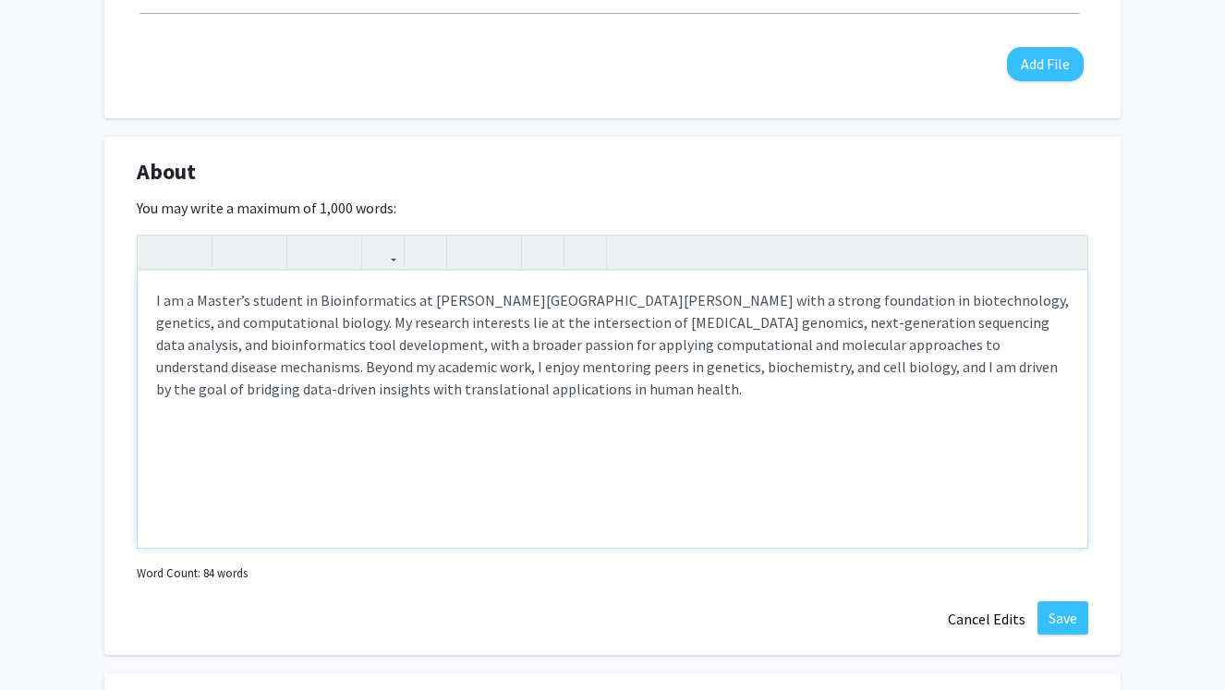
click at [498, 392] on p "I am a Master’s student in Bioinformatics at Johns Hopkins University with a st…" at bounding box center [612, 344] width 912 height 111
click at [213, 328] on p "I am a Master’s student in Bioinformatics at Johns Hopkins University with a st…" at bounding box center [612, 344] width 912 height 111
click at [203, 324] on p "I am a Master’s student in Bioinformatics at Johns Hopkins University with a st…" at bounding box center [612, 344] width 912 height 111
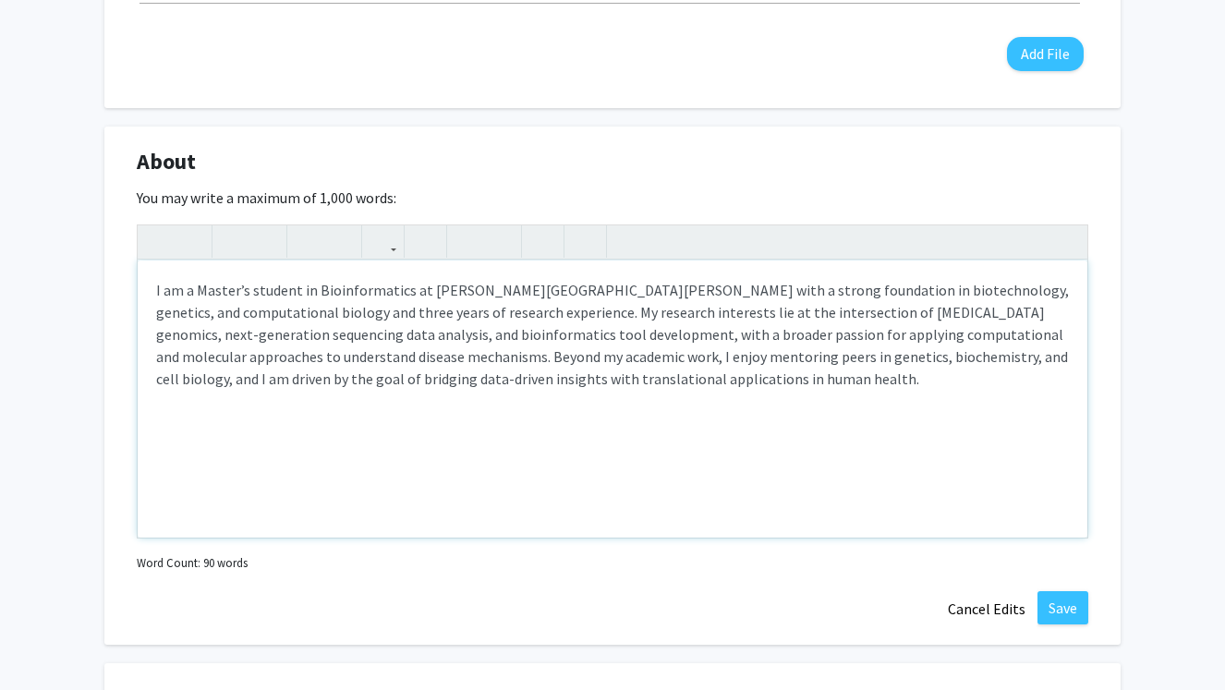
scroll to position [778, 0]
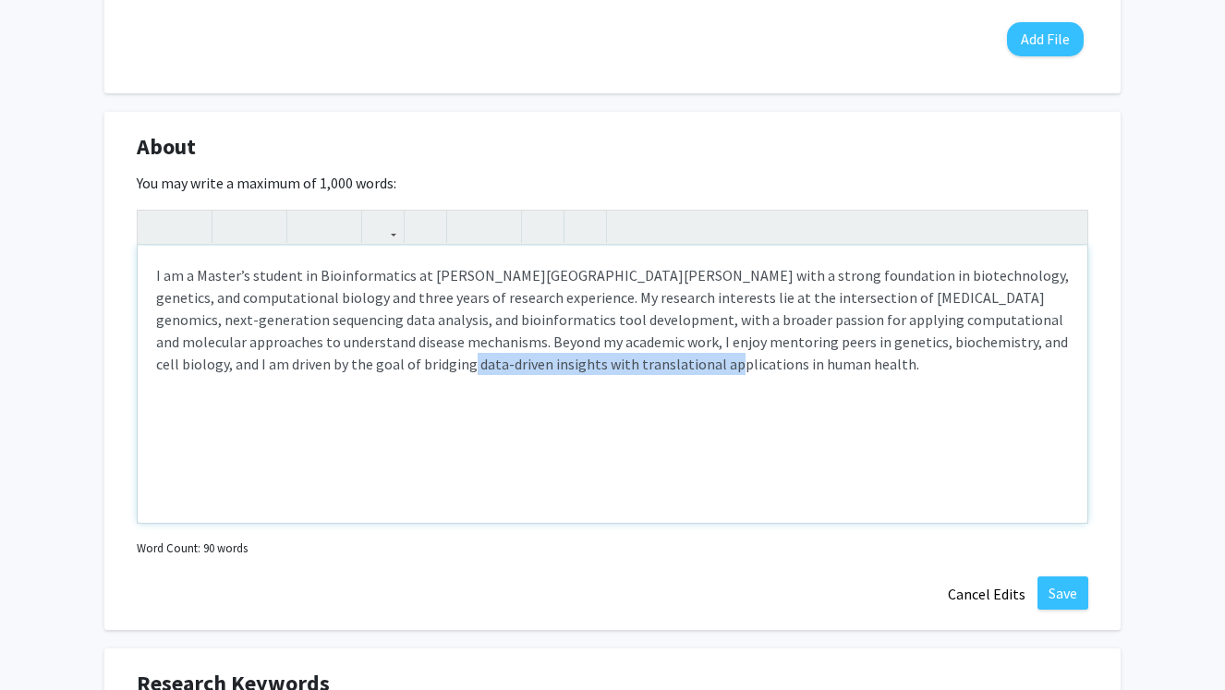
drag, startPoint x: 312, startPoint y: 368, endPoint x: 595, endPoint y: 373, distance: 282.6
click at [595, 373] on p "I am a Master’s student in Bioinformatics at Johns Hopkins University with a st…" at bounding box center [612, 319] width 912 height 111
type textarea "<p>I am a Master’s student in Bioinformatics at Johns Hopkins University with a…"
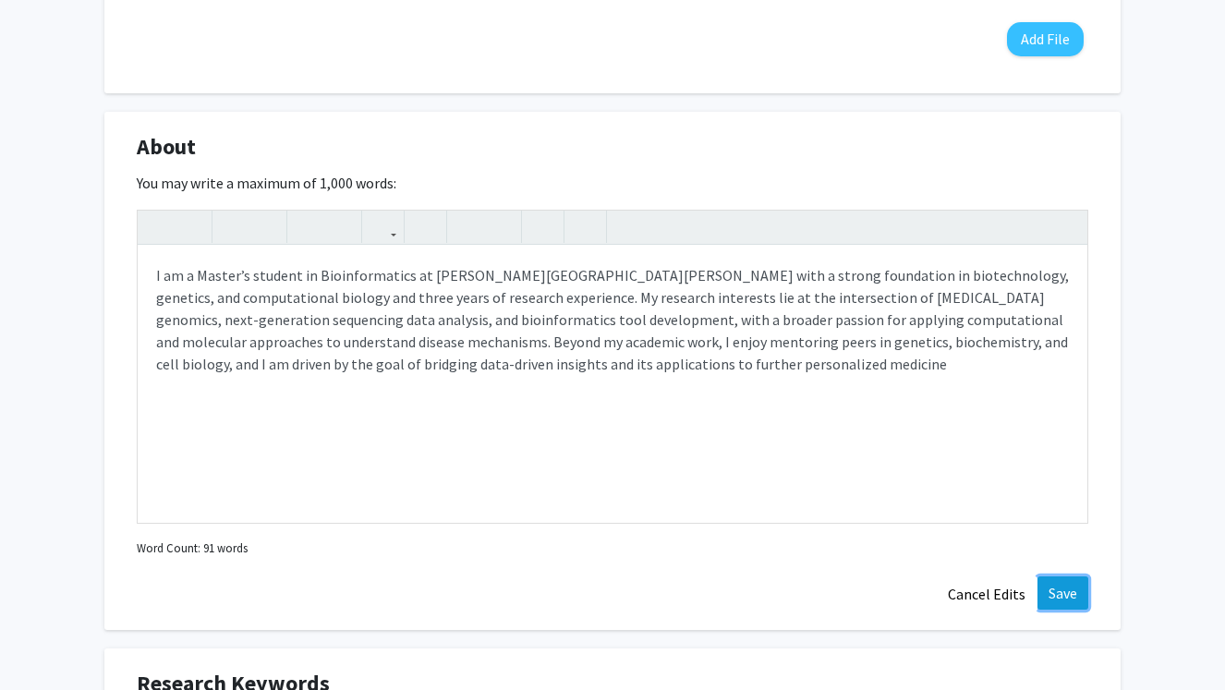
click at [1080, 598] on button "Save" at bounding box center [1062, 592] width 51 height 33
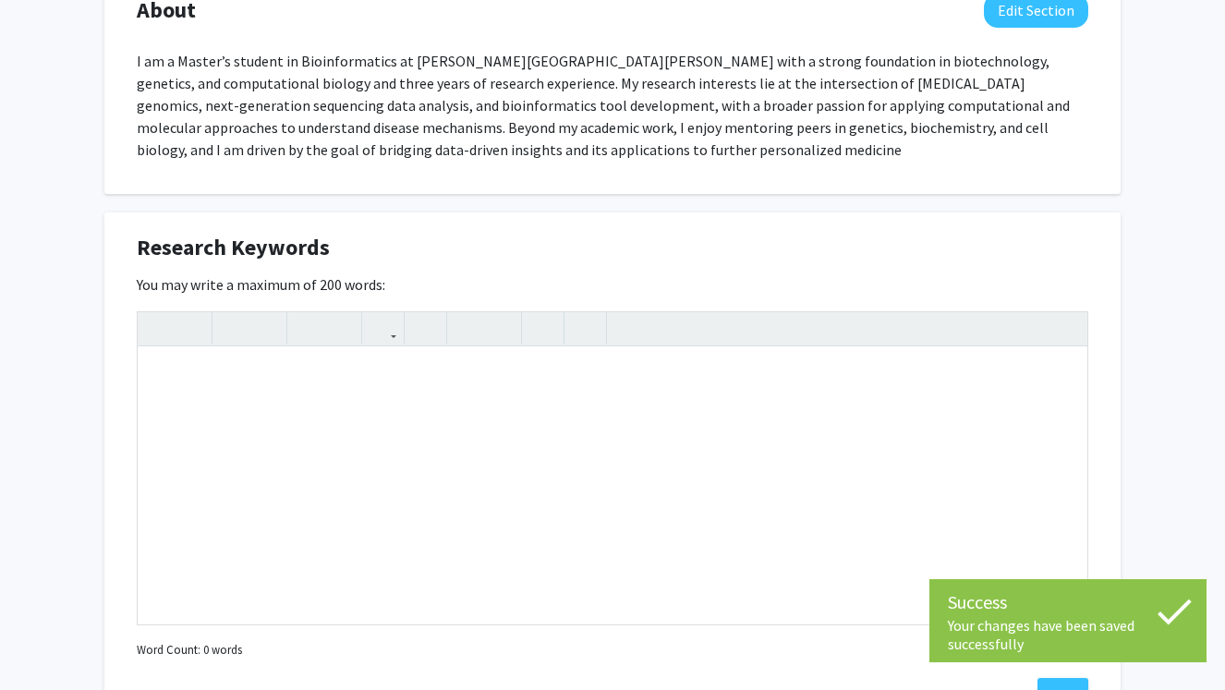
scroll to position [912, 0]
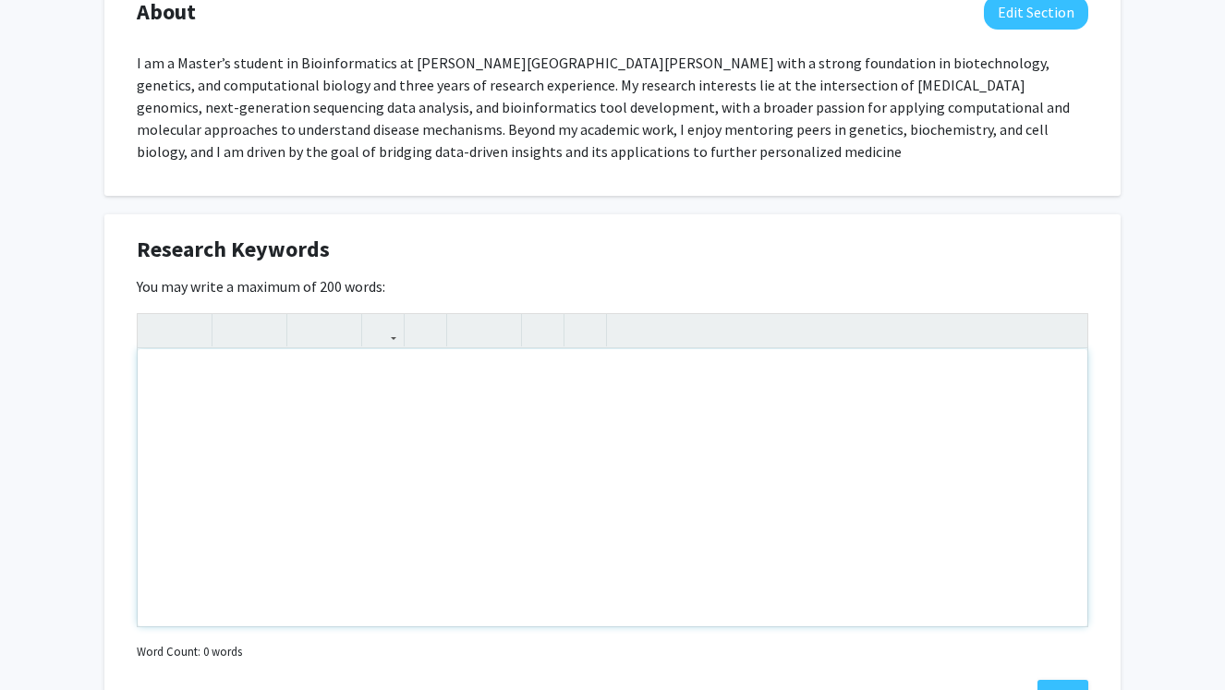
click at [278, 414] on div "Note to users with screen readers: Please deactivate our accessibility plugin f…" at bounding box center [612, 487] width 949 height 277
paste div "Note to users with screen readers: Please deactivate our accessibility plugin f…"
type textarea "<p>Cancer Genomics · Somatic and Germline Mutations · RNA-seq Analysis · Varian…"
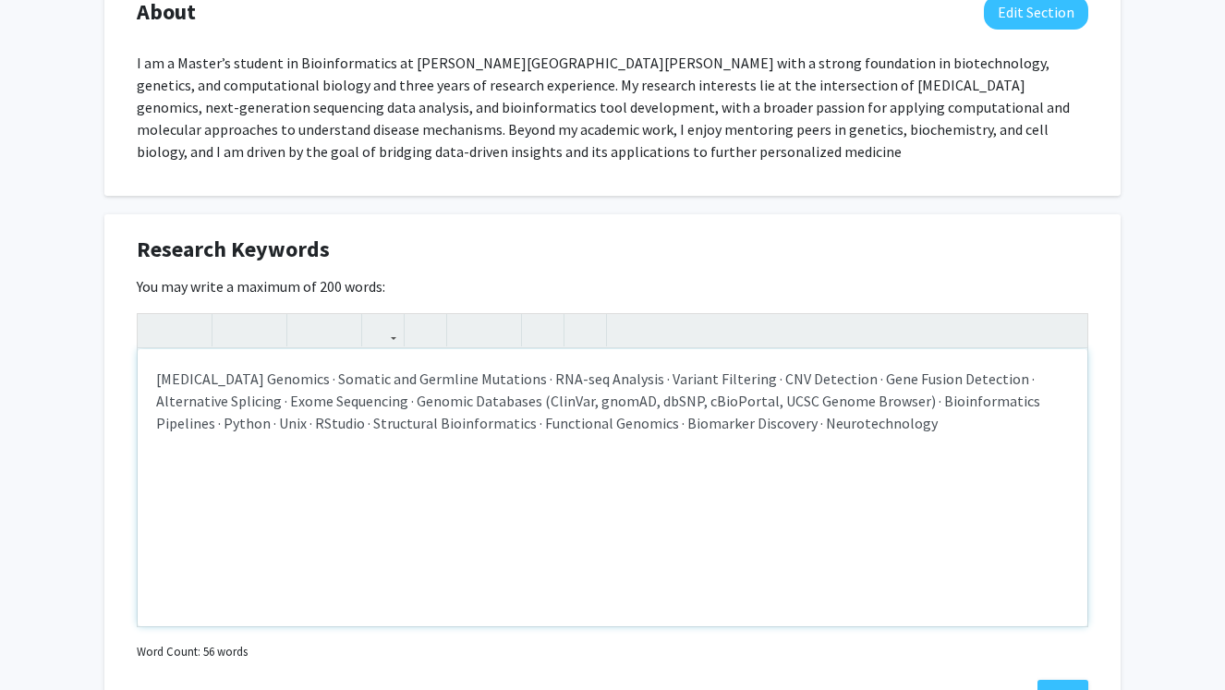
click at [270, 373] on p "Cancer Genomics · Somatic and Germline Mutations · RNA-seq Analysis · Variant F…" at bounding box center [612, 401] width 912 height 66
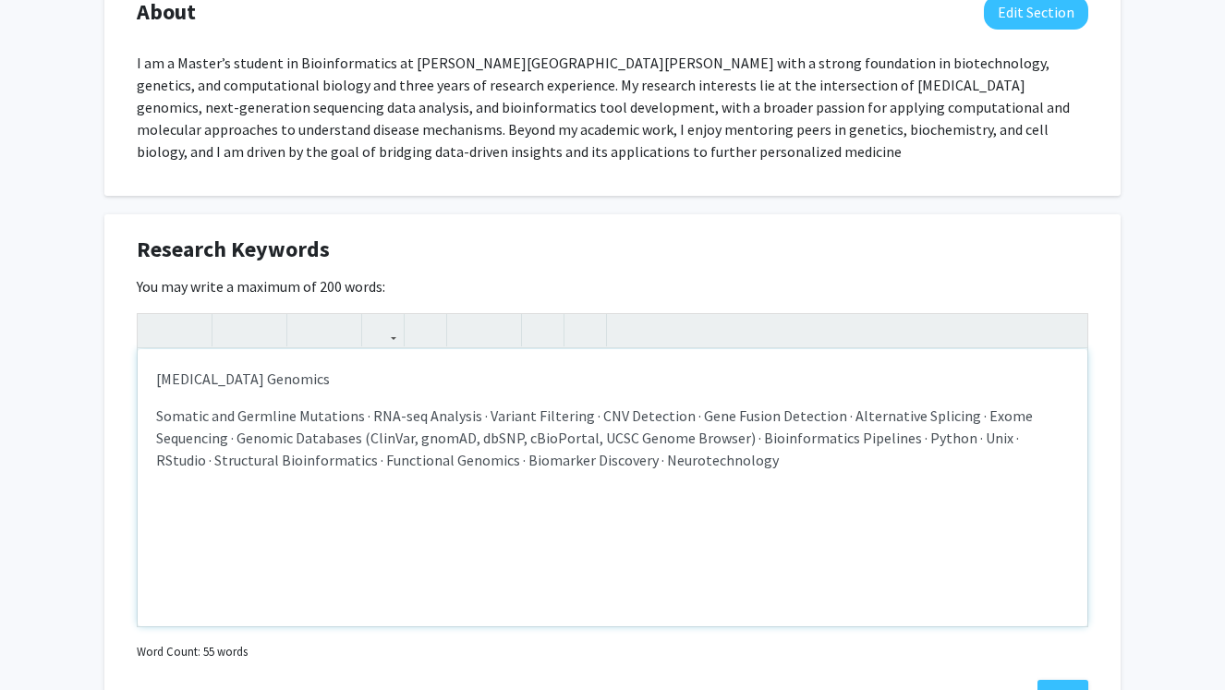
click at [163, 414] on span "Somatic and Germline Mutations · RNA-seq Analysis · Variant Filtering · CNV Det…" at bounding box center [594, 437] width 876 height 63
click at [274, 380] on p "Cancer Genomics" at bounding box center [612, 379] width 912 height 22
click at [509, 337] on button "button" at bounding box center [500, 330] width 32 height 32
click at [200, 382] on li "Cancer Genomics" at bounding box center [630, 379] width 875 height 22
click at [177, 377] on ol "Cancer Genomics" at bounding box center [612, 379] width 912 height 22
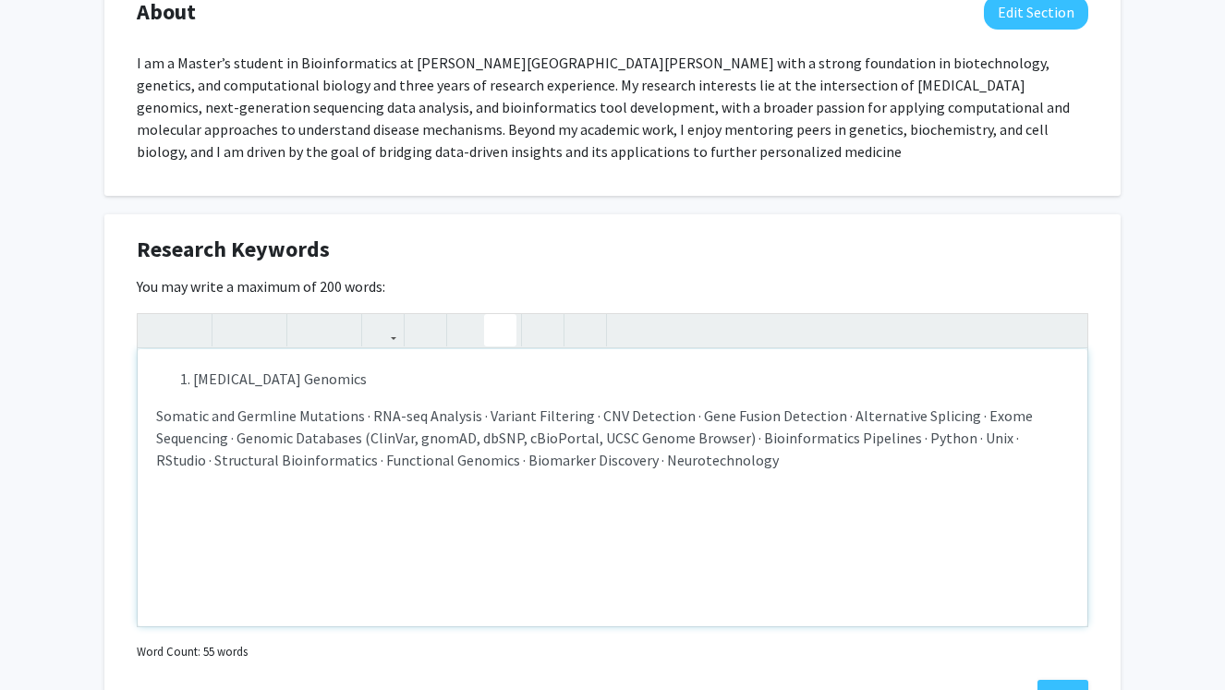
click at [193, 387] on li "Cancer Genomics" at bounding box center [630, 379] width 875 height 22
click at [193, 380] on li "Cancer Genomics" at bounding box center [630, 379] width 875 height 22
click at [346, 446] on span "Somatic and Germline Mutations · RNA-seq Analysis · Variant Filtering · CNV Det…" at bounding box center [594, 437] width 876 height 63
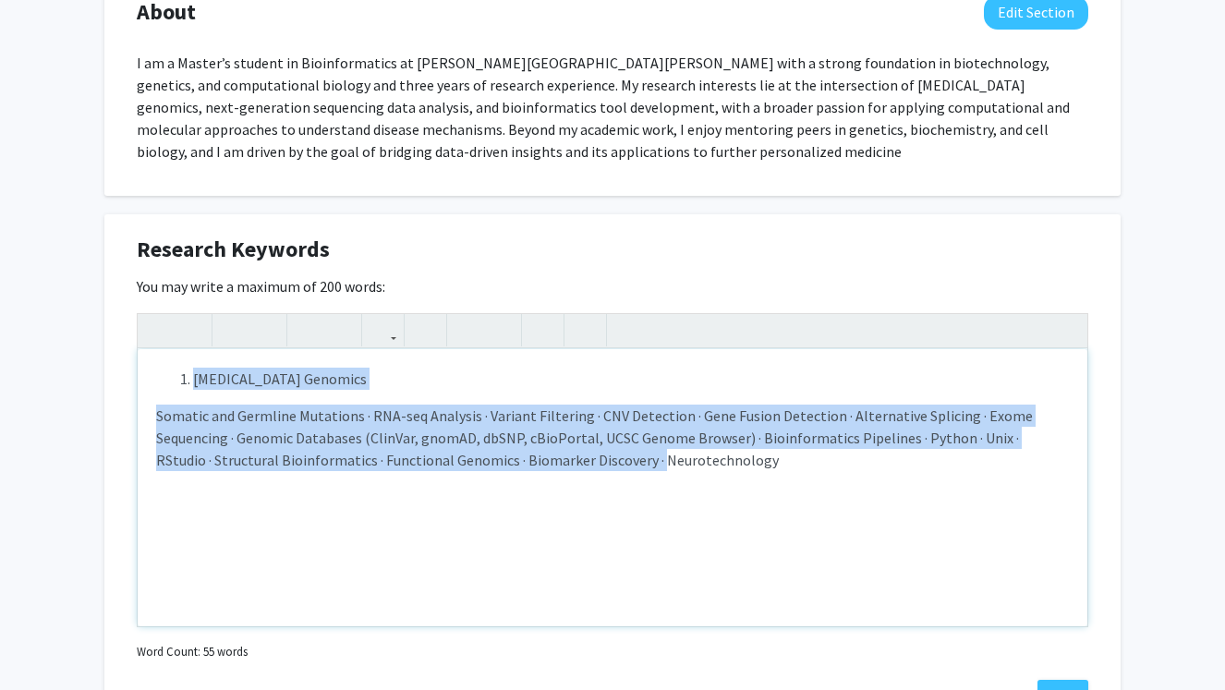
drag, startPoint x: 567, startPoint y: 468, endPoint x: 155, endPoint y: 362, distance: 425.4
click at [155, 362] on div "Cancer Genomics Somatic and Germline Mutations · RNA-seq Analysis · Variant Fil…" at bounding box center [612, 487] width 949 height 277
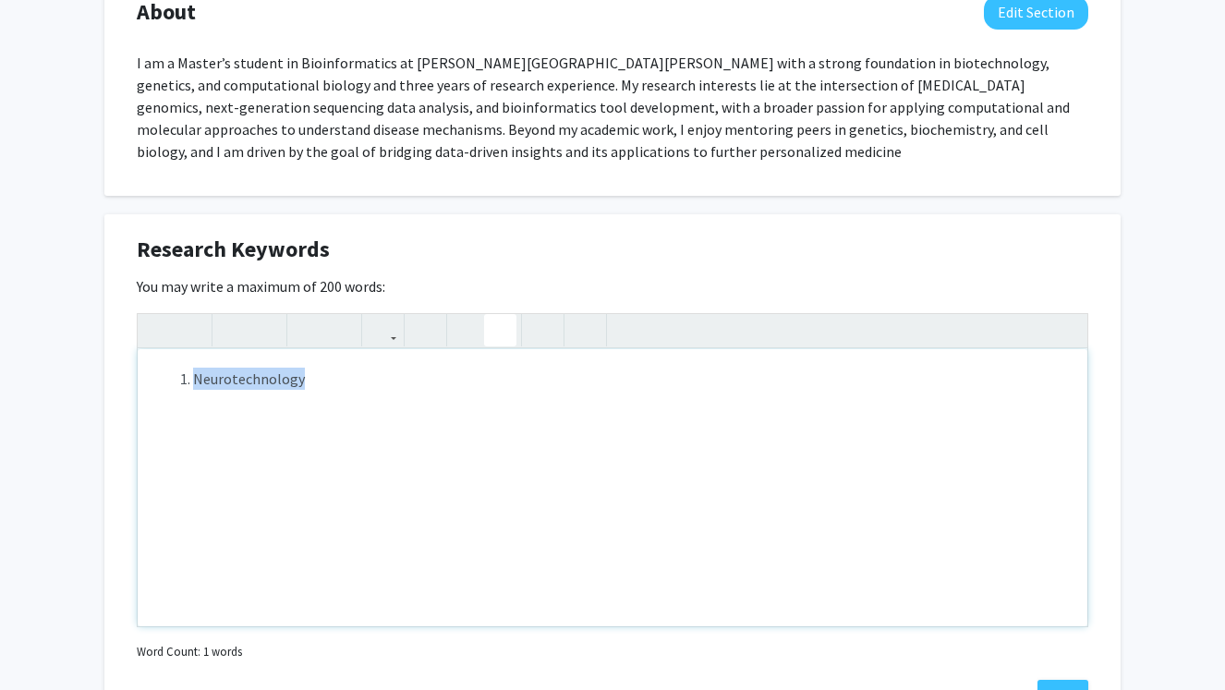
drag, startPoint x: 332, startPoint y: 379, endPoint x: 62, endPoint y: 374, distance: 269.7
click at [62, 375] on div "Richa Kakde Edit Section See Public View help Degree Level: Master's Student Ye…" at bounding box center [612, 443] width 1225 height 2579
click at [510, 325] on button "button" at bounding box center [500, 330] width 32 height 32
click at [508, 326] on button "button" at bounding box center [500, 330] width 32 height 32
type textarea "<p><span style="font-size: 1rem;">Neurotechnology</span></p>"
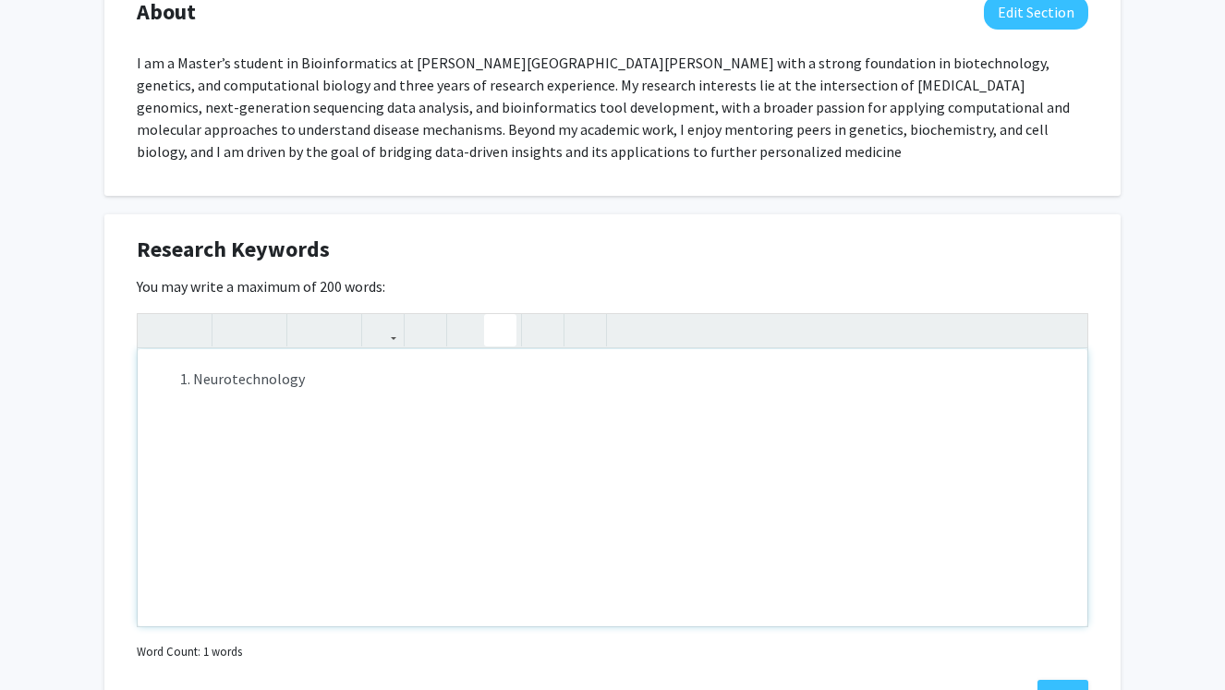
click at [503, 324] on icon "button" at bounding box center [500, 330] width 16 height 30
type textarea "<p>Gastric Cancer in Hispanic Populations </p><p>Population Genetics </p><p>Can…"
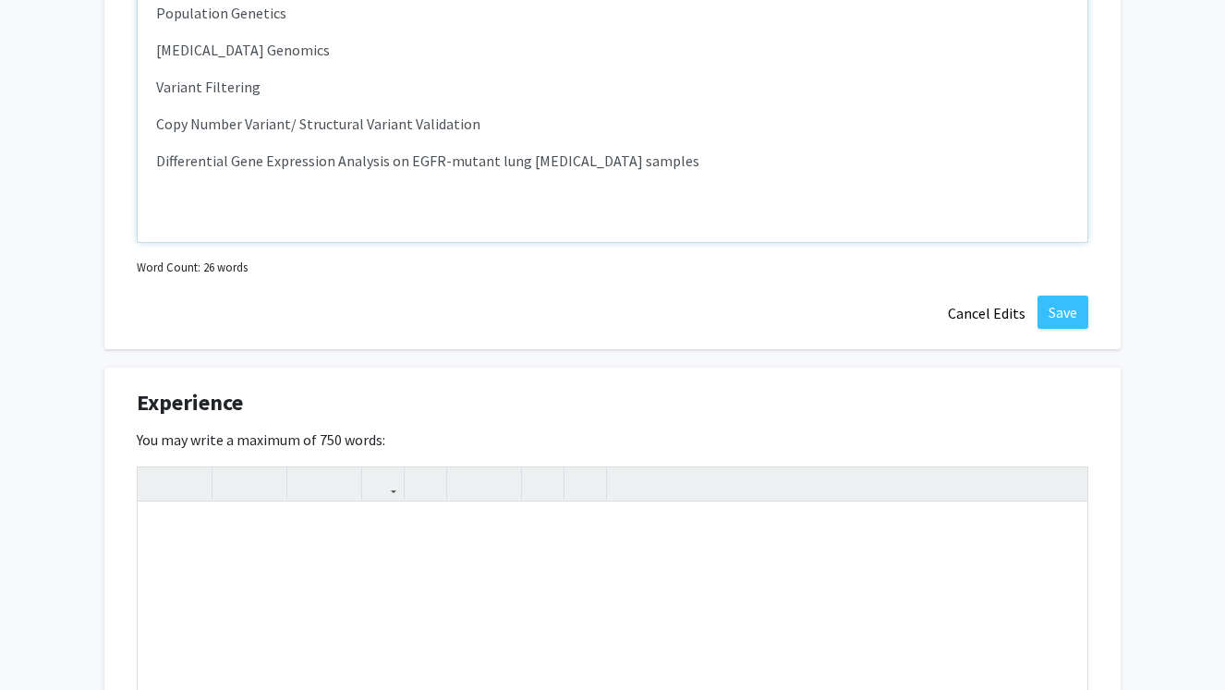
scroll to position [1376, 0]
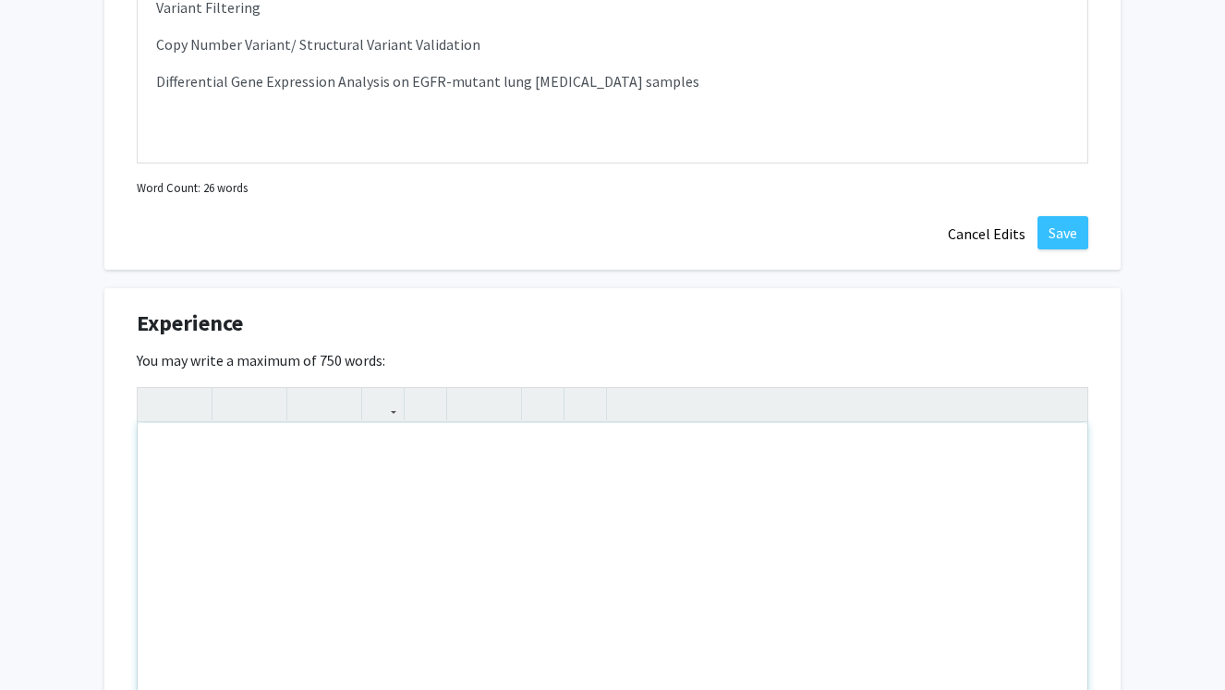
click at [379, 460] on div "Note to users with screen readers: Please deactivate our accessibility plugin f…" at bounding box center [612, 561] width 949 height 277
paste div "Note to users with screen readers: Please deactivate our accessibility plugin f…"
type textarea "<p>I have previously worked as a bioinformatics researcher at the Carvajal-Carm…"
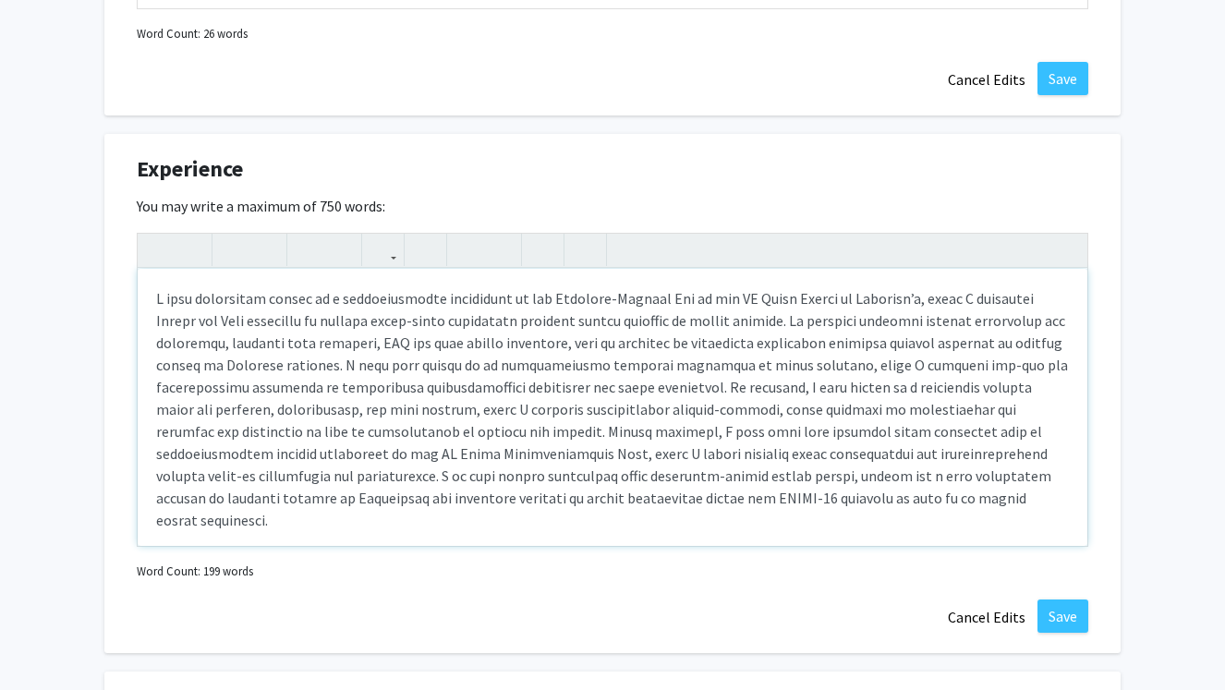
scroll to position [1561, 0]
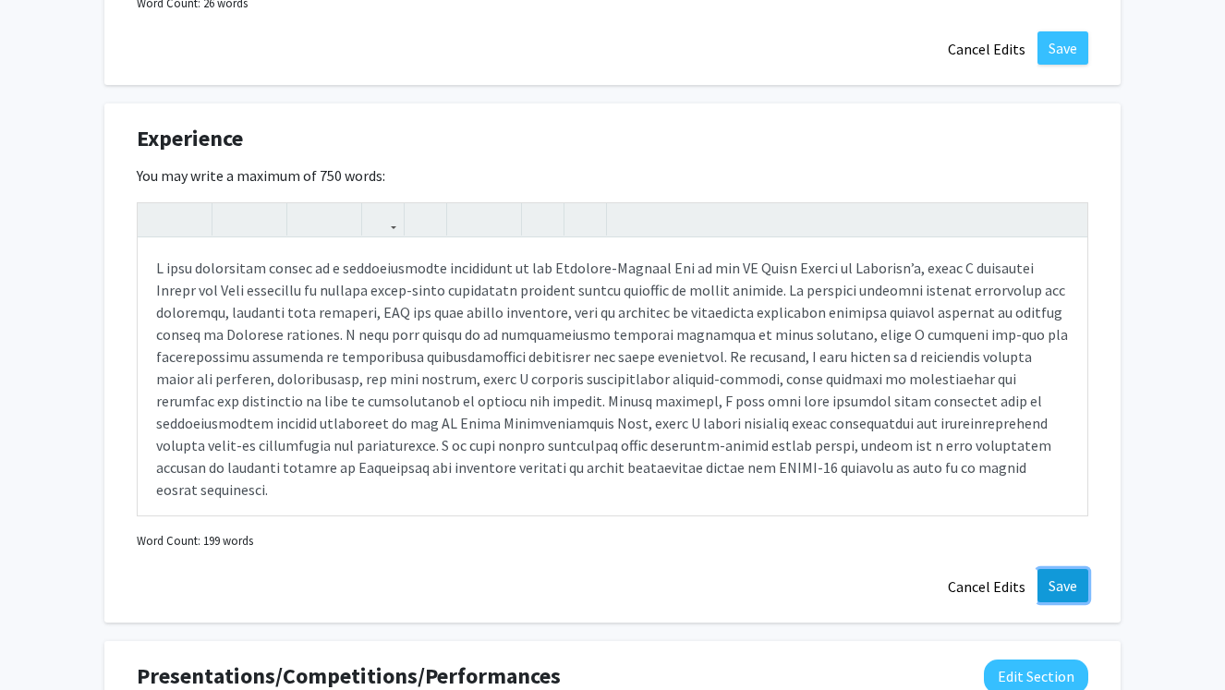
click at [1057, 588] on button "Save" at bounding box center [1062, 585] width 51 height 33
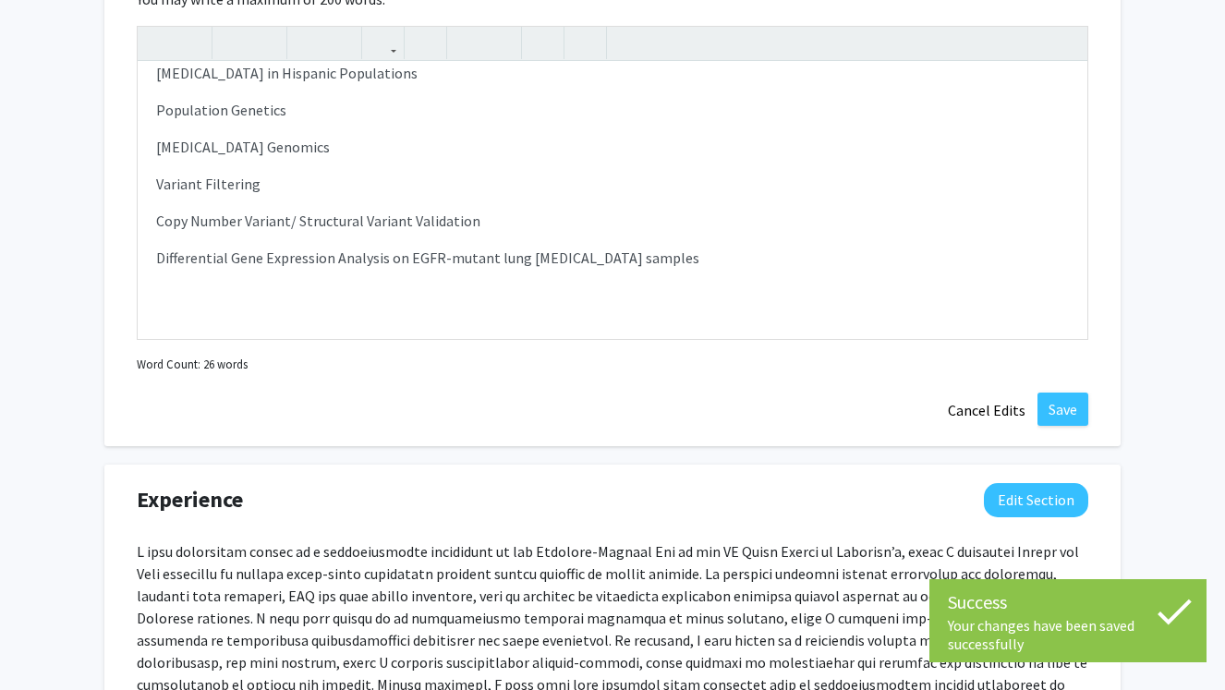
scroll to position [1182, 0]
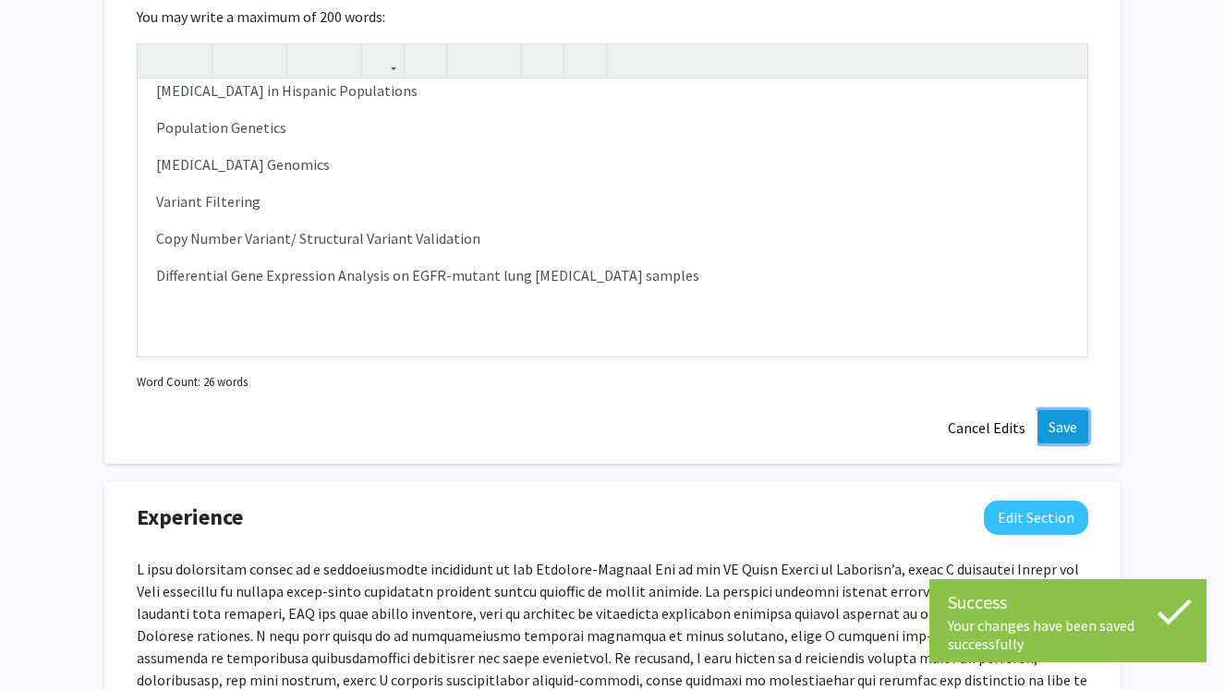
click at [1065, 423] on button "Save" at bounding box center [1062, 426] width 51 height 33
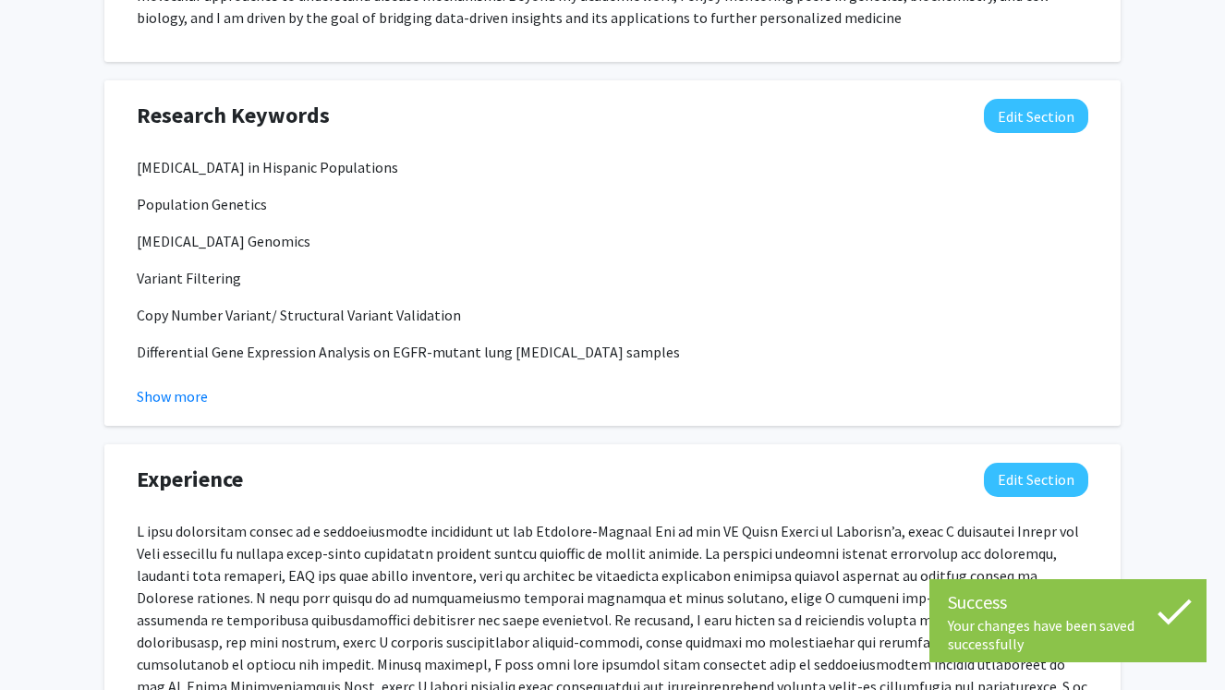
scroll to position [1044, 0]
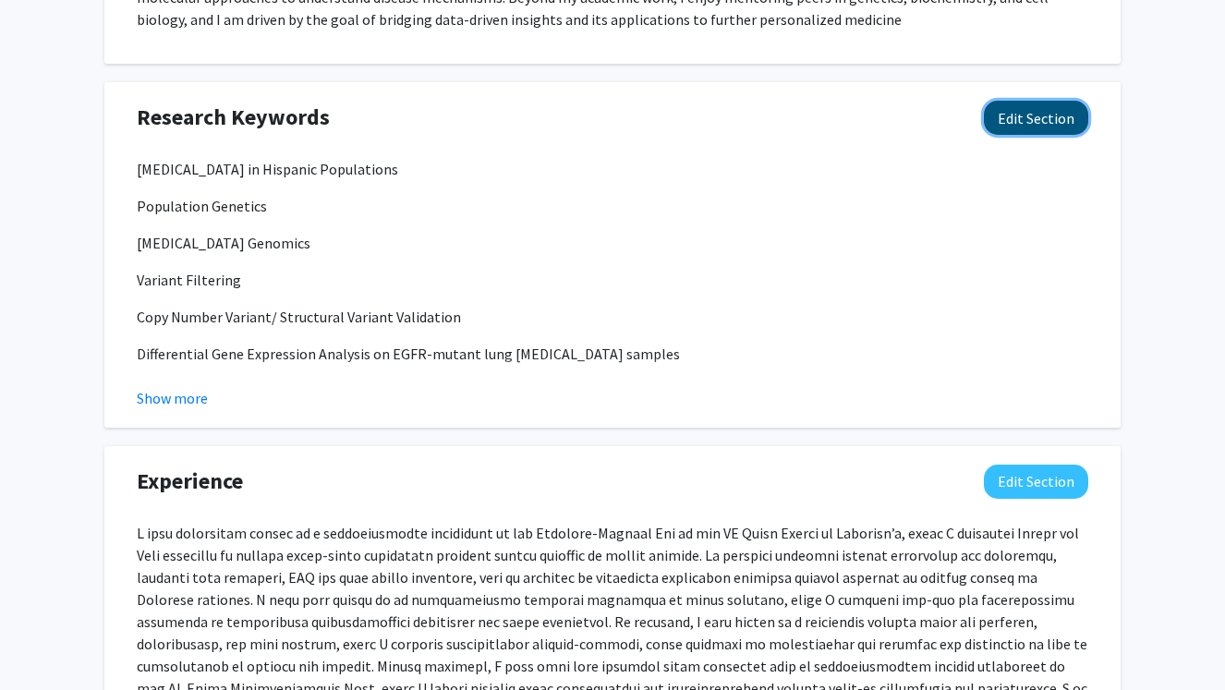
click at [1043, 115] on button "Edit Section" at bounding box center [1036, 118] width 104 height 34
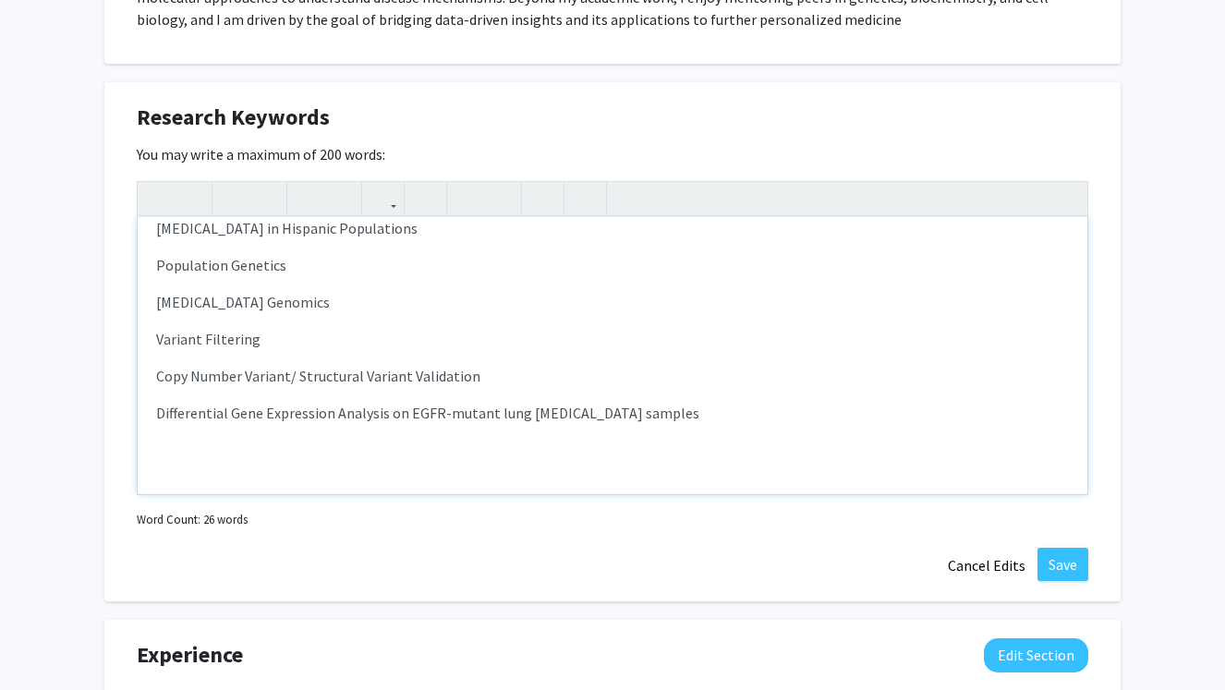
click at [716, 434] on div "Gastric Cancer in Hispanic Populations Population Genetics Cancer Genomics V…" at bounding box center [612, 355] width 949 height 277
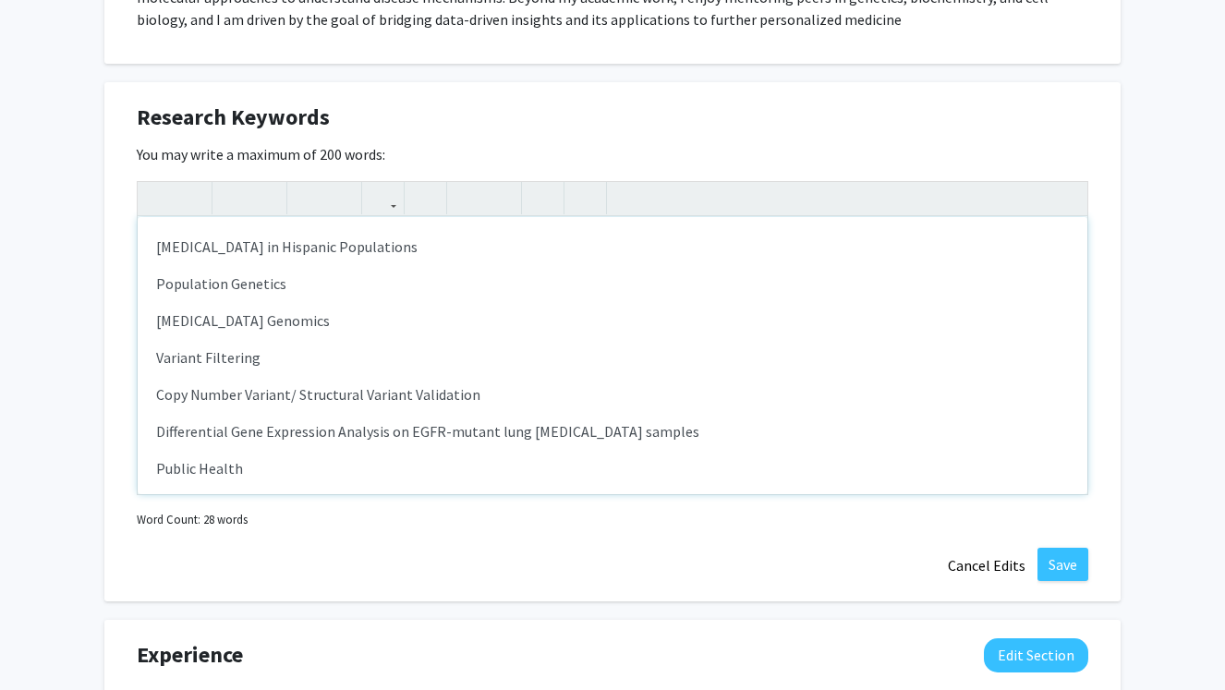
type textarea "<p>Gastric Cancer in Hispanic Populations </p><p>Population Genetics </p><p>Can…"
click at [1068, 561] on button "Save" at bounding box center [1062, 564] width 51 height 33
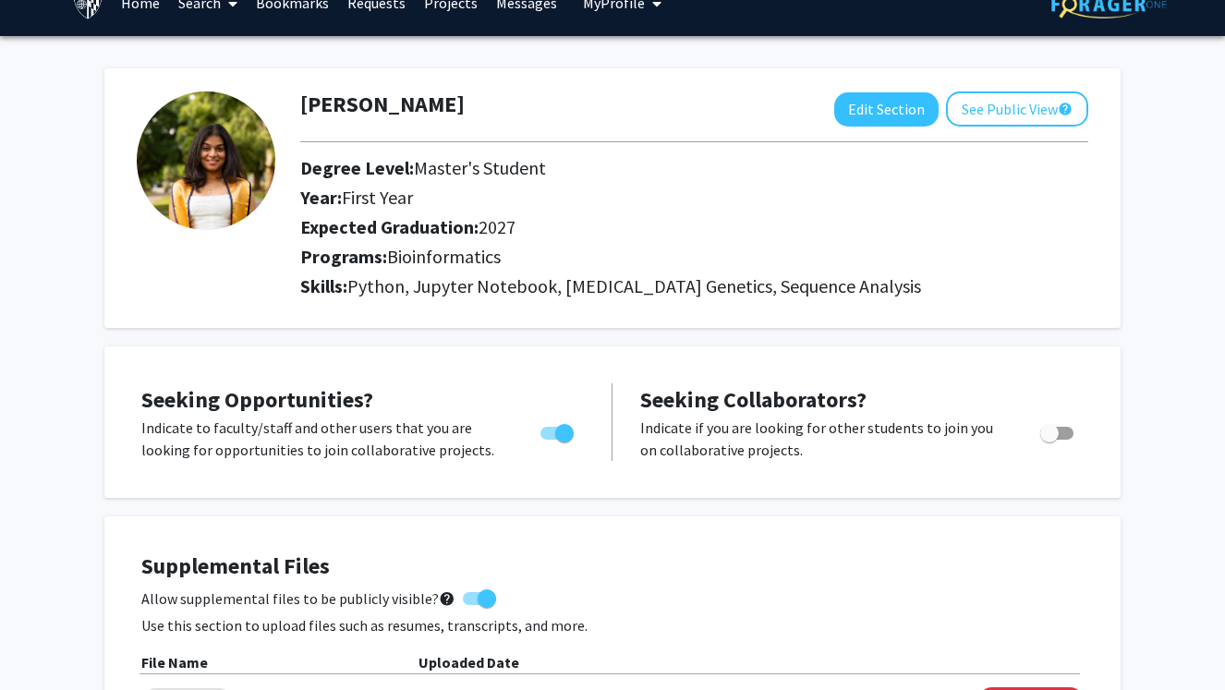
scroll to position [33, 0]
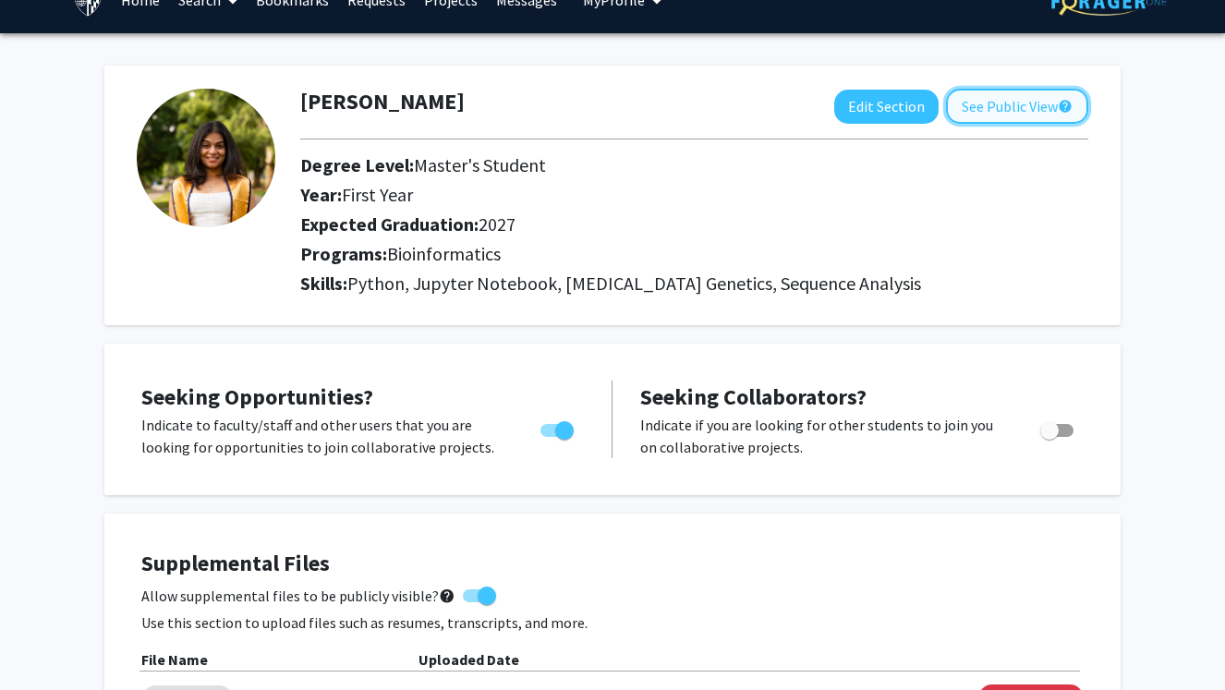
click at [1026, 95] on button "See Public View help" at bounding box center [1017, 106] width 142 height 35
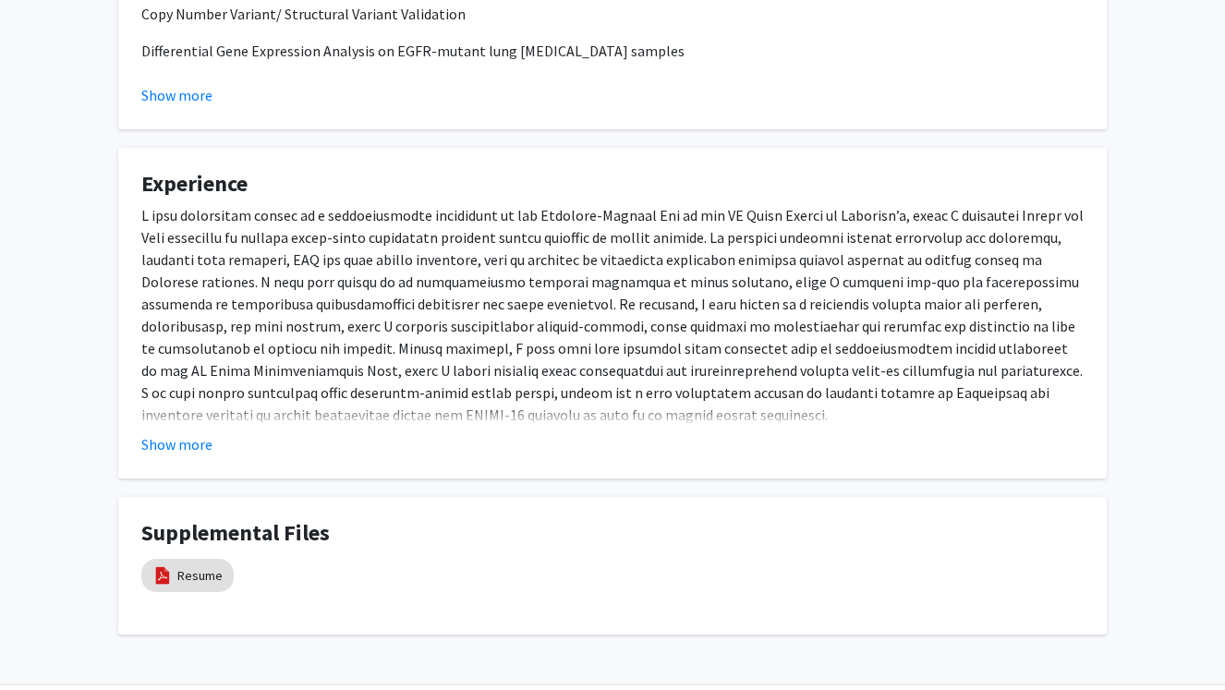
scroll to position [760, 0]
click at [160, 441] on button "Show more" at bounding box center [176, 446] width 71 height 22
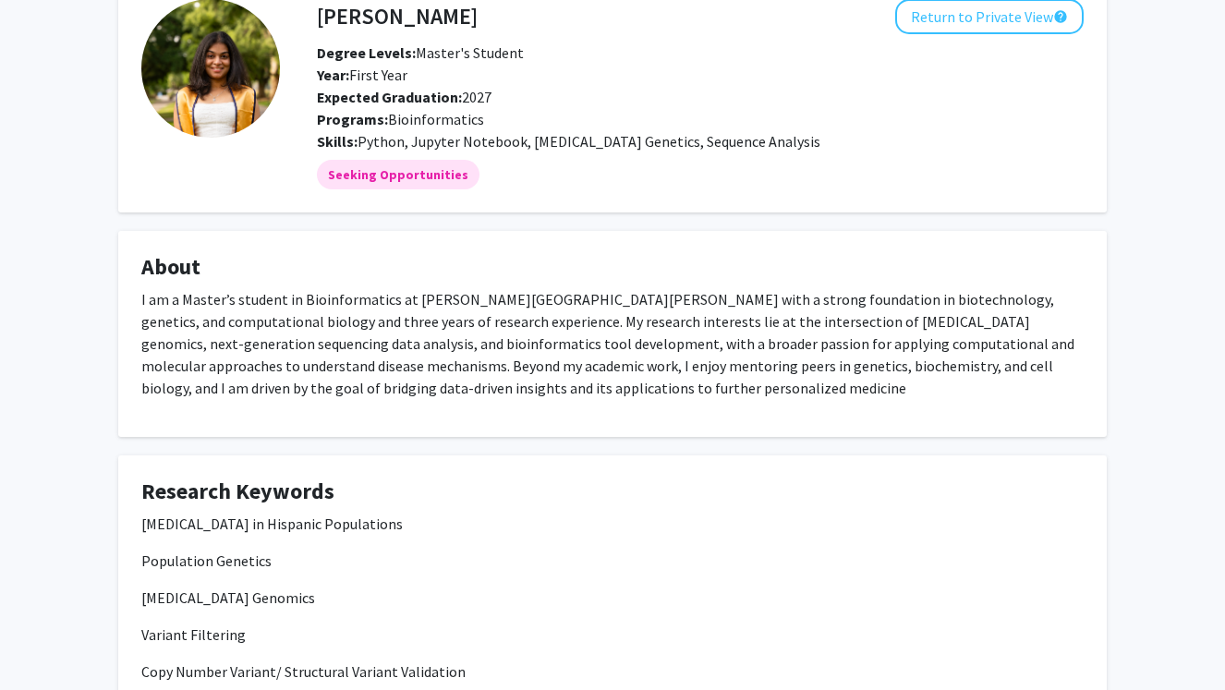
scroll to position [96, 0]
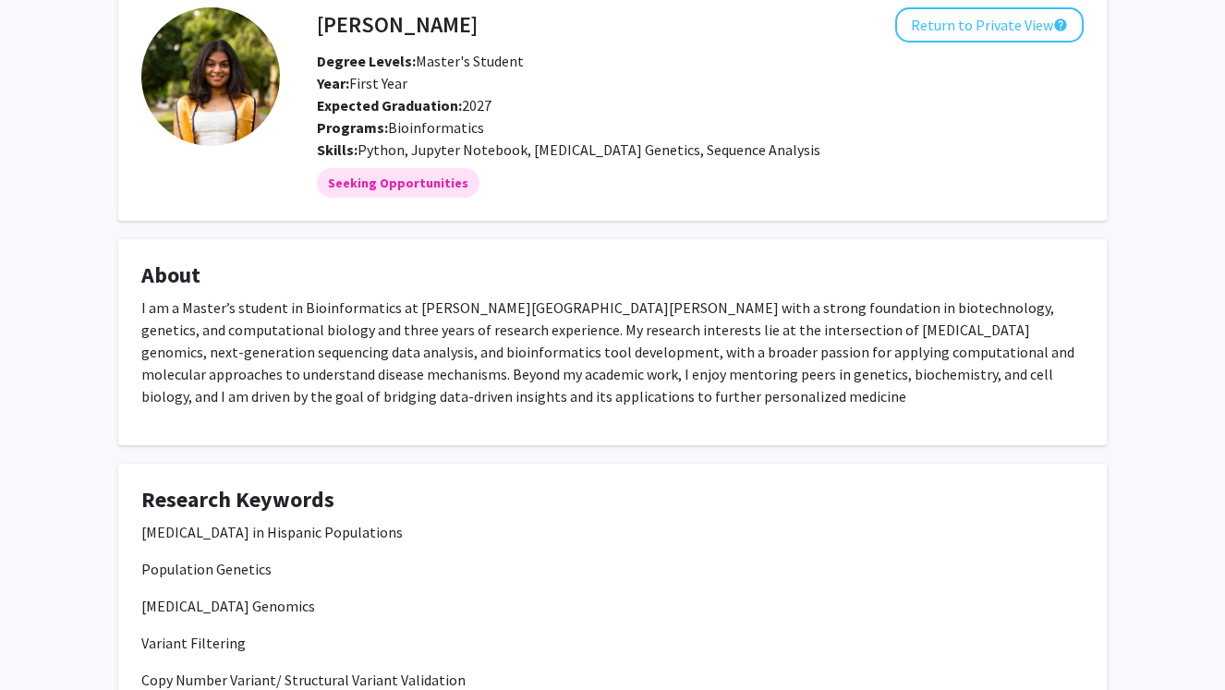
click at [321, 393] on p "I am a Master’s student in Bioinformatics at Johns Hopkins University with a st…" at bounding box center [612, 351] width 942 height 111
click at [972, 31] on button "Return to Private View help" at bounding box center [989, 24] width 188 height 35
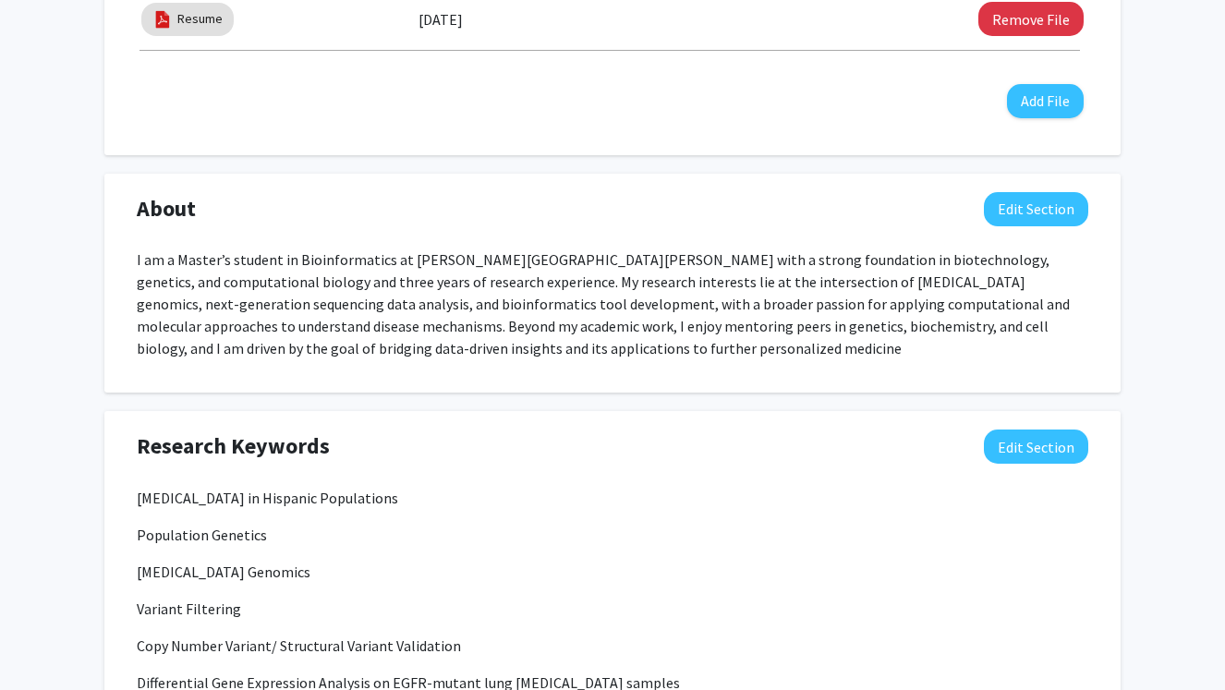
scroll to position [729, 0]
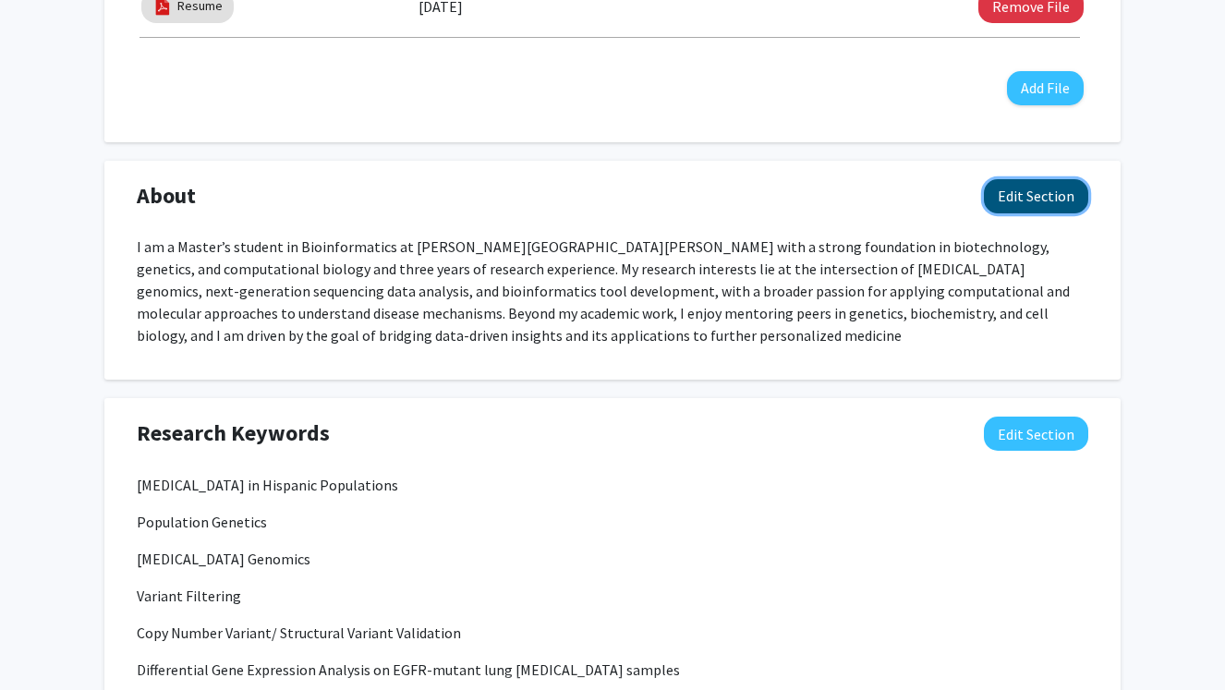
click at [1061, 211] on button "Edit Section" at bounding box center [1036, 196] width 104 height 34
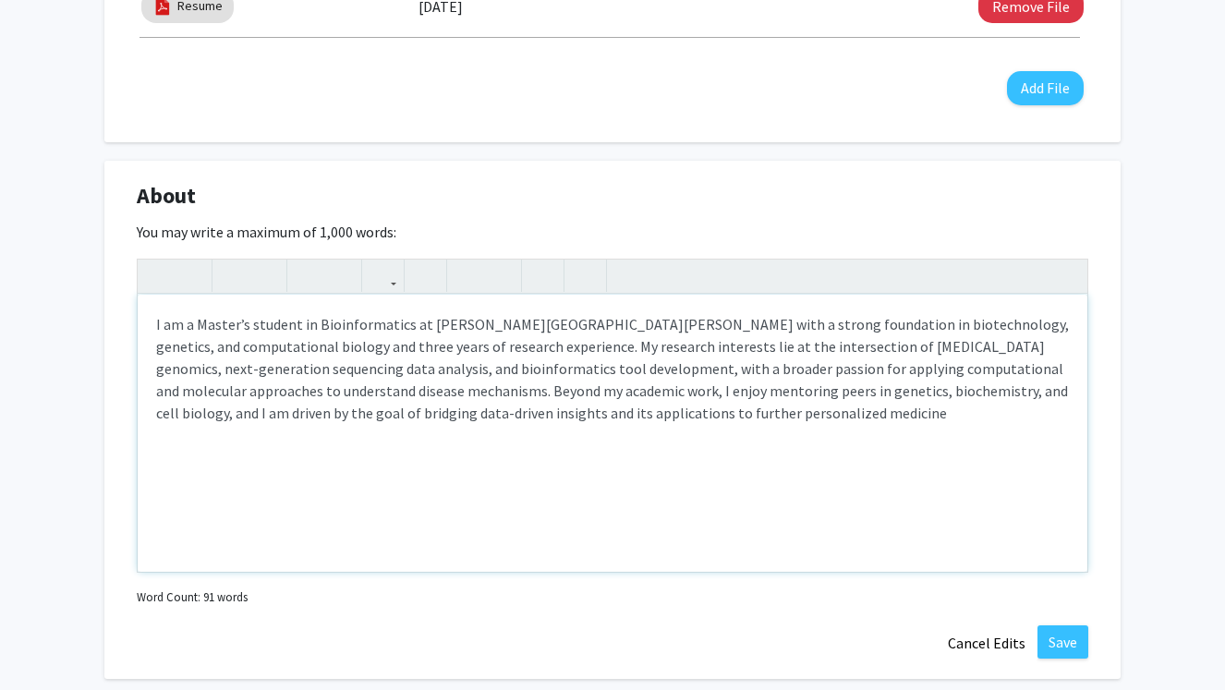
click at [681, 431] on div "I am a Master’s student in Bioinformatics at Johns Hopkins University with a st…" at bounding box center [612, 433] width 949 height 277
type textarea "<p>I am a Master’s student in Bioinformatics at Johns Hopkins University with a…"
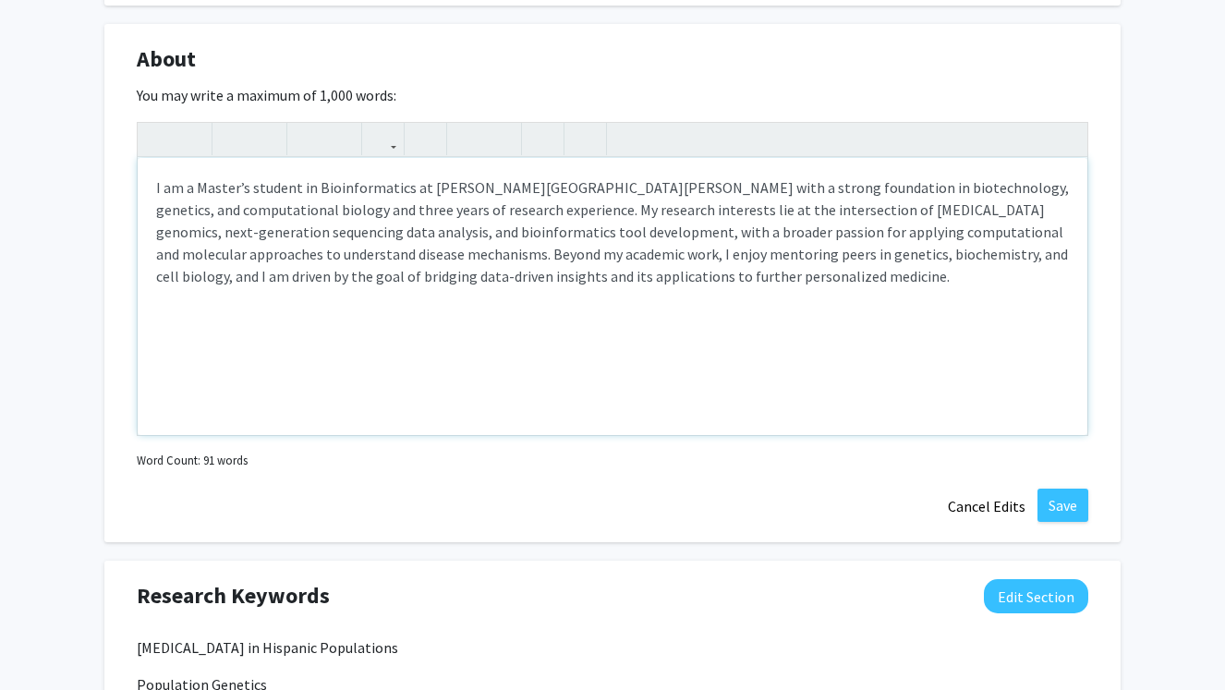
scroll to position [890, 0]
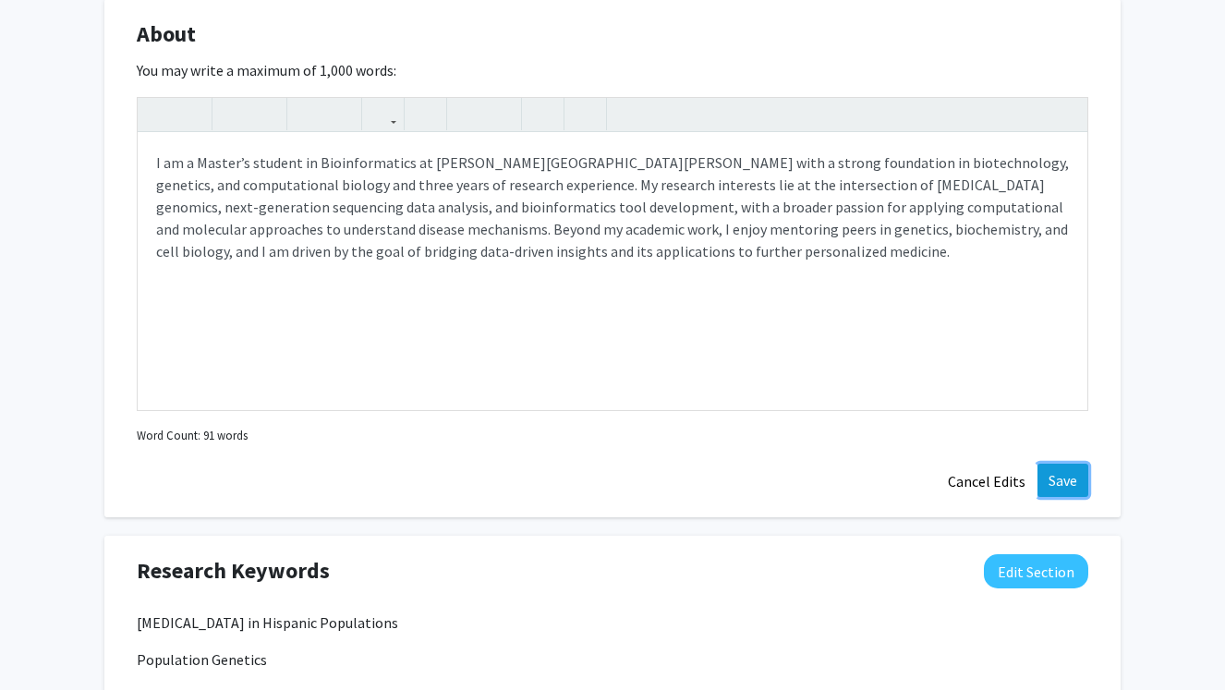
click at [1070, 493] on button "Save" at bounding box center [1062, 480] width 51 height 33
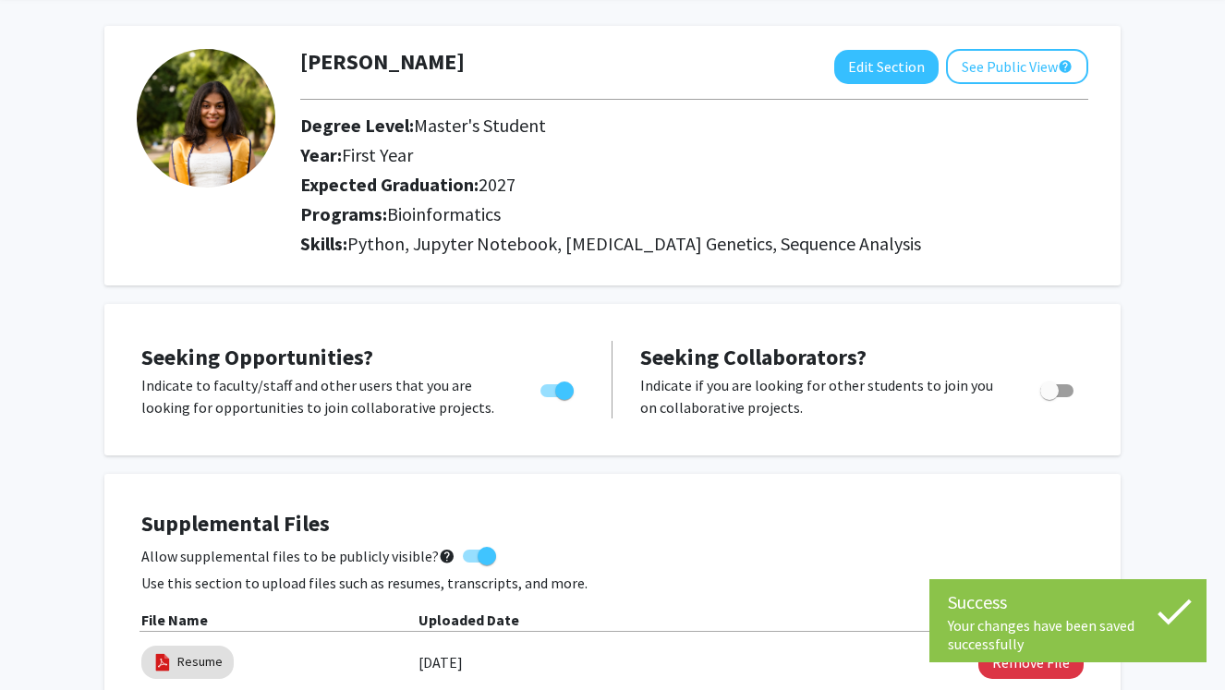
scroll to position [0, 0]
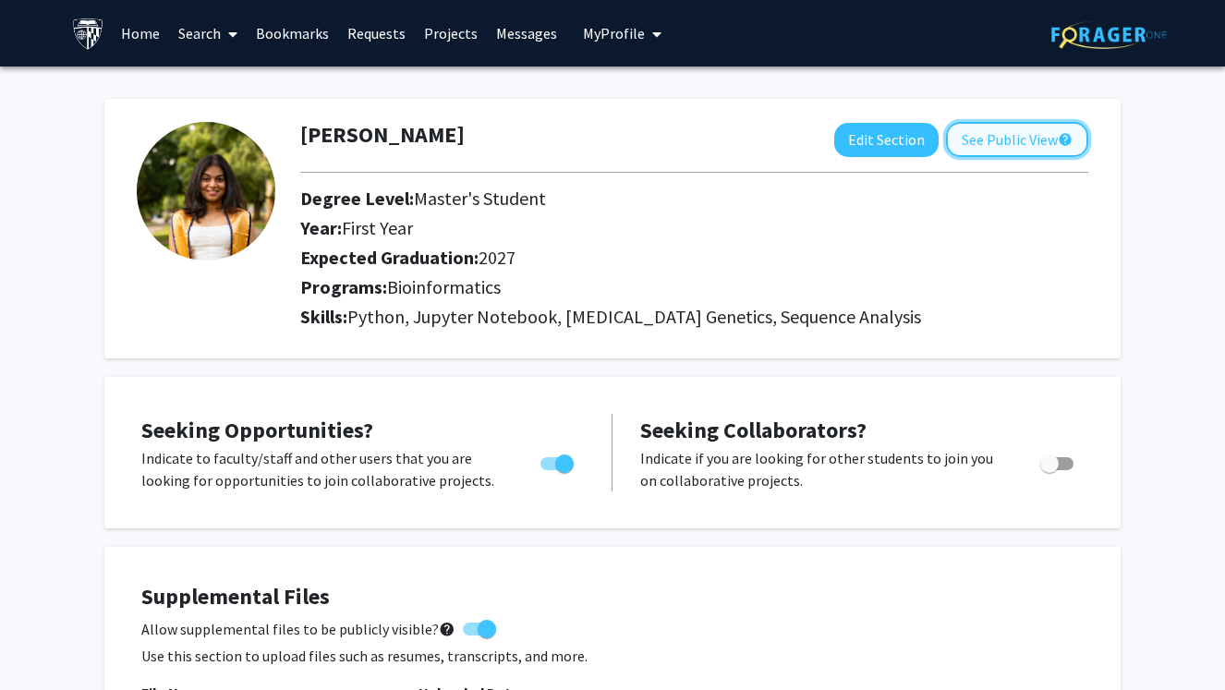
click at [1022, 133] on button "See Public View help" at bounding box center [1017, 139] width 142 height 35
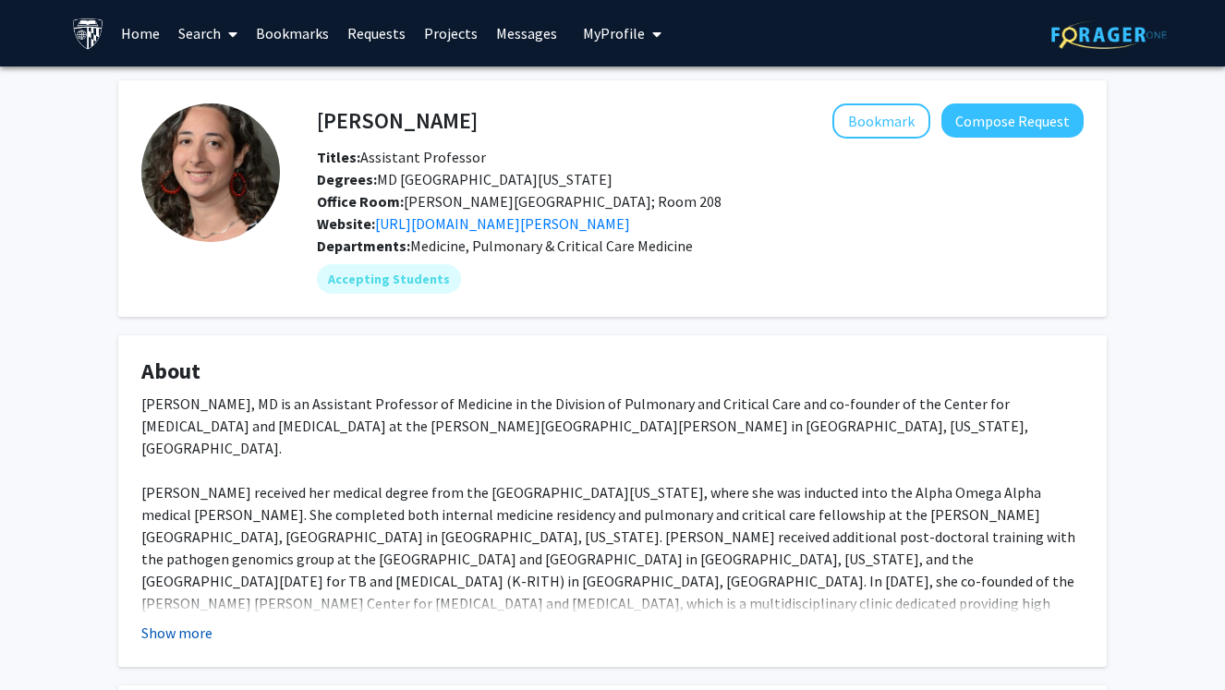
click at [191, 625] on button "Show more" at bounding box center [176, 633] width 71 height 22
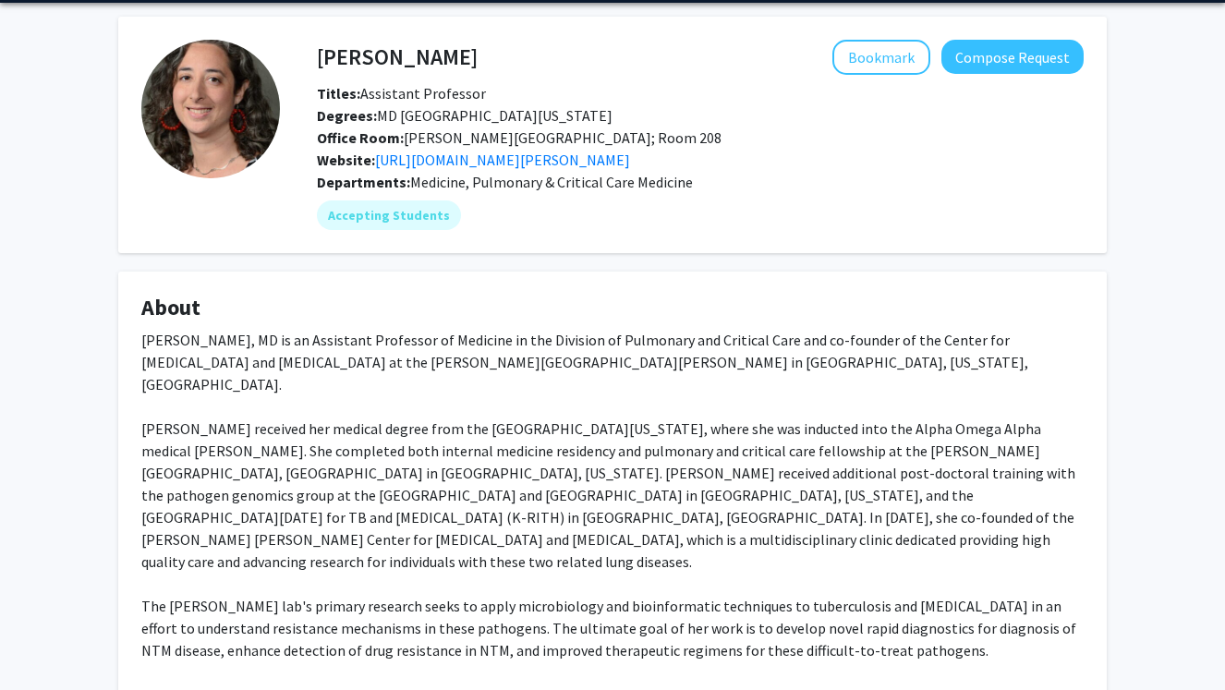
scroll to position [65, 0]
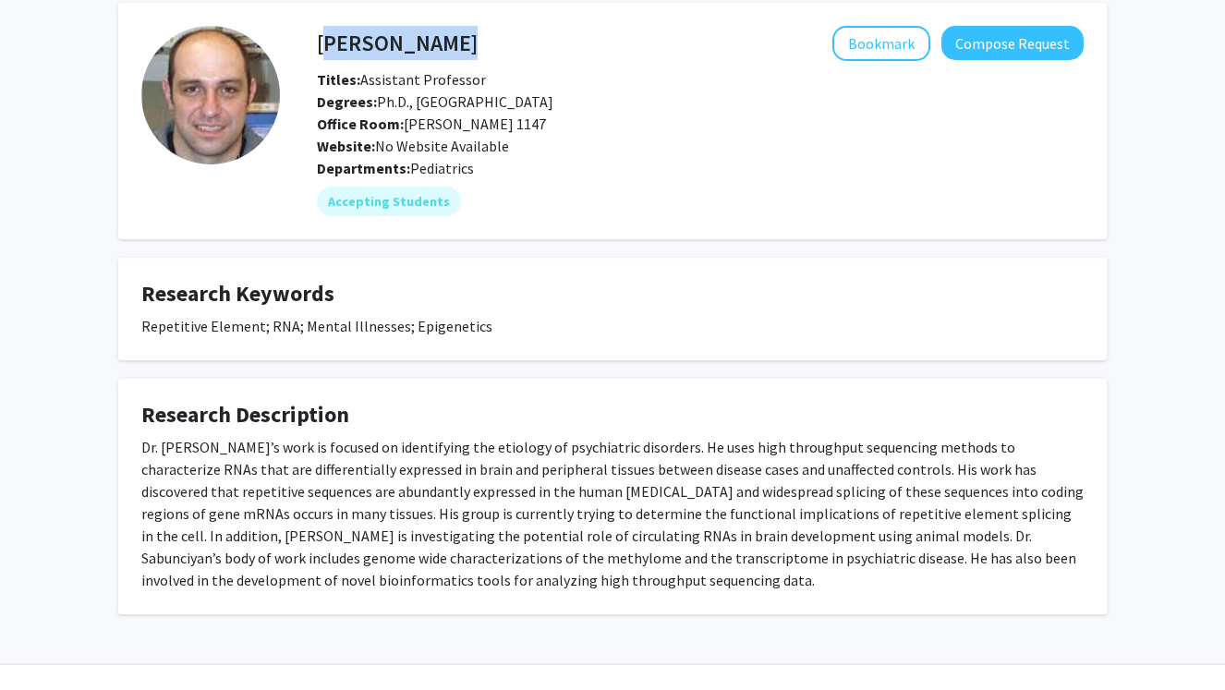
scroll to position [82, 0]
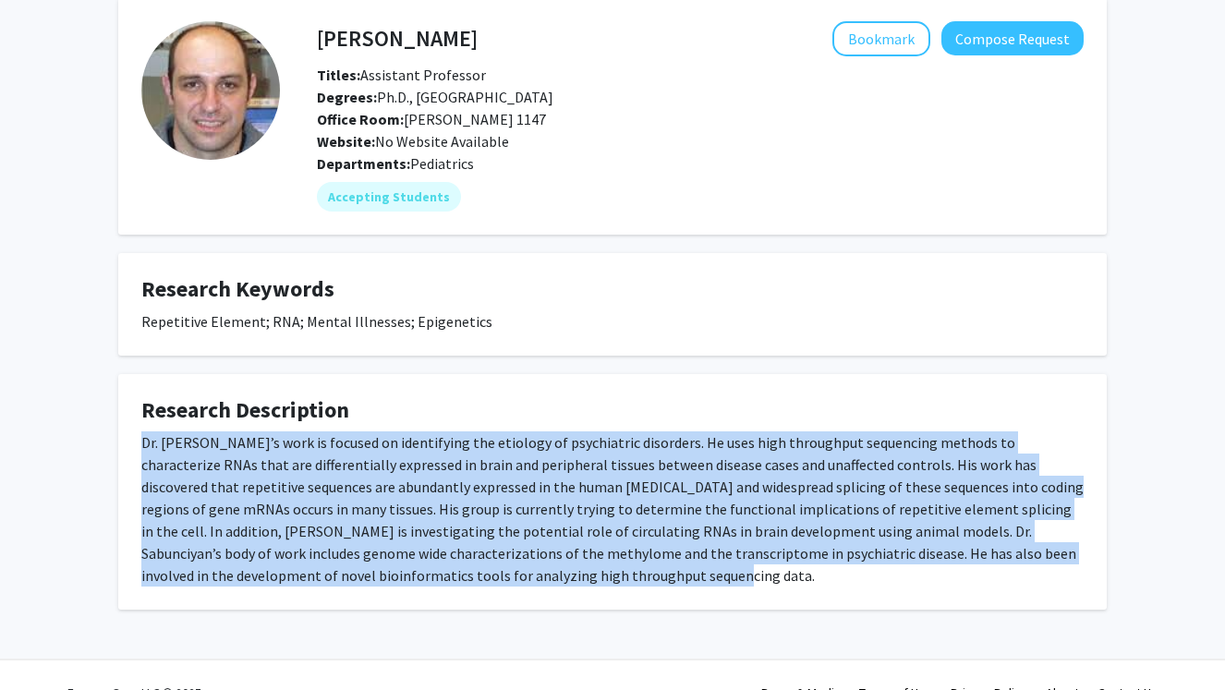
drag, startPoint x: 143, startPoint y: 442, endPoint x: 495, endPoint y: 600, distance: 385.7
click at [495, 600] on fg-card "Research Description Dr. [PERSON_NAME]’s work is focused on identifying the eti…" at bounding box center [612, 491] width 988 height 235
copy div "Dr. [PERSON_NAME]’s work is focused on identifying the etiology of psychiatric …"
click at [1001, 45] on button "Compose Request" at bounding box center [1012, 38] width 142 height 34
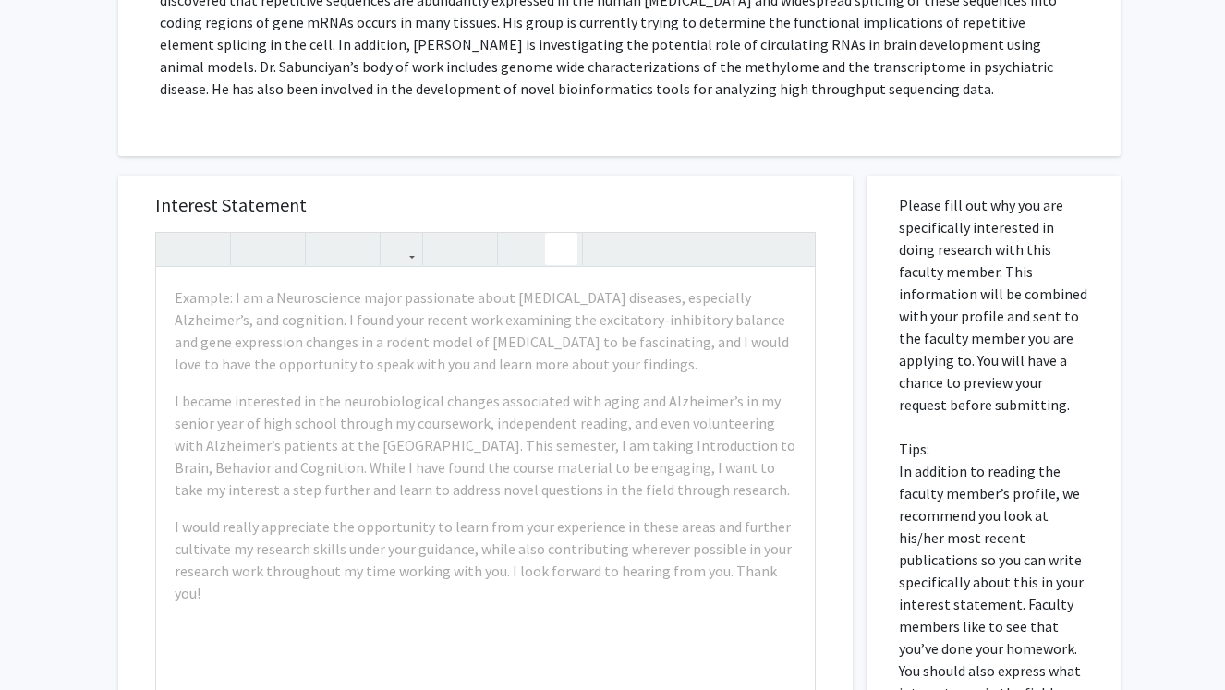
scroll to position [419, 0]
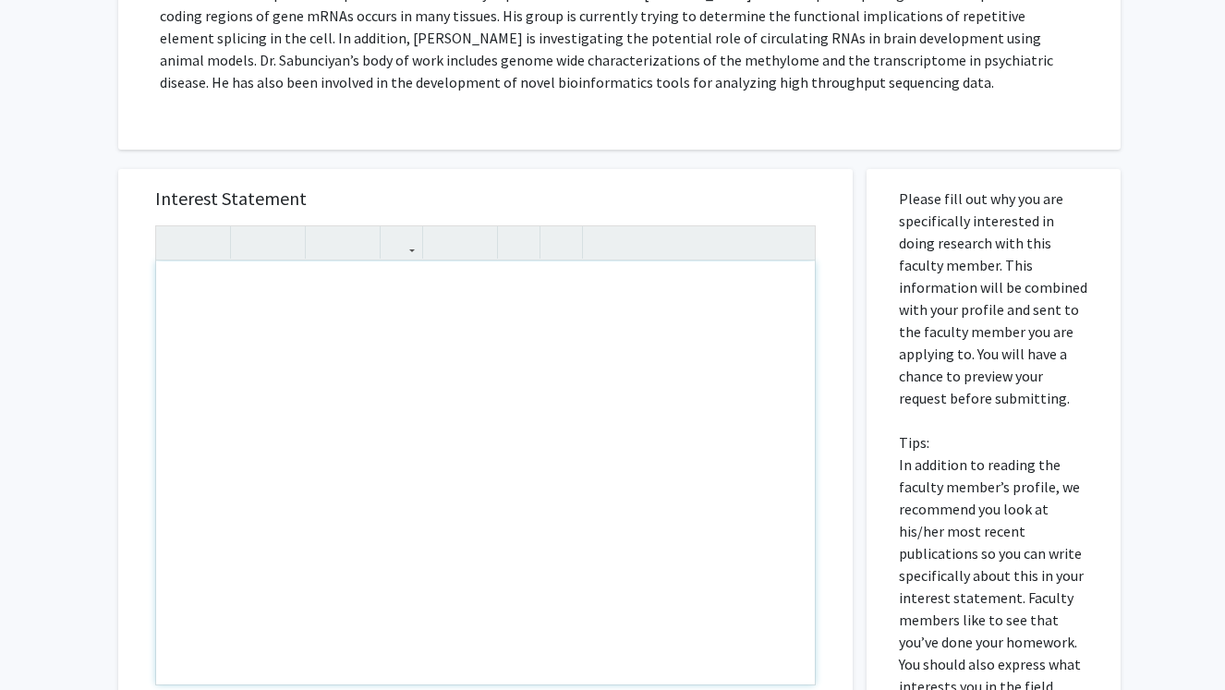
click at [266, 315] on div "Note to users with screen readers: Please press Alt+0 or Option+0 to deactivate…" at bounding box center [485, 472] width 658 height 423
paste div "Note to users with screen readers: Please press Alt+0 or Option+0 to deactivate…"
type textarea "<p>Dear Dr. Sabunciyan,</p><br><p>My name is Richa Kakde, and I am a first-year…"
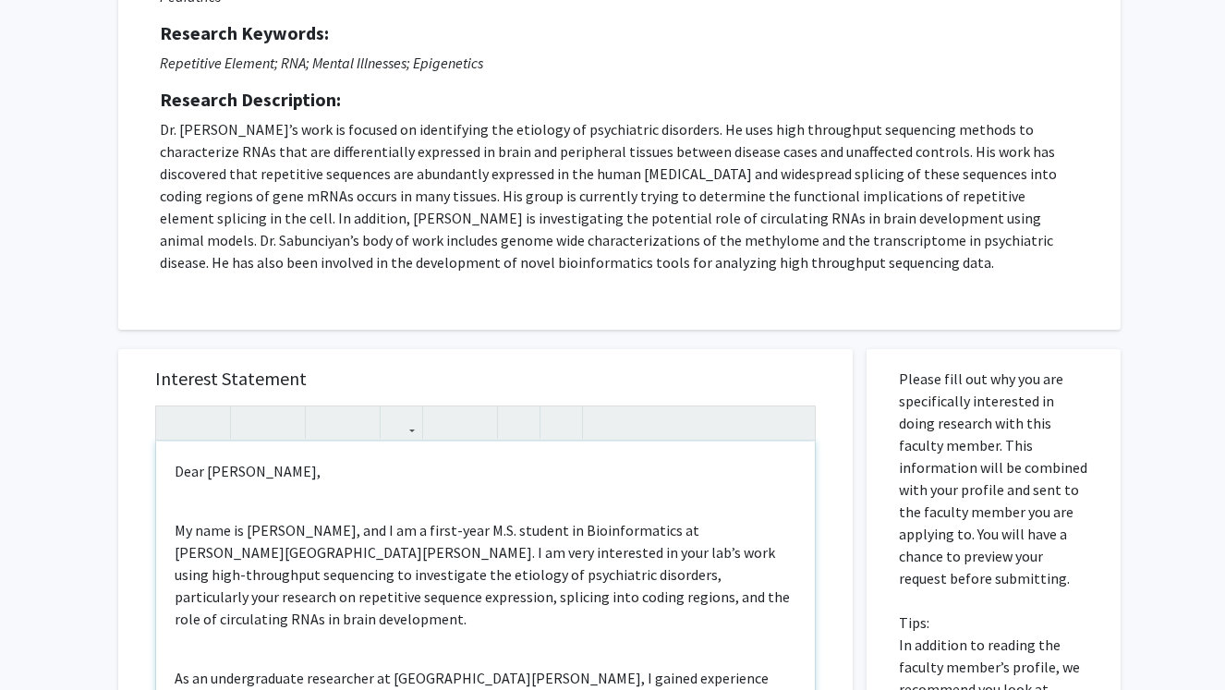
scroll to position [247, 0]
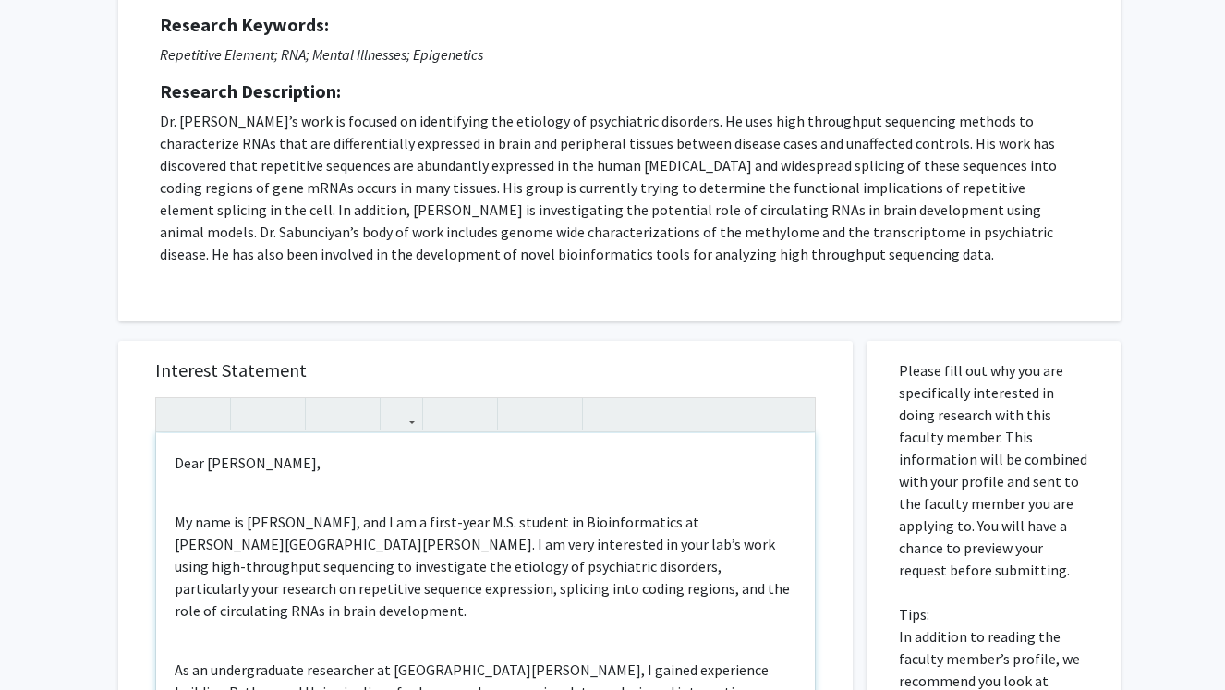
click at [232, 491] on div "Dear Dr. Sabunciyan, My name is Richa Kakde, and I am a first-year M.S. student…" at bounding box center [485, 644] width 658 height 423
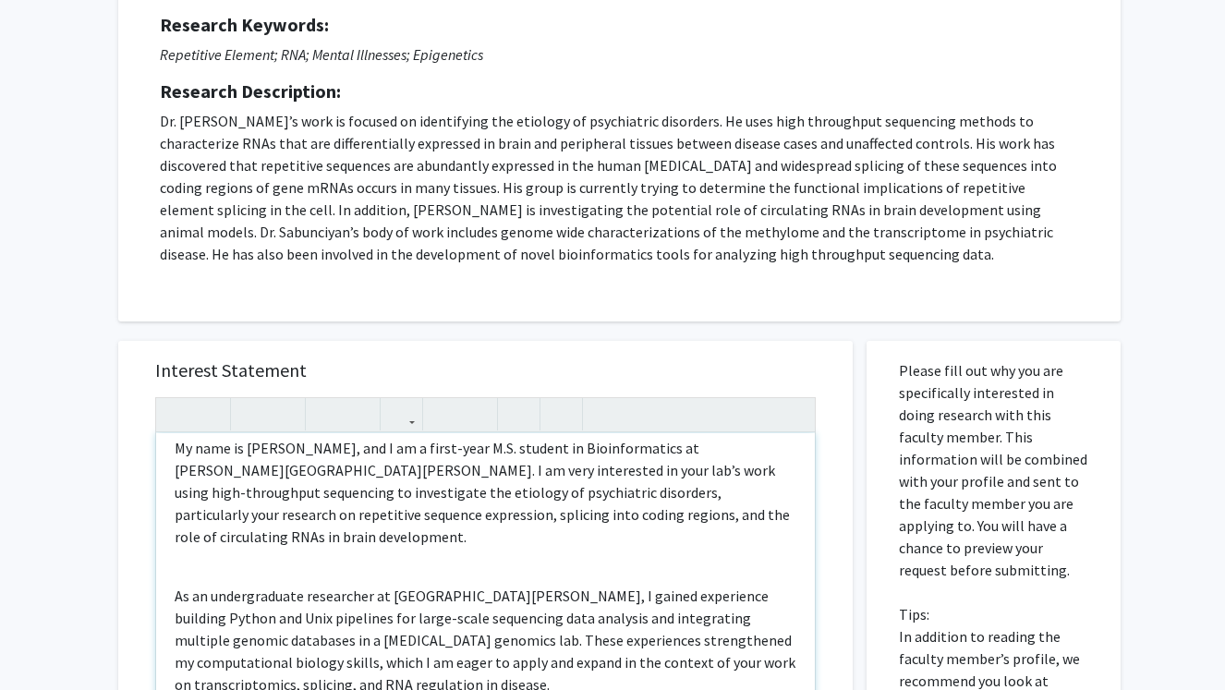
scroll to position [54, 0]
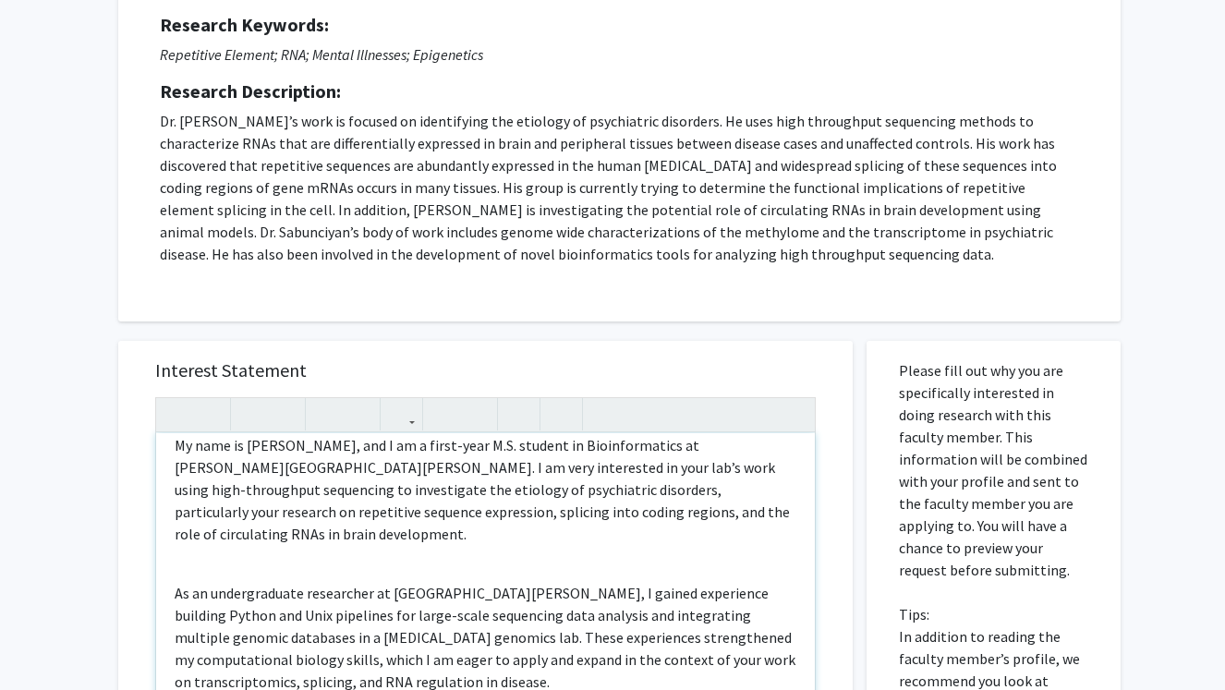
click at [223, 542] on div "Dear Dr. Sabunciyan, My name is Richa Kakde, and I am a first-year M.S. student…" at bounding box center [485, 644] width 658 height 423
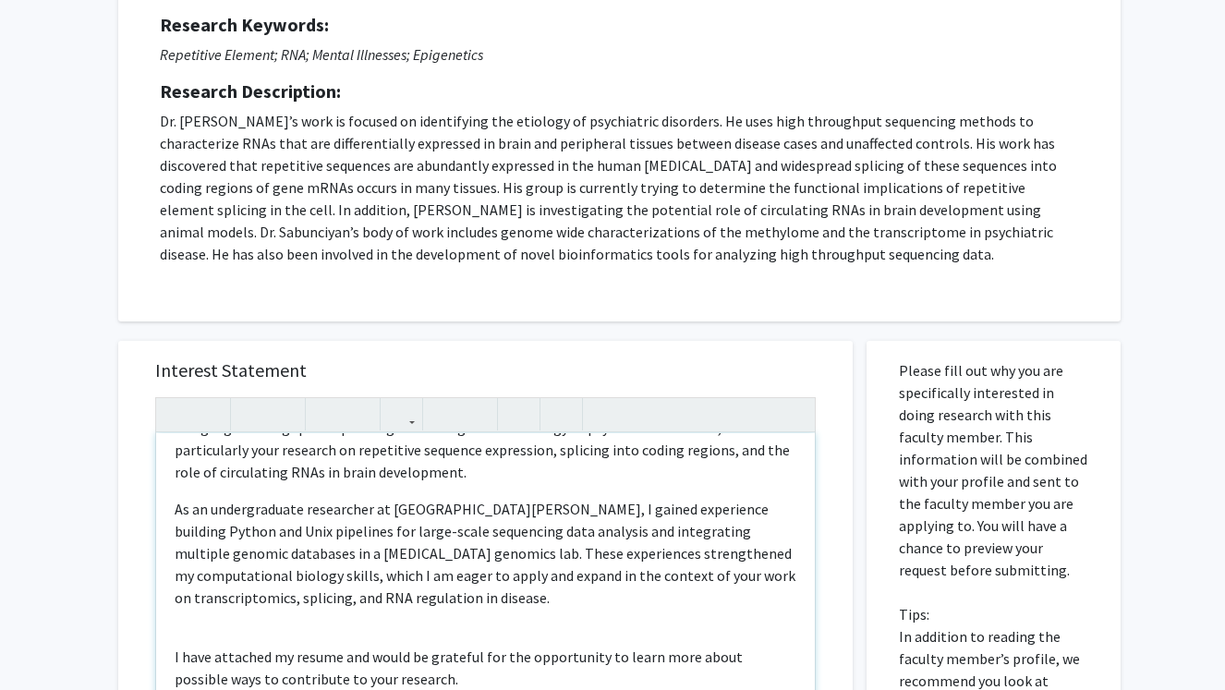
click at [220, 590] on div "Dear Dr. Sabunciyan, My name is Richa Kakde, and I am a first-year M.S. student…" at bounding box center [485, 644] width 658 height 423
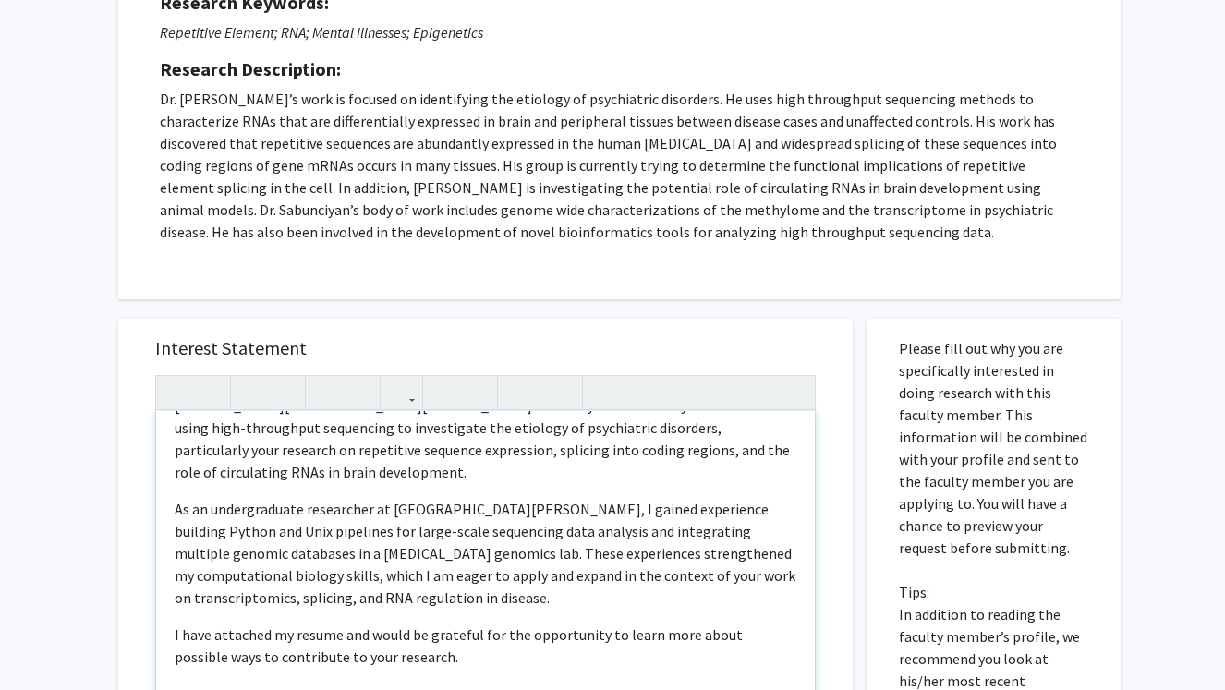
scroll to position [349, 0]
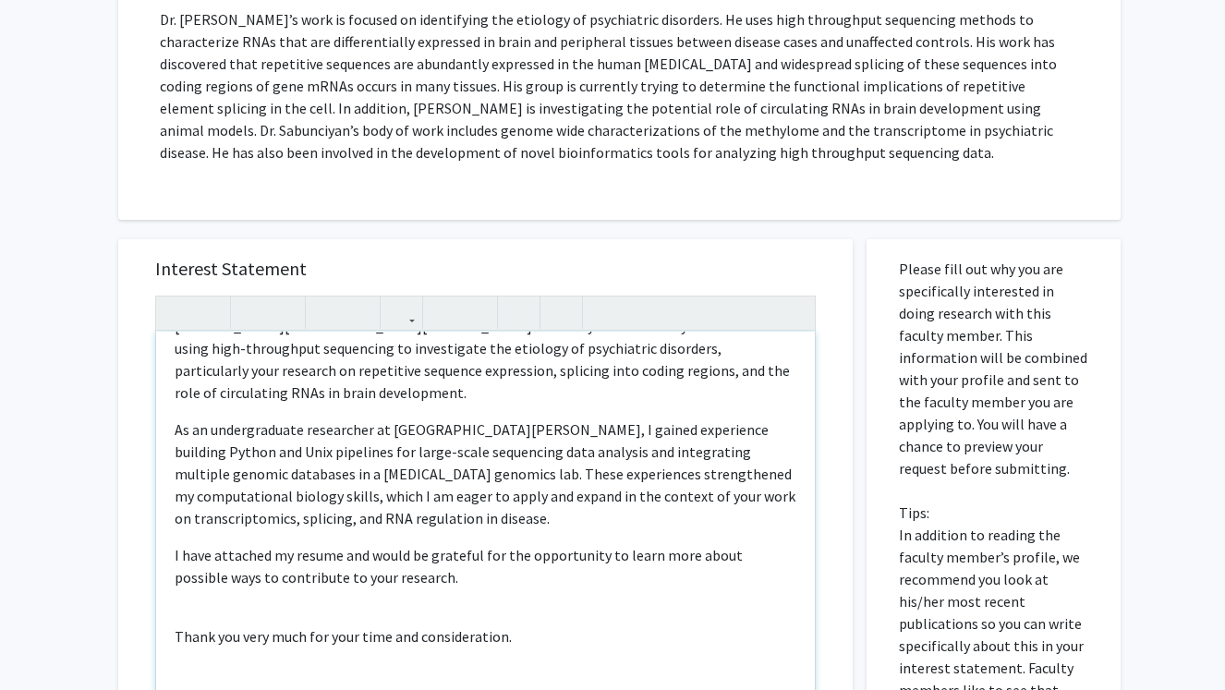
click at [216, 585] on div "Dear Dr. Sabunciyan, My name is Richa Kakde, and I am a first-year M.S. student…" at bounding box center [485, 543] width 658 height 423
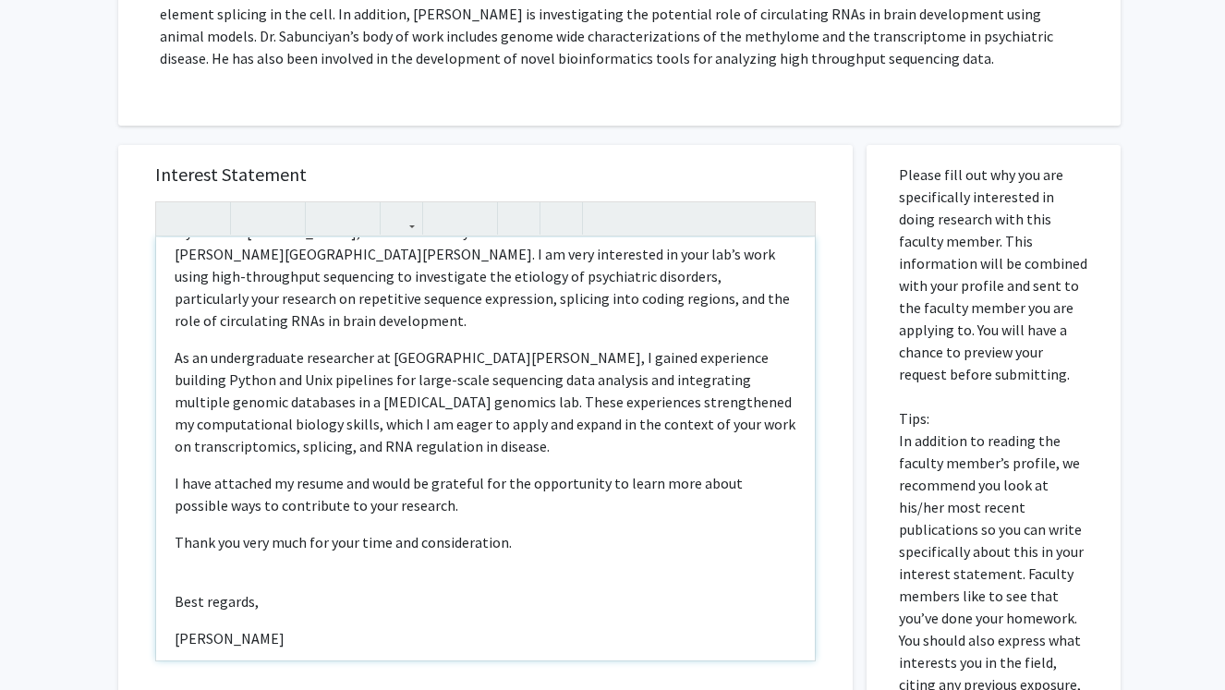
scroll to position [0, 0]
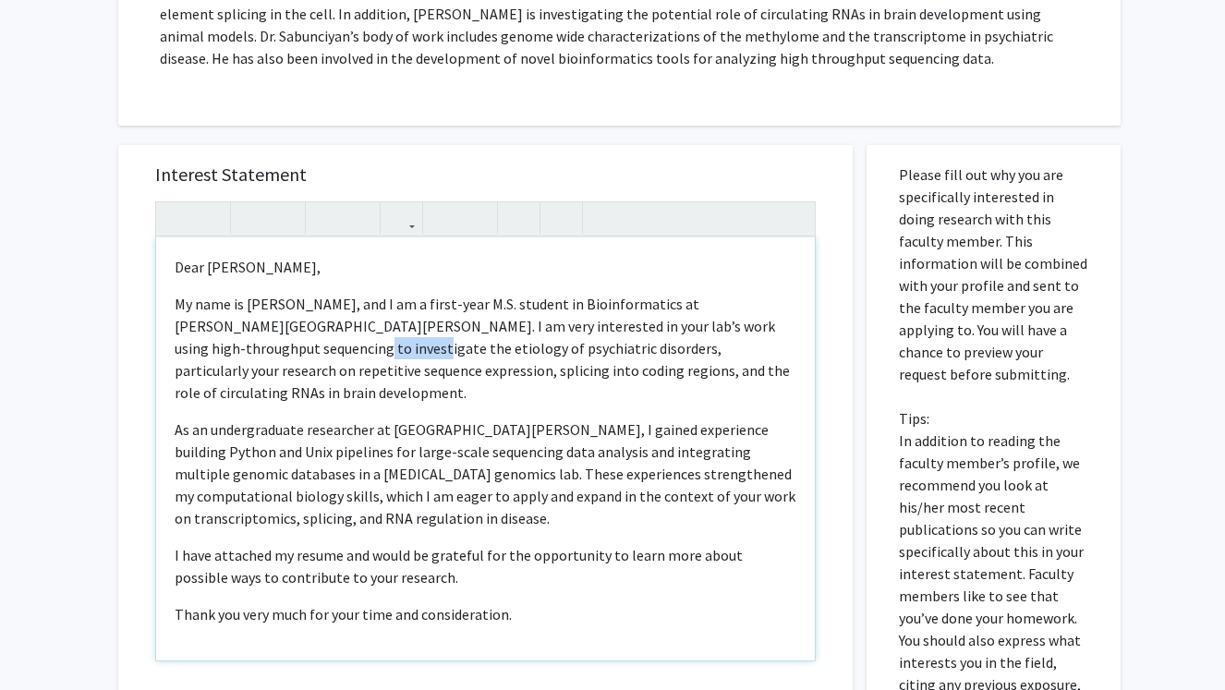
drag, startPoint x: 261, startPoint y: 348, endPoint x: 202, endPoint y: 348, distance: 59.1
click at [202, 348] on p "My name is Richa Kakde, and I am a first-year M.S. student in Bioinformatics at…" at bounding box center [486, 348] width 622 height 111
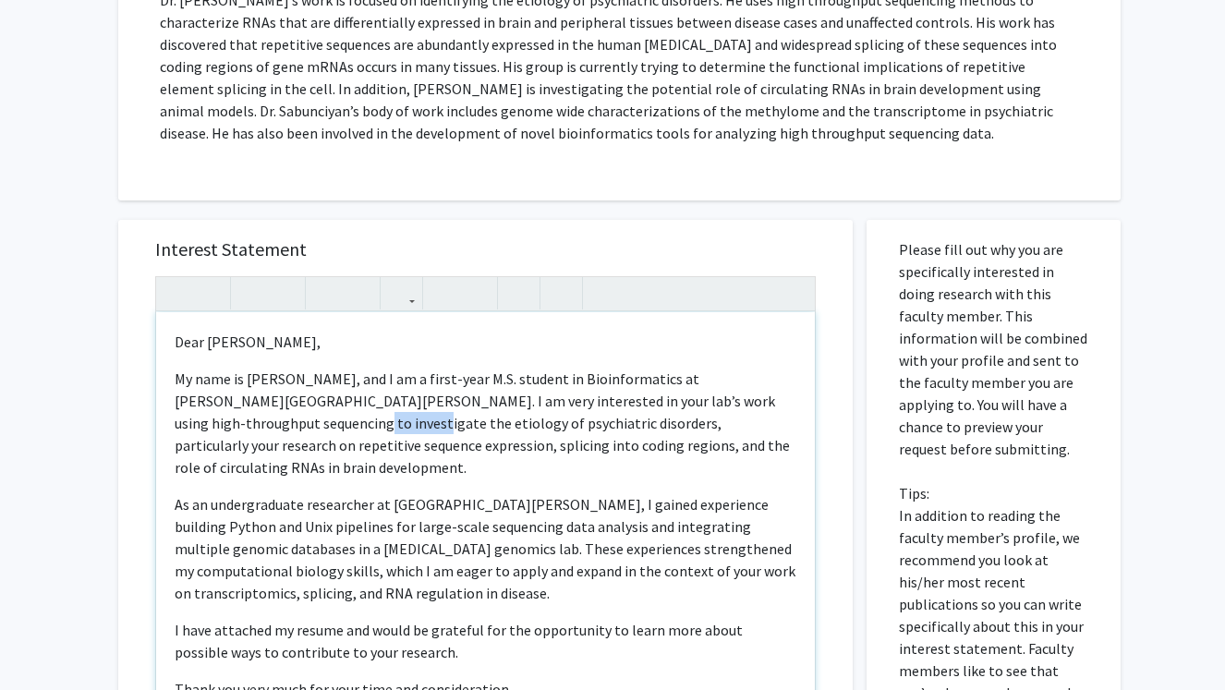
scroll to position [343, 0]
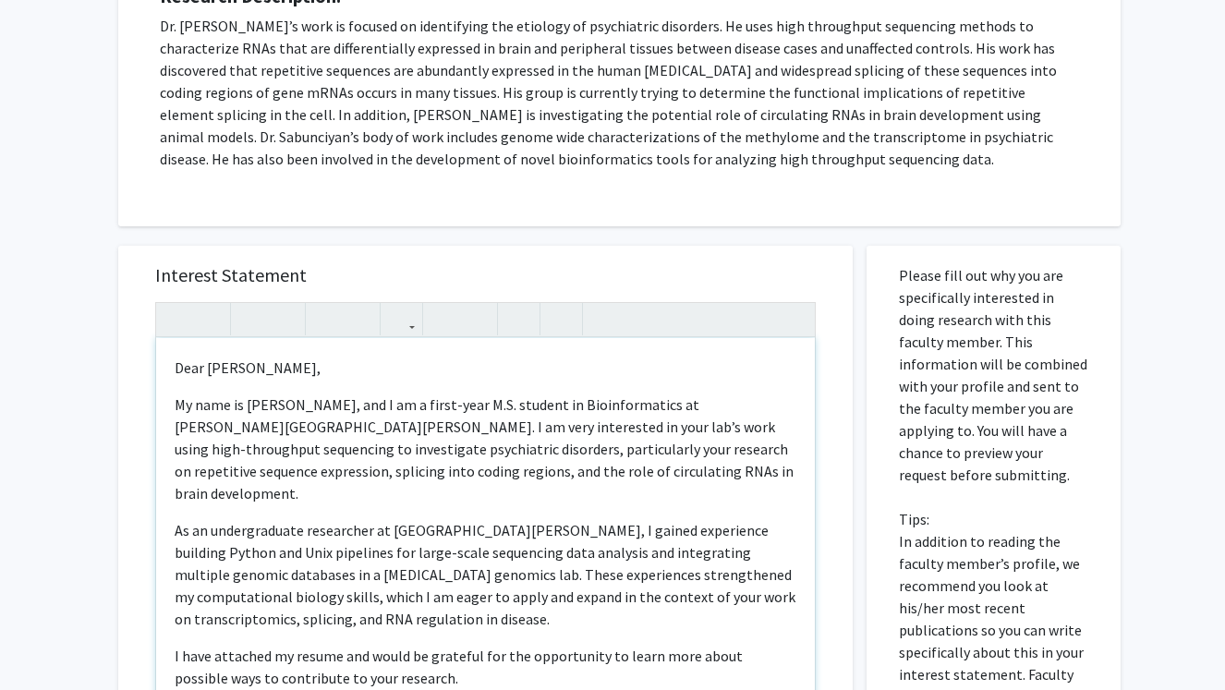
click at [684, 452] on p "My name is Richa Kakde, and I am a first-year M.S. student in Bioinformatics at…" at bounding box center [486, 448] width 622 height 111
drag, startPoint x: 622, startPoint y: 464, endPoint x: 498, endPoint y: 462, distance: 124.7
click at [498, 463] on p "My name is Richa Kakde, and I am a first-year M.S. student in Bioinformatics at…" at bounding box center [486, 448] width 622 height 111
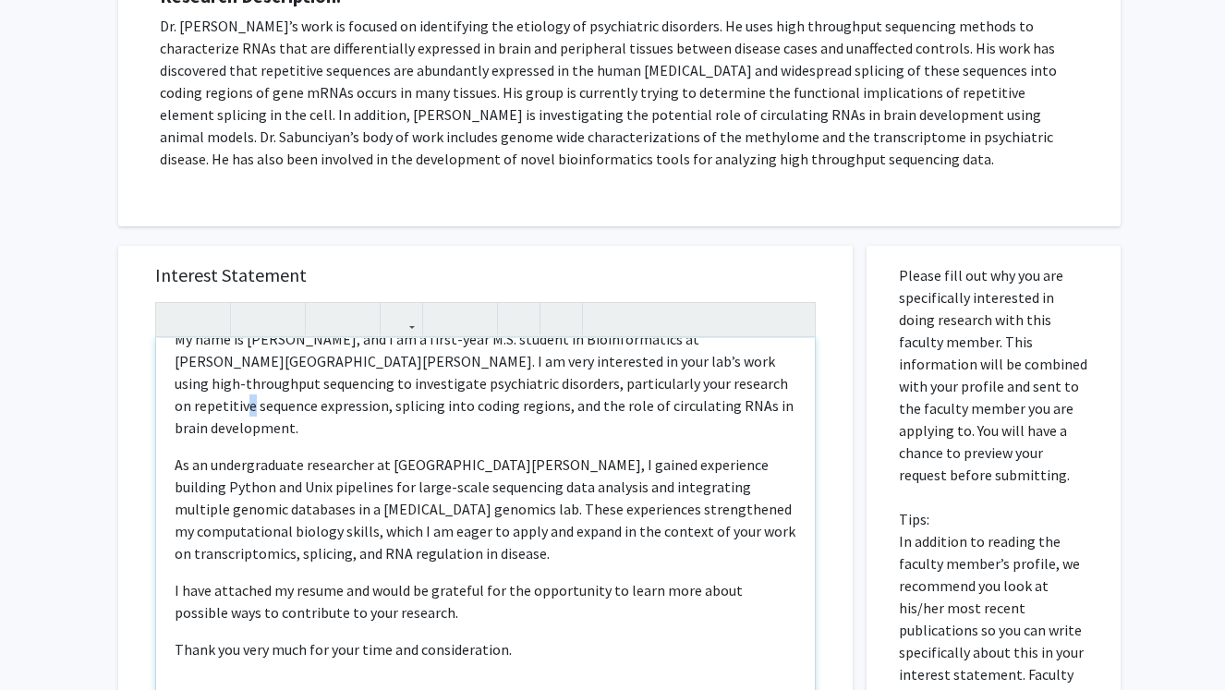
scroll to position [57, 0]
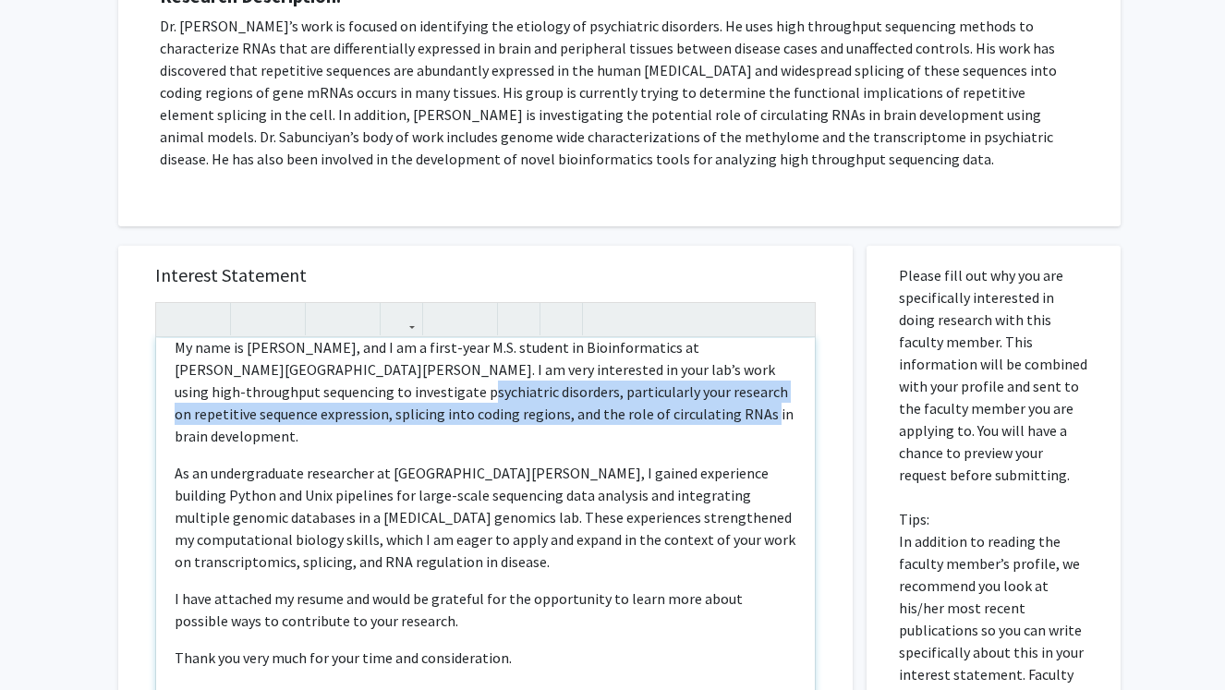
drag, startPoint x: 307, startPoint y: 394, endPoint x: 667, endPoint y: 416, distance: 360.8
click at [667, 416] on p "My name is Richa Kakde, and I am a first-year M.S. student in Bioinformatics at…" at bounding box center [486, 391] width 622 height 111
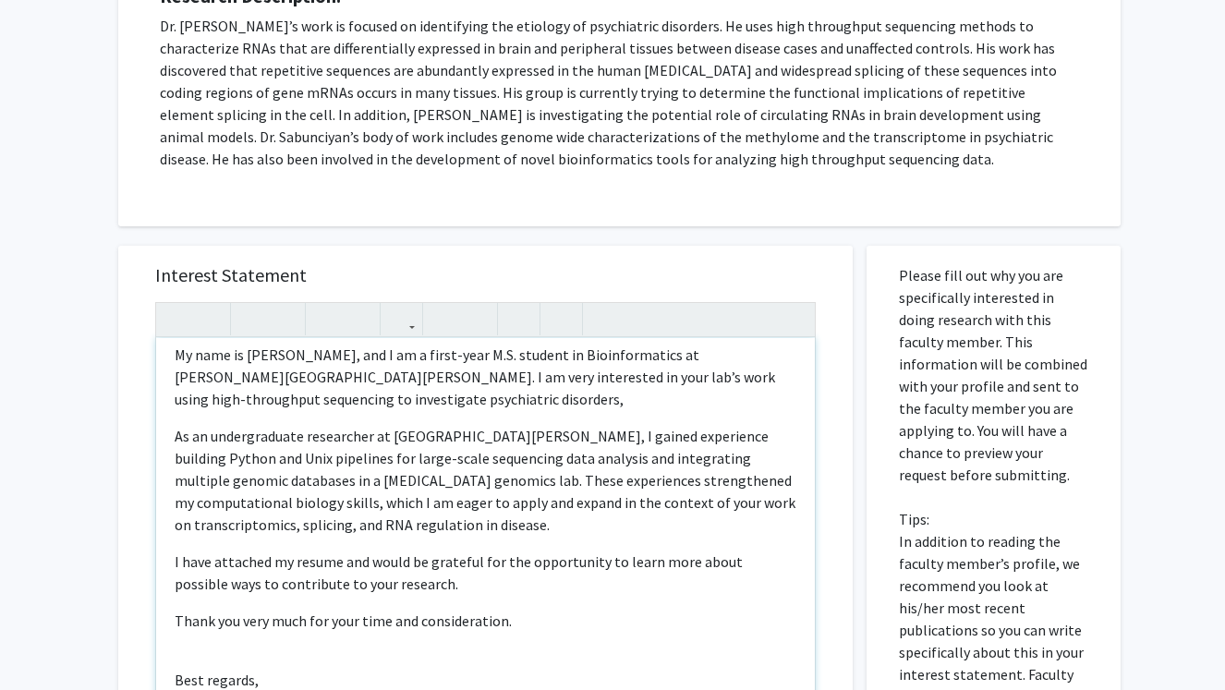
scroll to position [350, 0]
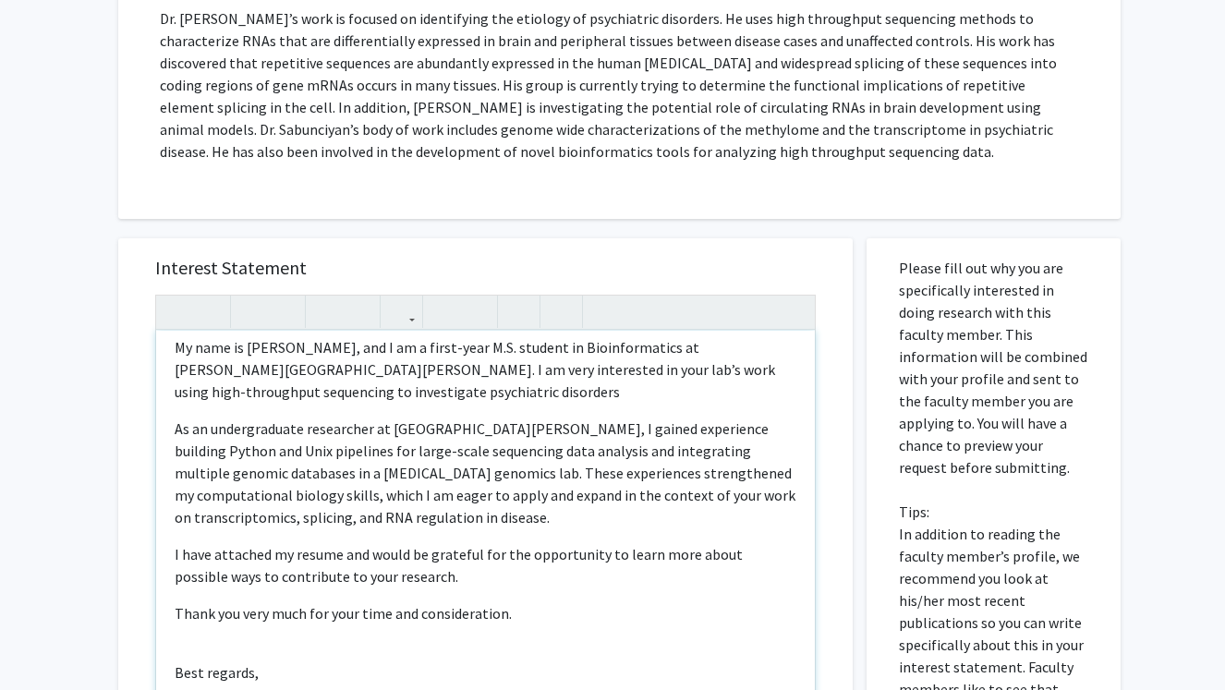
type textarea "<p>Dear Dr. Sabunciyan,</p><p>My name is Richa Kakde, and I am a first-year M.S…"
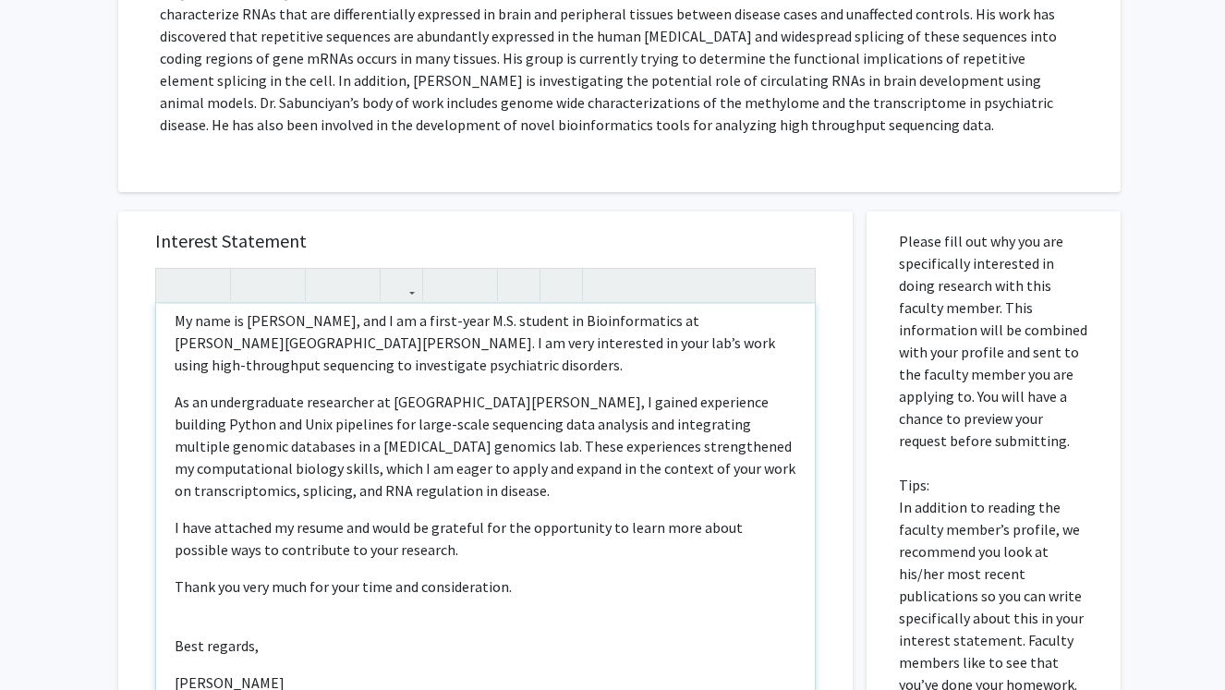
scroll to position [380, 0]
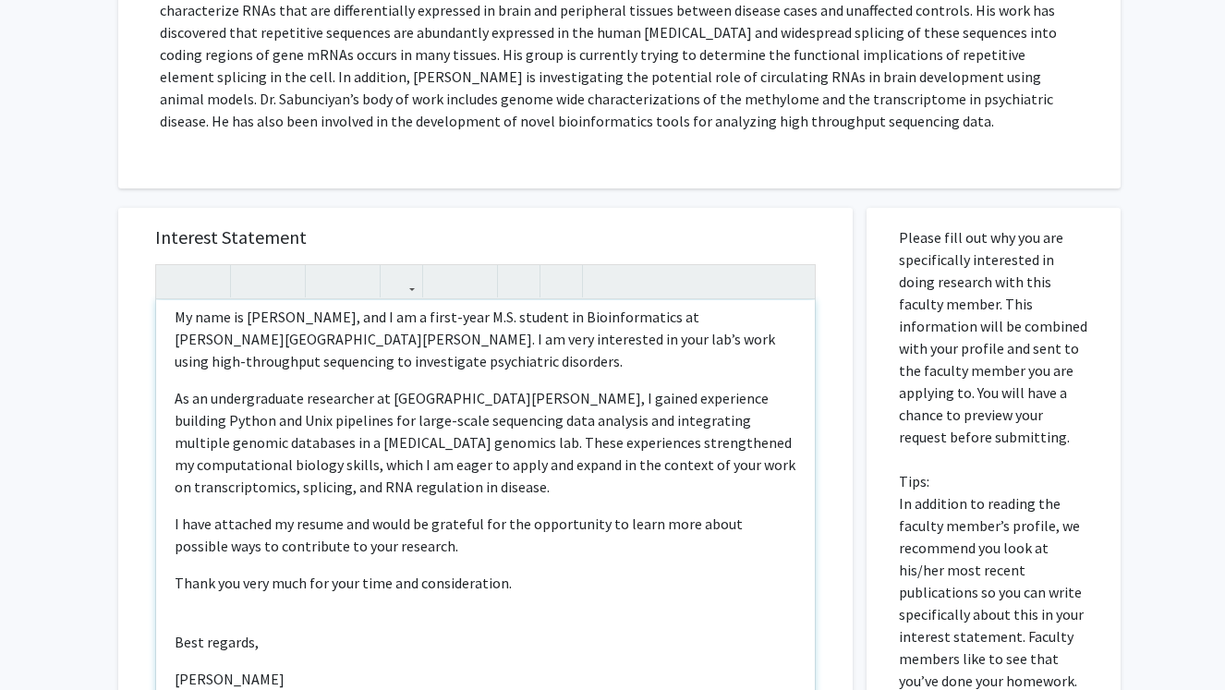
click at [554, 468] on p "As an undergraduate researcher at UC Davis, I gained experience building Python…" at bounding box center [486, 442] width 622 height 111
click at [540, 480] on p "As an undergraduate researcher at UC Davis, I gained experience building Python…" at bounding box center [486, 442] width 622 height 111
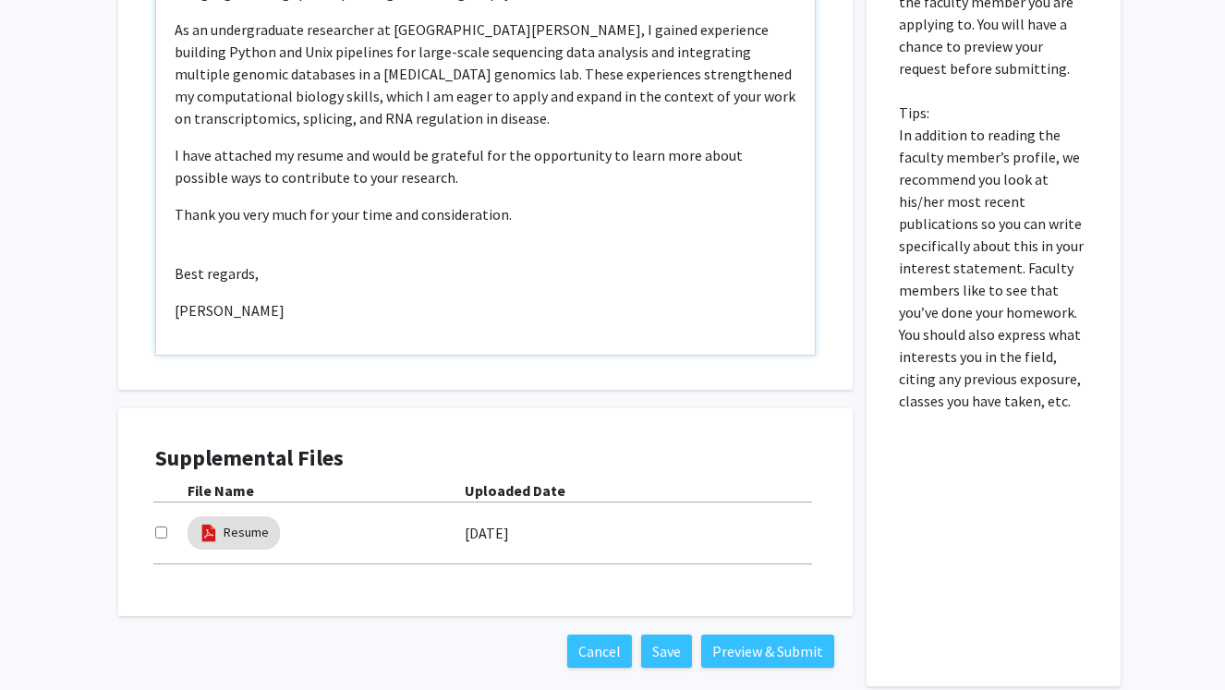
scroll to position [766, 0]
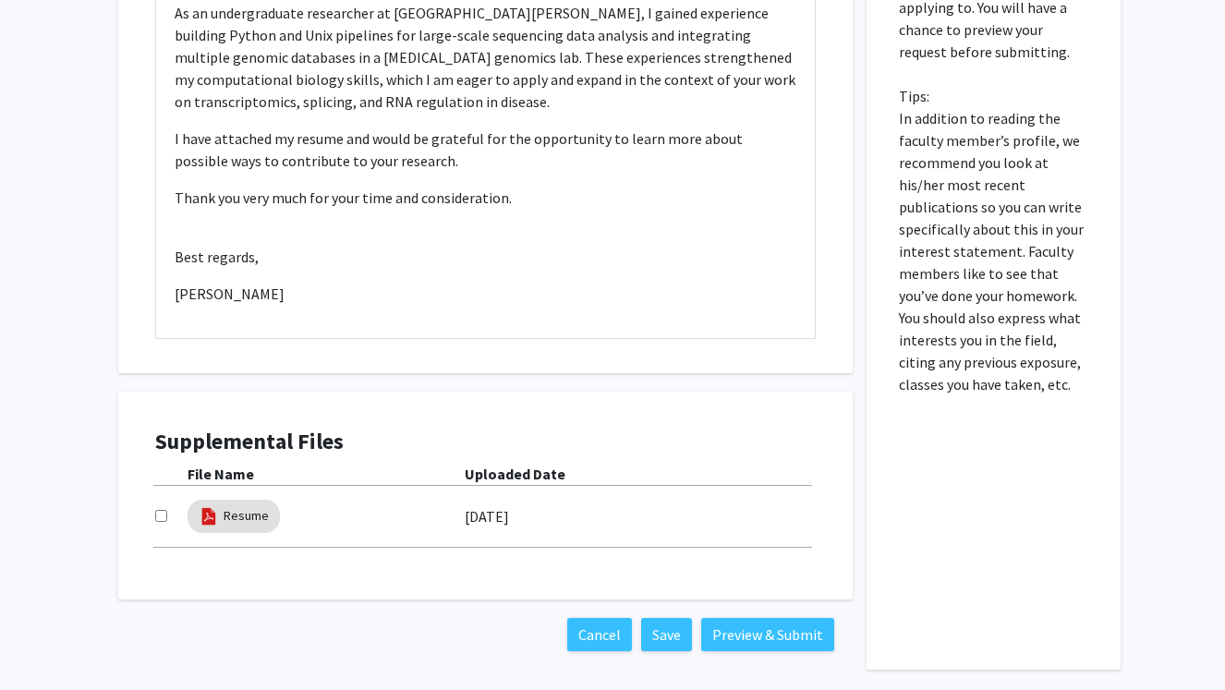
click at [163, 513] on input "checkbox" at bounding box center [161, 516] width 12 height 12
checkbox input "true"
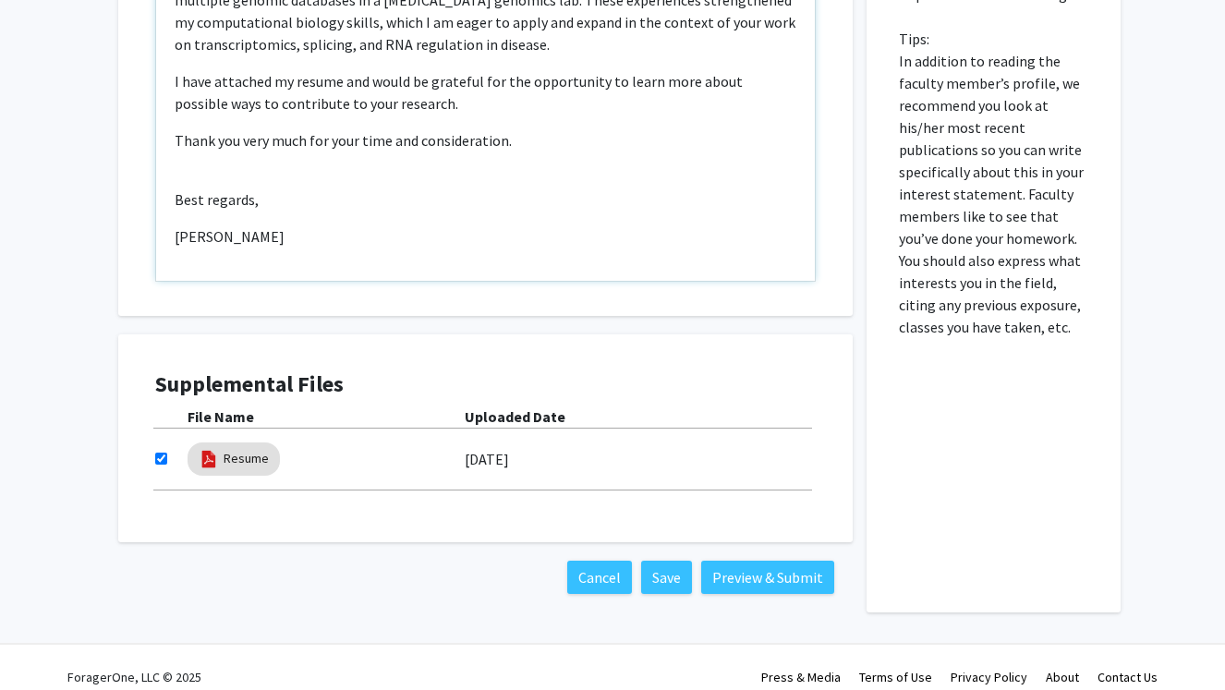
scroll to position [840, 0]
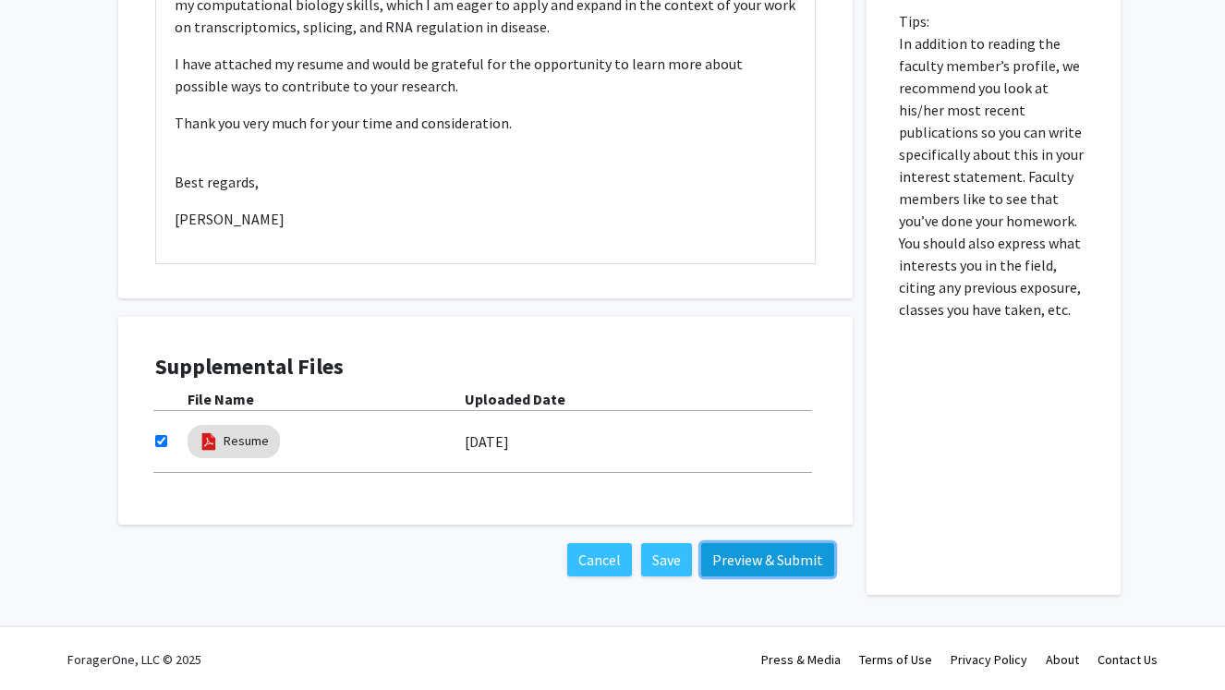
click at [752, 553] on button "Preview & Submit" at bounding box center [767, 559] width 133 height 33
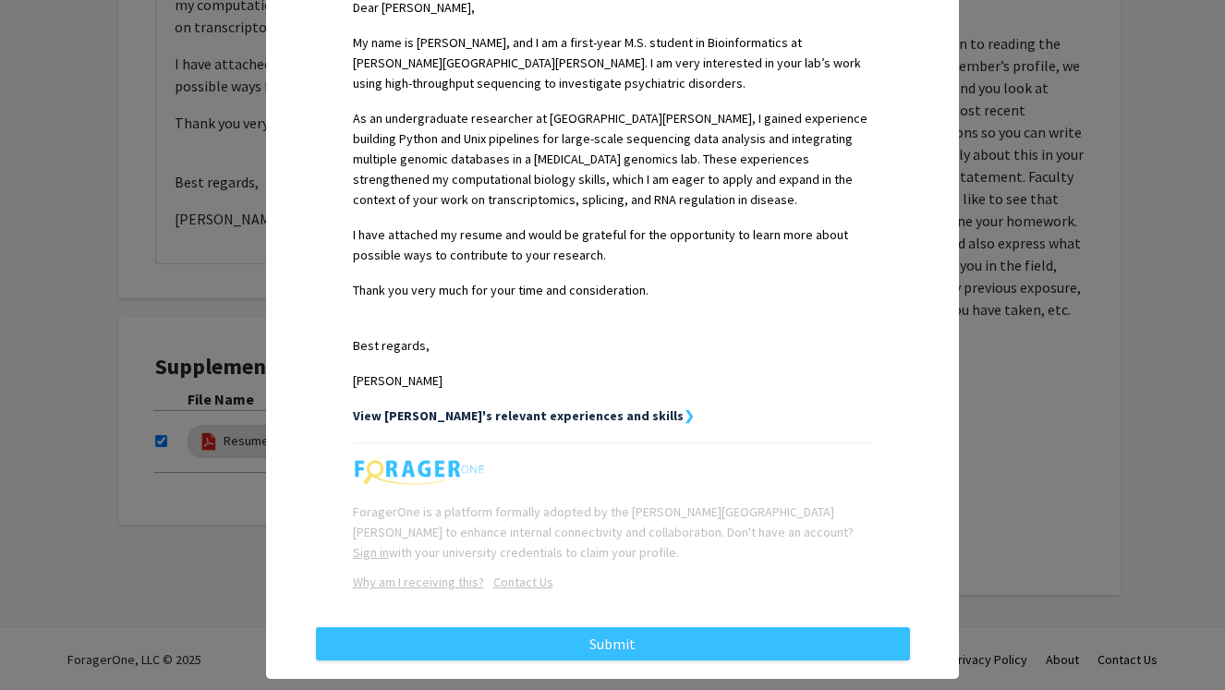
scroll to position [525, 0]
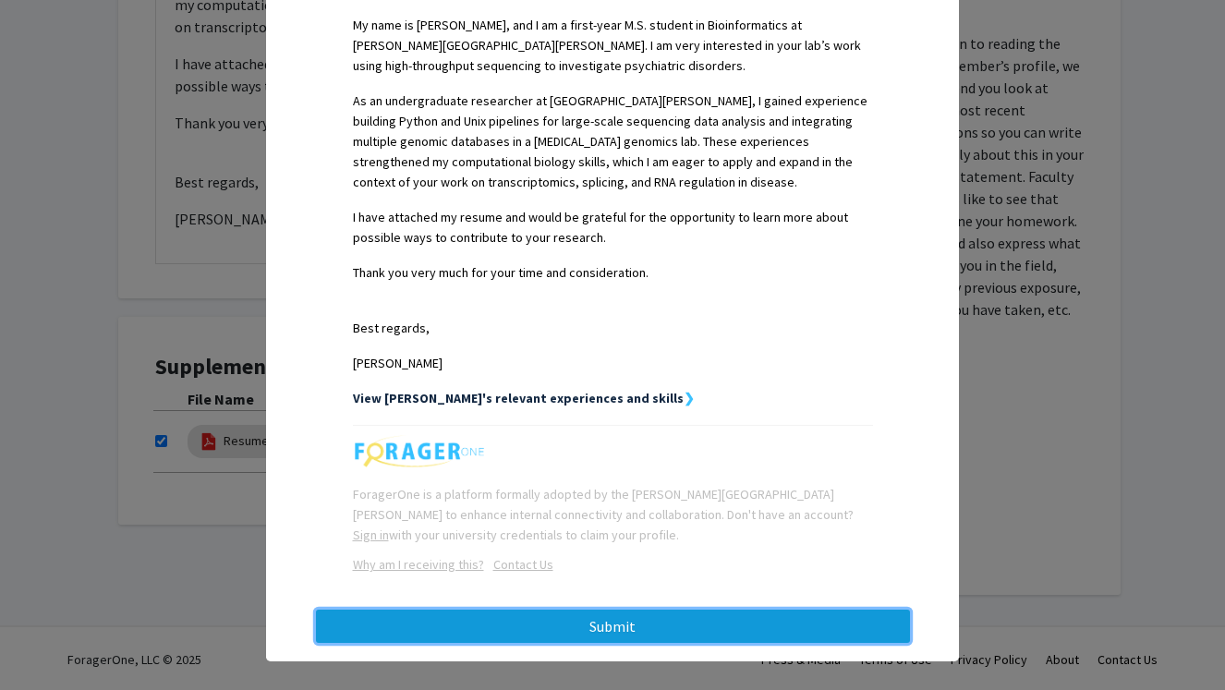
click at [614, 613] on button "Submit" at bounding box center [613, 626] width 594 height 33
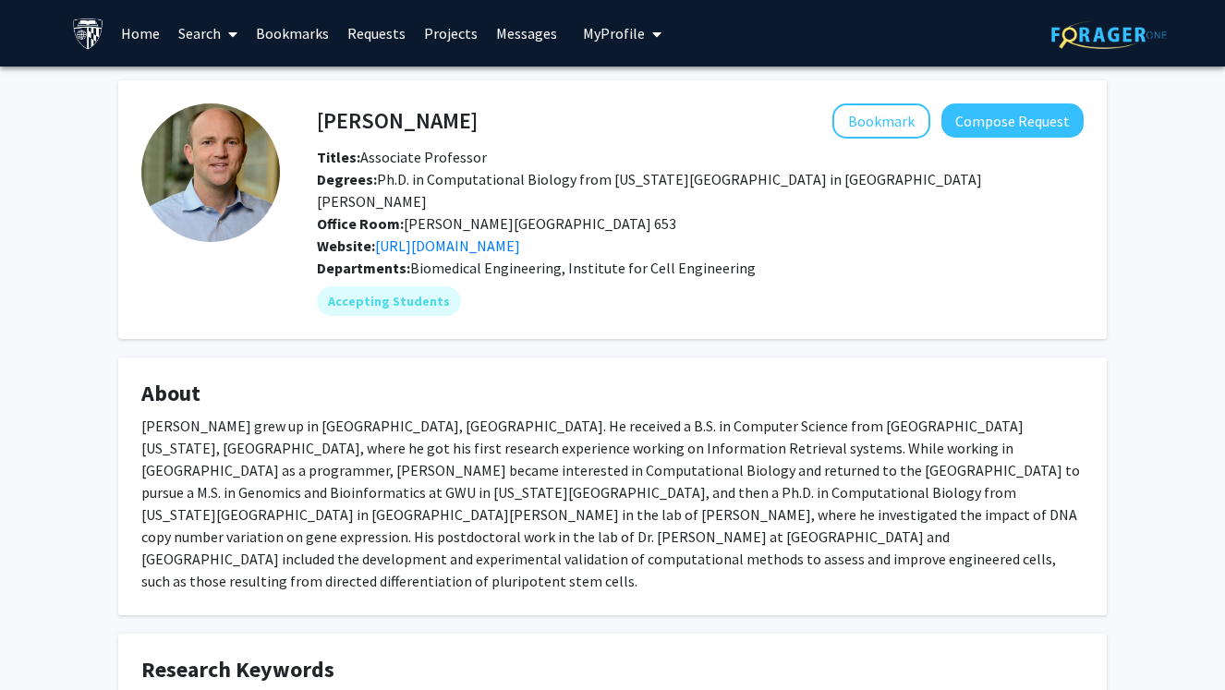
click at [525, 32] on link "Messages" at bounding box center [526, 33] width 79 height 65
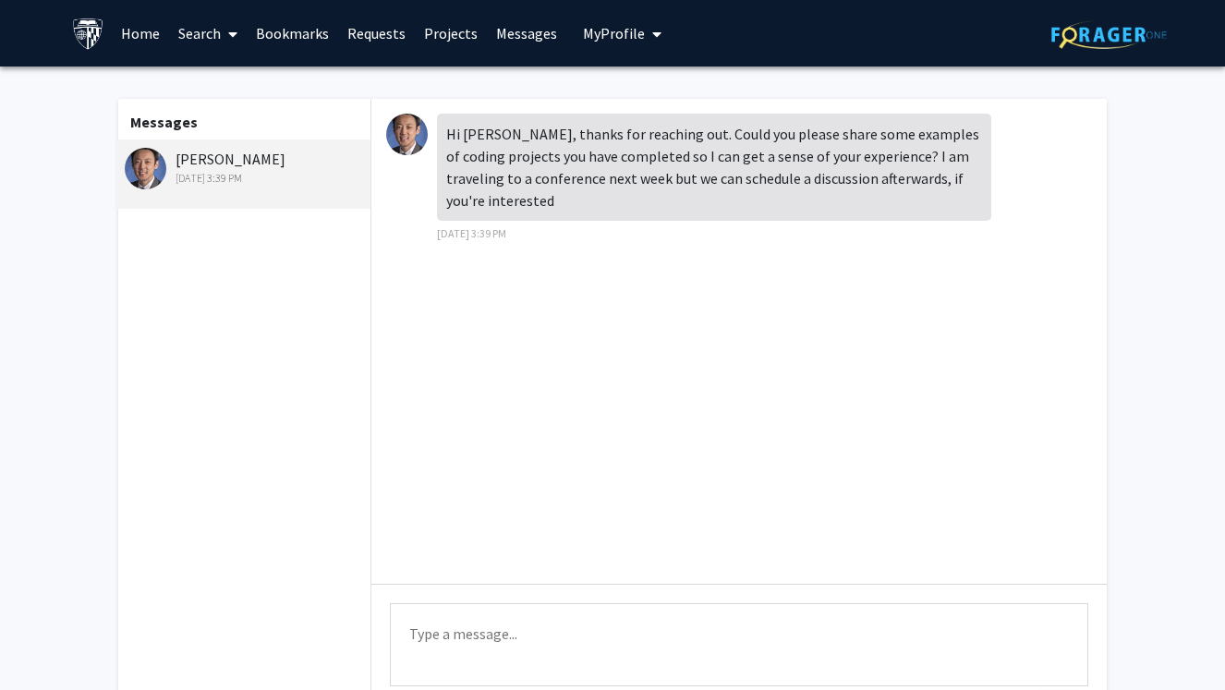
click at [516, 641] on textarea "Type a message" at bounding box center [739, 644] width 698 height 83
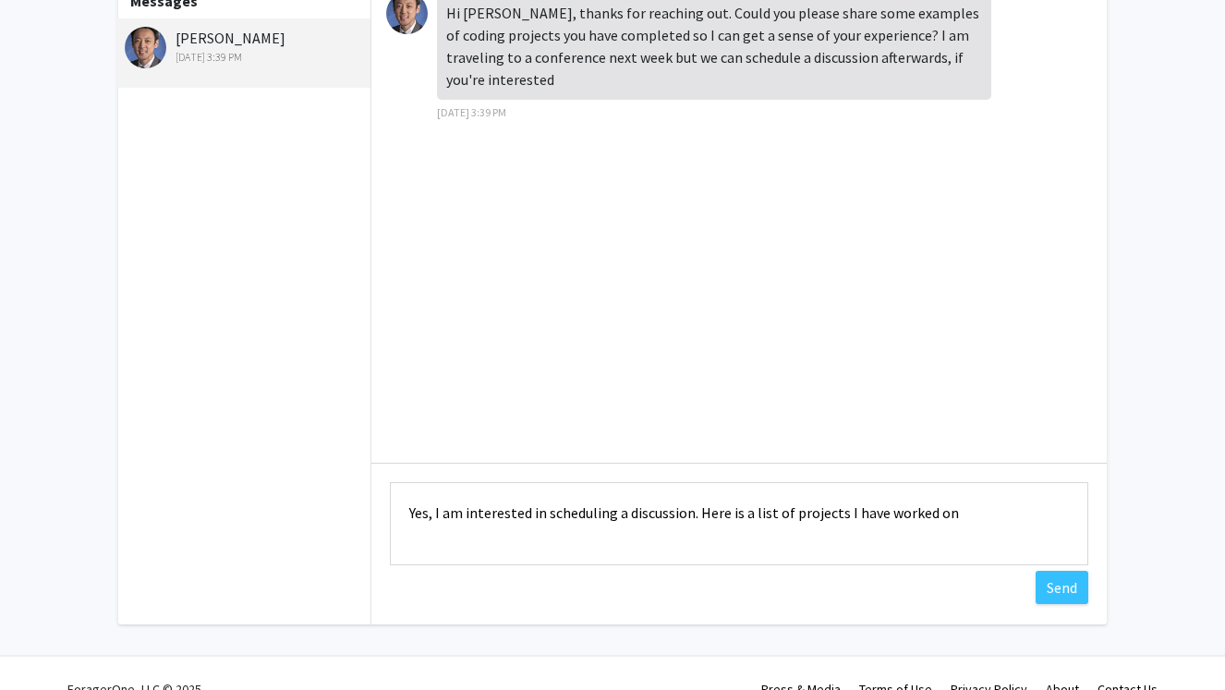
scroll to position [131, 0]
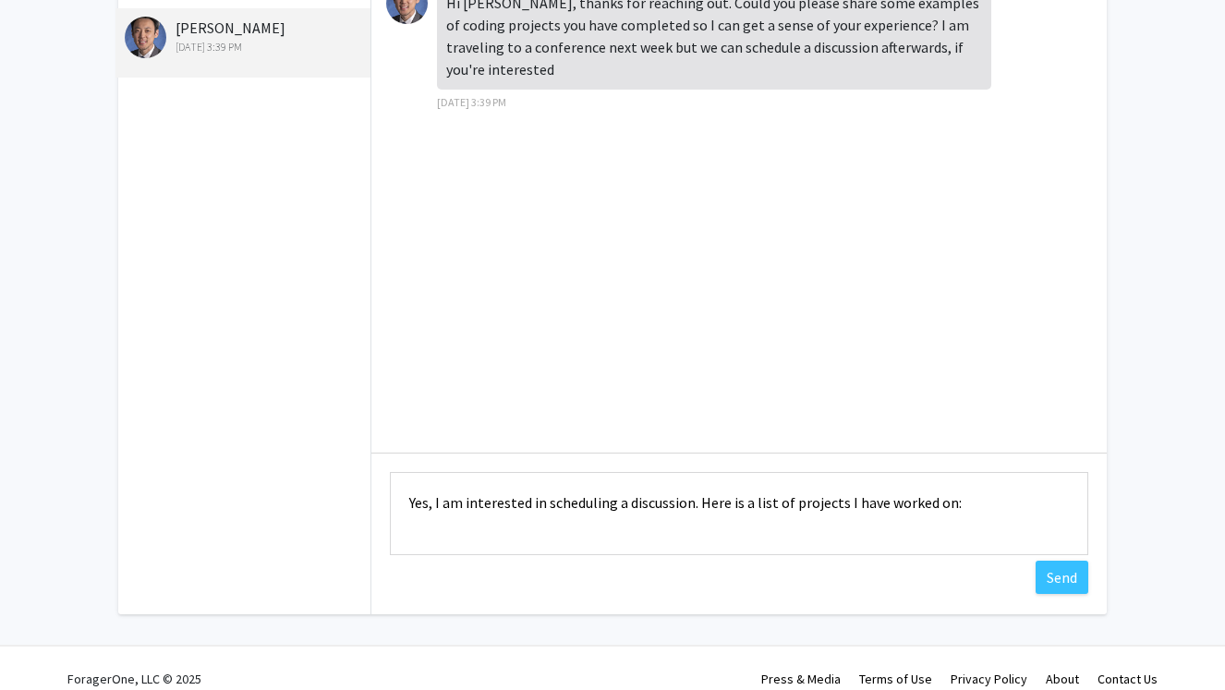
click at [463, 501] on textarea "Yes, I am interested in scheduling a discussion. Here is a list of projects I h…" at bounding box center [739, 513] width 698 height 83
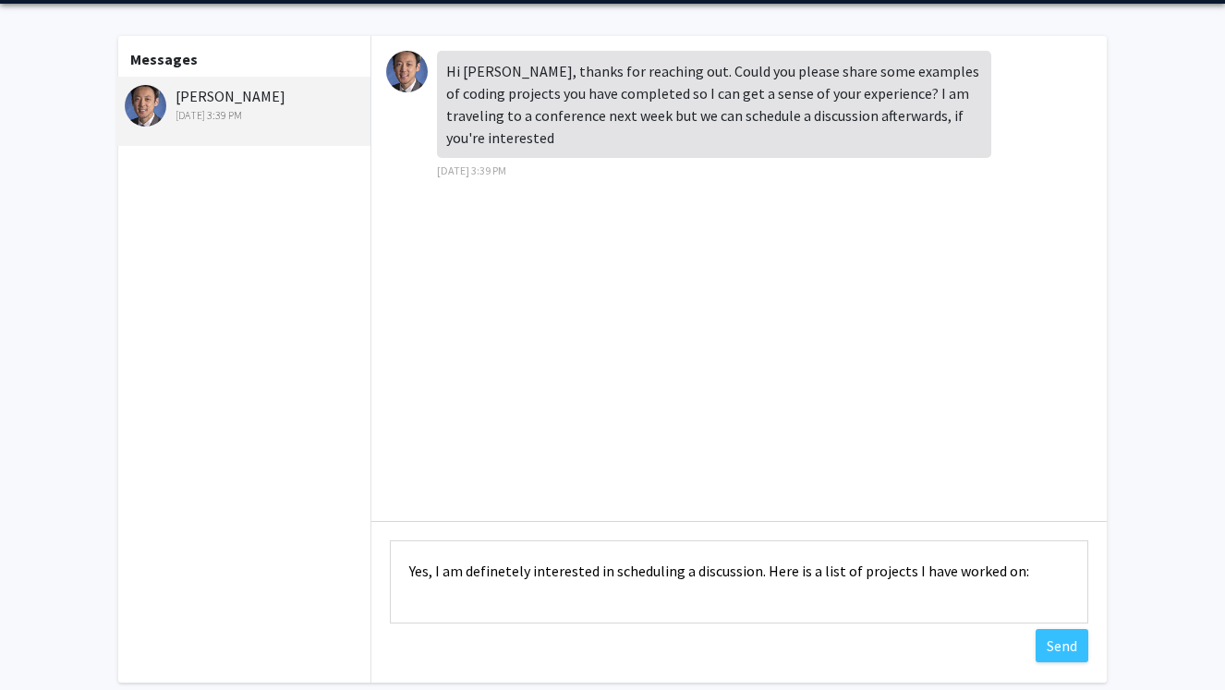
scroll to position [56, 0]
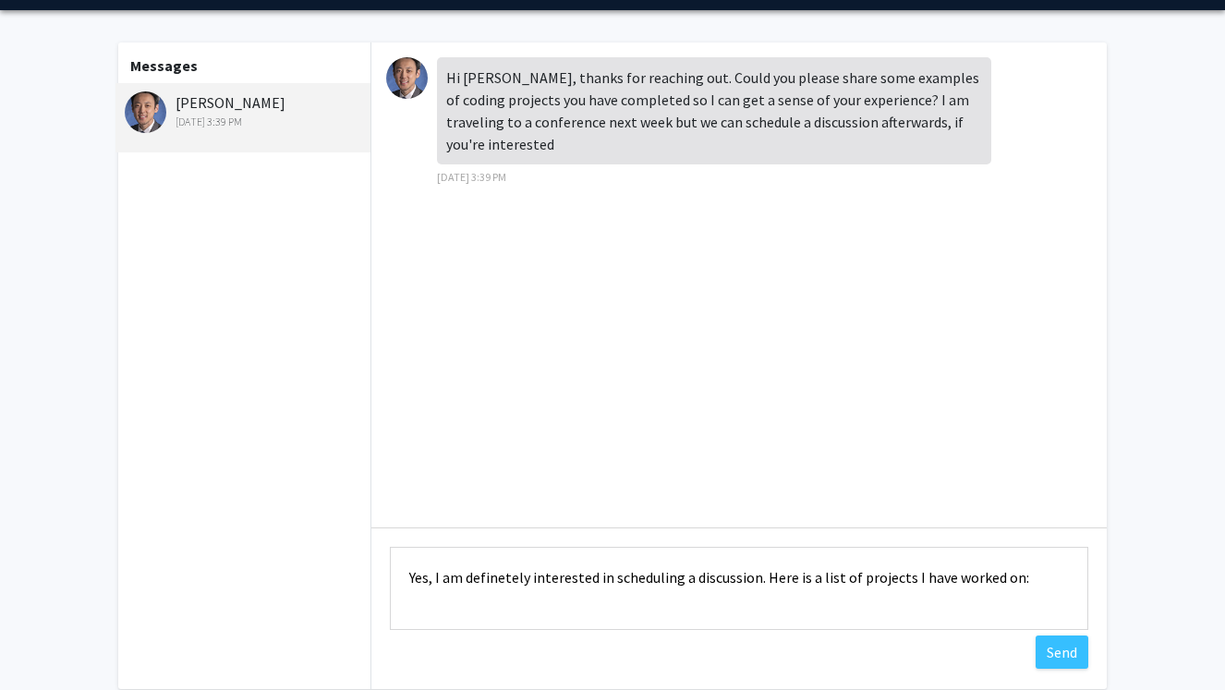
click at [1022, 573] on textarea "Yes, I am definetely interested in scheduling a discussion. Here is a list of p…" at bounding box center [739, 588] width 698 height 83
click at [412, 574] on textarea "Yes, I am definetely interested in scheduling a discussion. Here is a list of p…" at bounding box center [739, 588] width 698 height 83
click at [656, 573] on textarea "Thank you for your reply! Yes, I am definetely interested in scheduling a discu…" at bounding box center [739, 588] width 698 height 83
click at [656, 568] on textarea "Thank you for your reply! Yes, I am definetely interested in scheduling a discu…" at bounding box center [739, 588] width 698 height 83
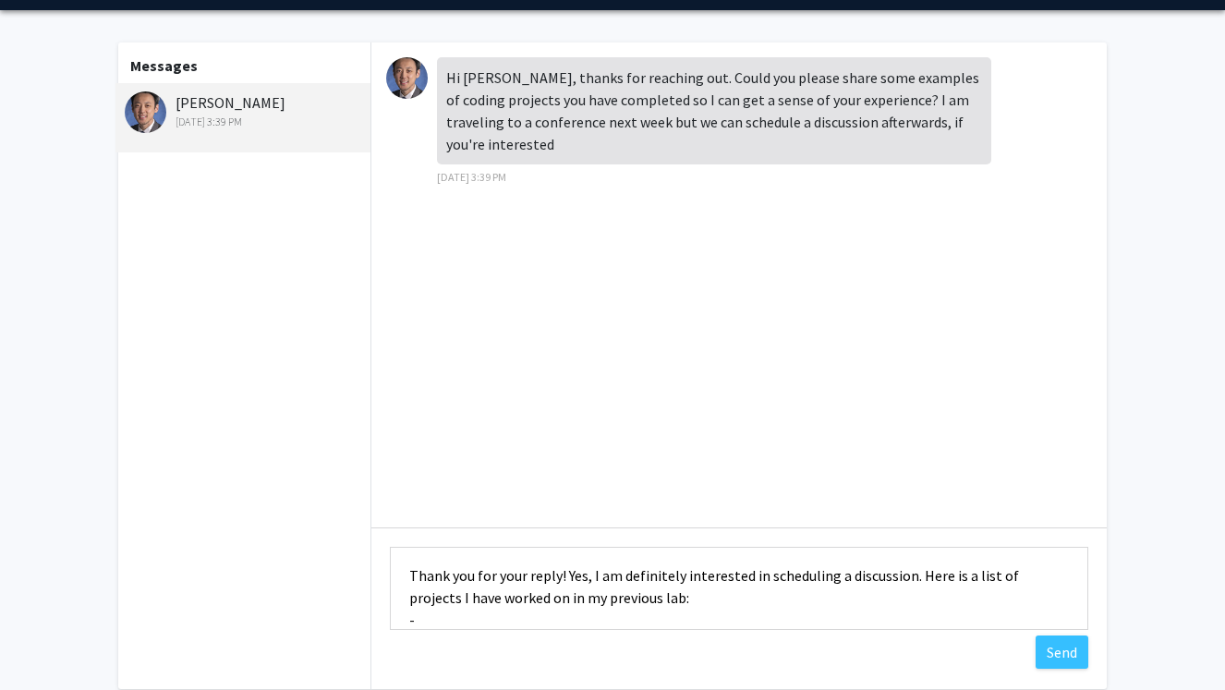
click at [718, 587] on textarea "Thank you for your reply! Yes, I am definitely interested in scheduling a discu…" at bounding box center [739, 588] width 698 height 83
type textarea "Thank you for your reply! Yes, I am definitely interested in scheduling a discu…"
